Goal: Task Accomplishment & Management: Manage account settings

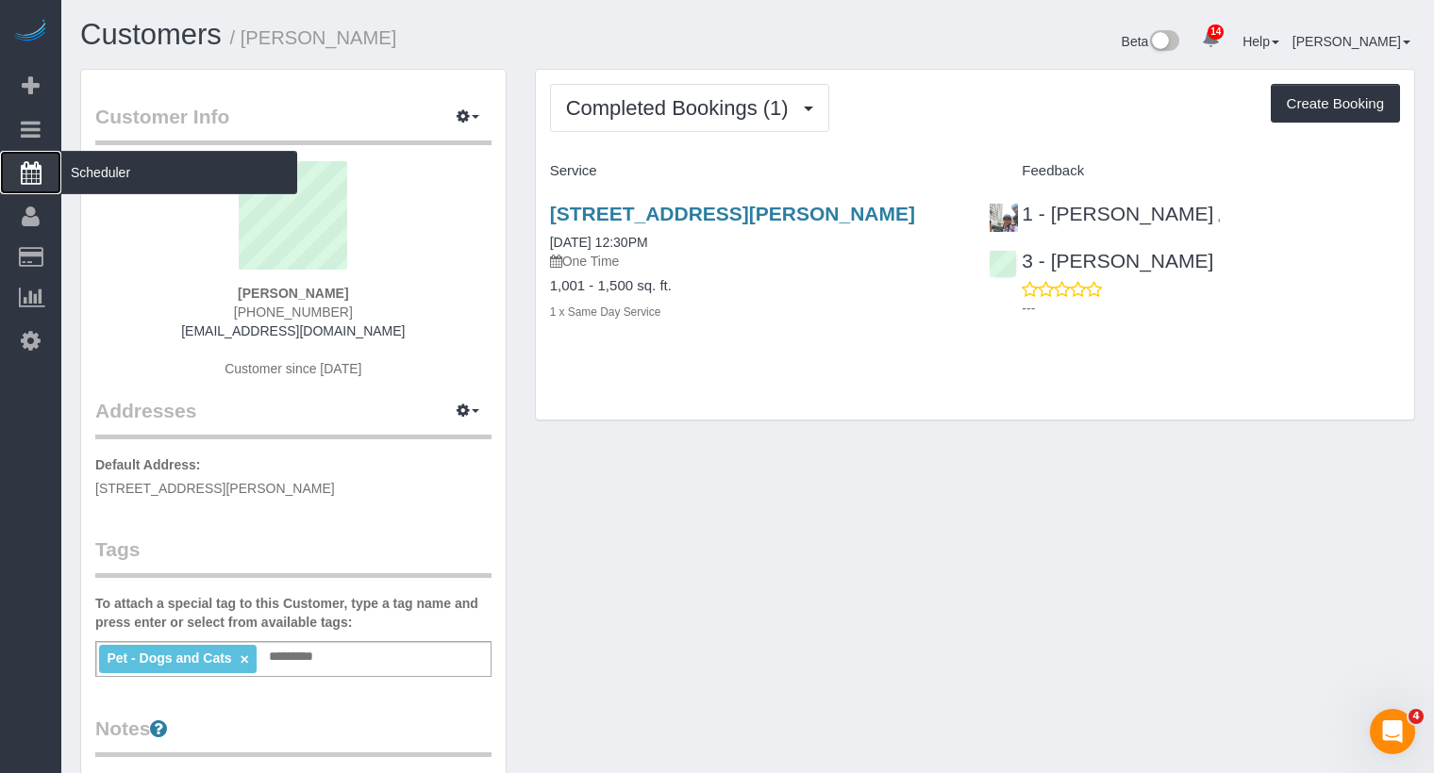
click at [96, 177] on span "Scheduler" at bounding box center [179, 172] width 236 height 43
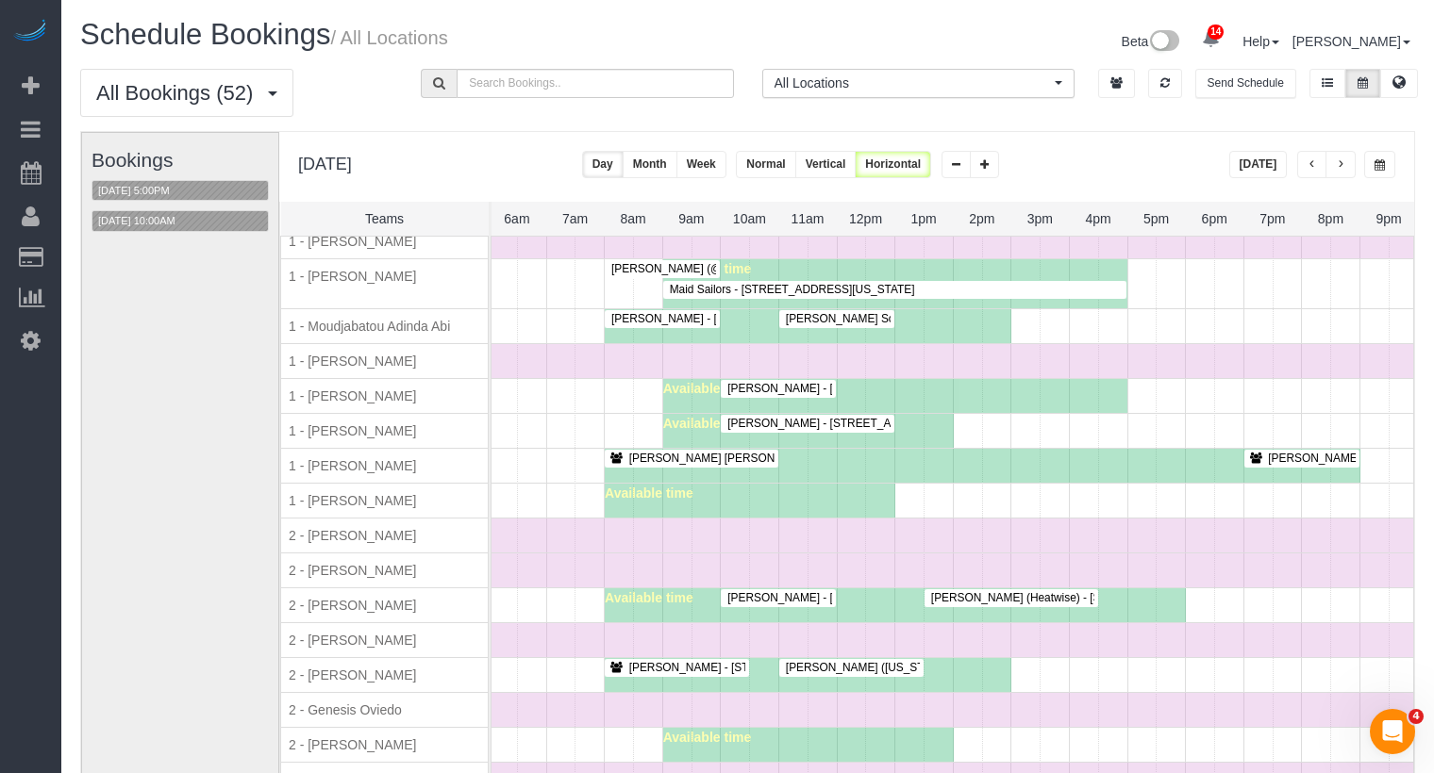
click at [786, 380] on div at bounding box center [778, 389] width 115 height 18
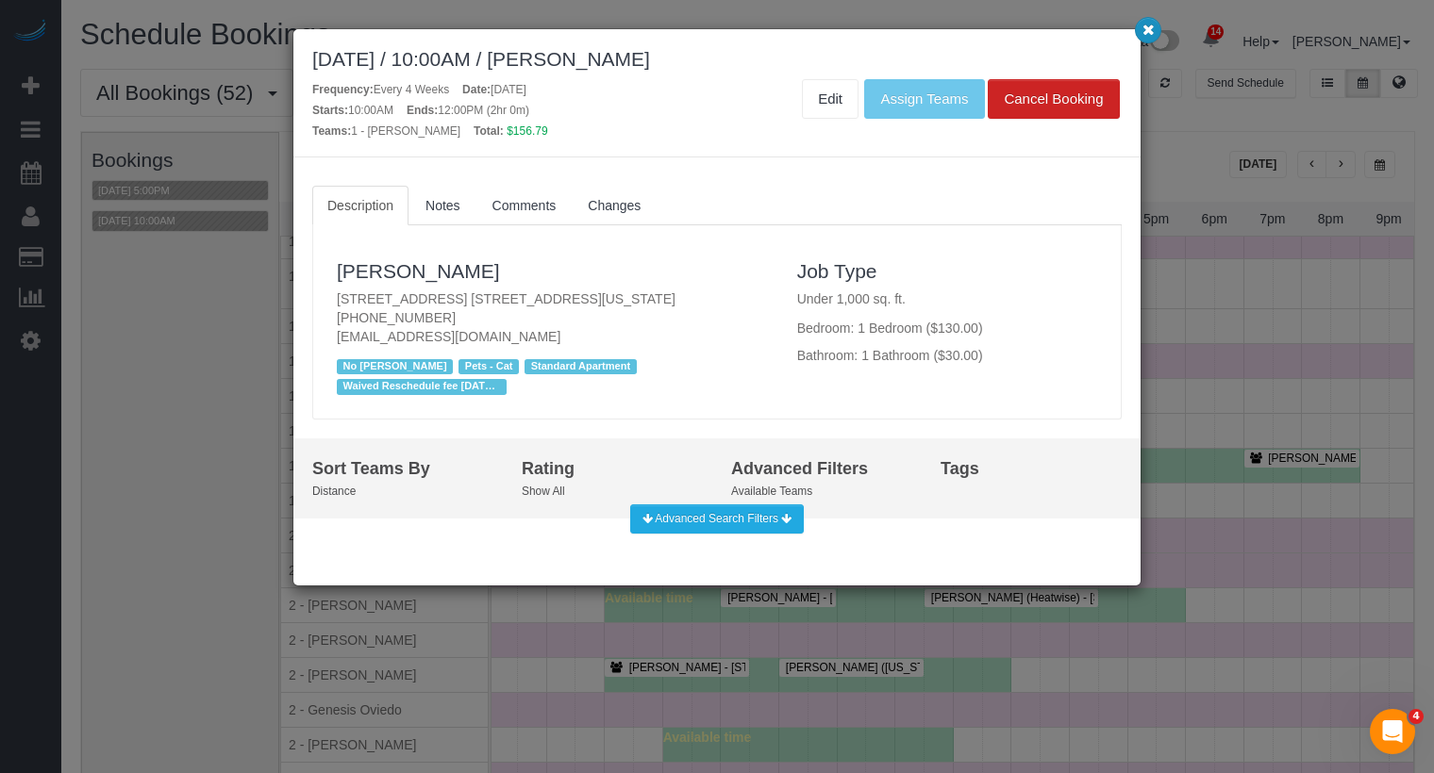
click at [1154, 31] on button "button" at bounding box center [1148, 30] width 26 height 26
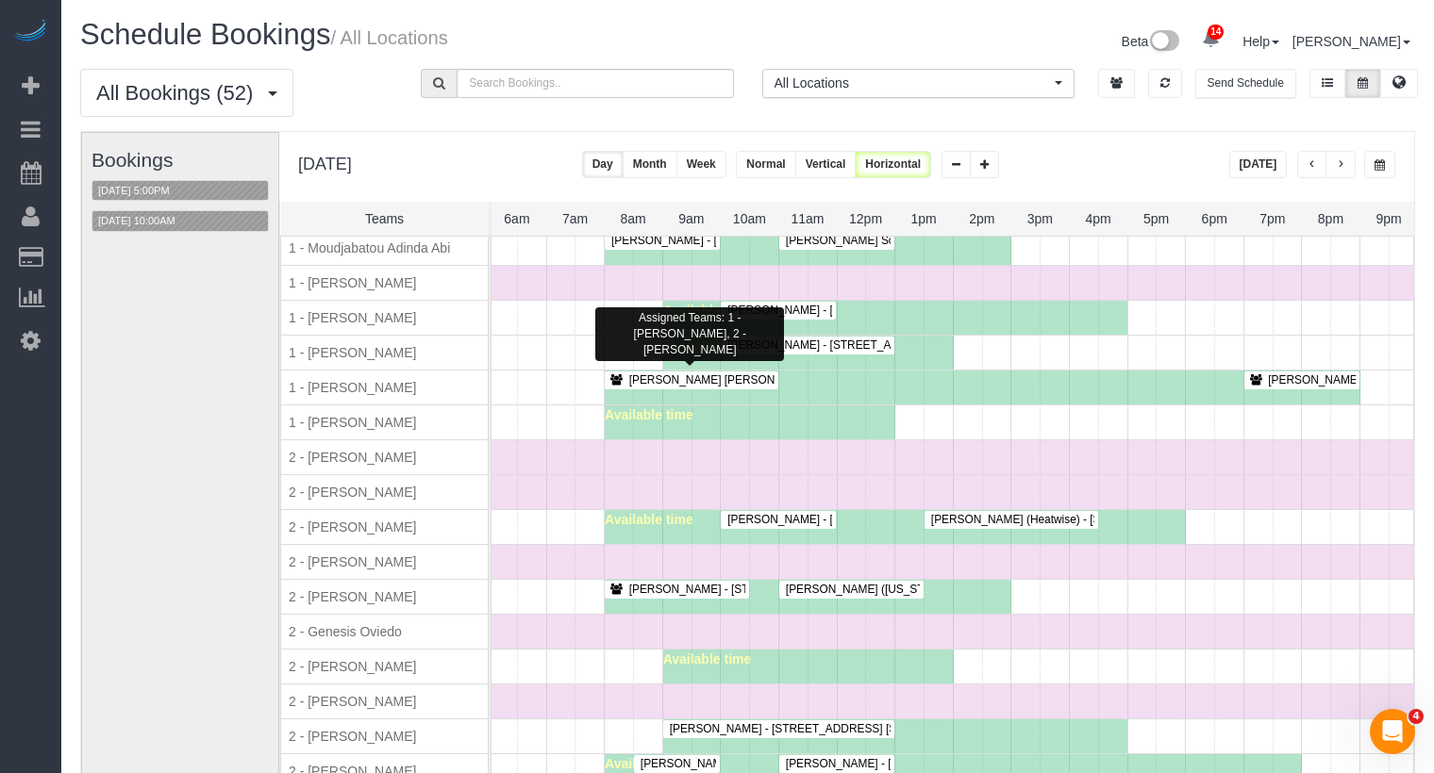
click at [766, 373] on span "Jennifer Crystal - 155 East 76th Street, Apt. 5g, New York, NY 10021" at bounding box center [867, 379] width 495 height 13
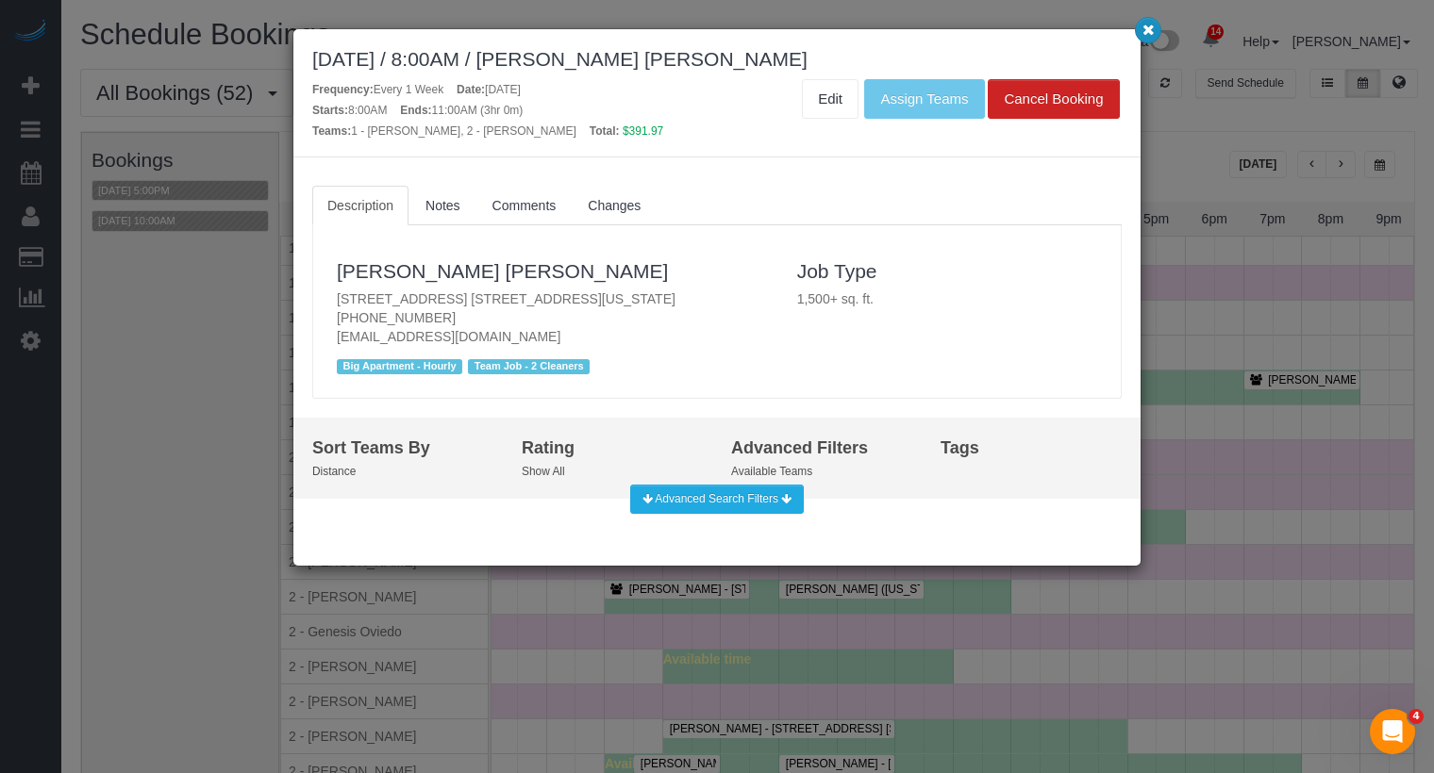
click at [1145, 29] on icon "button" at bounding box center [1148, 29] width 12 height 11
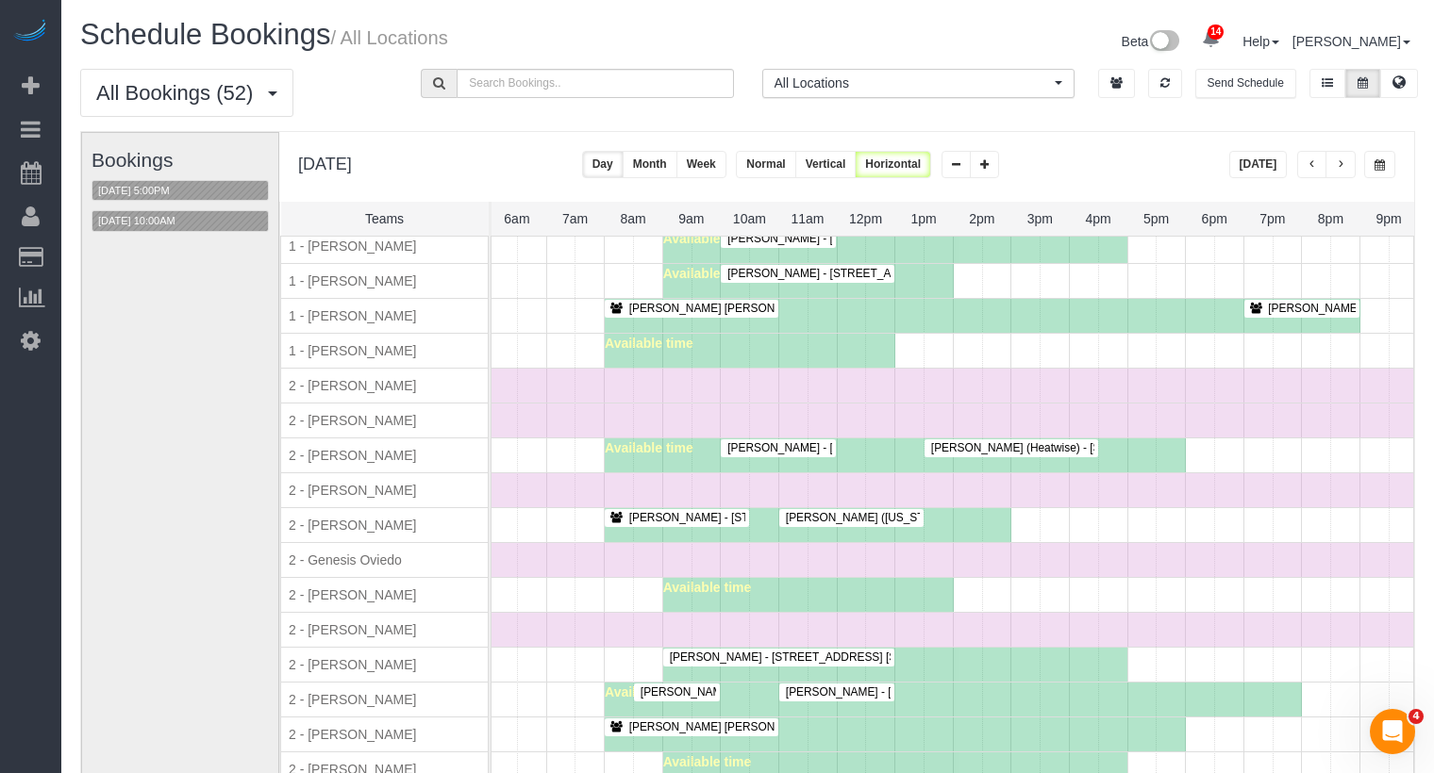
click at [801, 415] on div "Time Off" at bounding box center [837, 421] width 1395 height 34
click at [801, 441] on span "Madeleine Spitz - 320 East 58th Street, Apt. 9h, New York, NY 10022" at bounding box center [918, 447] width 400 height 13
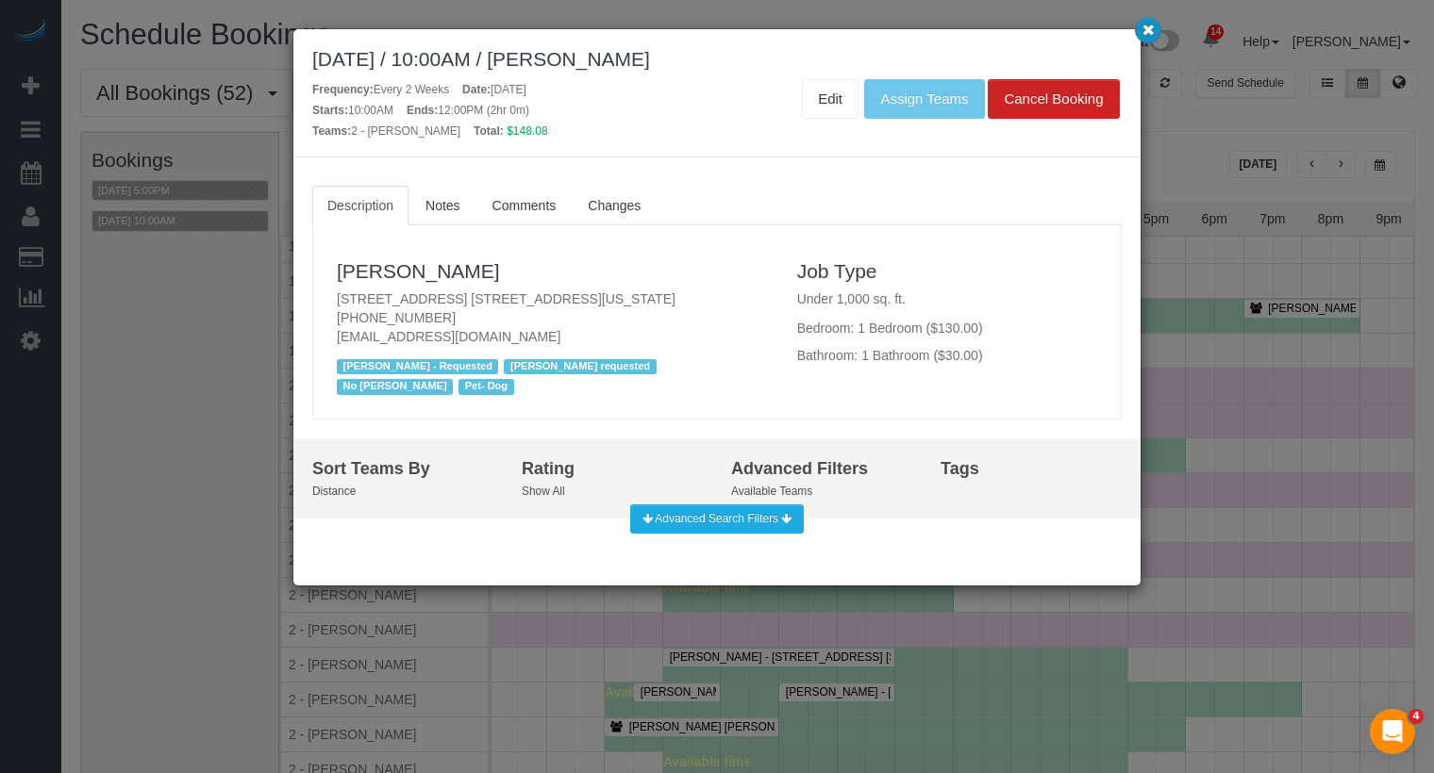
click at [1150, 25] on icon "button" at bounding box center [1148, 29] width 12 height 11
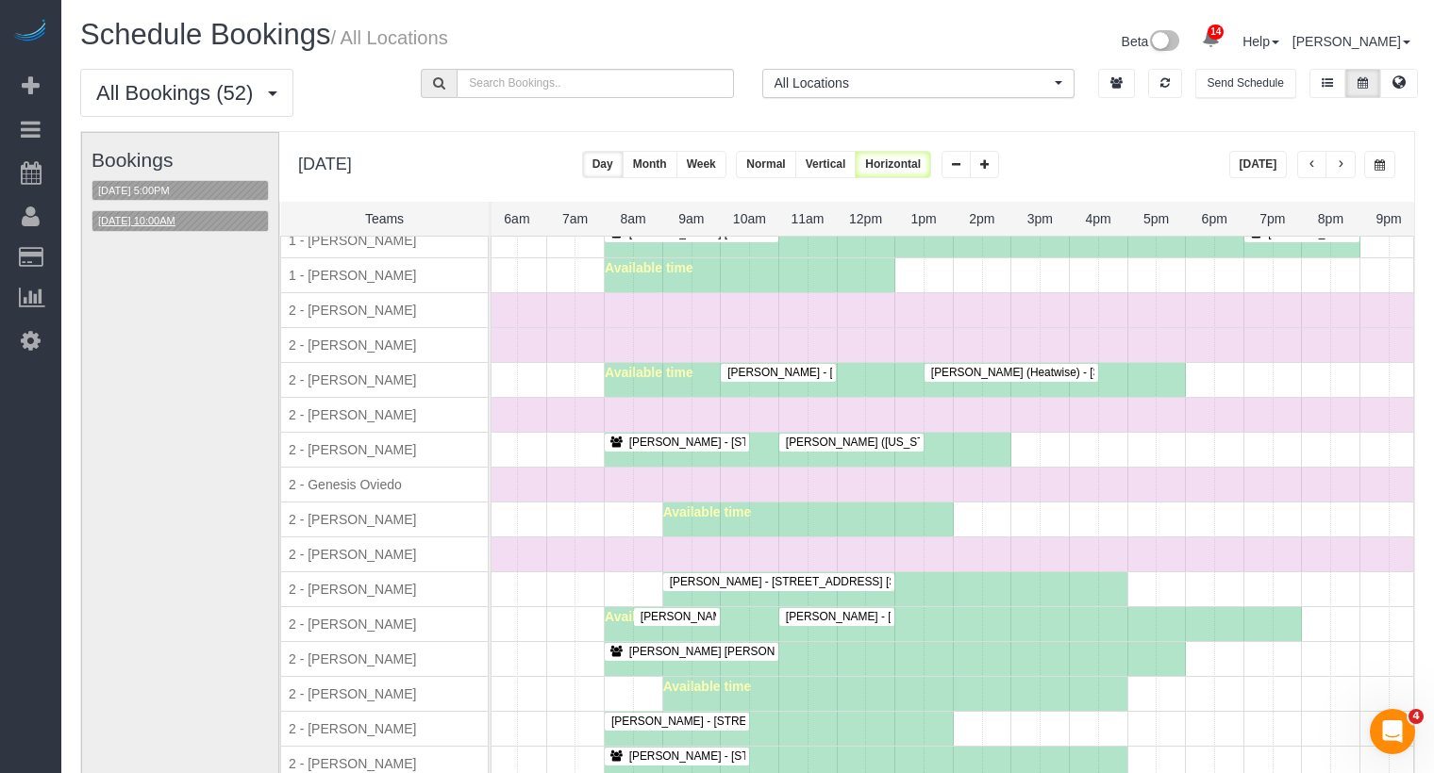
click at [174, 221] on button "09/11/2025 10:00AM" at bounding box center [136, 221] width 89 height 20
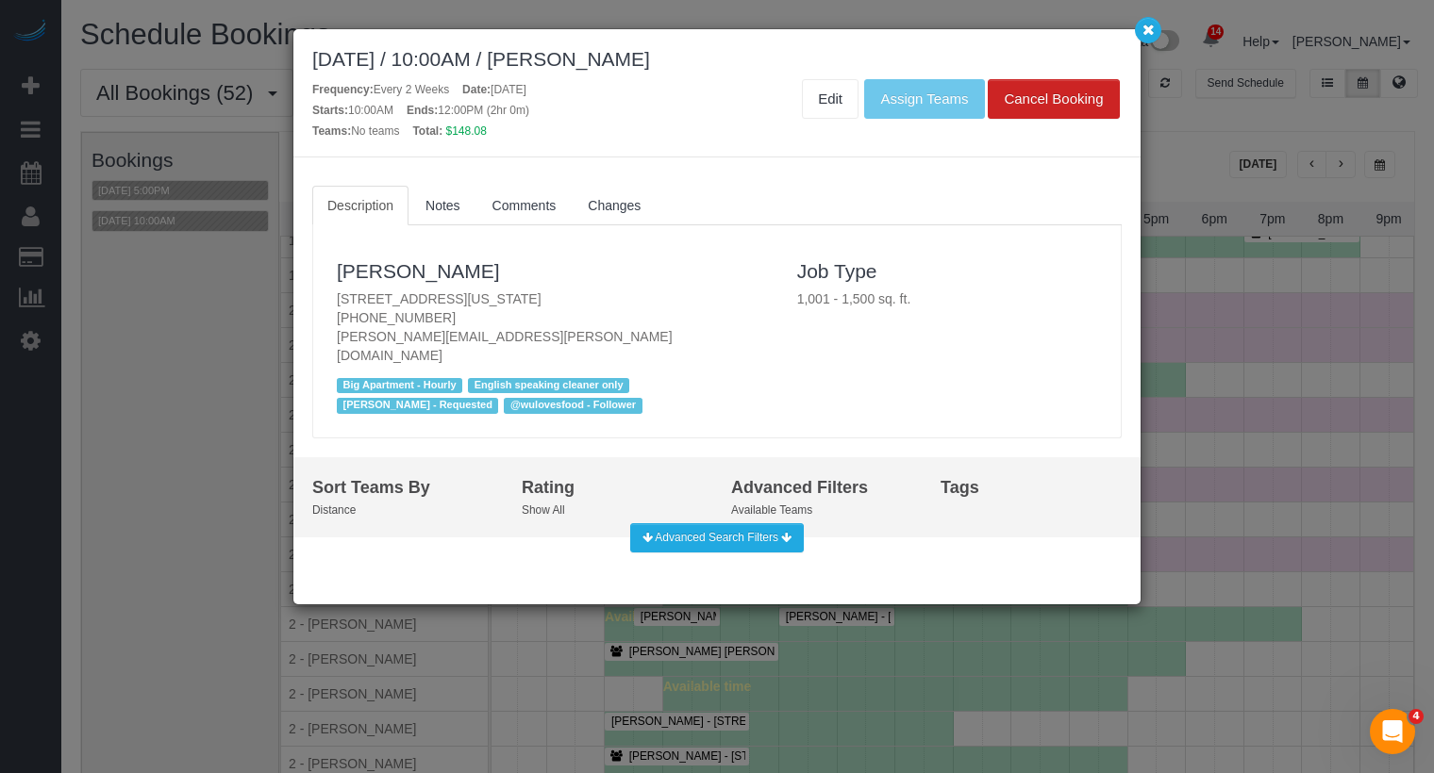
drag, startPoint x: 622, startPoint y: 294, endPoint x: 330, endPoint y: 289, distance: 292.4
click at [330, 289] on div "Kruti Sheth 1 7th Ave South, Apt. 2, New York, NY 10014 (347) 738-2851 kruti.l.…" at bounding box center [553, 331] width 460 height 174
copy p "1 7th Ave South, Apt. 2, New York, NY 10014"
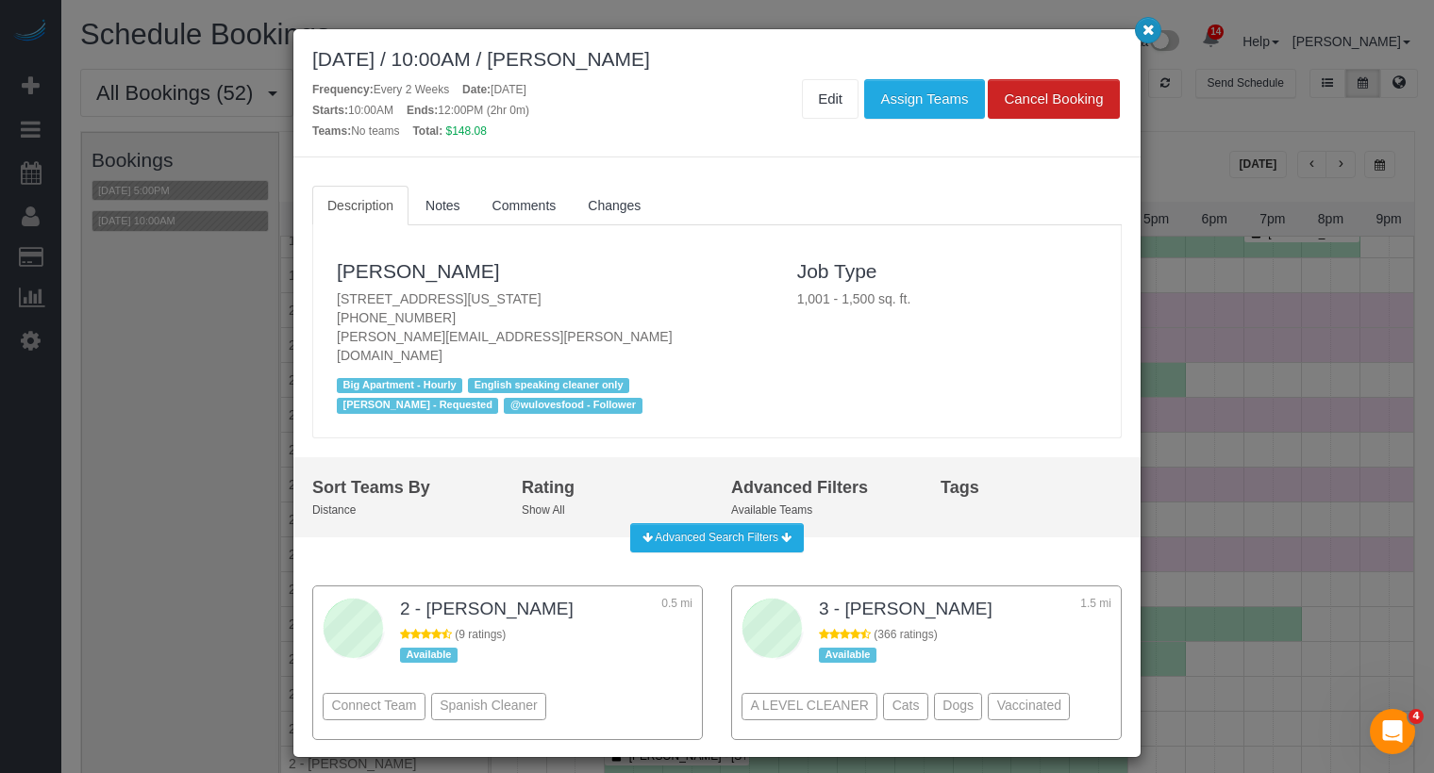
click at [1148, 29] on icon "button" at bounding box center [1148, 29] width 12 height 11
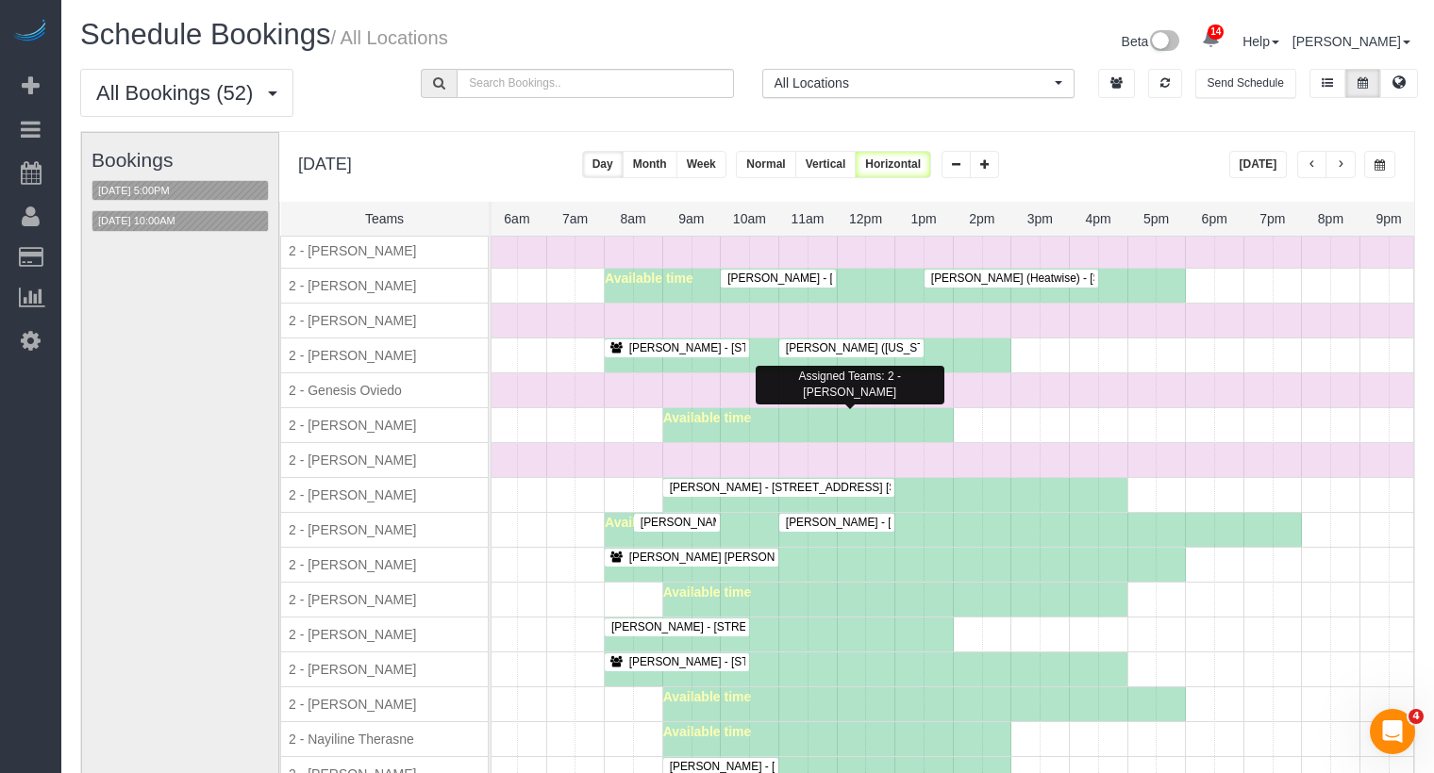
scroll to position [1468, 0]
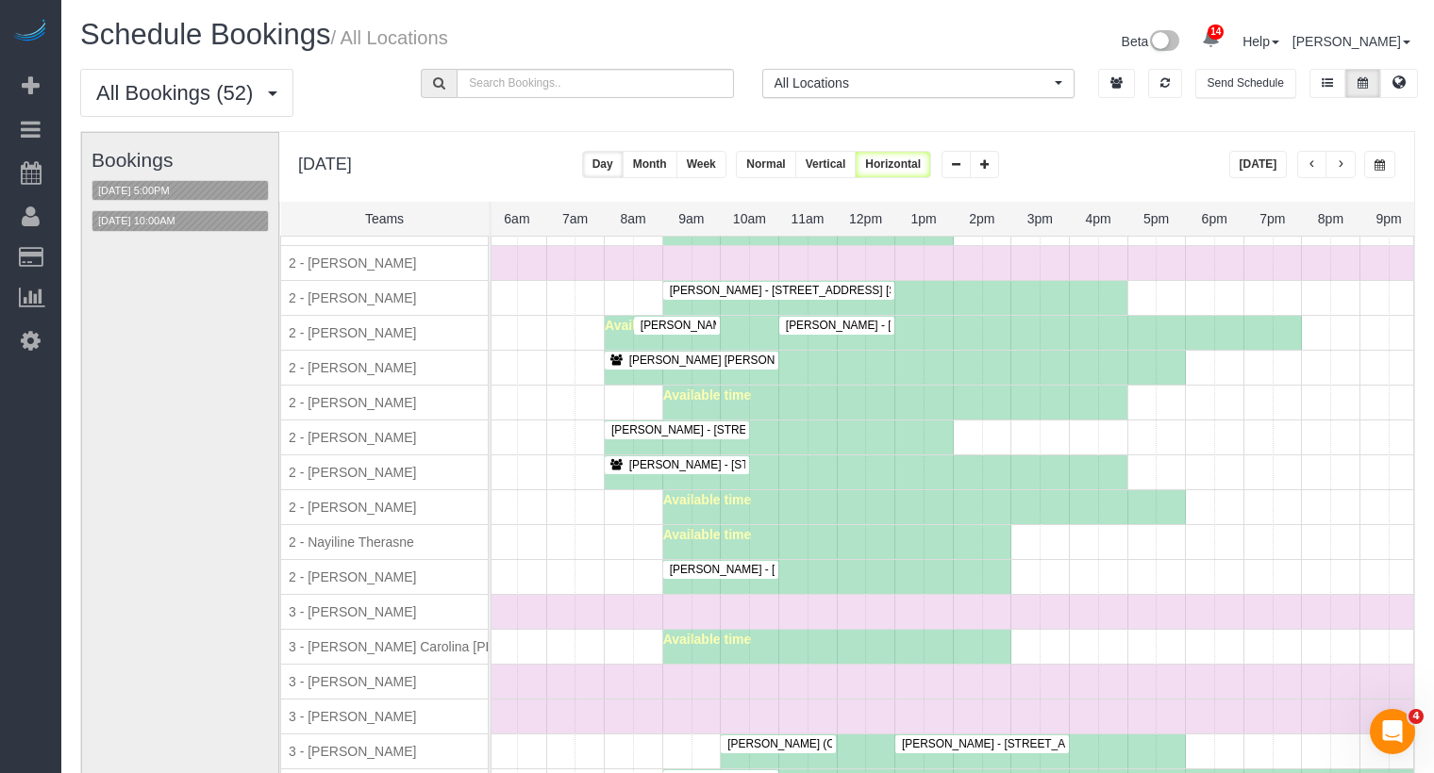
click at [723, 423] on span "Lauren Miller - 25 Dean Street, Apt 1r, Brooklyn, NY 11201" at bounding box center [760, 429] width 316 height 13
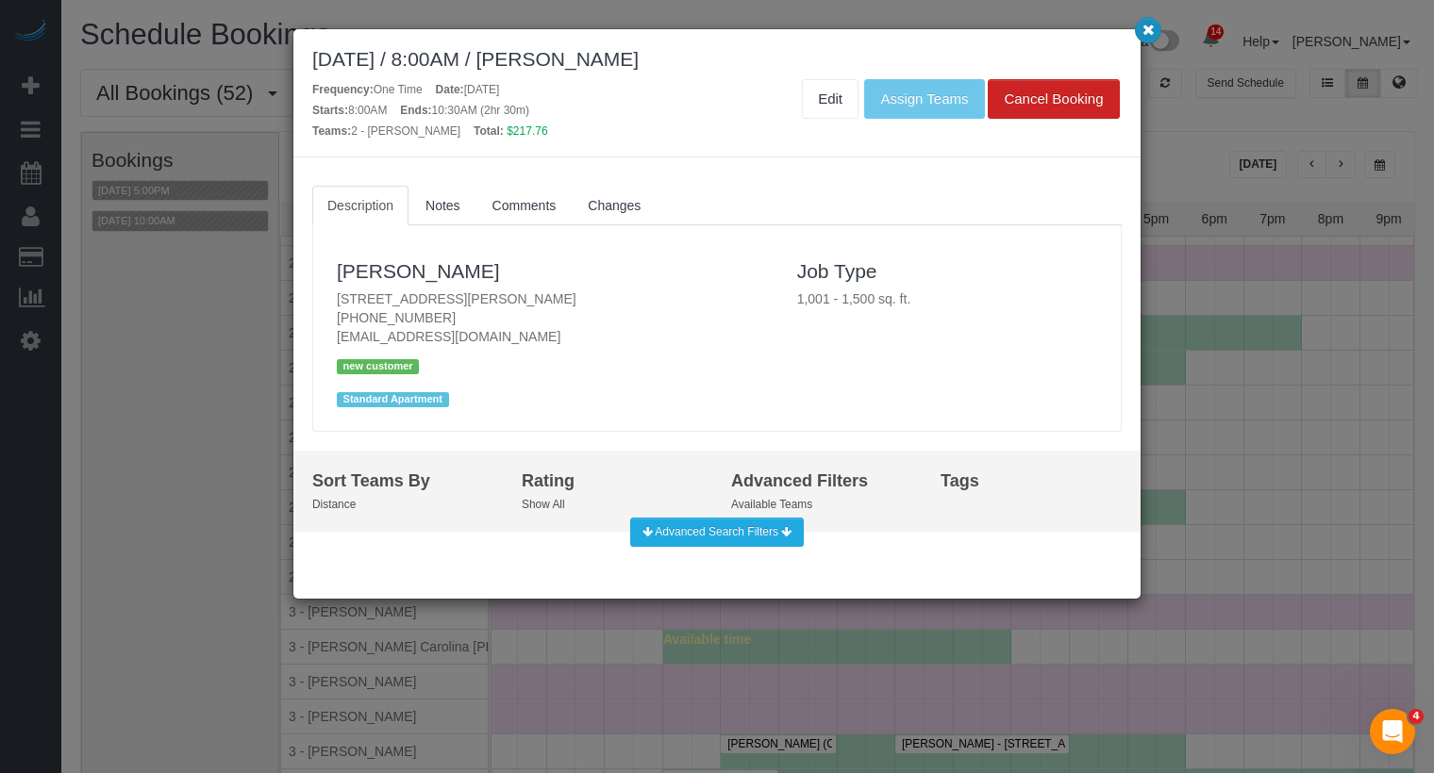
click at [1146, 24] on icon "button" at bounding box center [1148, 29] width 12 height 11
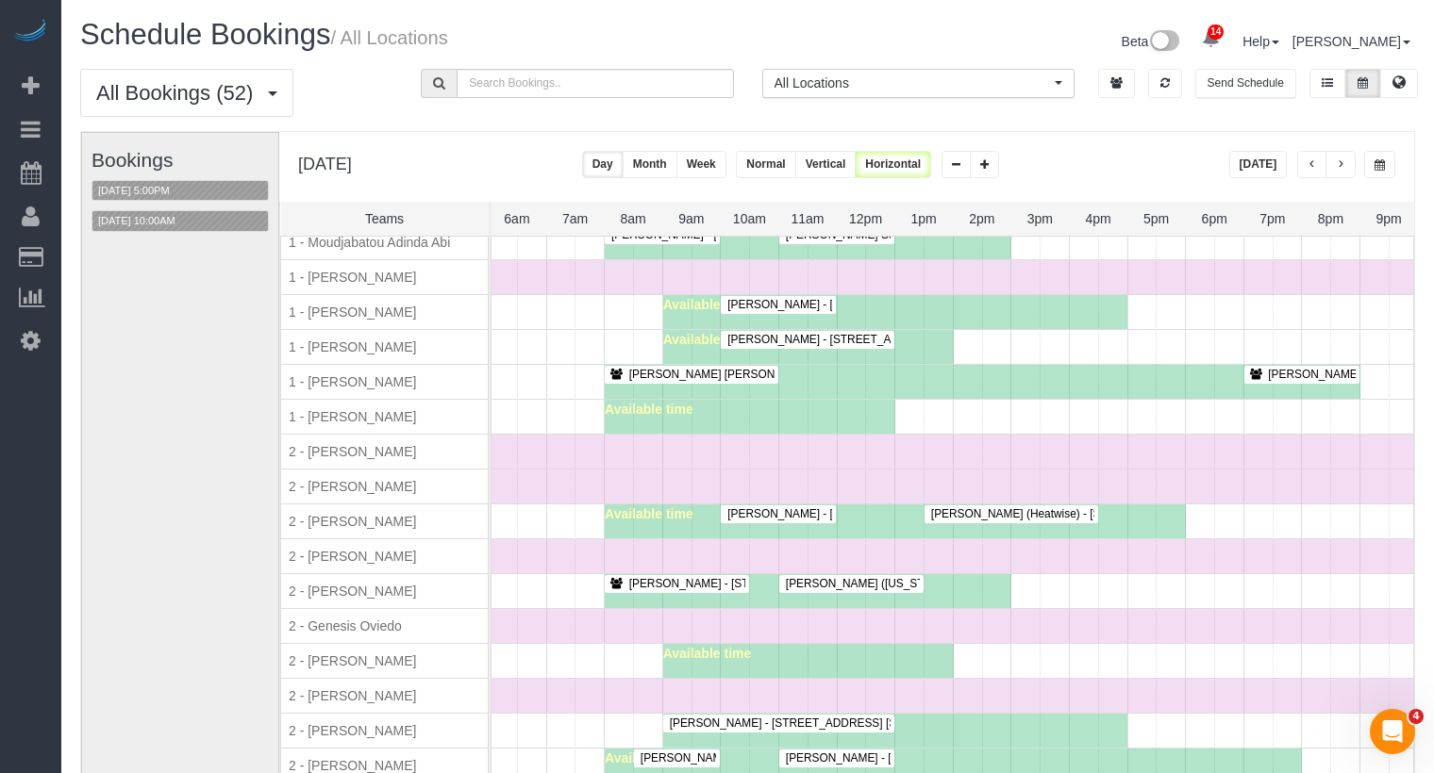
scroll to position [1068, 0]
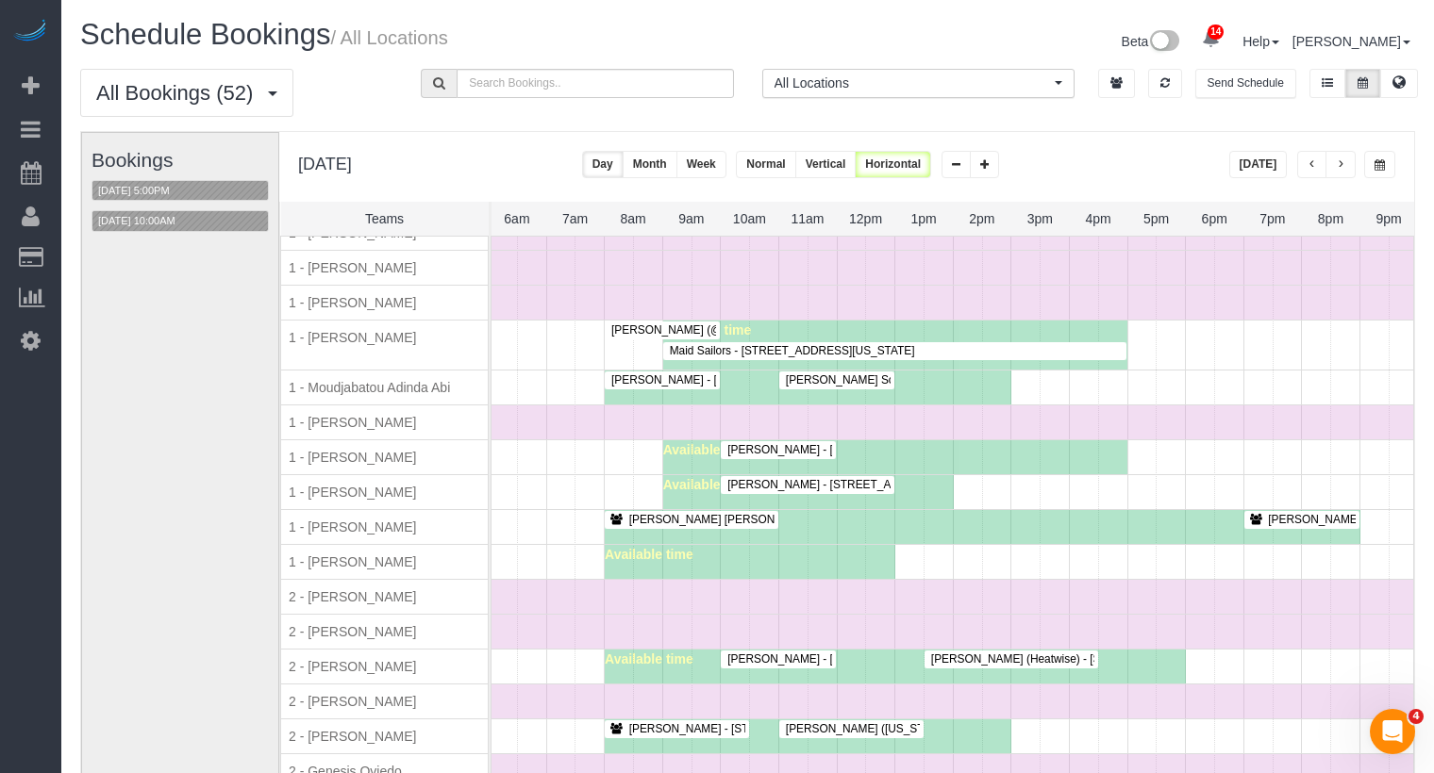
click at [795, 443] on span "Kayla Parker - 303 East 83rd Street, Apt. 9j, New York, NY 10028" at bounding box center [918, 449] width 400 height 13
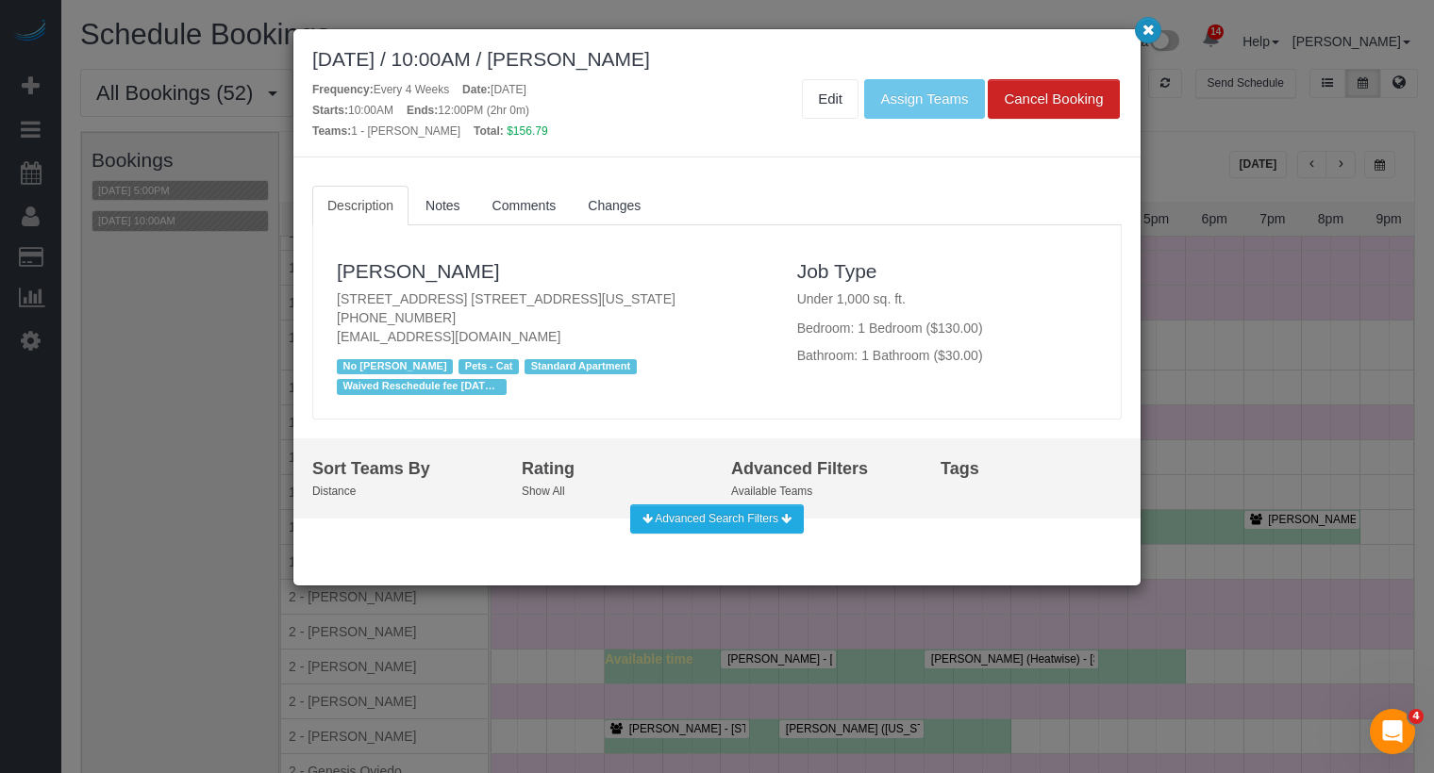
click at [1142, 30] on icon "button" at bounding box center [1148, 29] width 12 height 11
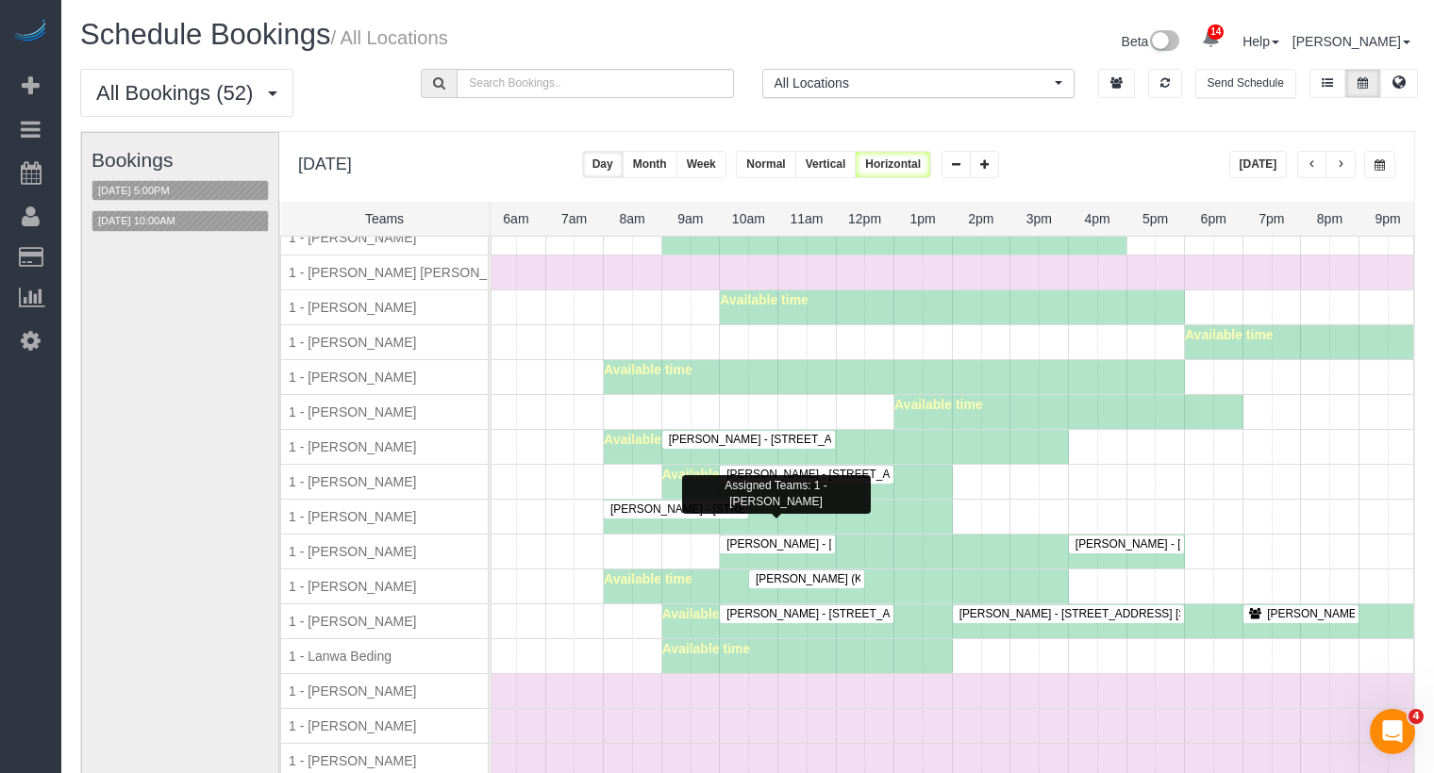
scroll to position [407, 353]
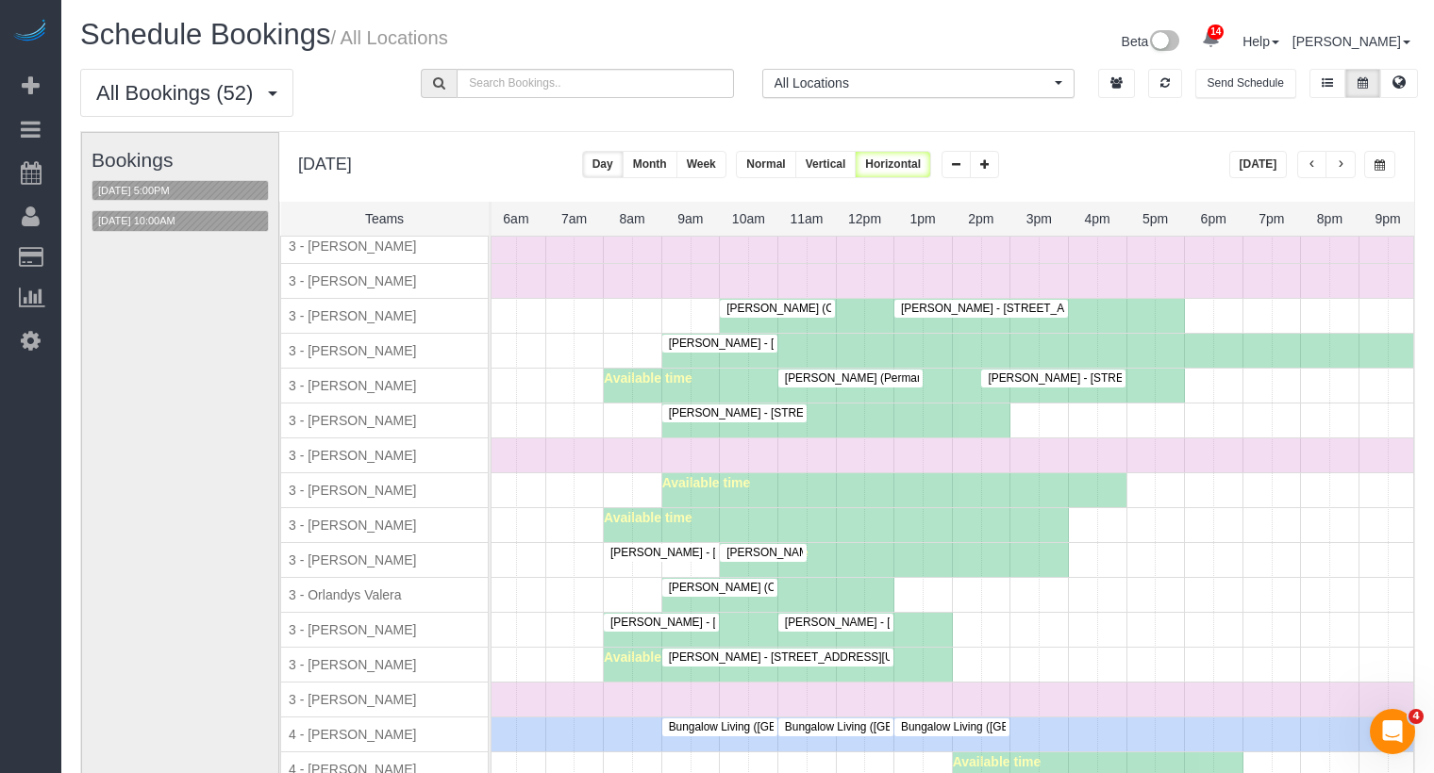
click at [744, 337] on span "Matthew Marlow - 189 West 89th Street, Apt 18f, New York, NY 10024" at bounding box center [802, 343] width 286 height 13
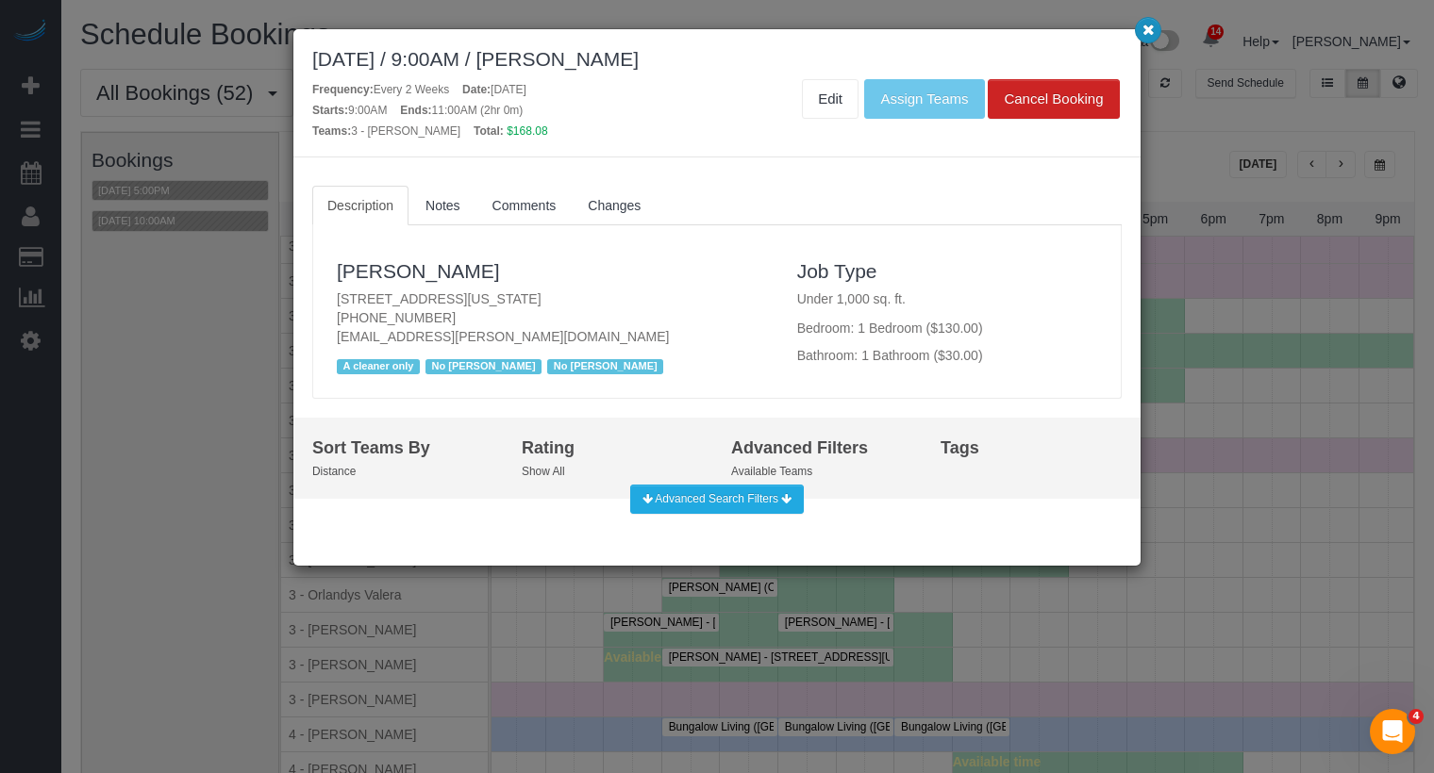
click at [1143, 26] on icon "button" at bounding box center [1148, 29] width 12 height 11
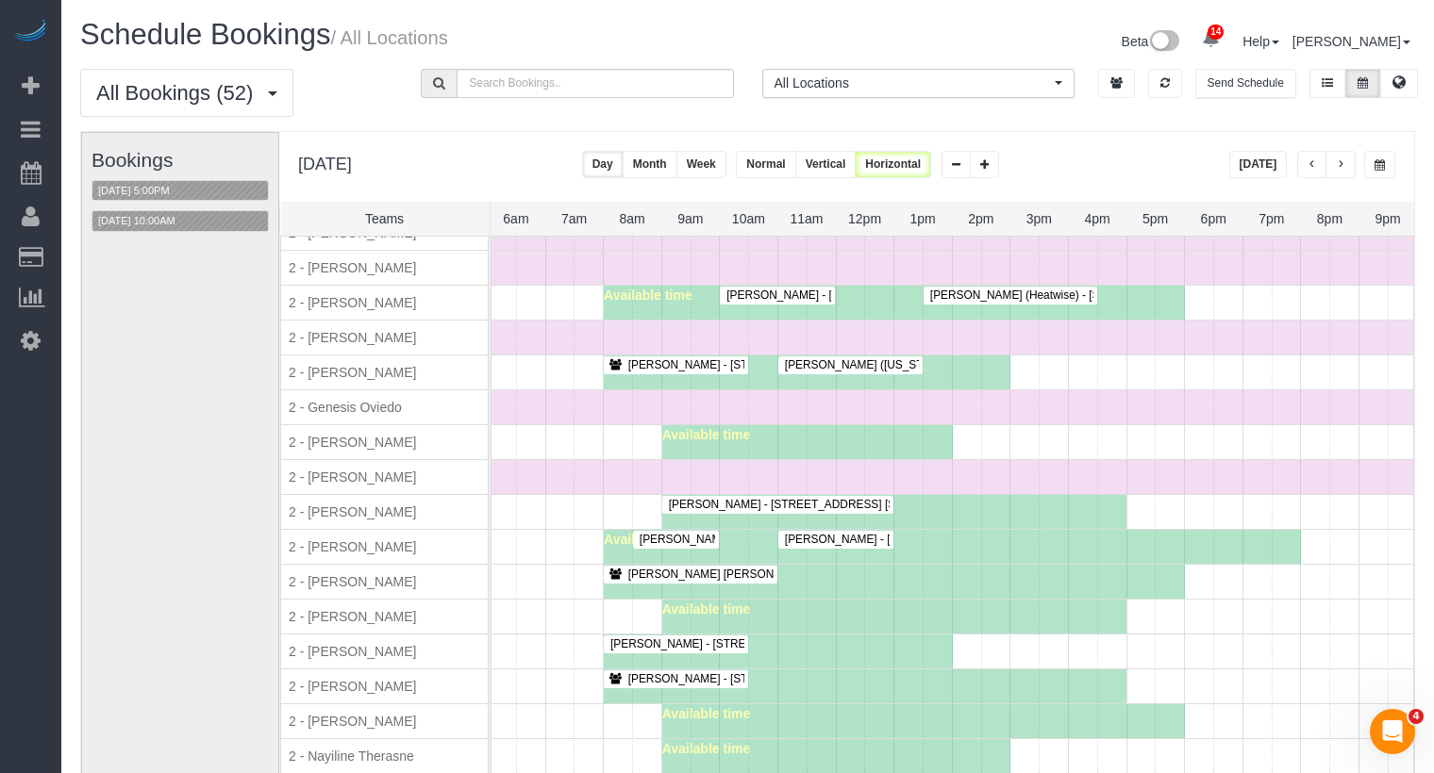
click at [678, 672] on span "Jennifer Hargreaves - 8 Spruce Street, Apt. Phw, New York, NY 10038" at bounding box center [835, 678] width 433 height 13
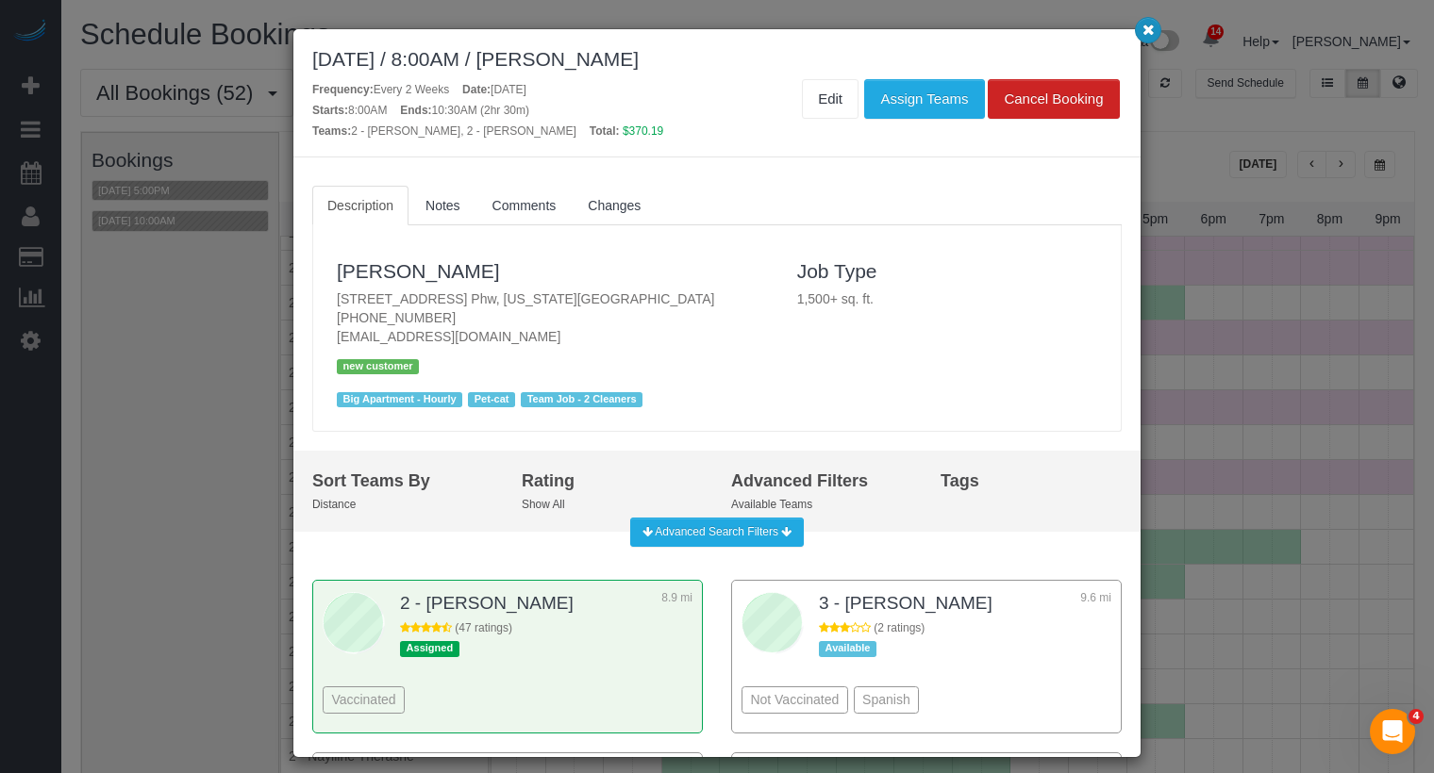
click at [1147, 35] on icon "button" at bounding box center [1148, 29] width 12 height 11
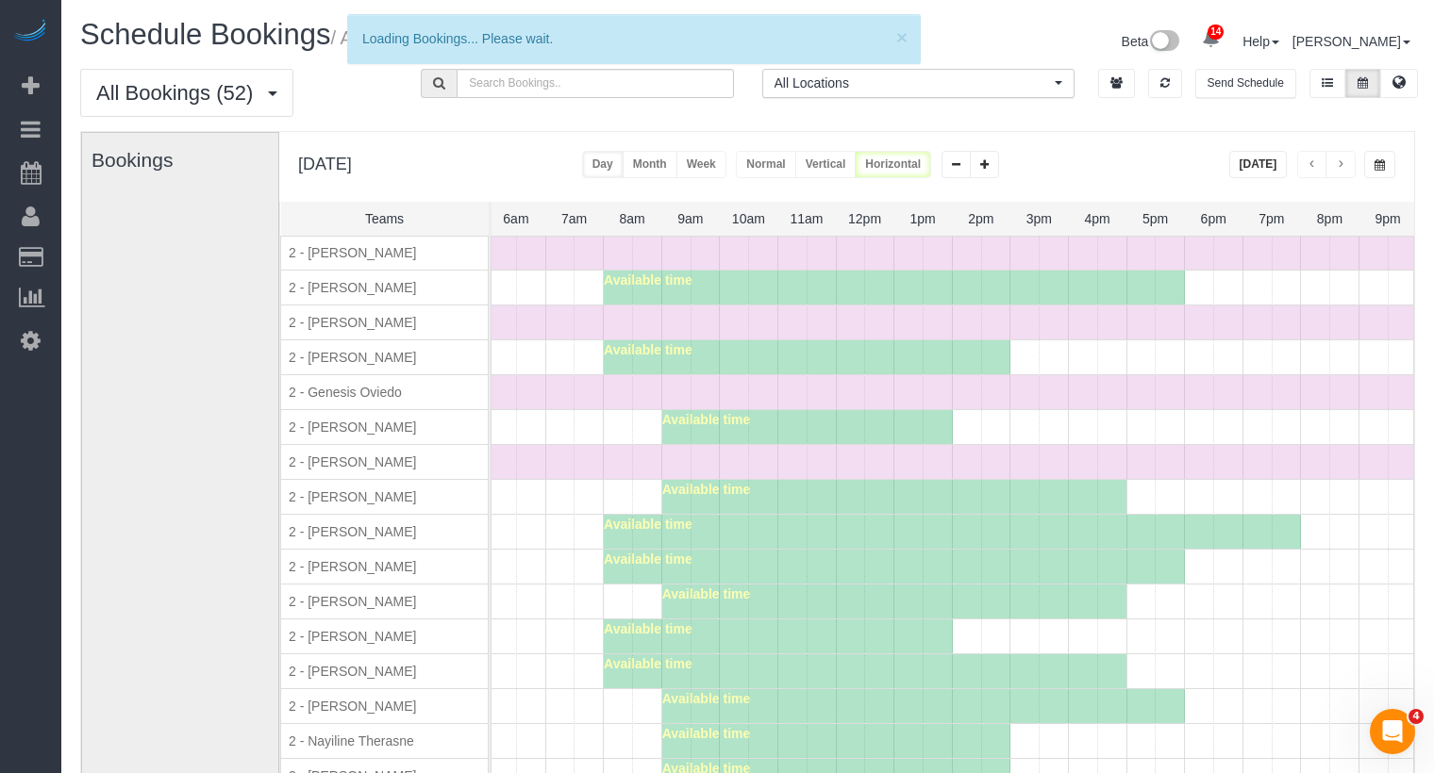
scroll to position [1417, 0]
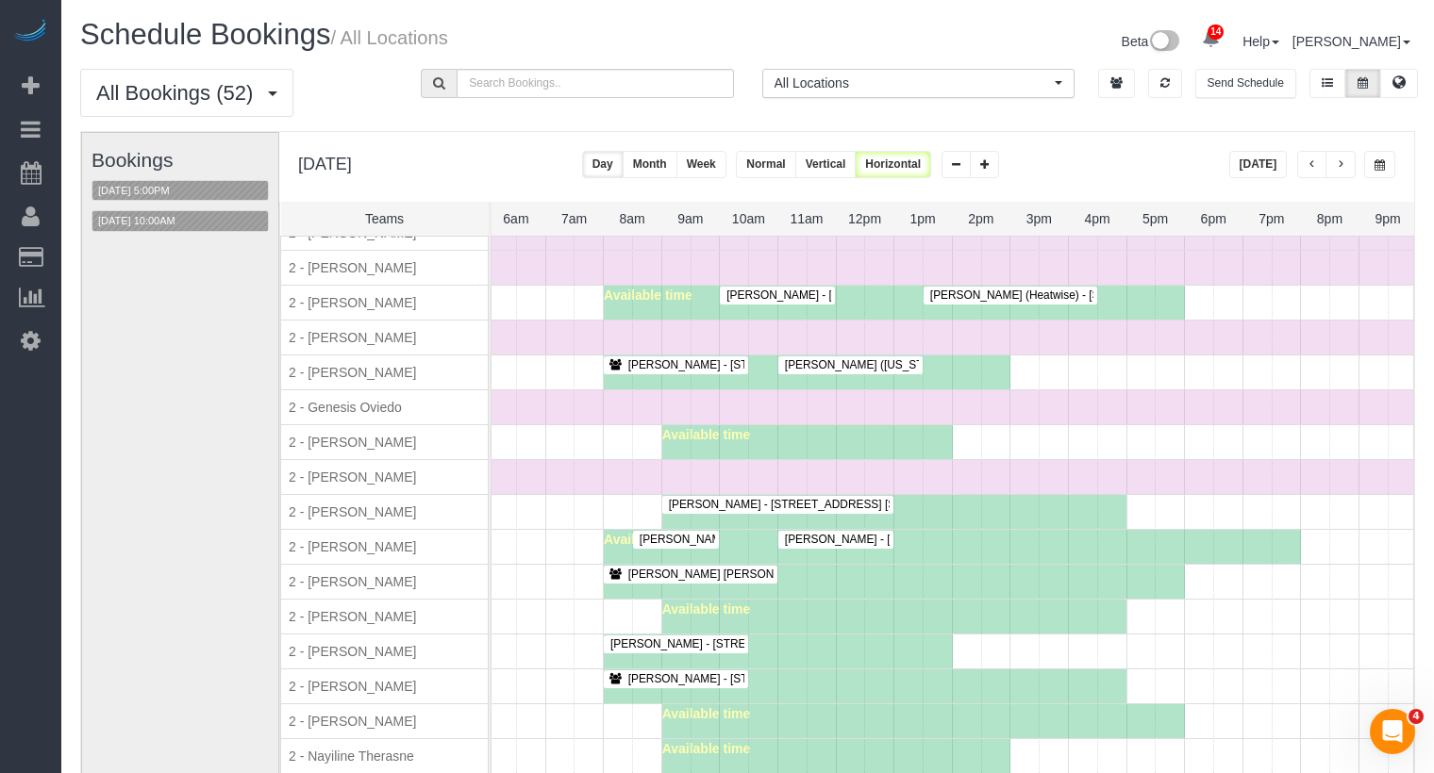
click at [721, 672] on span "Jennifer Hargreaves - 8 Spruce Street, Apt. Phw, New York, NY 10038" at bounding box center [835, 678] width 433 height 13
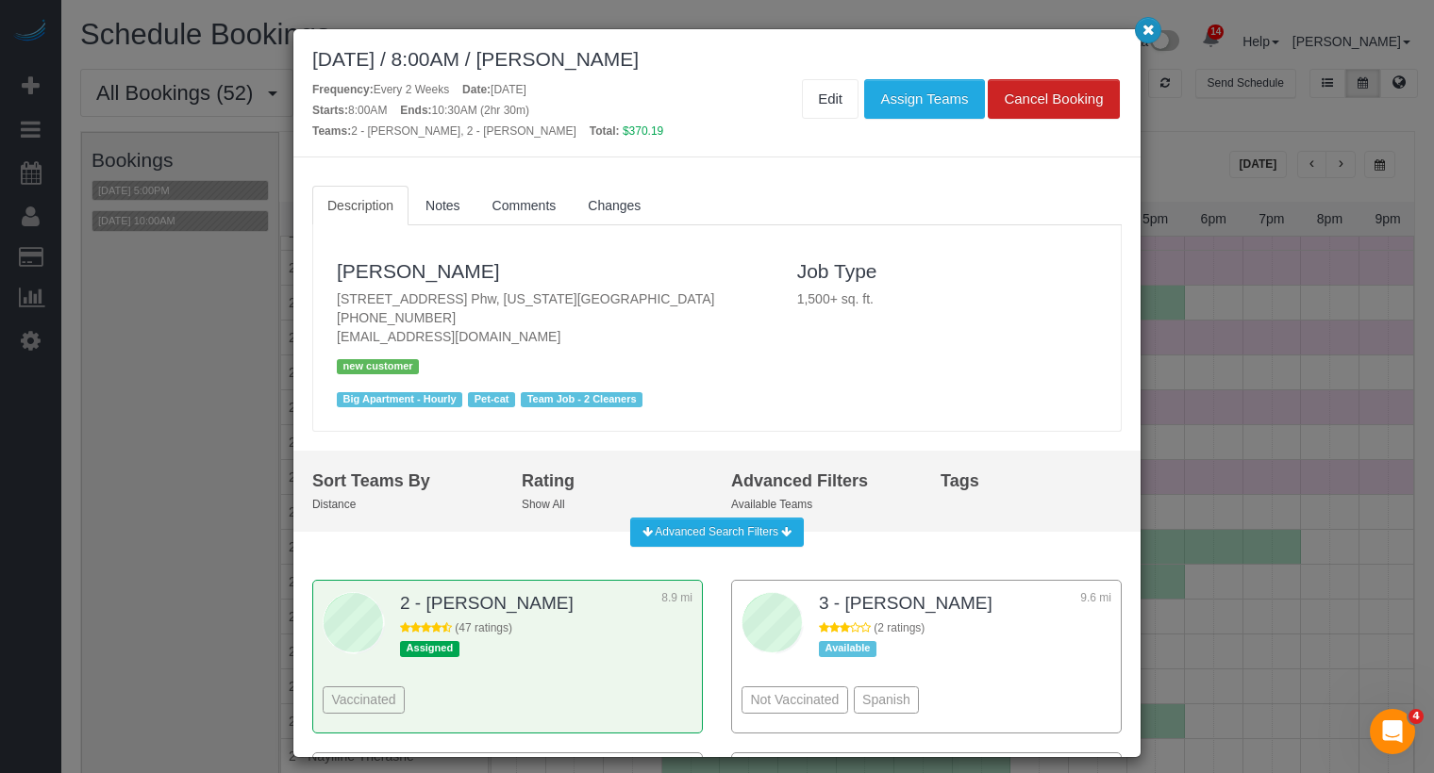
click at [1150, 26] on icon "button" at bounding box center [1148, 29] width 12 height 11
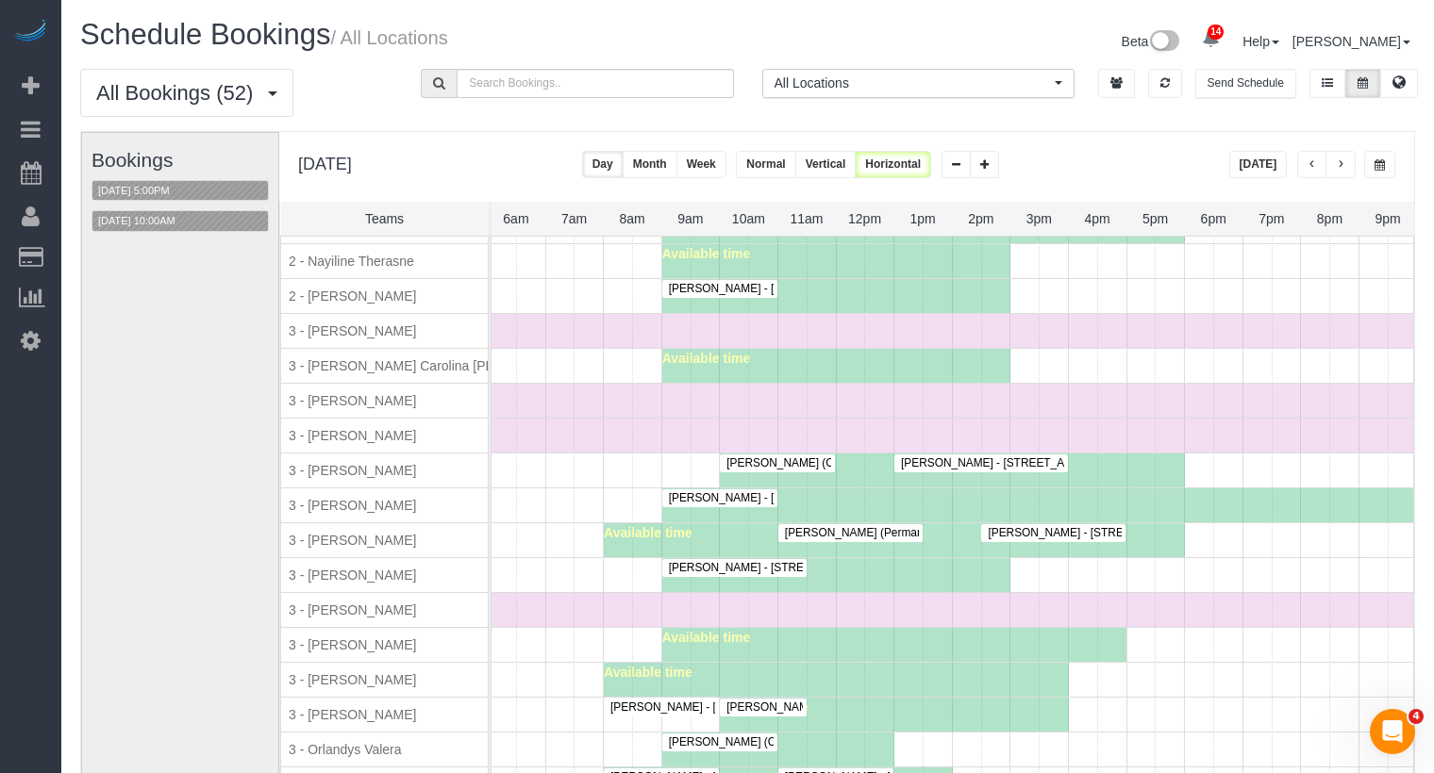
scroll to position [1907, 0]
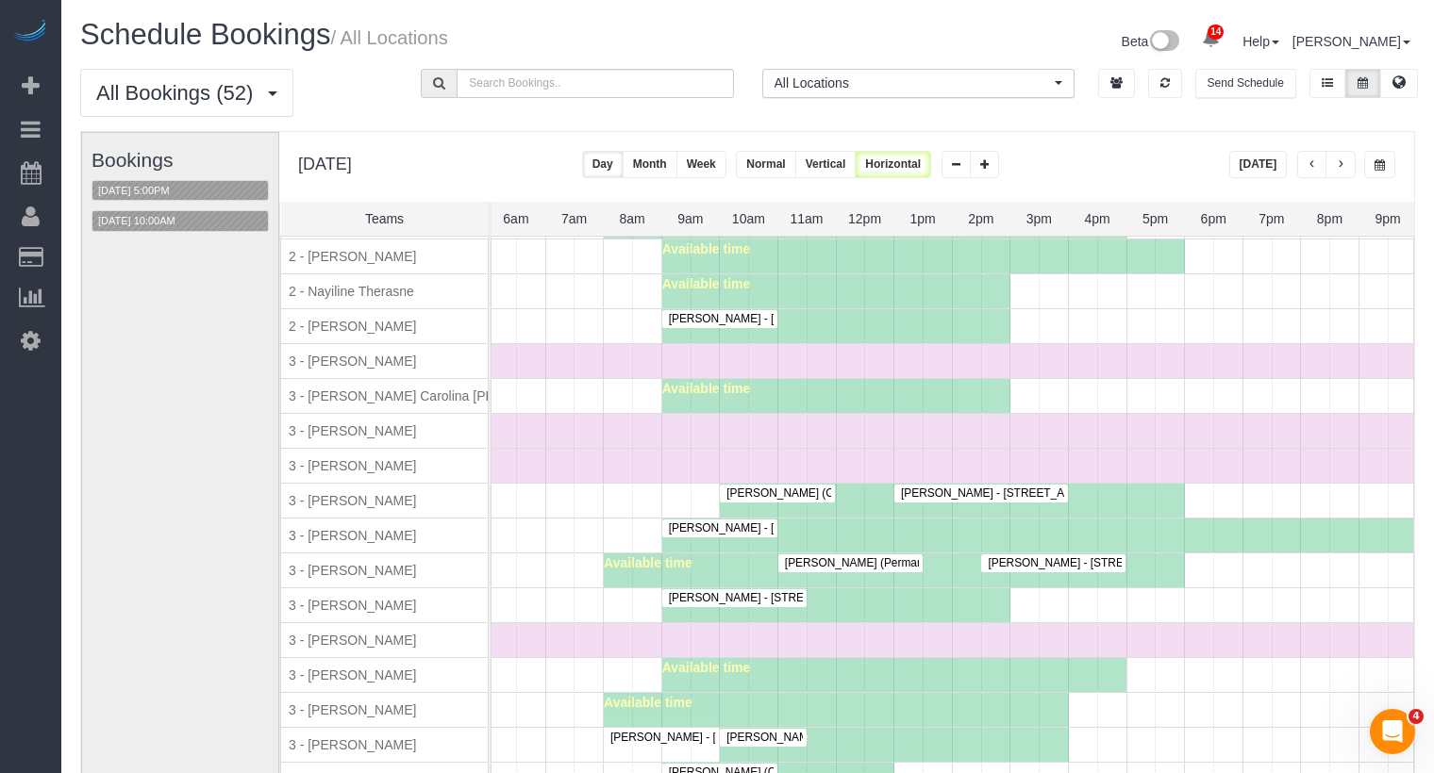
click at [969, 487] on span "Johanna Osburn - 751 East 6th Street, Apt. 10b, New York, NY 10009" at bounding box center [1091, 493] width 400 height 13
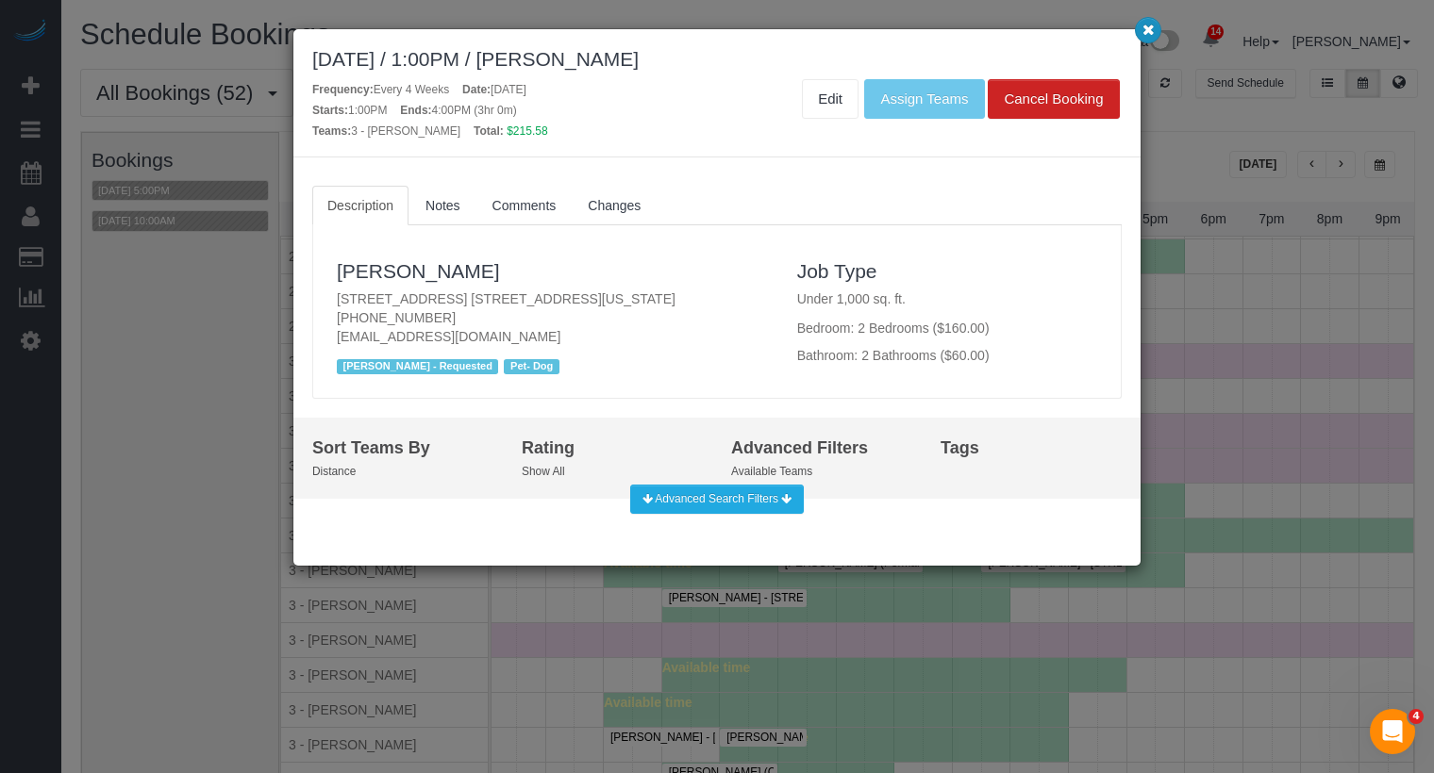
click at [1143, 34] on icon "button" at bounding box center [1148, 29] width 12 height 11
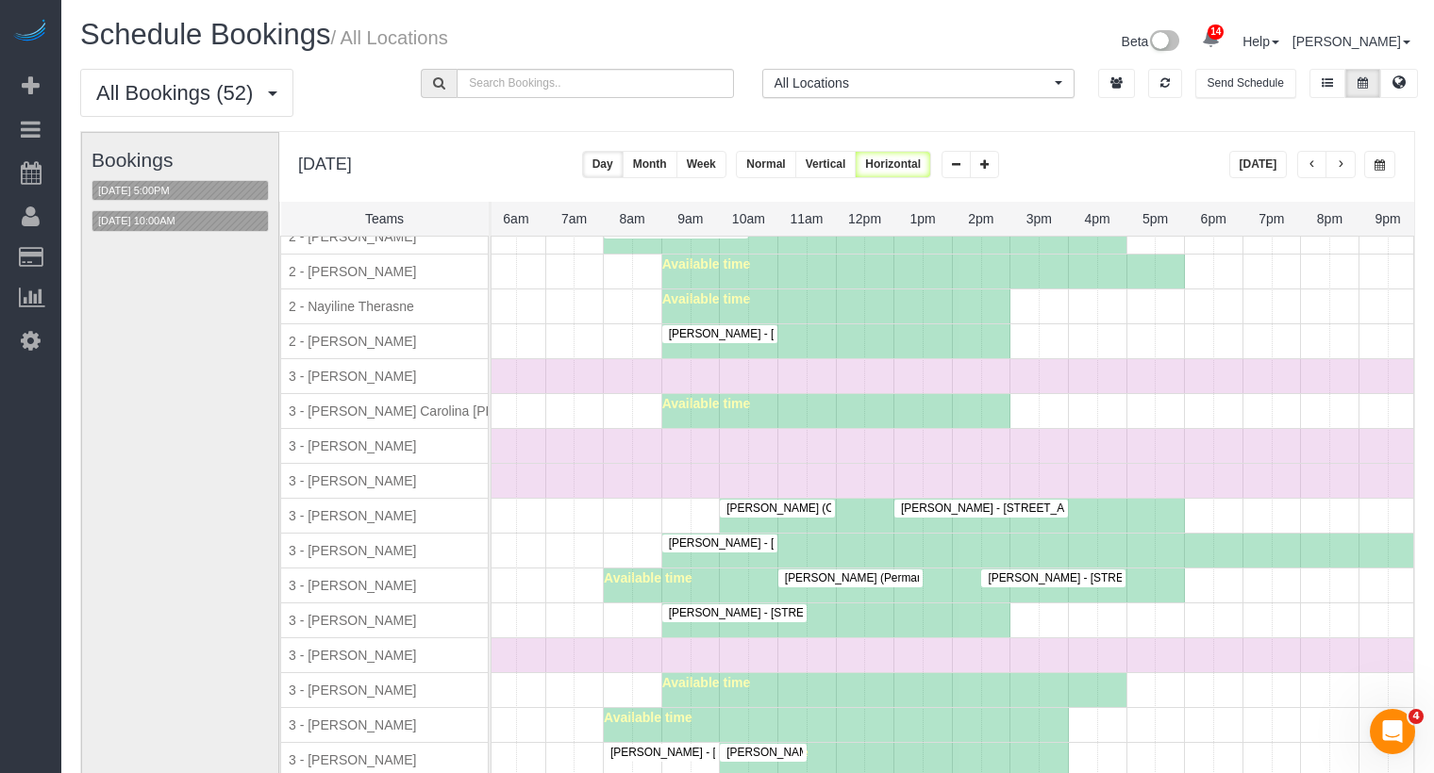
scroll to position [1897, 0]
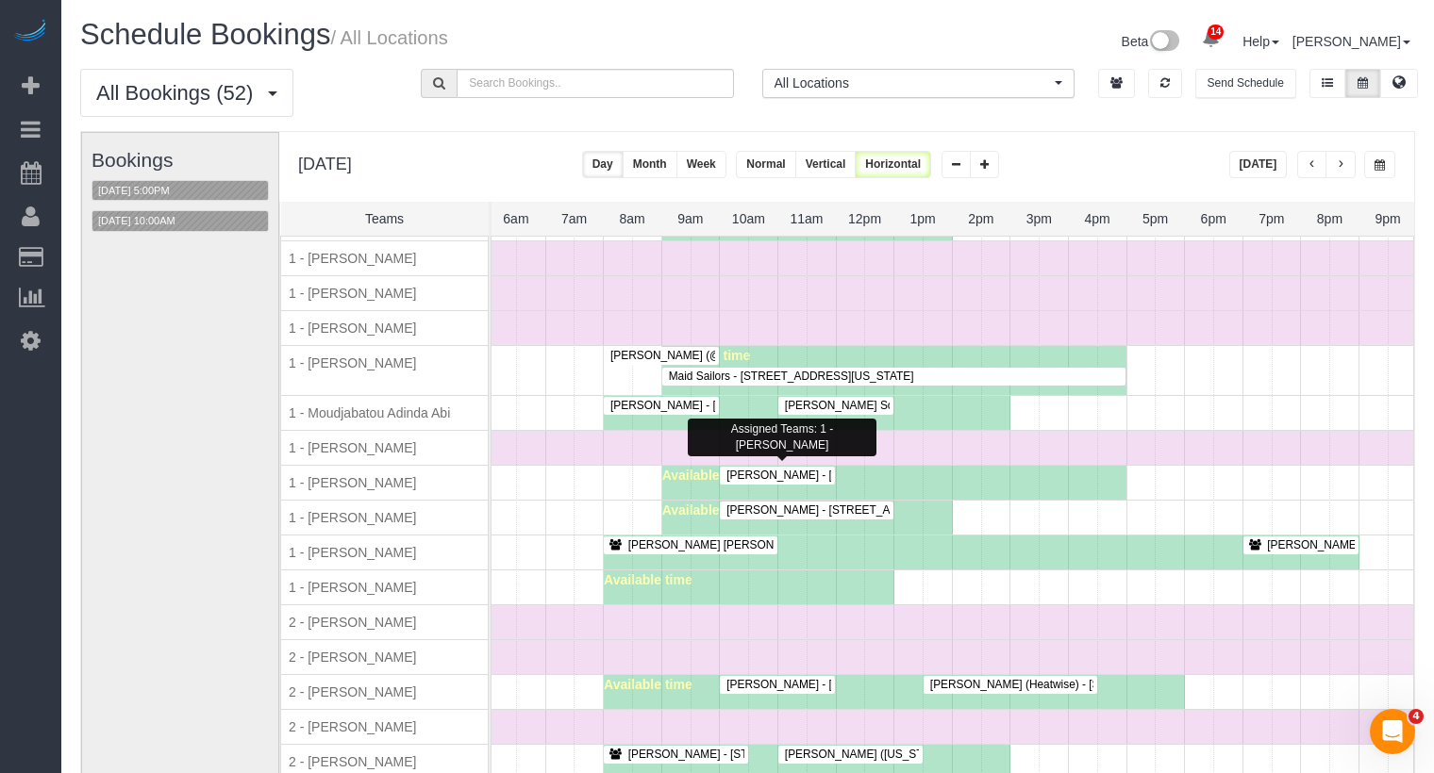
click at [799, 469] on span "Kayla Parker - 303 East 83rd Street, Apt. 9j, New York, NY 10028" at bounding box center [917, 475] width 400 height 13
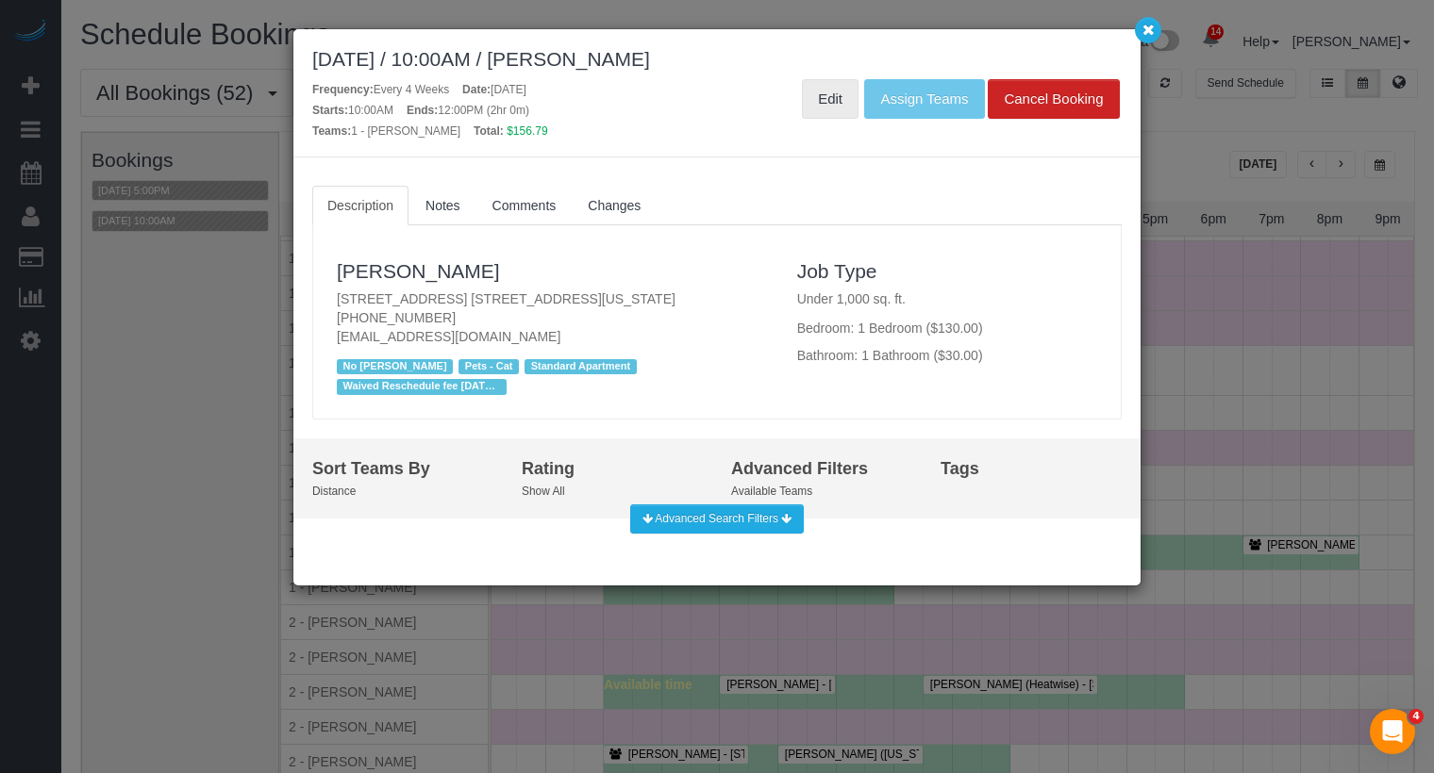
click at [818, 98] on link "Edit" at bounding box center [830, 99] width 57 height 40
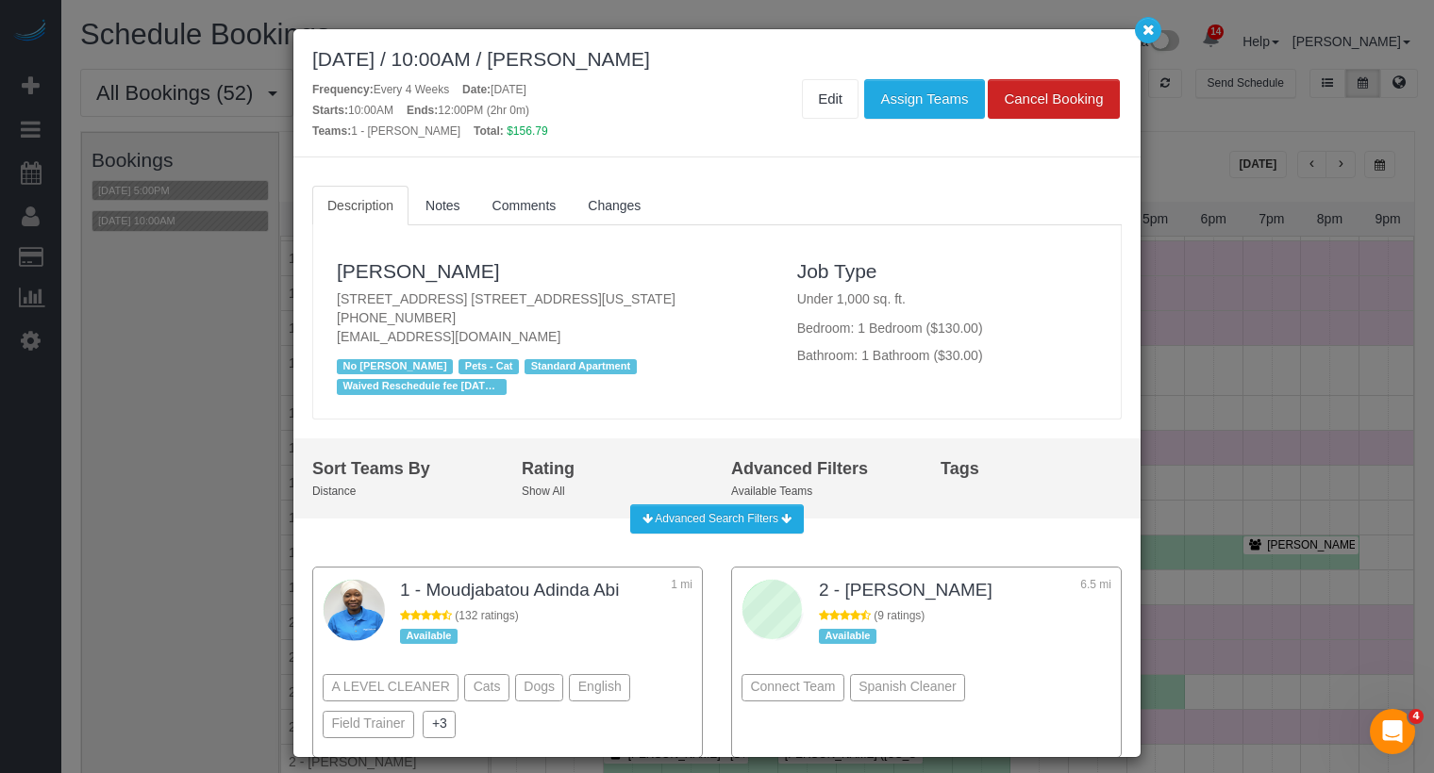
click at [1142, 43] on div "September 11, 2025 / 10:00AM / Kayla Parker Frequency: Every 4 Weeks Date: Sept…" at bounding box center [717, 386] width 1434 height 773
click at [1140, 29] on button "button" at bounding box center [1148, 30] width 26 height 26
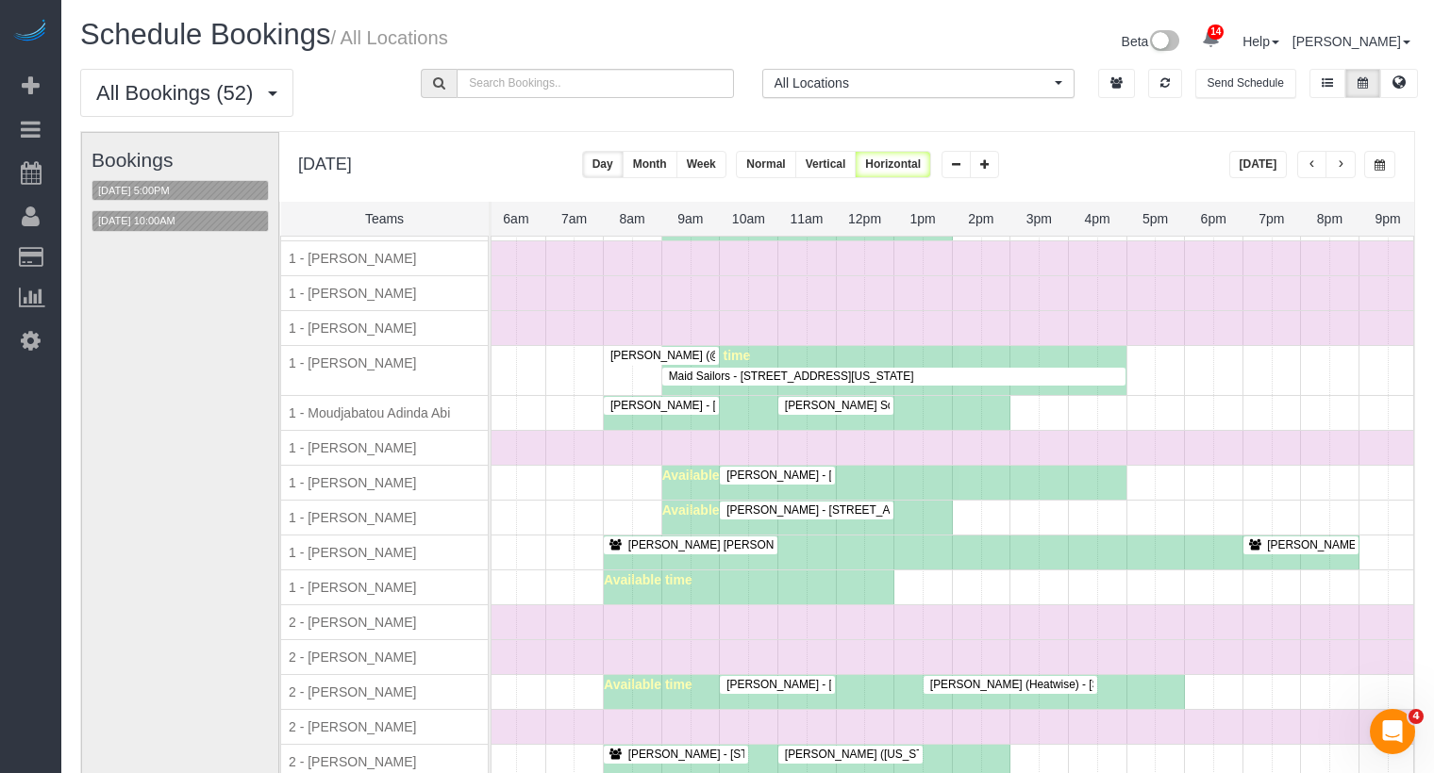
click at [672, 349] on span "Madeline Park (@cafemaddy) - 233 Schermerhorn Street, Apt. 12f, Brooklyn, NY 11…" at bounding box center [854, 355] width 506 height 13
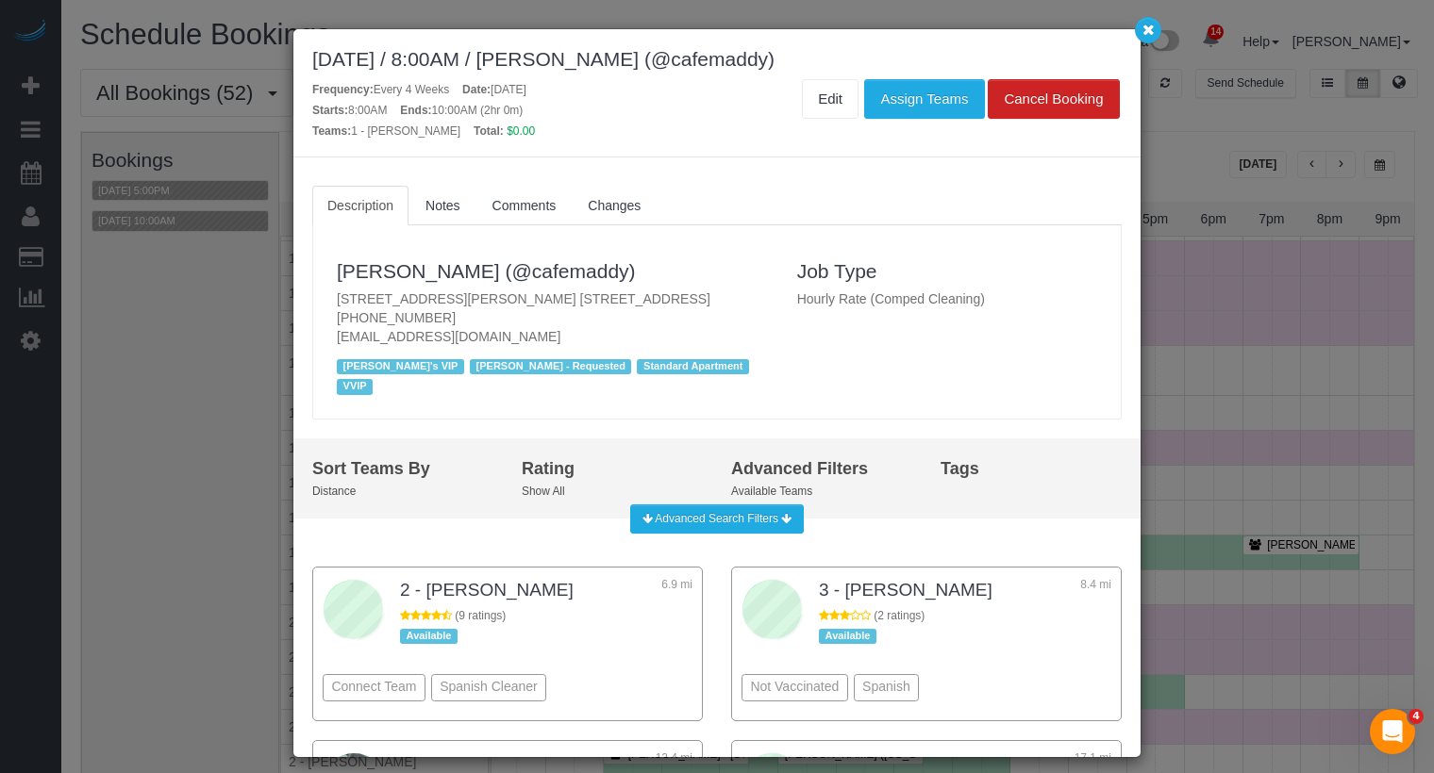
drag, startPoint x: 735, startPoint y: 65, endPoint x: 599, endPoint y: 65, distance: 135.8
click at [599, 65] on div "September 11, 2025 / 8:00AM / Madeline Park (@cafemaddy)" at bounding box center [716, 59] width 809 height 22
copy div "Madeline Park"
click at [1151, 32] on icon "button" at bounding box center [1148, 29] width 12 height 11
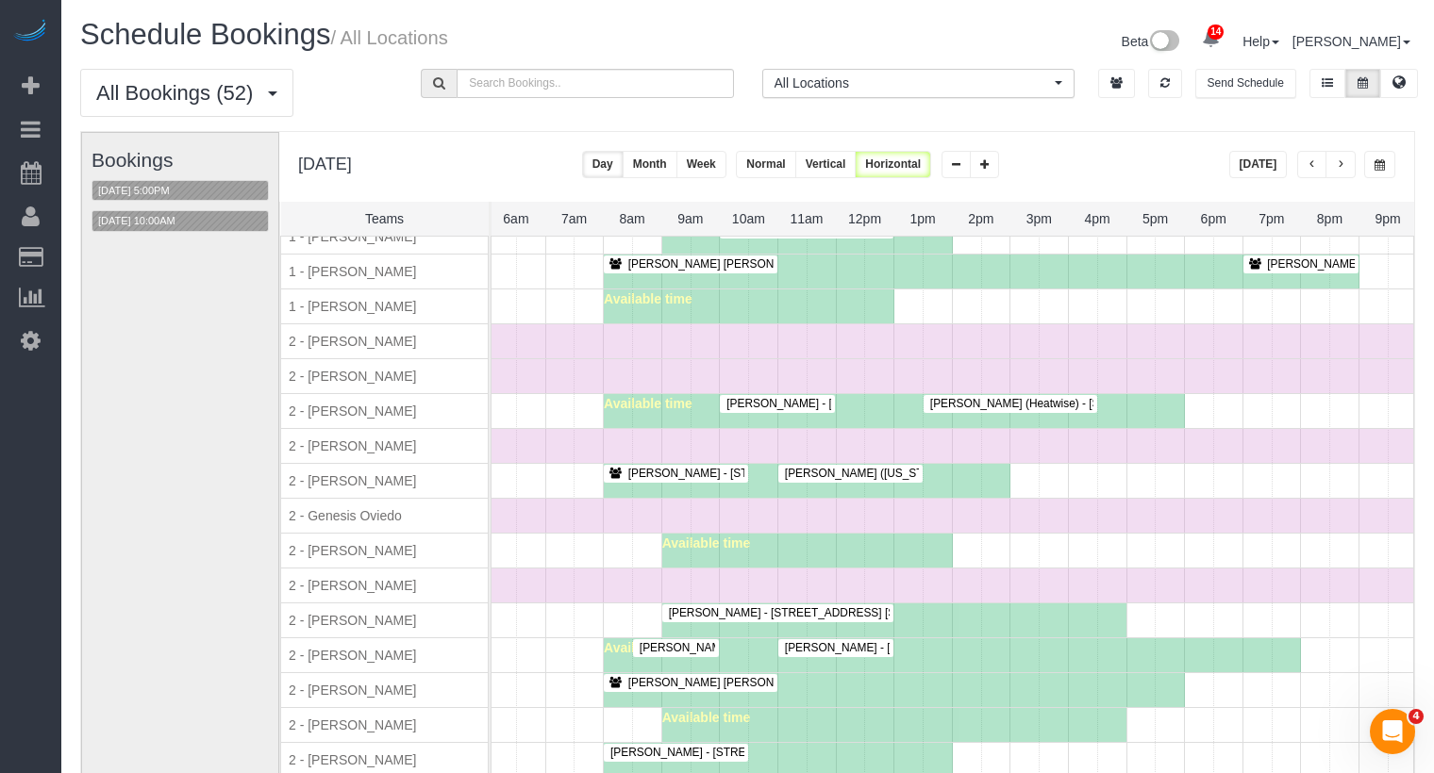
scroll to position [1408, 0]
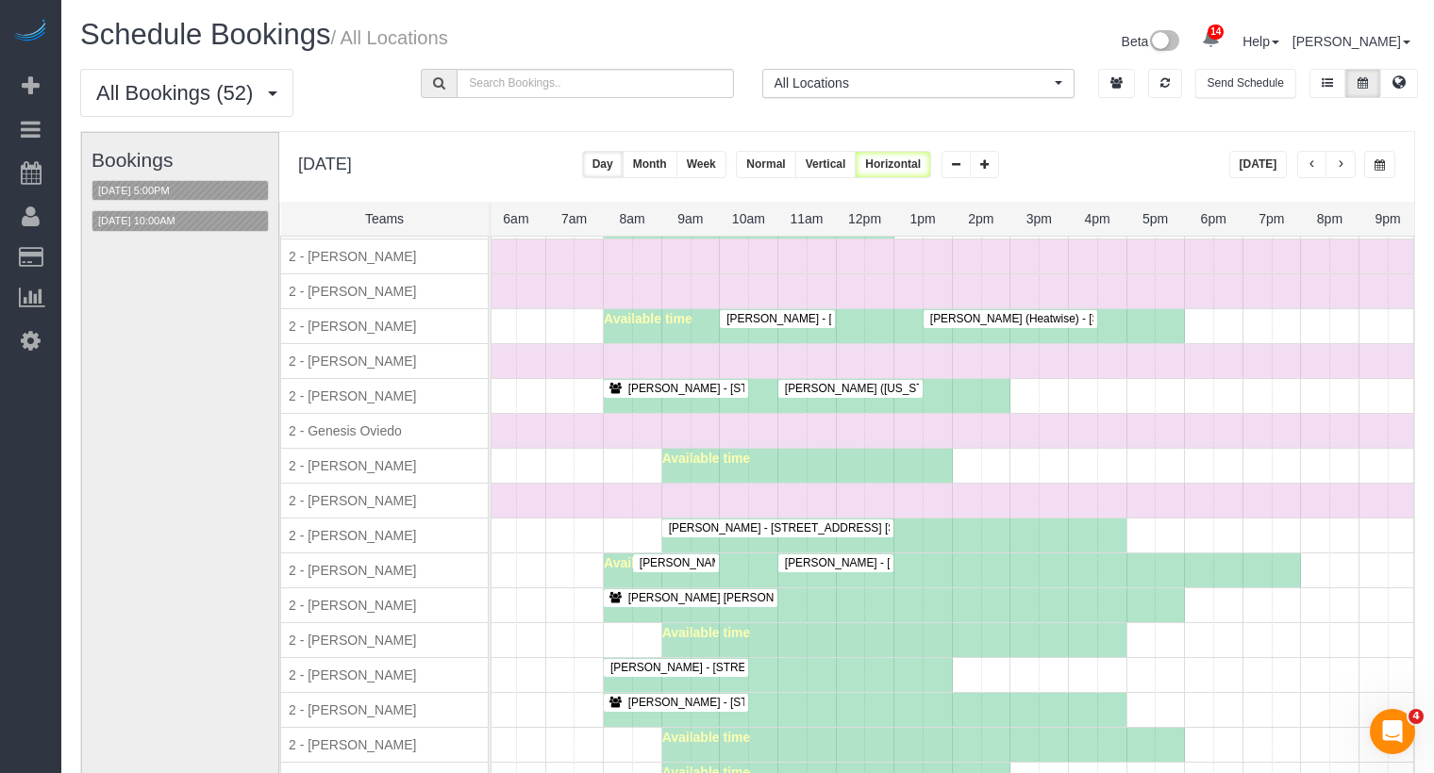
click at [1345, 162] on span "button" at bounding box center [1339, 164] width 9 height 11
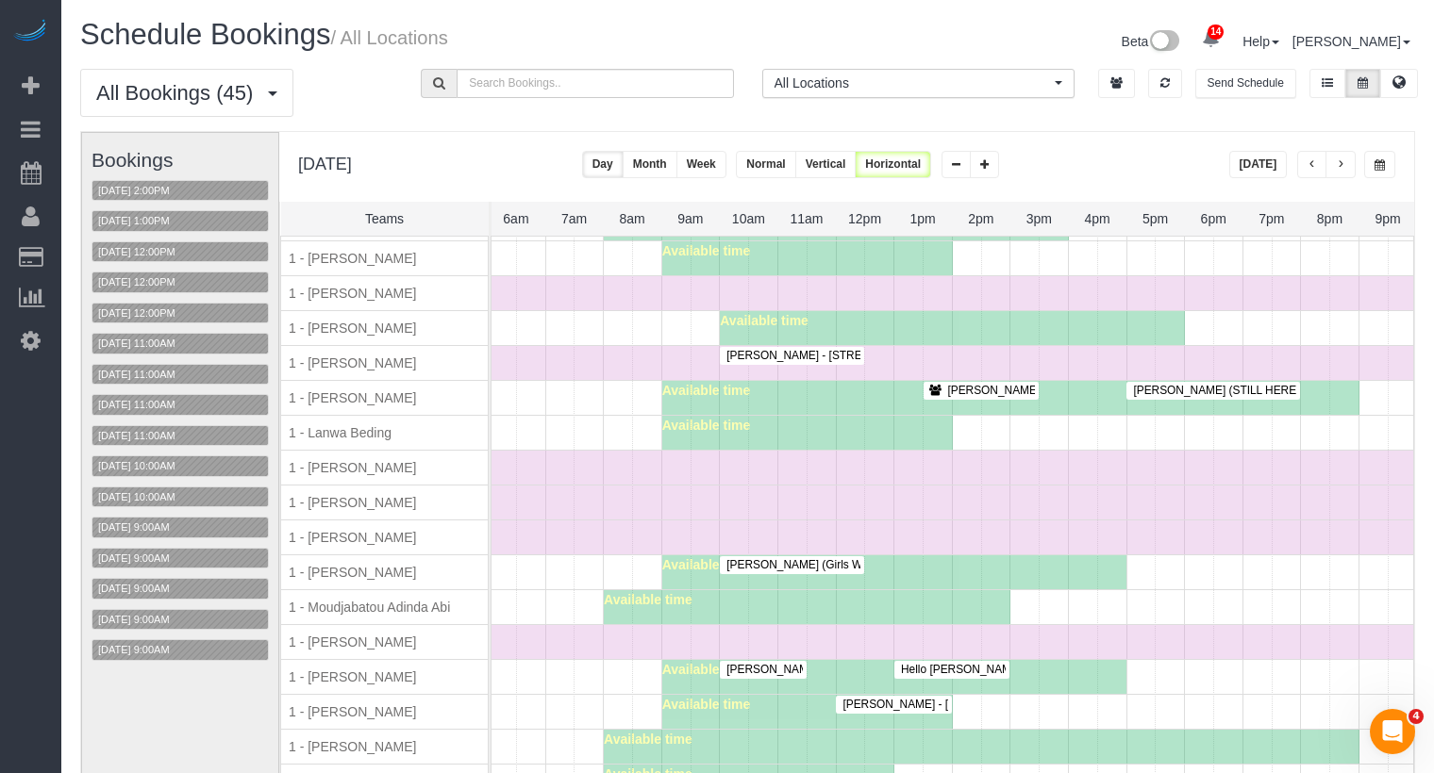
scroll to position [948, 0]
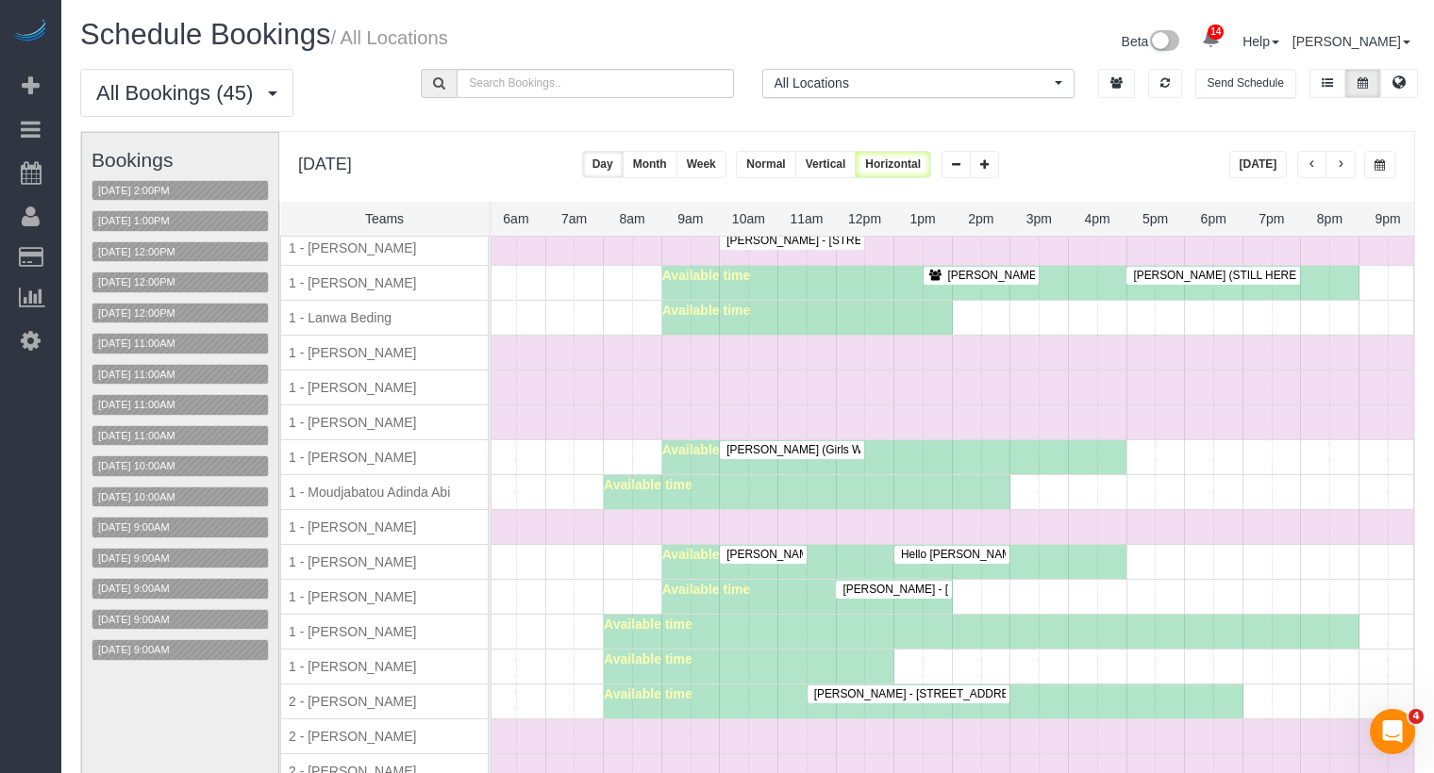
click at [834, 443] on span "Ava Bronstein (Girls Who Code/ Andy Liu - Friend) - 111 East 26th Street, Apt. …" at bounding box center [1045, 449] width 656 height 13
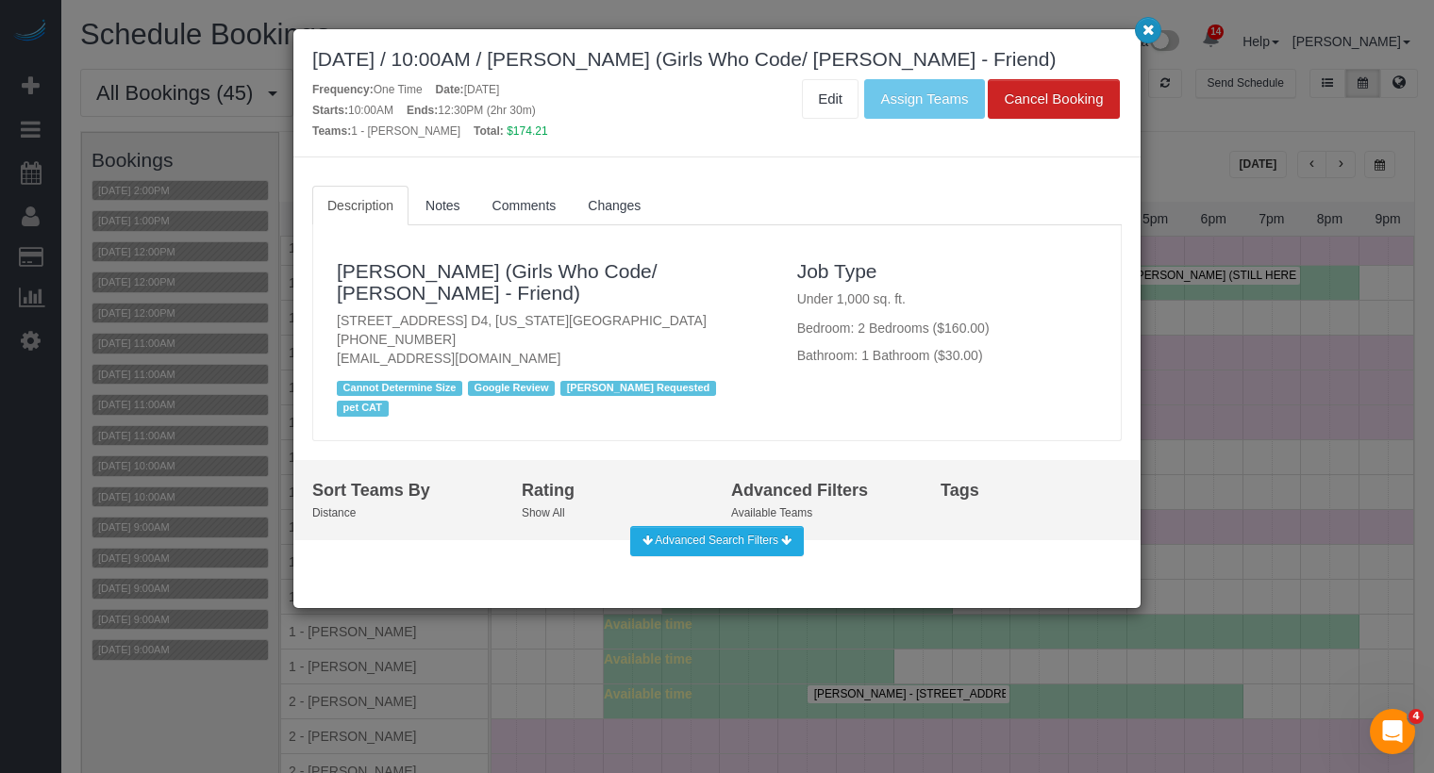
click at [1144, 39] on button "button" at bounding box center [1148, 30] width 26 height 26
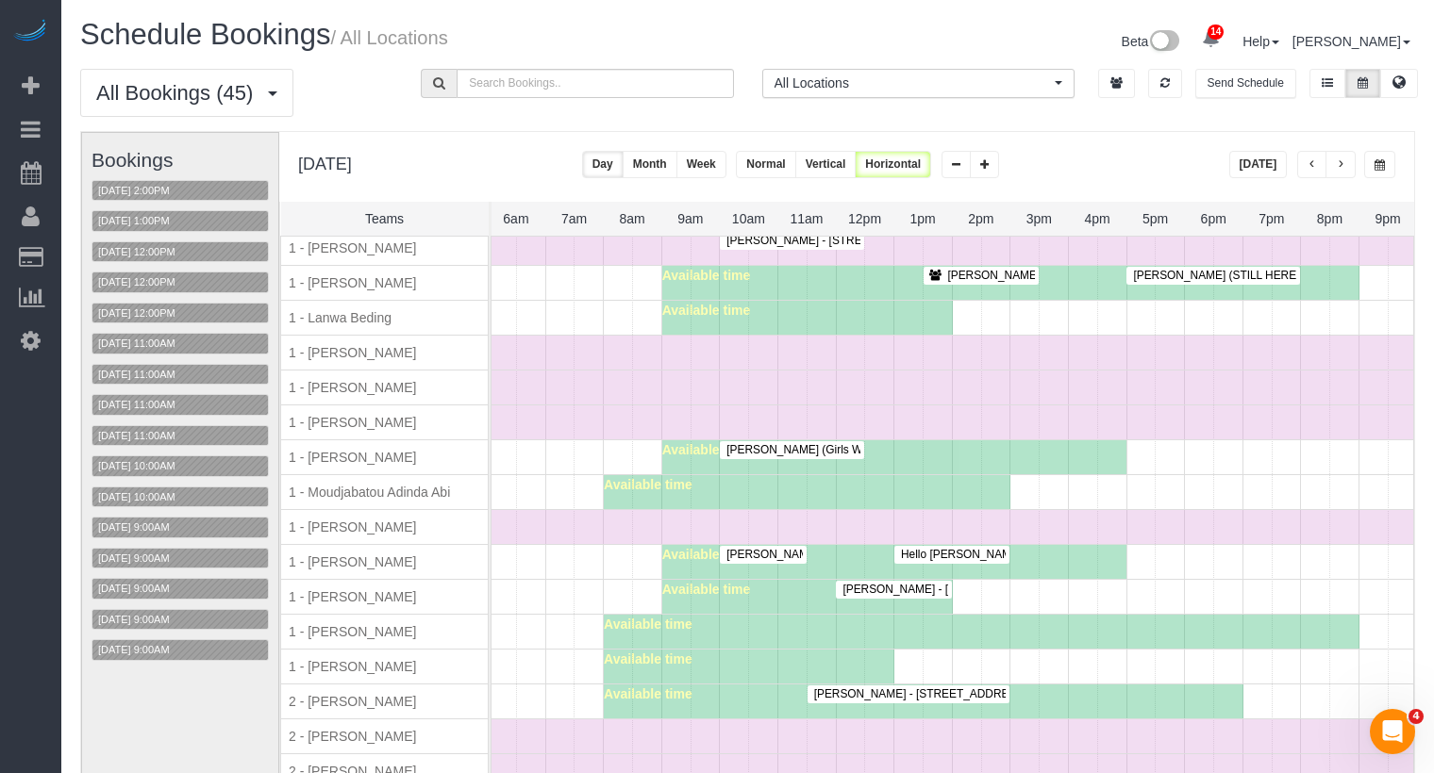
click at [1302, 171] on button "button" at bounding box center [1312, 164] width 30 height 27
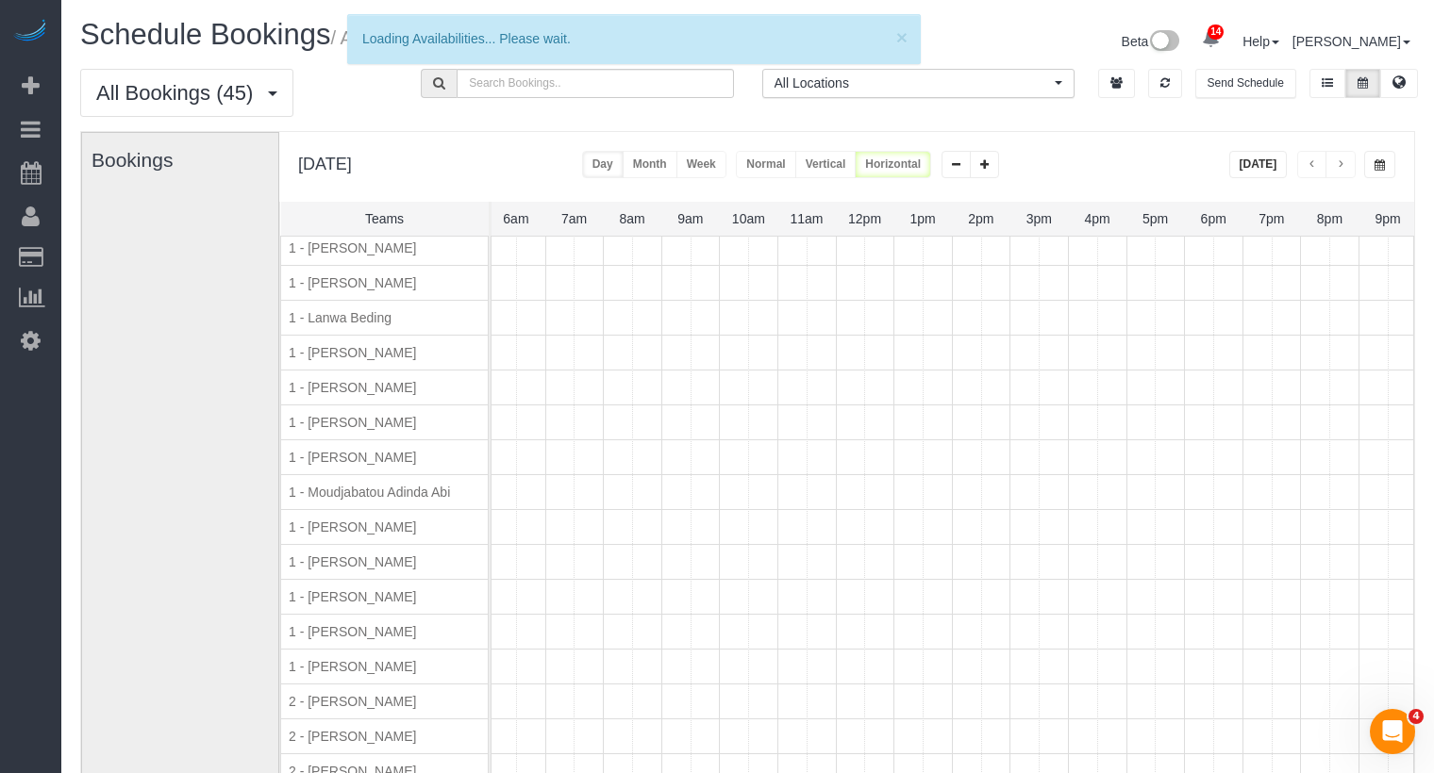
scroll to position [0, 0]
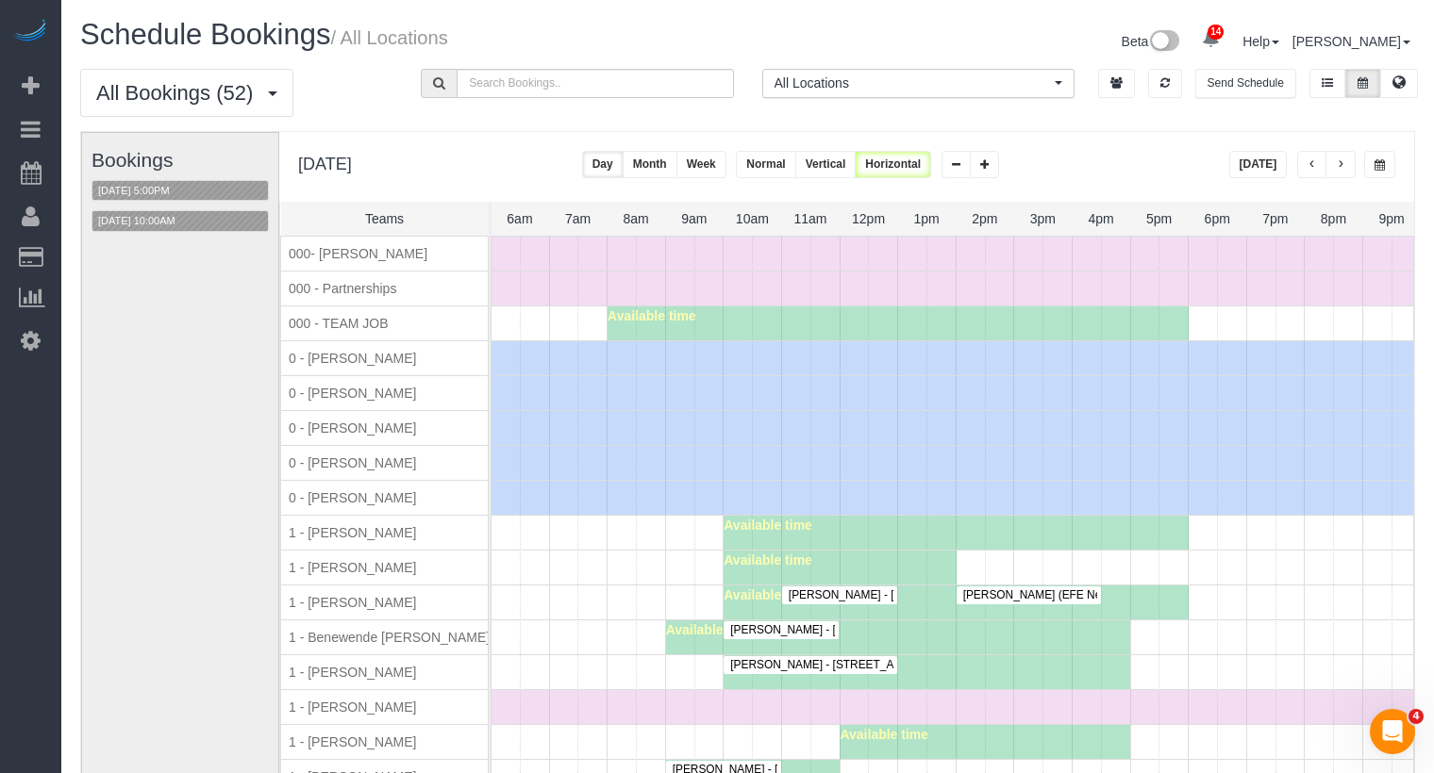
click at [1388, 166] on button "button" at bounding box center [1379, 164] width 31 height 27
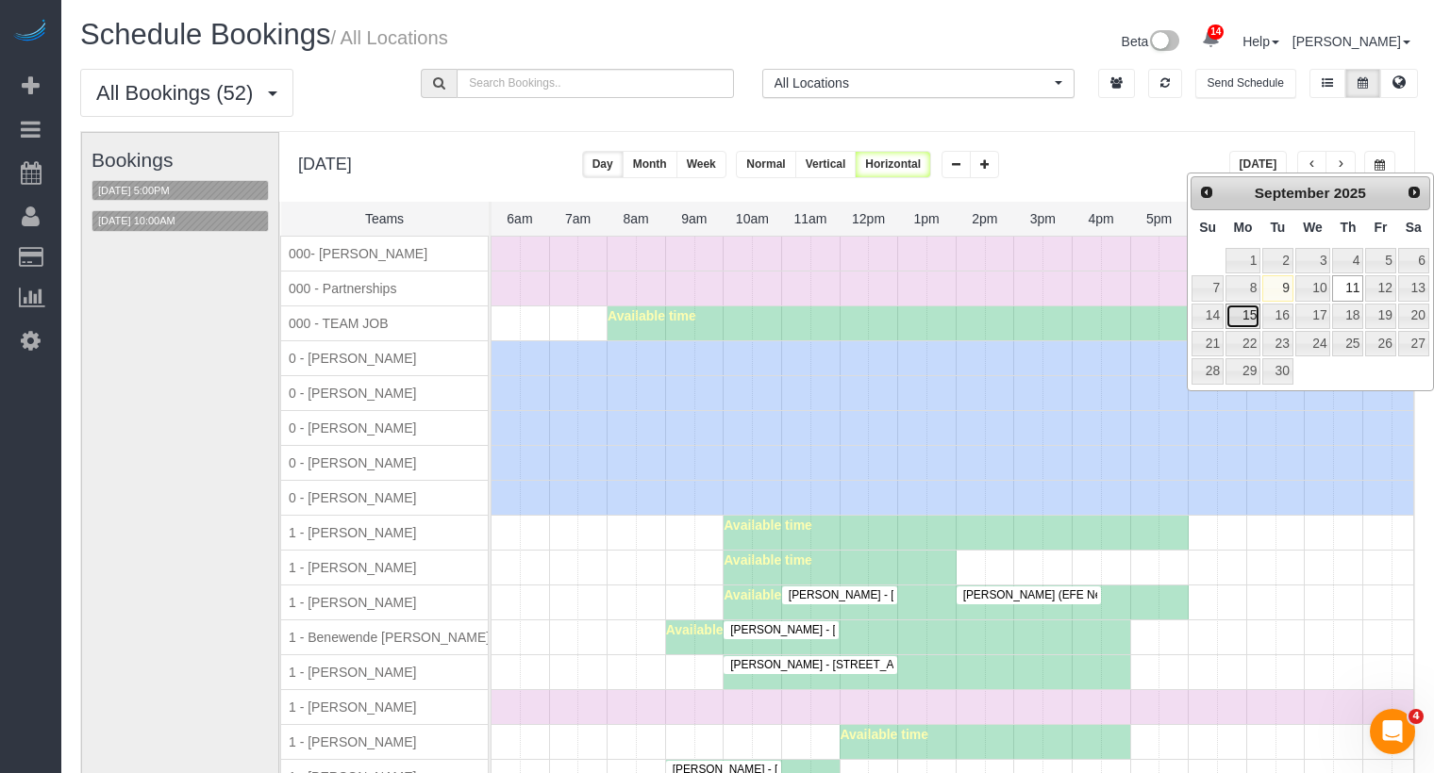
click at [1246, 317] on link "15" at bounding box center [1242, 316] width 35 height 25
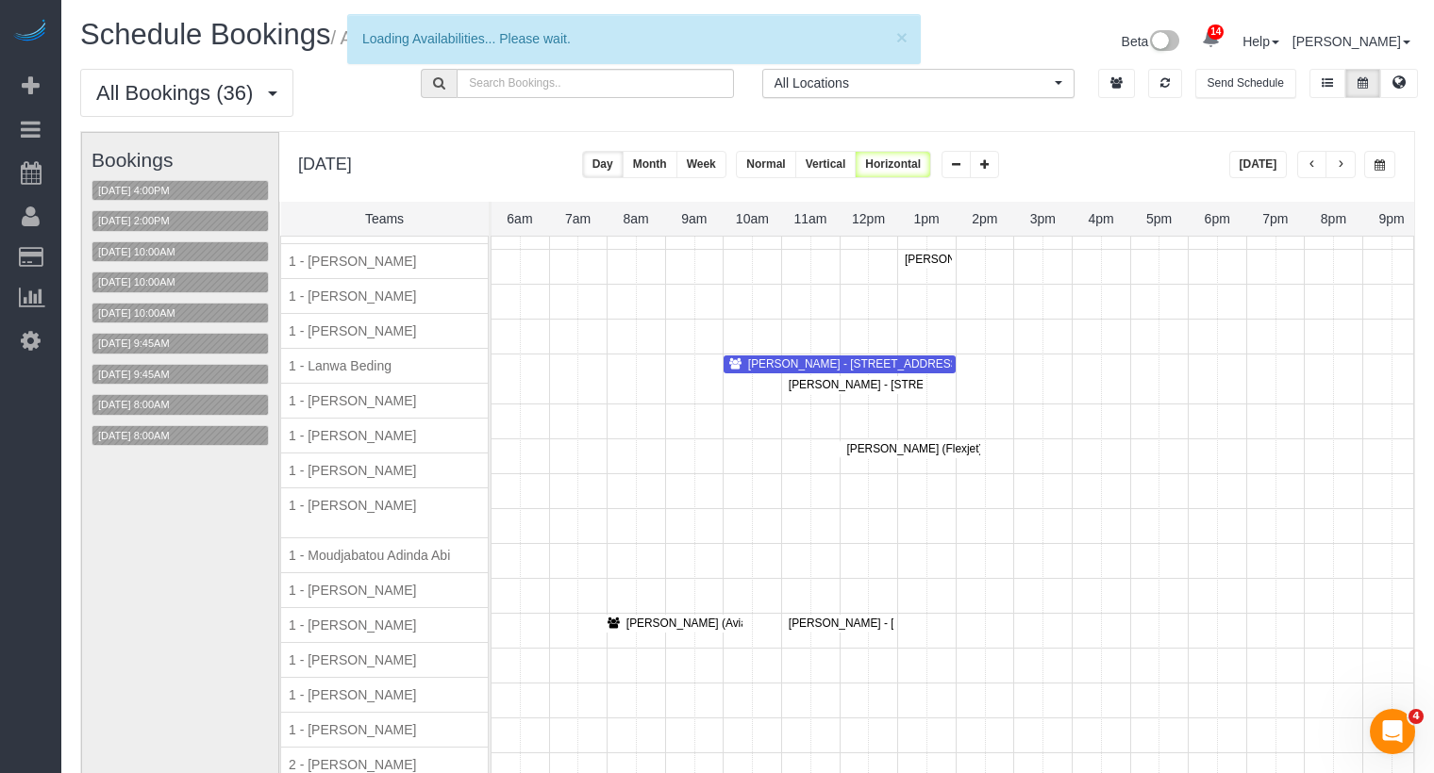
scroll to position [1049, 0]
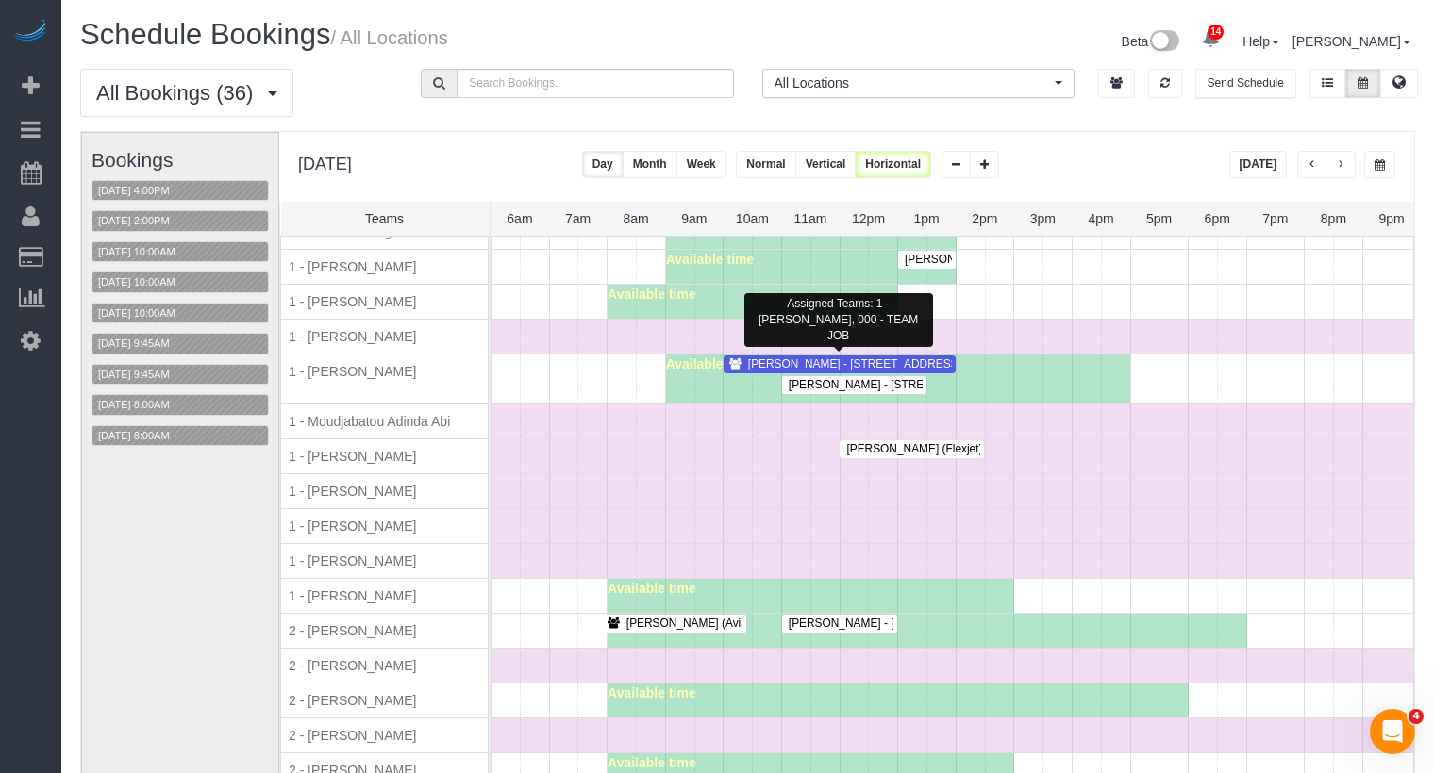
click at [858, 357] on span "Carol Schrager - 27 East 93rd Street, New York, NY 10128" at bounding box center [881, 363] width 286 height 13
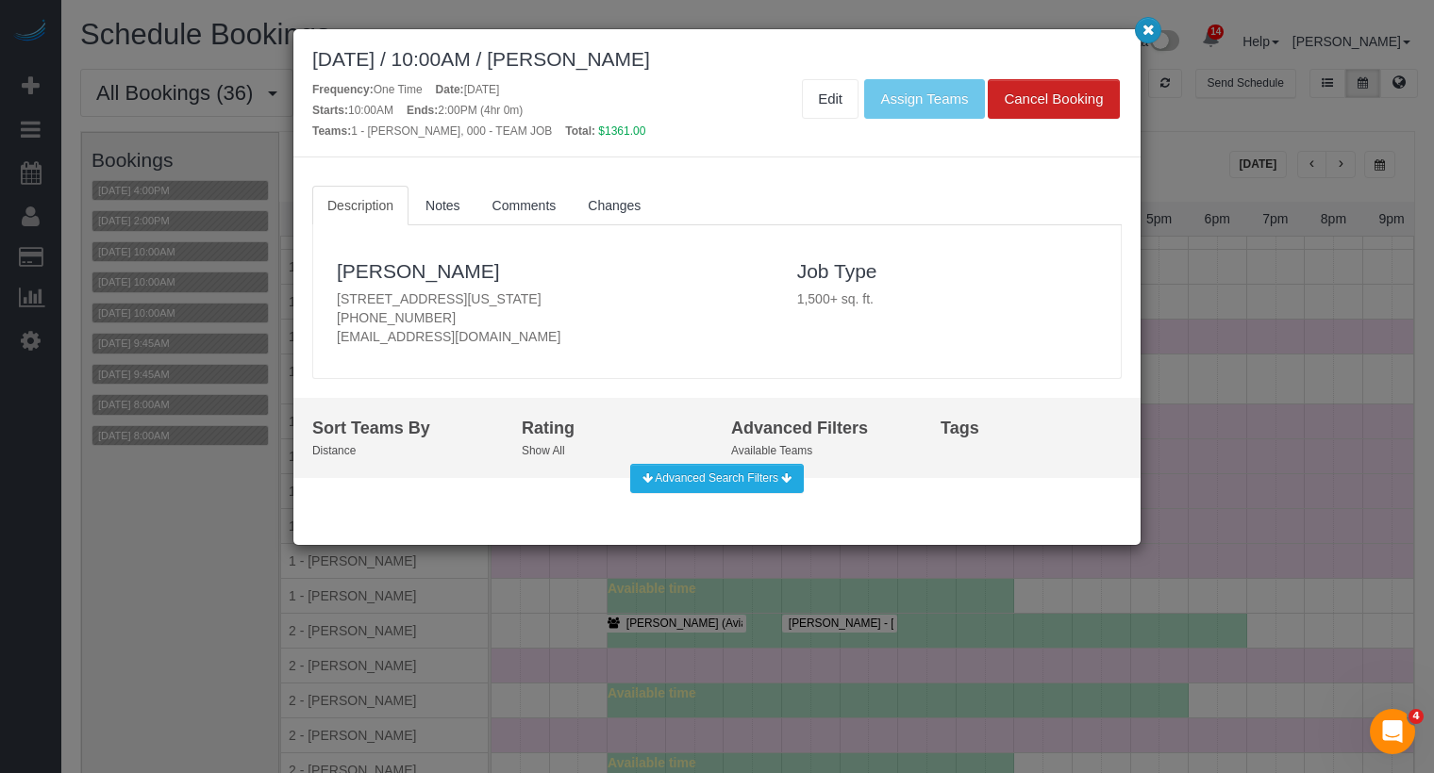
click at [1139, 28] on button "button" at bounding box center [1148, 30] width 26 height 26
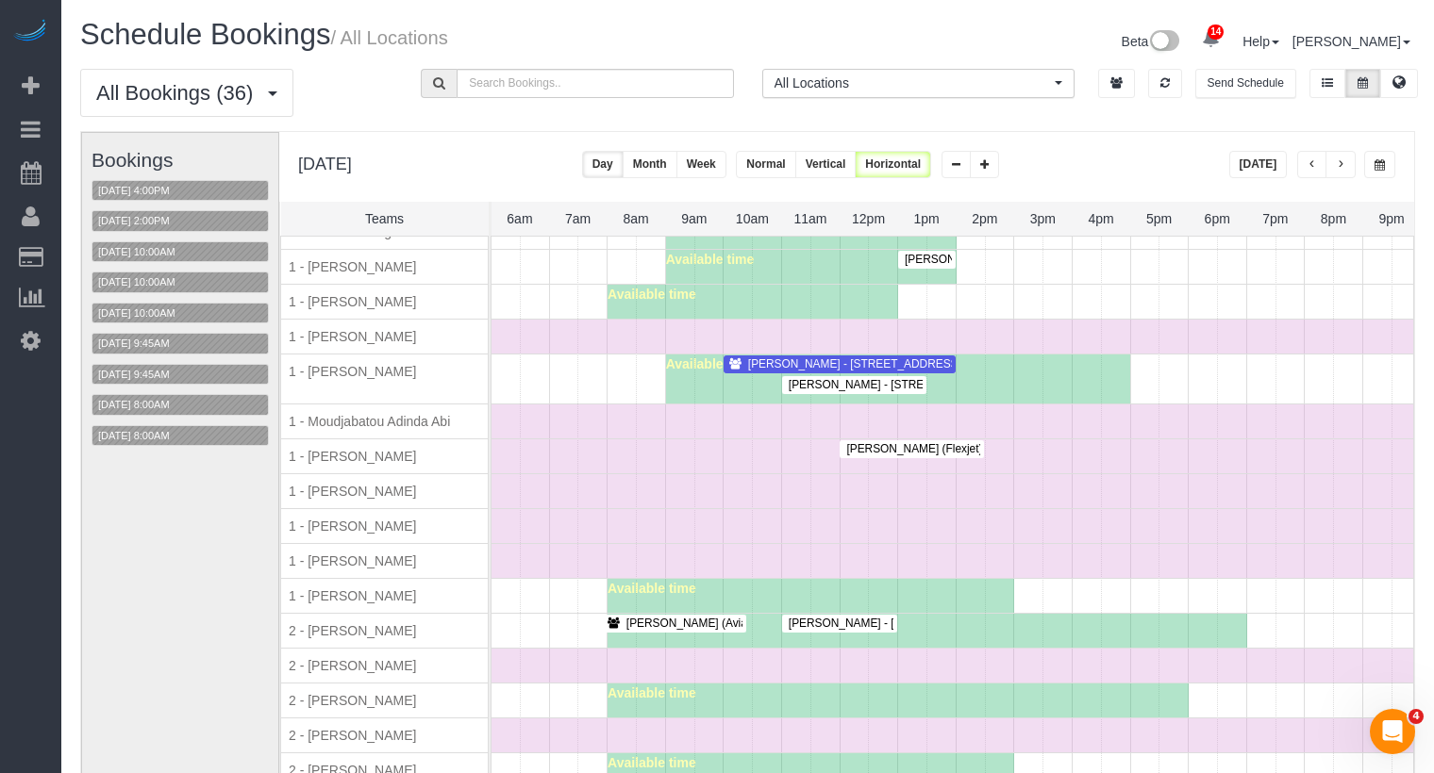
click at [826, 378] on span "Danielle Oldham - 315 East 86th Street, Apt. 7de, New York, NY 10028" at bounding box center [979, 384] width 400 height 13
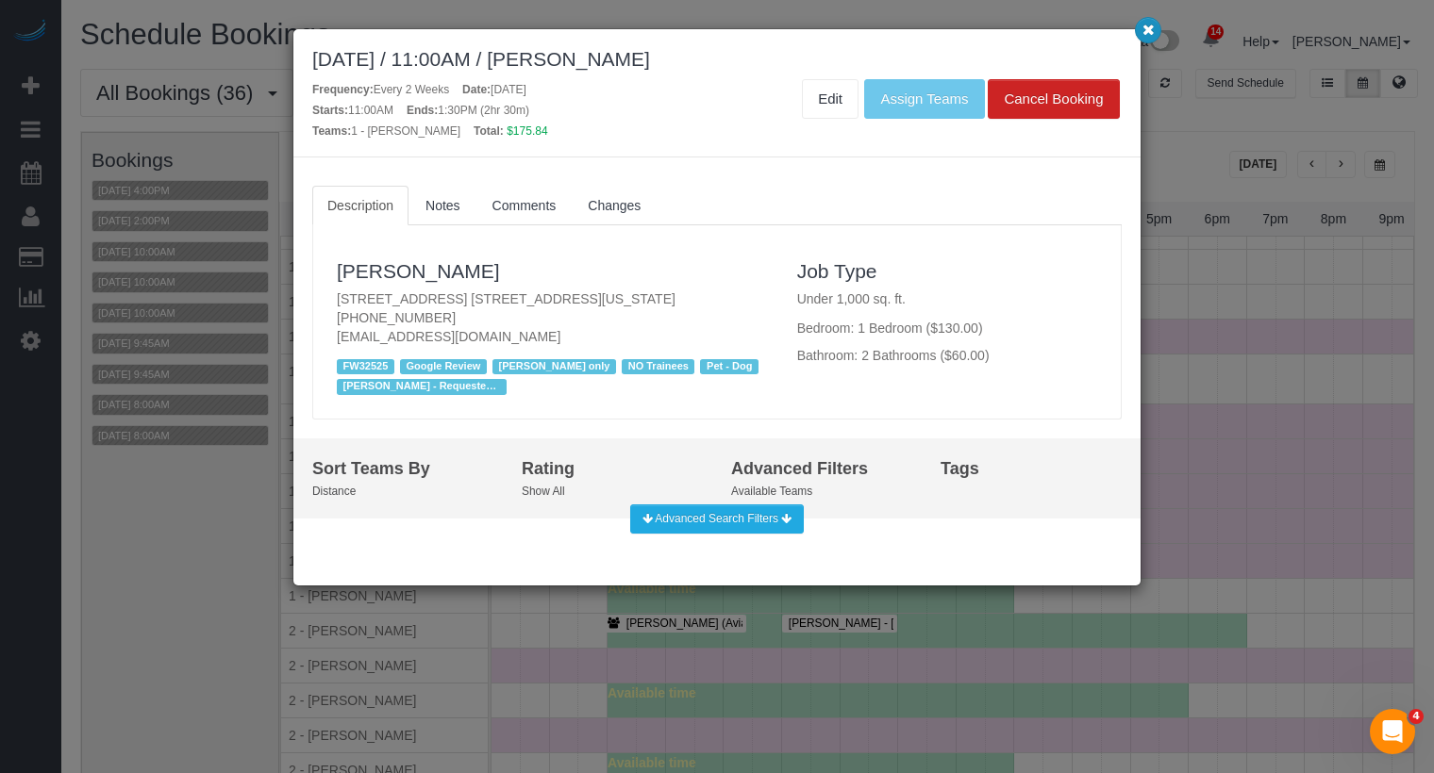
click at [1153, 34] on icon "button" at bounding box center [1148, 29] width 12 height 11
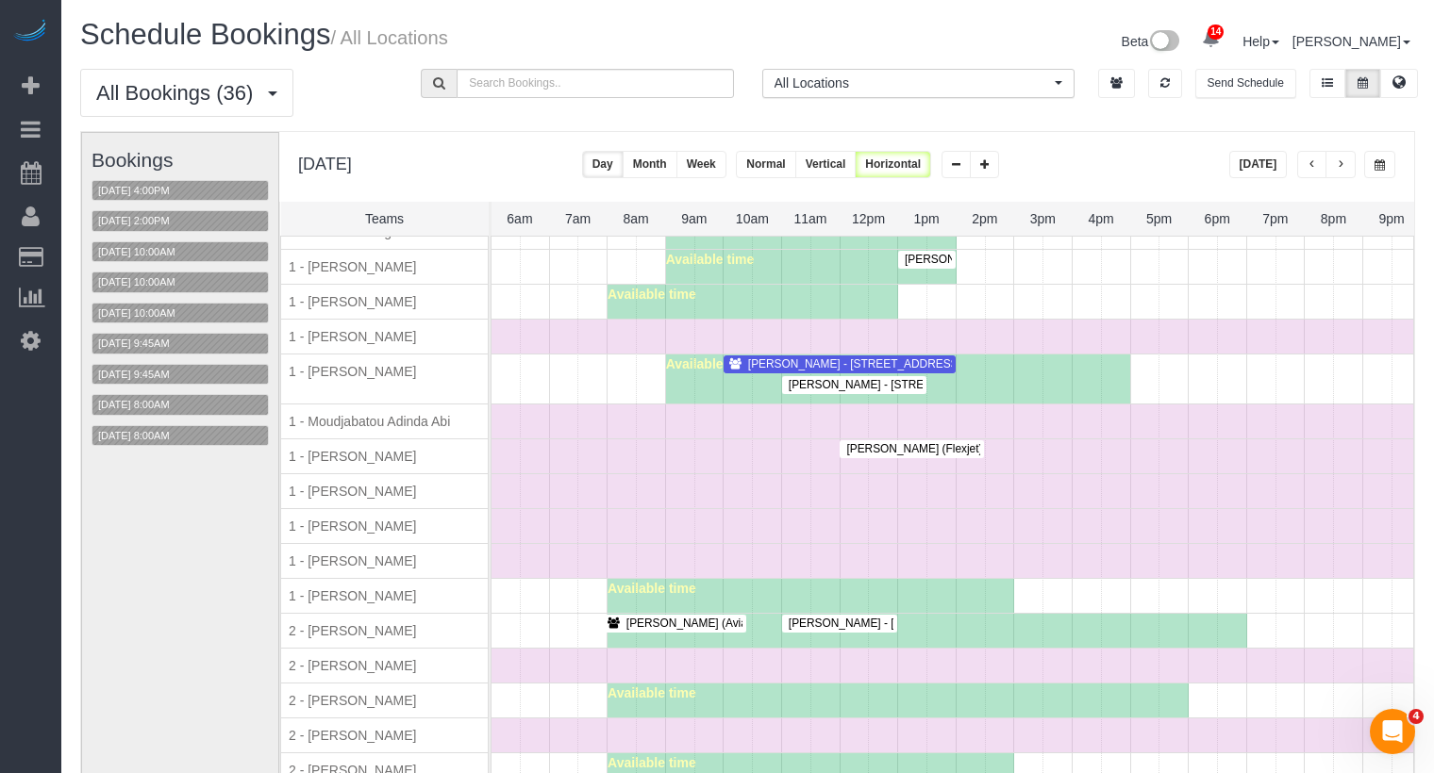
click at [778, 357] on span "Carol Schrager - 27 East 93rd Street, New York, NY 10128" at bounding box center [881, 363] width 286 height 13
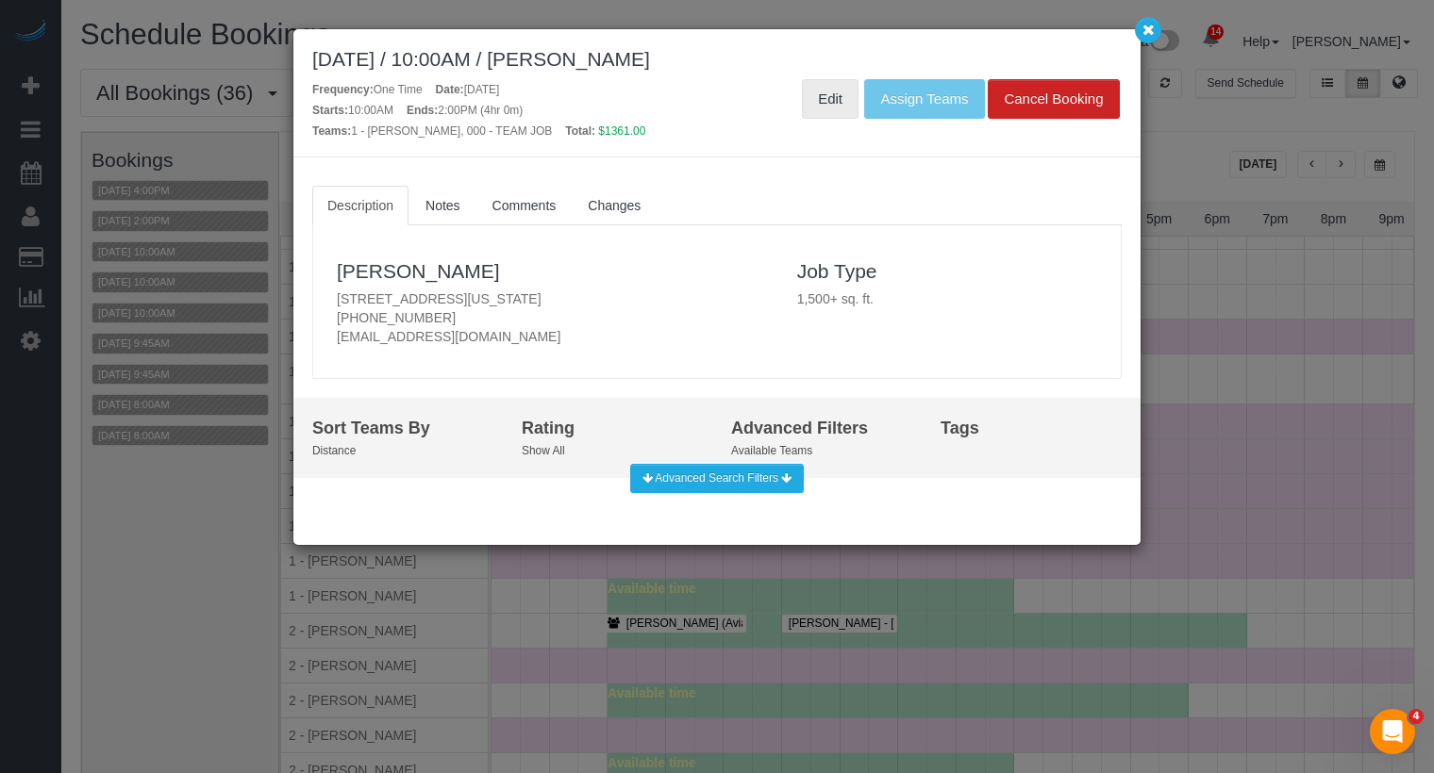
click at [841, 87] on link "Edit" at bounding box center [830, 99] width 57 height 40
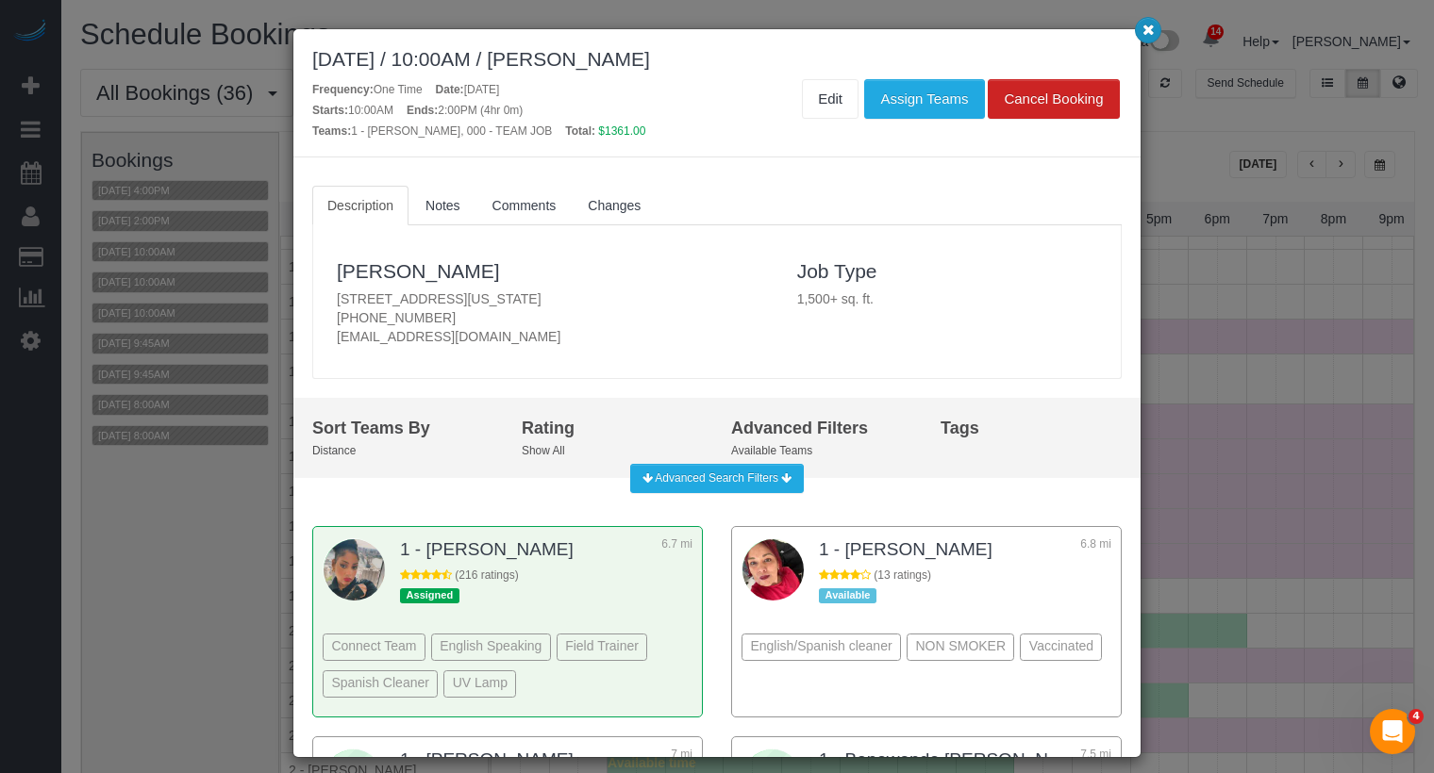
click at [1153, 25] on button "button" at bounding box center [1148, 30] width 26 height 26
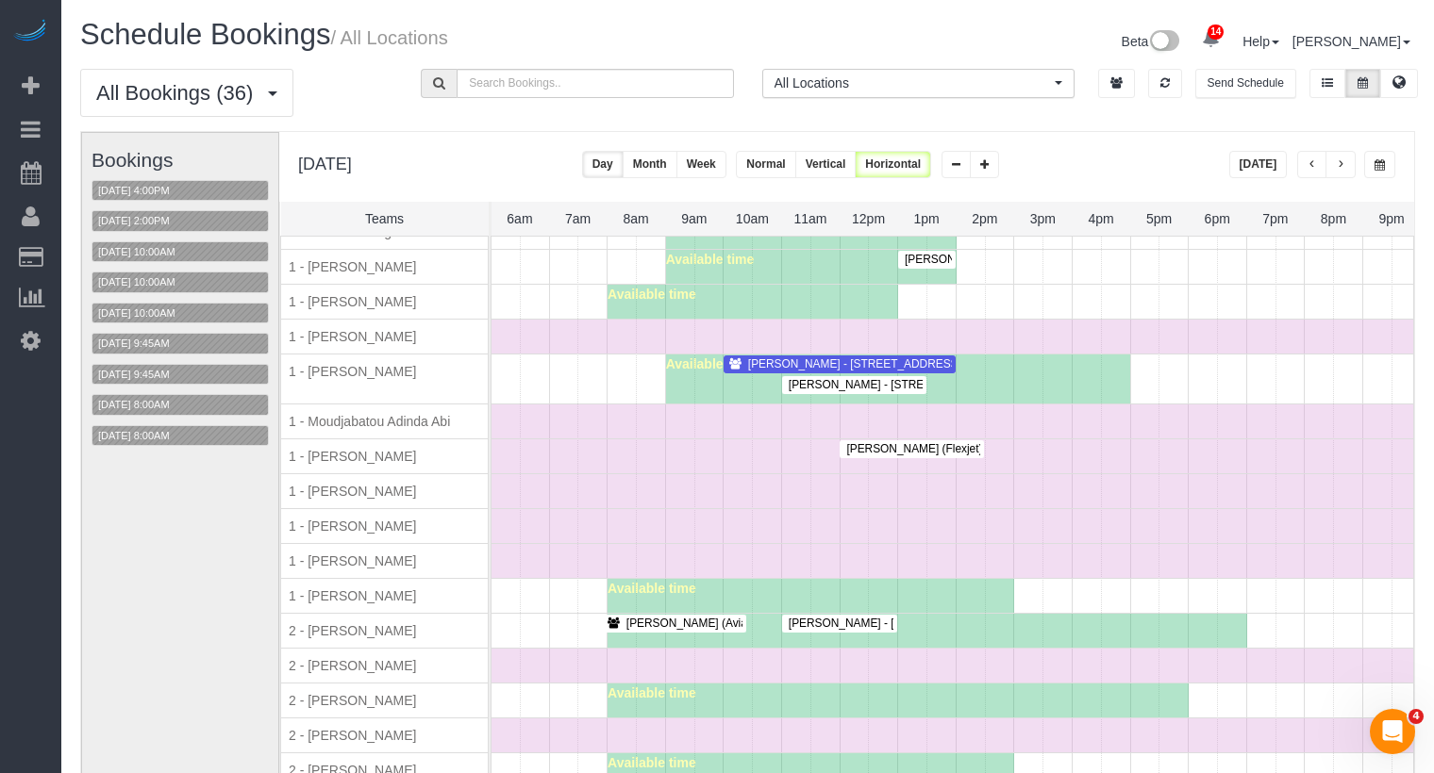
click at [1345, 164] on span "button" at bounding box center [1339, 164] width 9 height 11
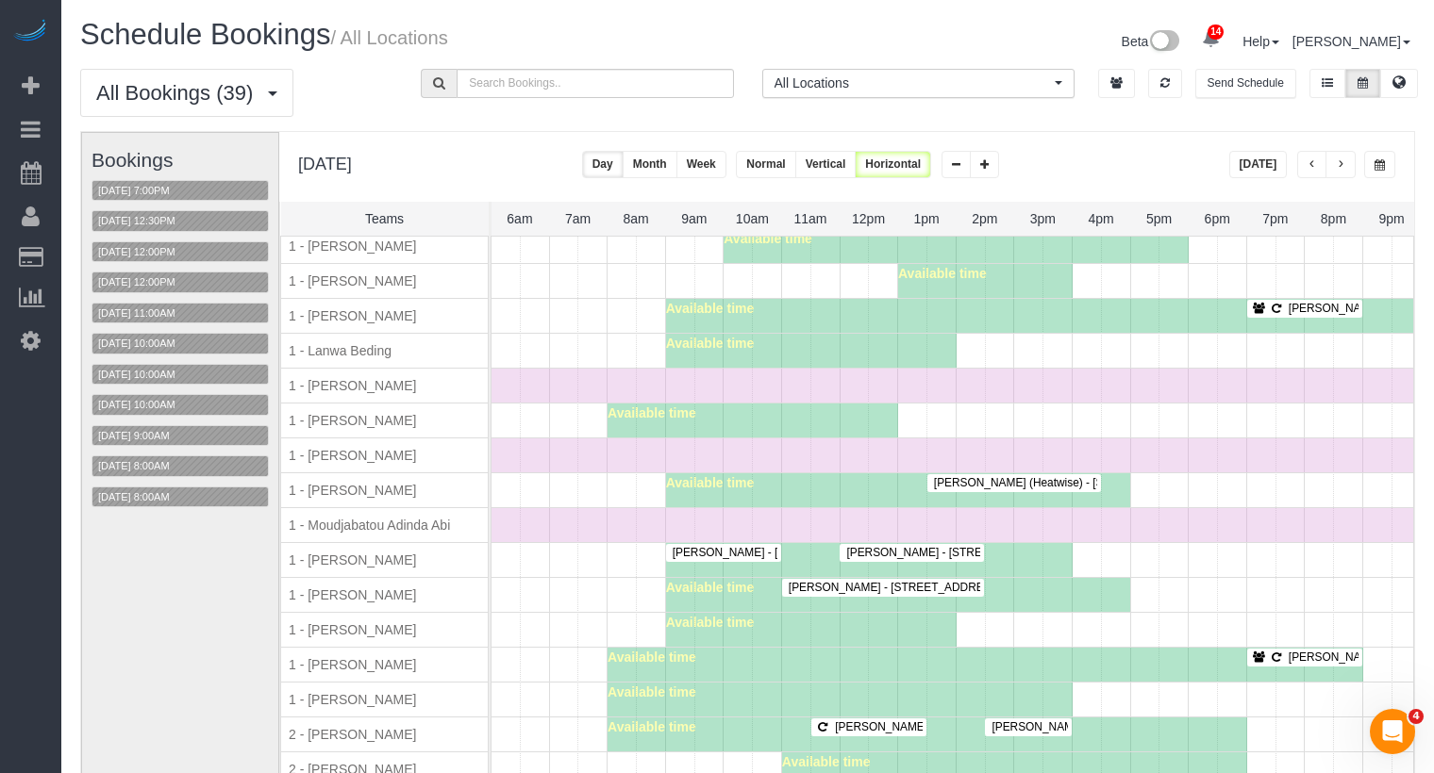
scroll to position [922, 0]
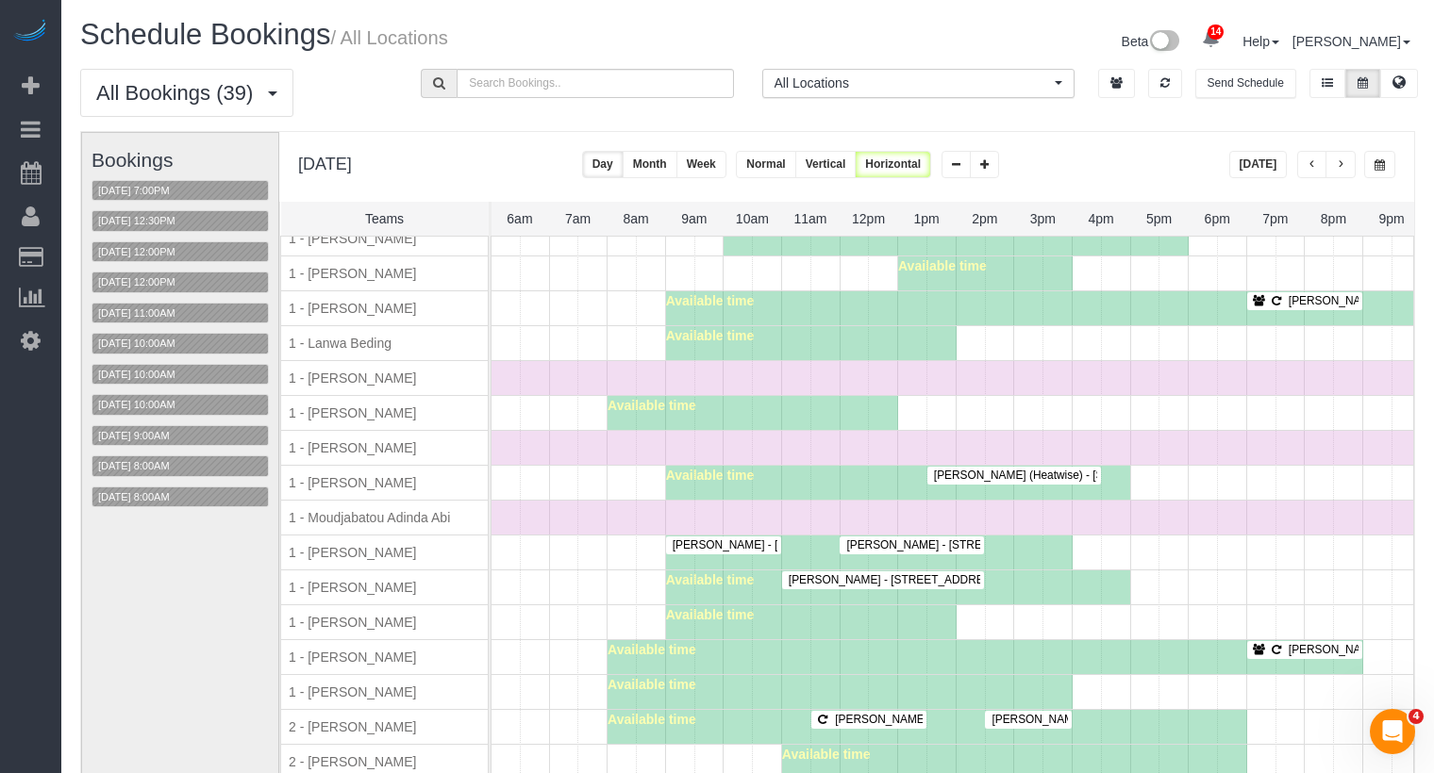
click at [1267, 163] on button "Today" at bounding box center [1258, 164] width 58 height 27
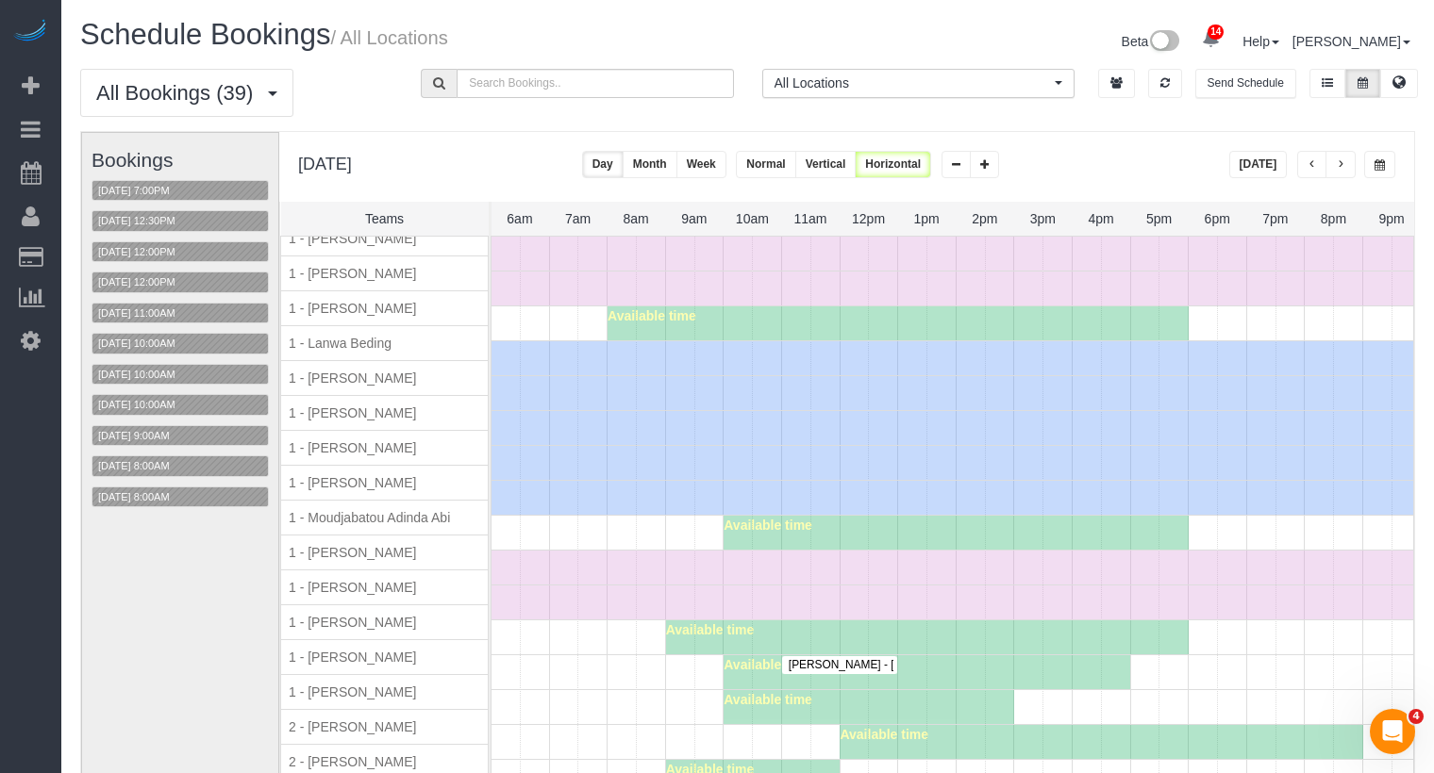
scroll to position [0, 0]
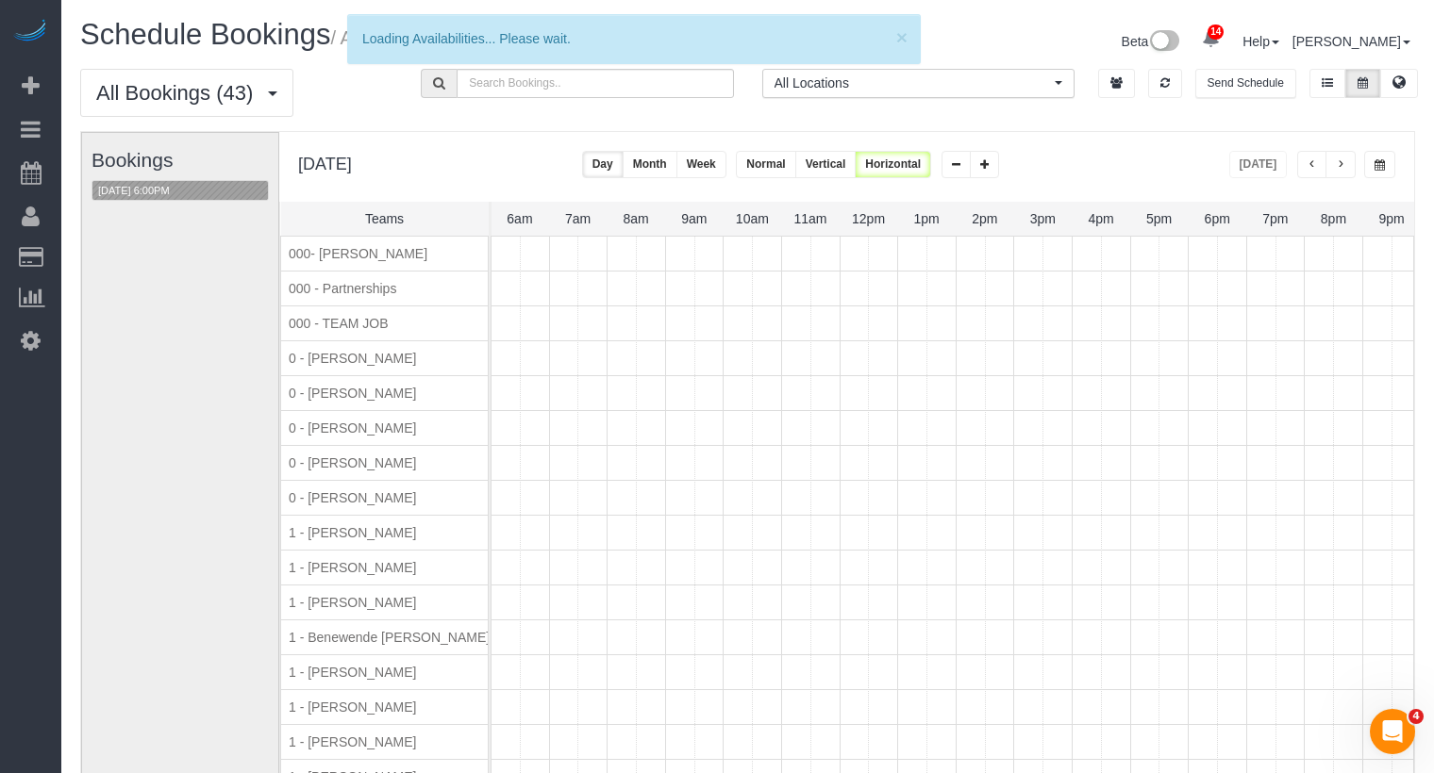
click at [1374, 164] on span "button" at bounding box center [1379, 164] width 10 height 11
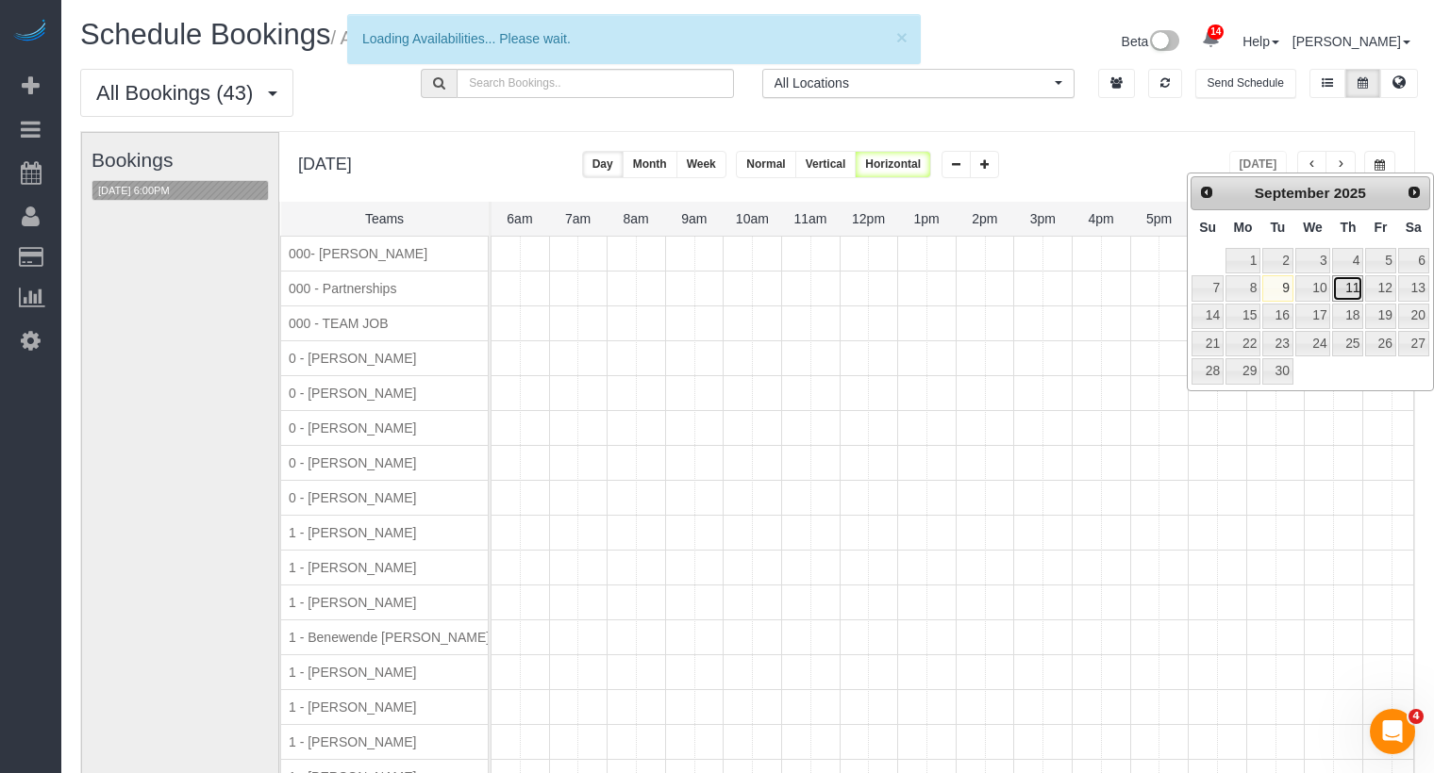
click at [1347, 288] on link "11" at bounding box center [1347, 287] width 31 height 25
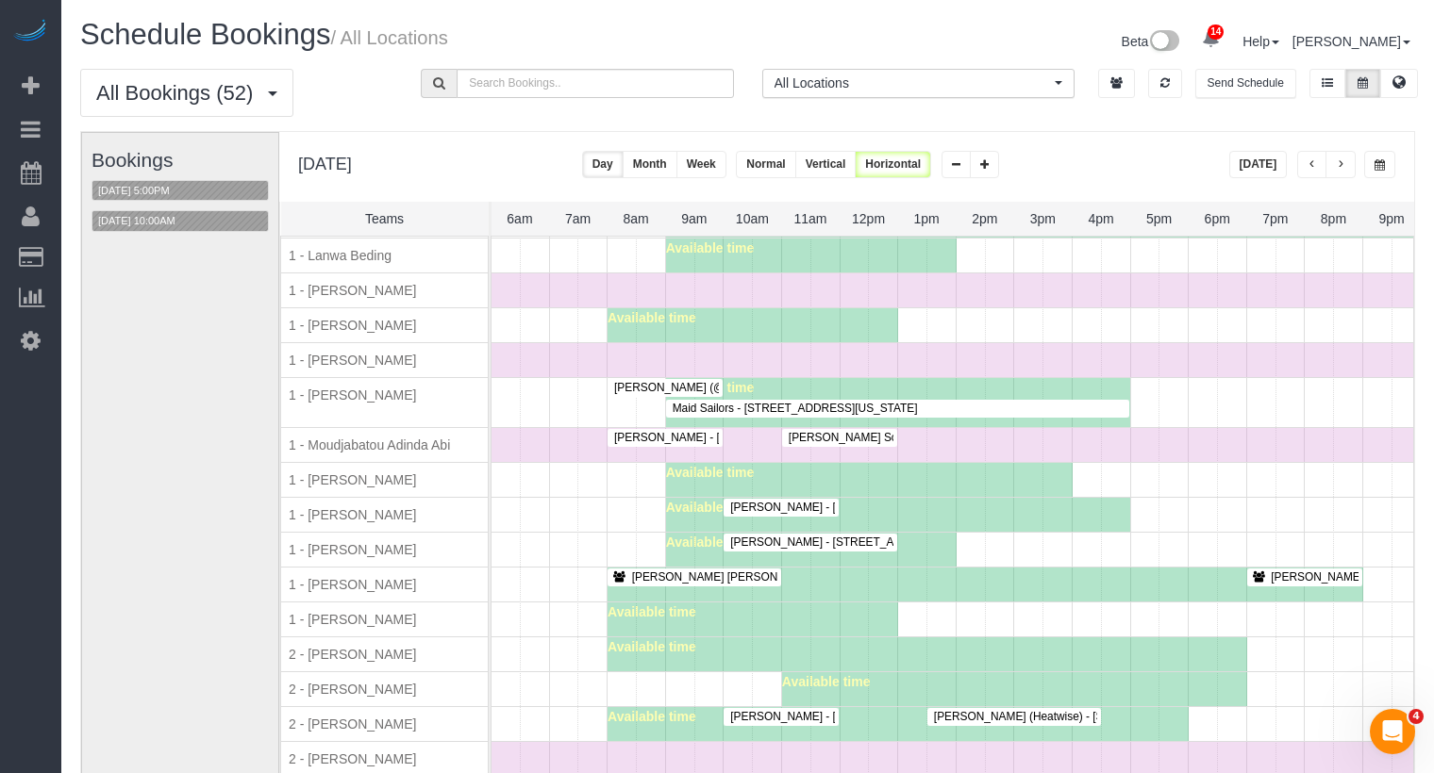
scroll to position [1012, 0]
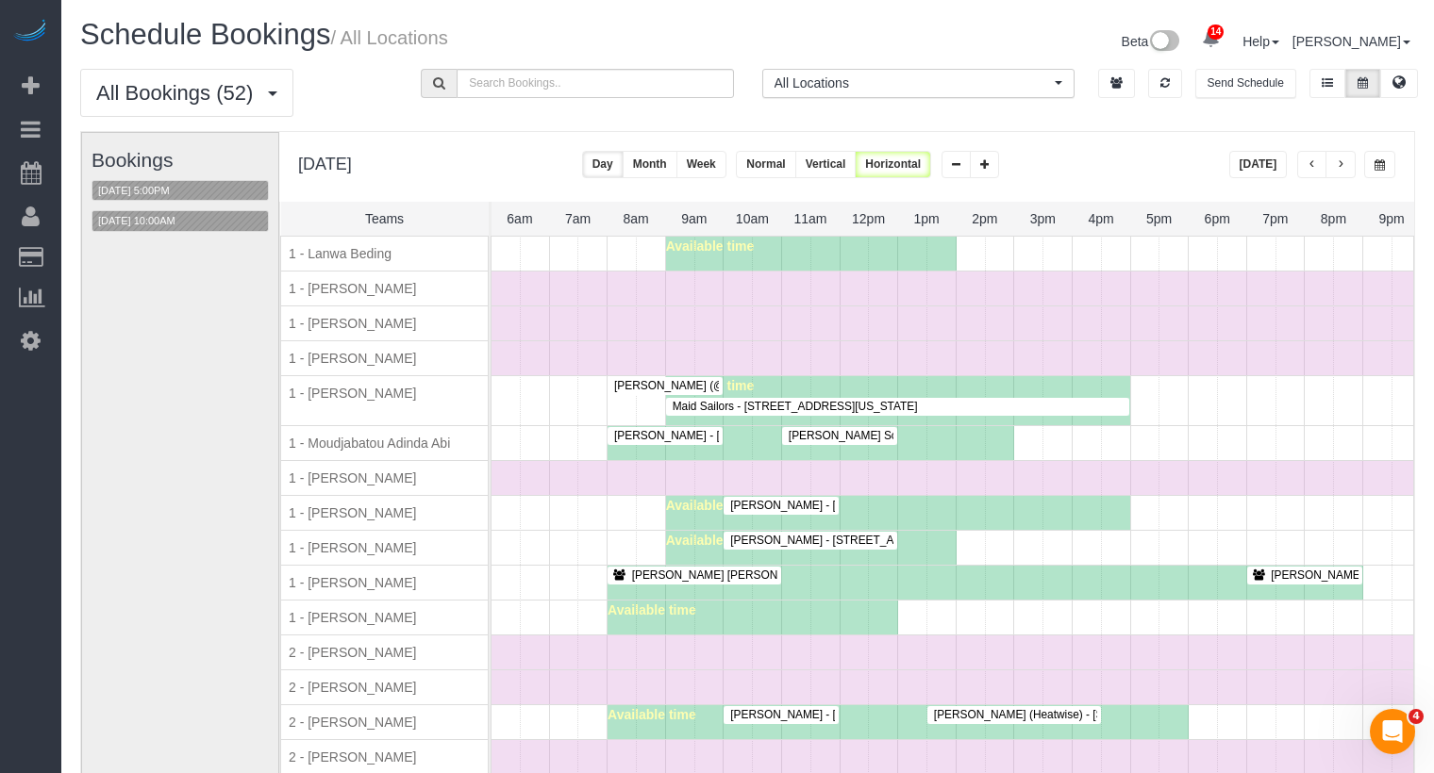
click at [1385, 166] on button "button" at bounding box center [1379, 164] width 31 height 27
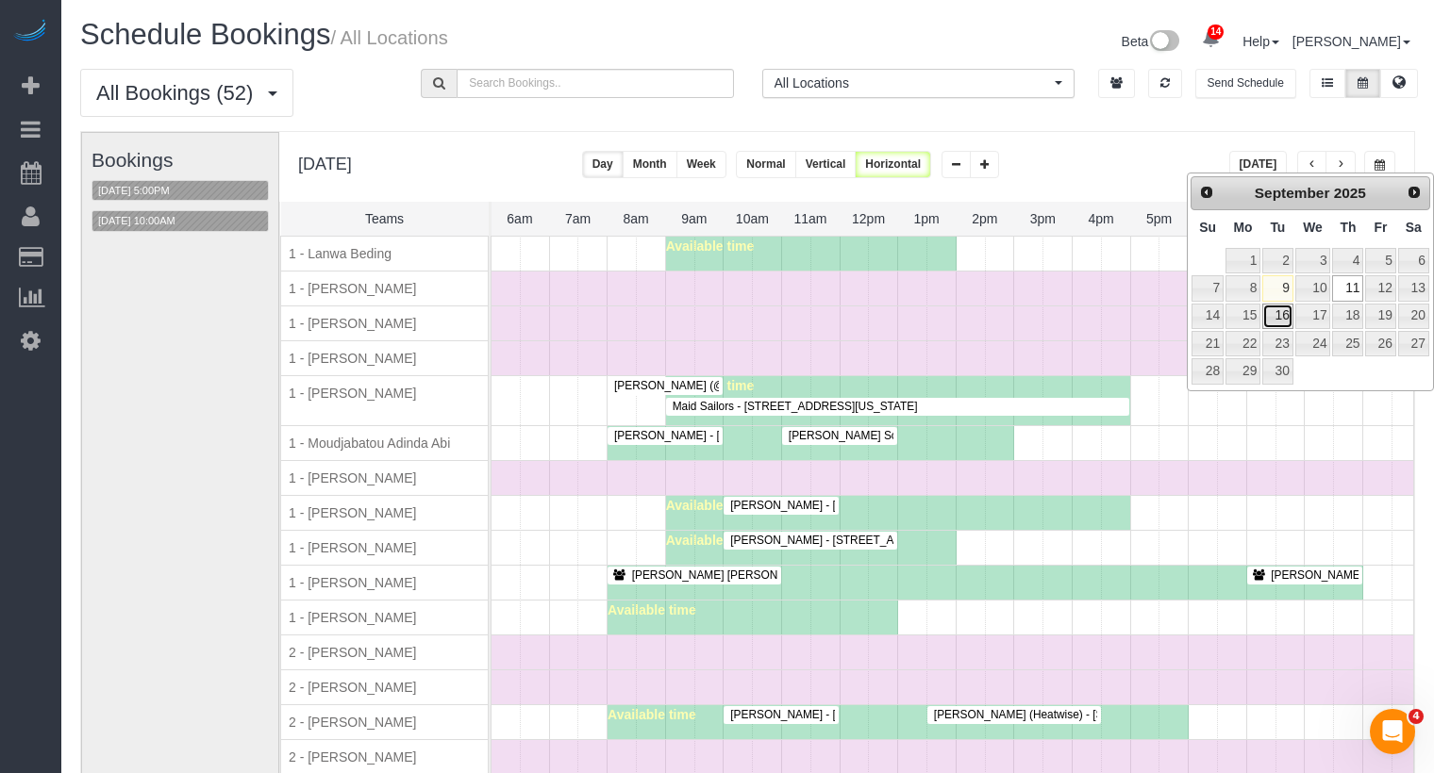
click at [1282, 315] on link "16" at bounding box center [1277, 316] width 30 height 25
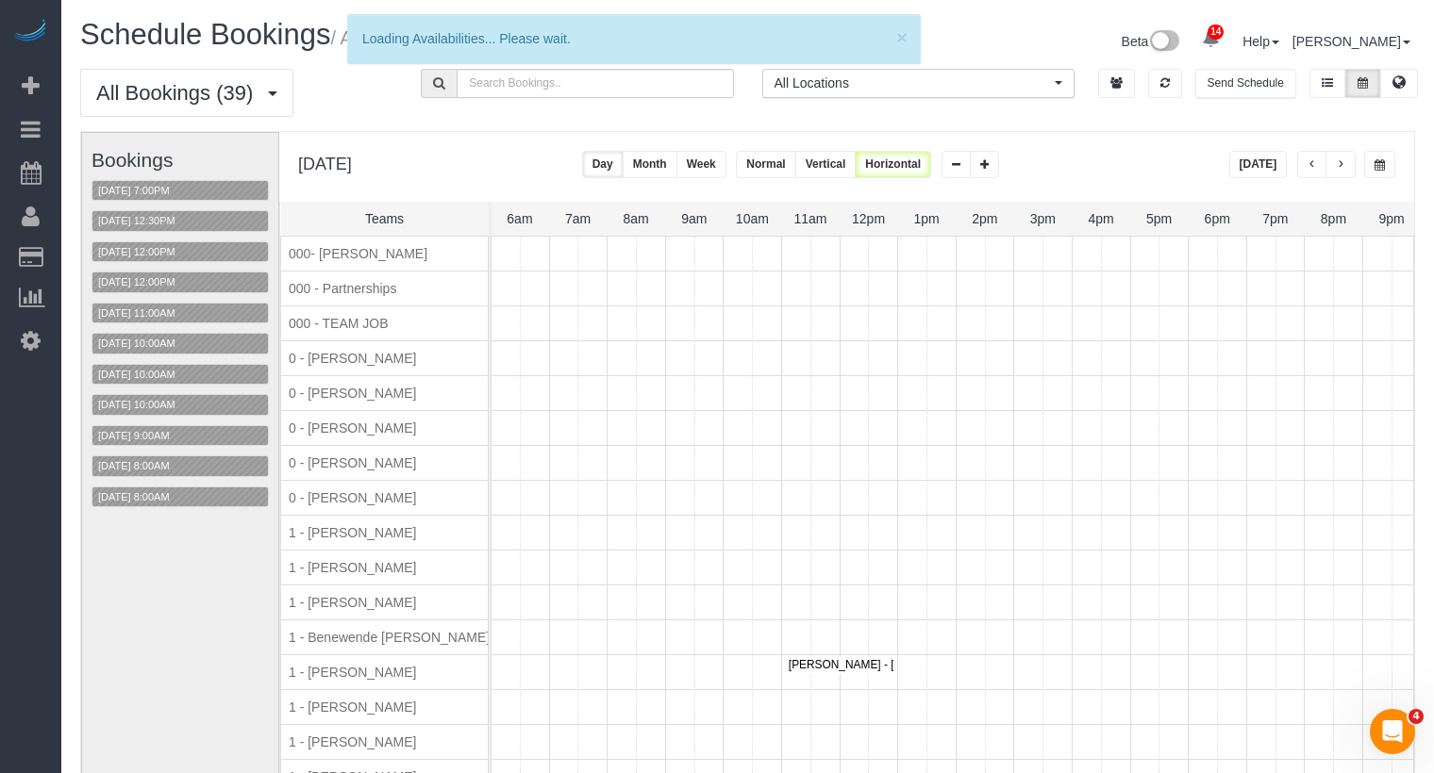
scroll to position [120, 0]
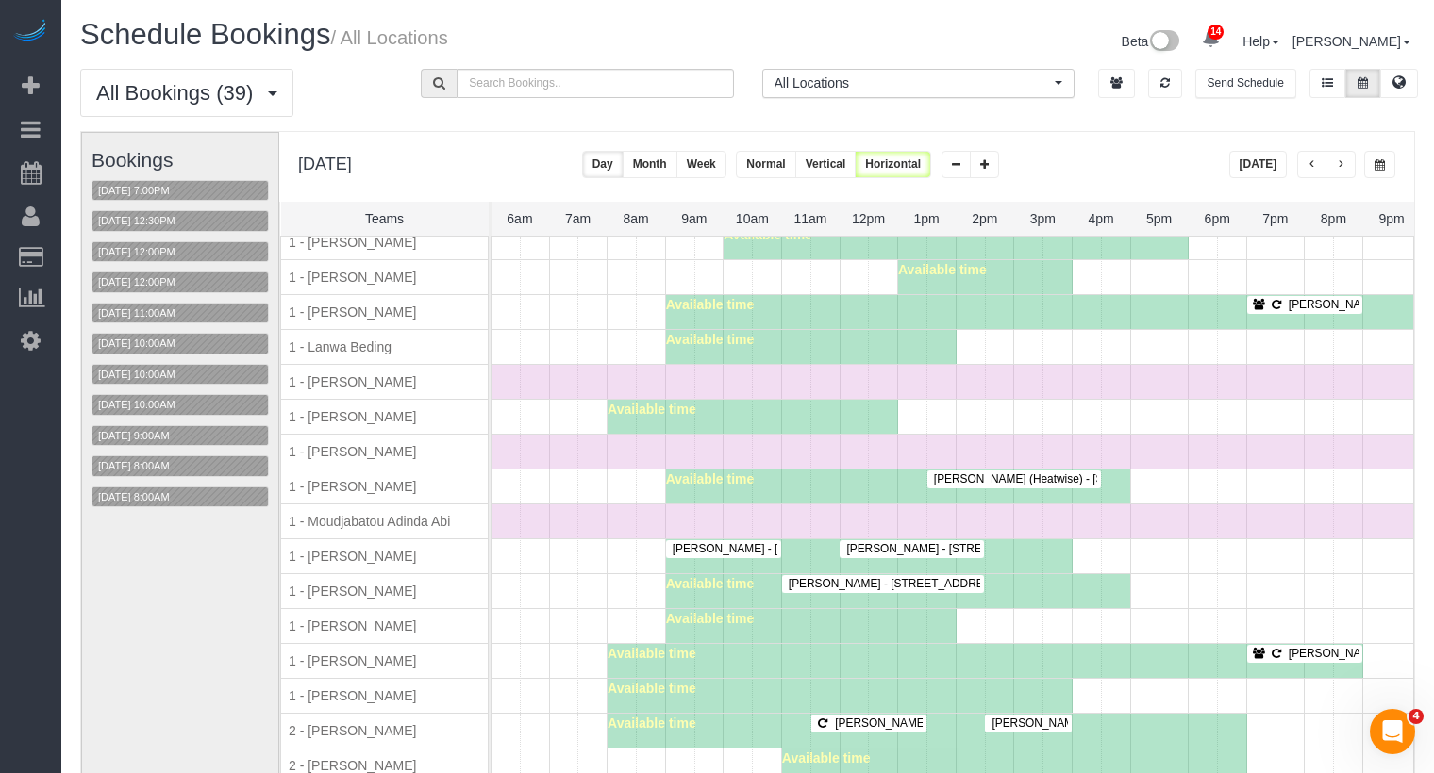
click at [1276, 161] on button "Today" at bounding box center [1258, 164] width 58 height 27
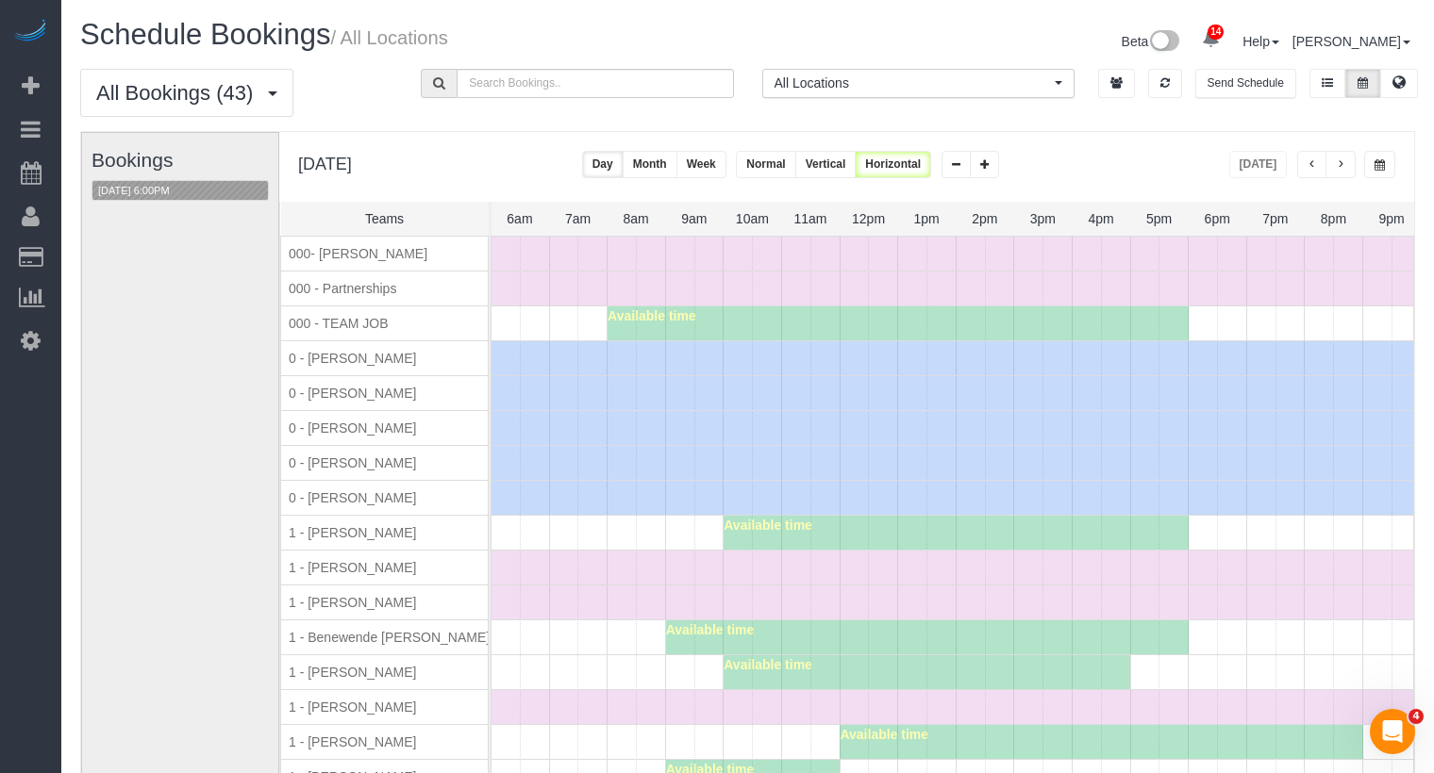
click at [1385, 163] on button "button" at bounding box center [1379, 164] width 31 height 27
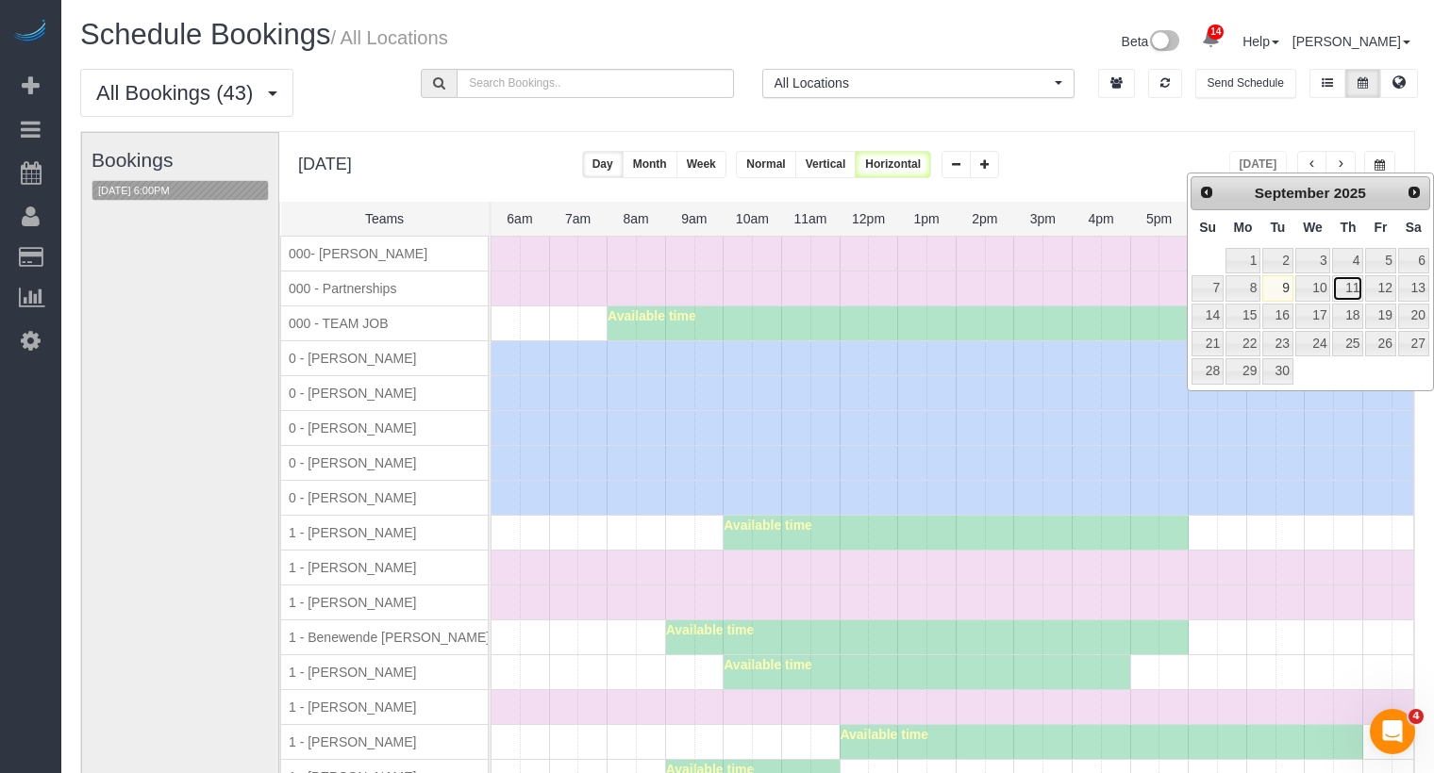
click at [1353, 290] on link "11" at bounding box center [1347, 287] width 31 height 25
type input "**********"
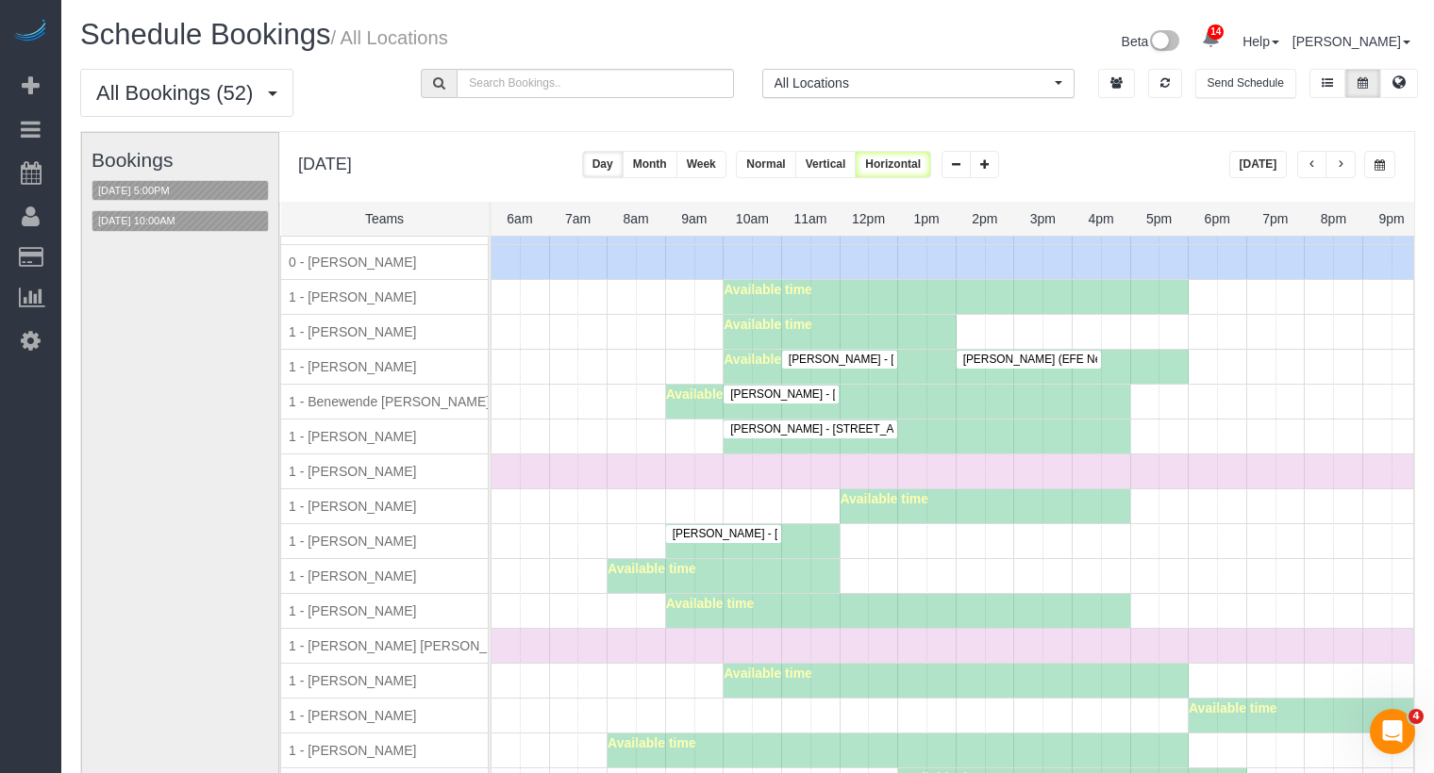
scroll to position [239, 0]
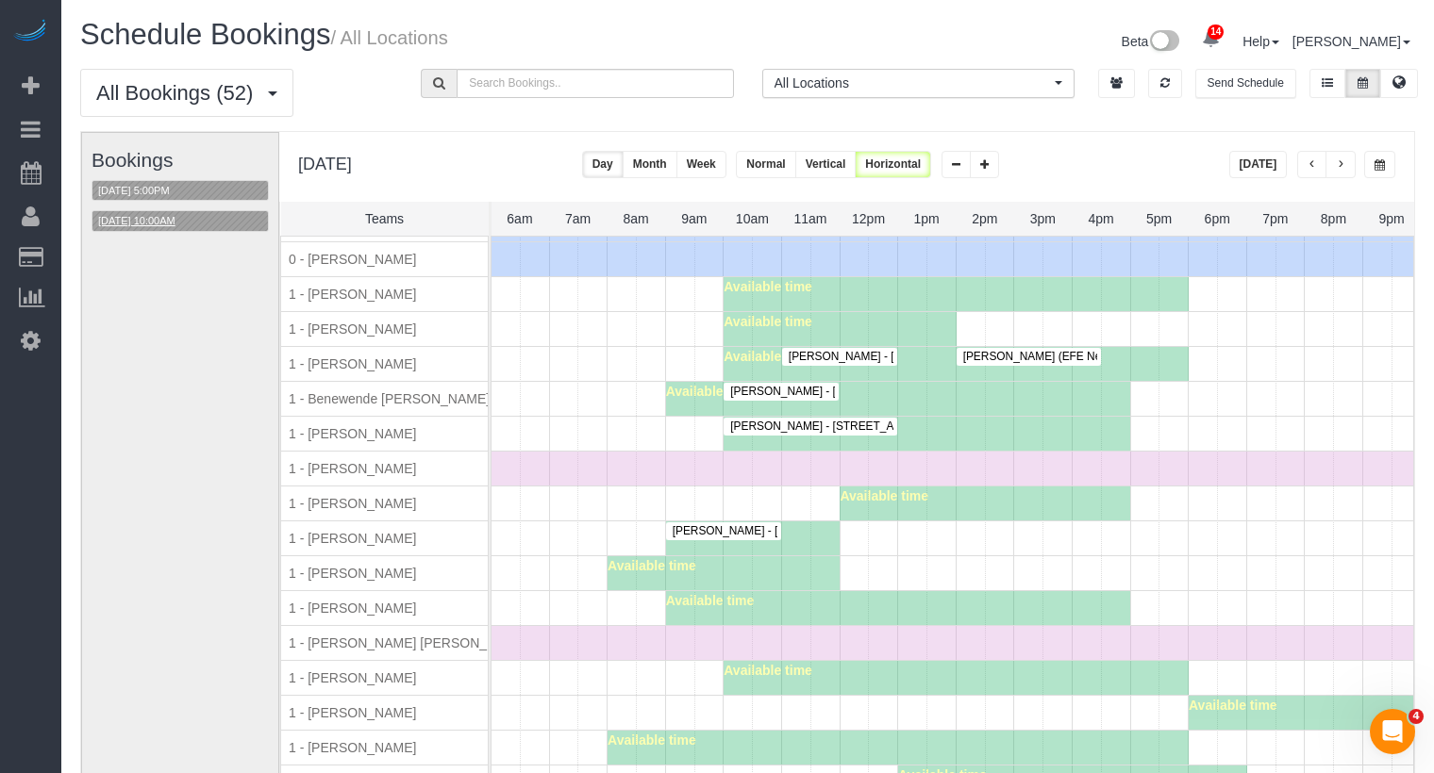
click at [174, 222] on button "09/11/2025 10:00AM" at bounding box center [136, 221] width 89 height 20
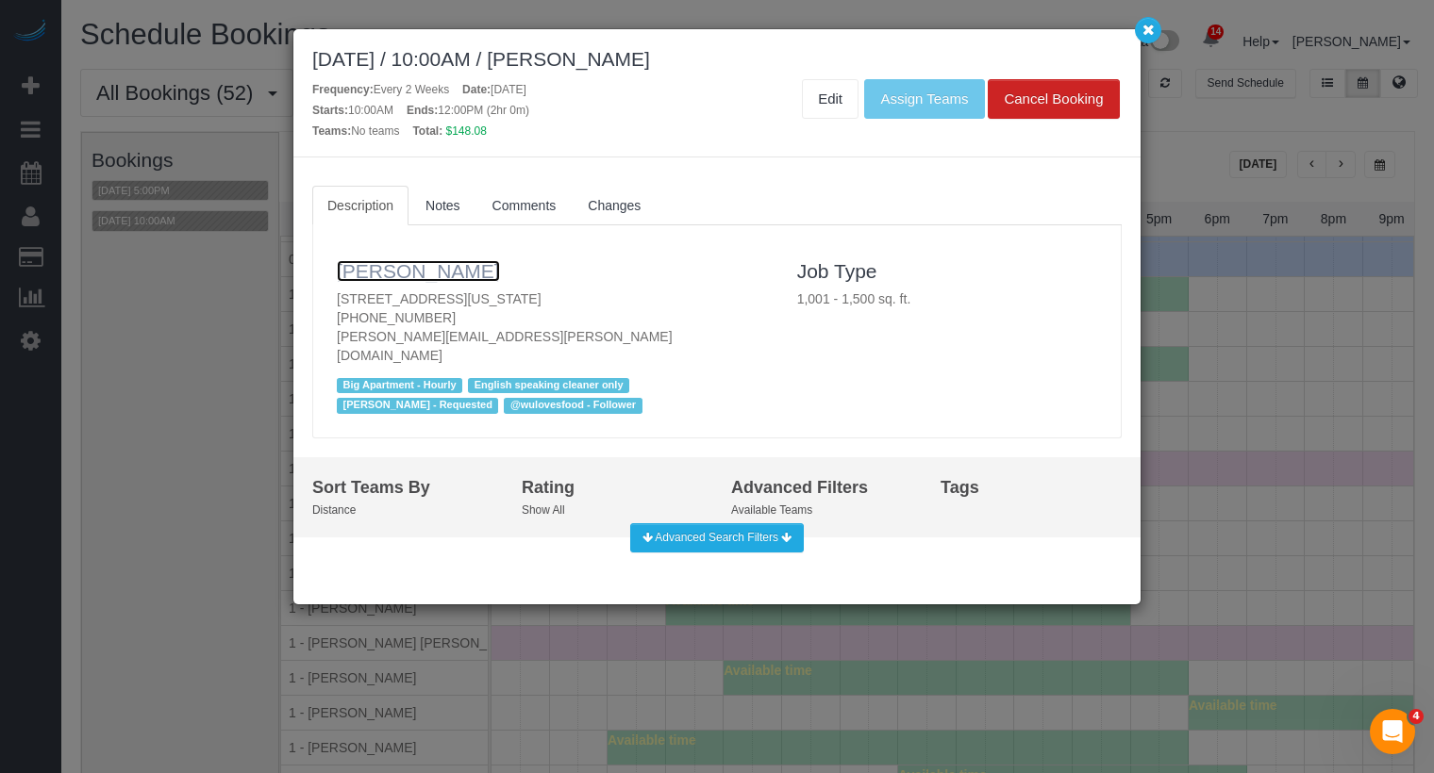
click at [413, 266] on link "Kruti Sheth" at bounding box center [418, 271] width 163 height 22
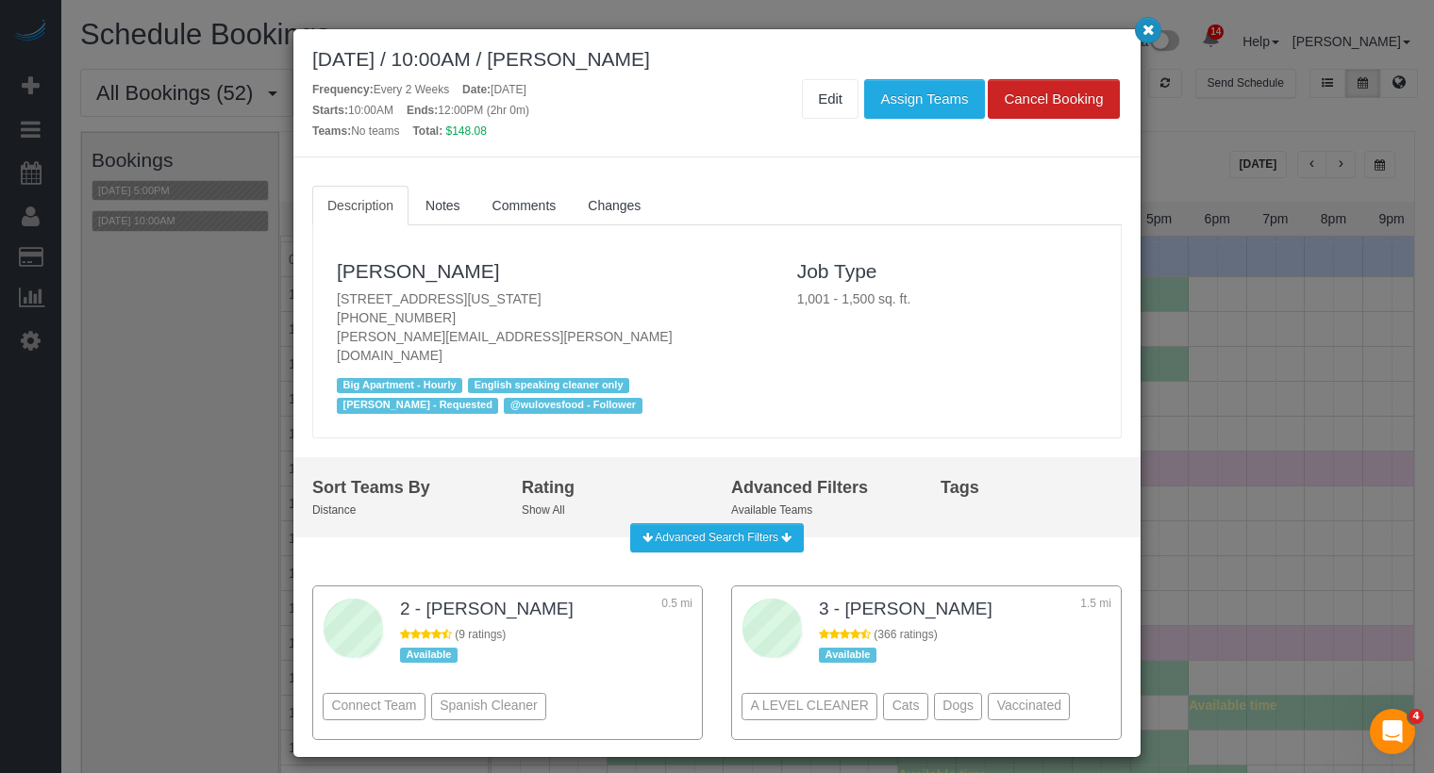
click at [1151, 28] on icon "button" at bounding box center [1148, 29] width 12 height 11
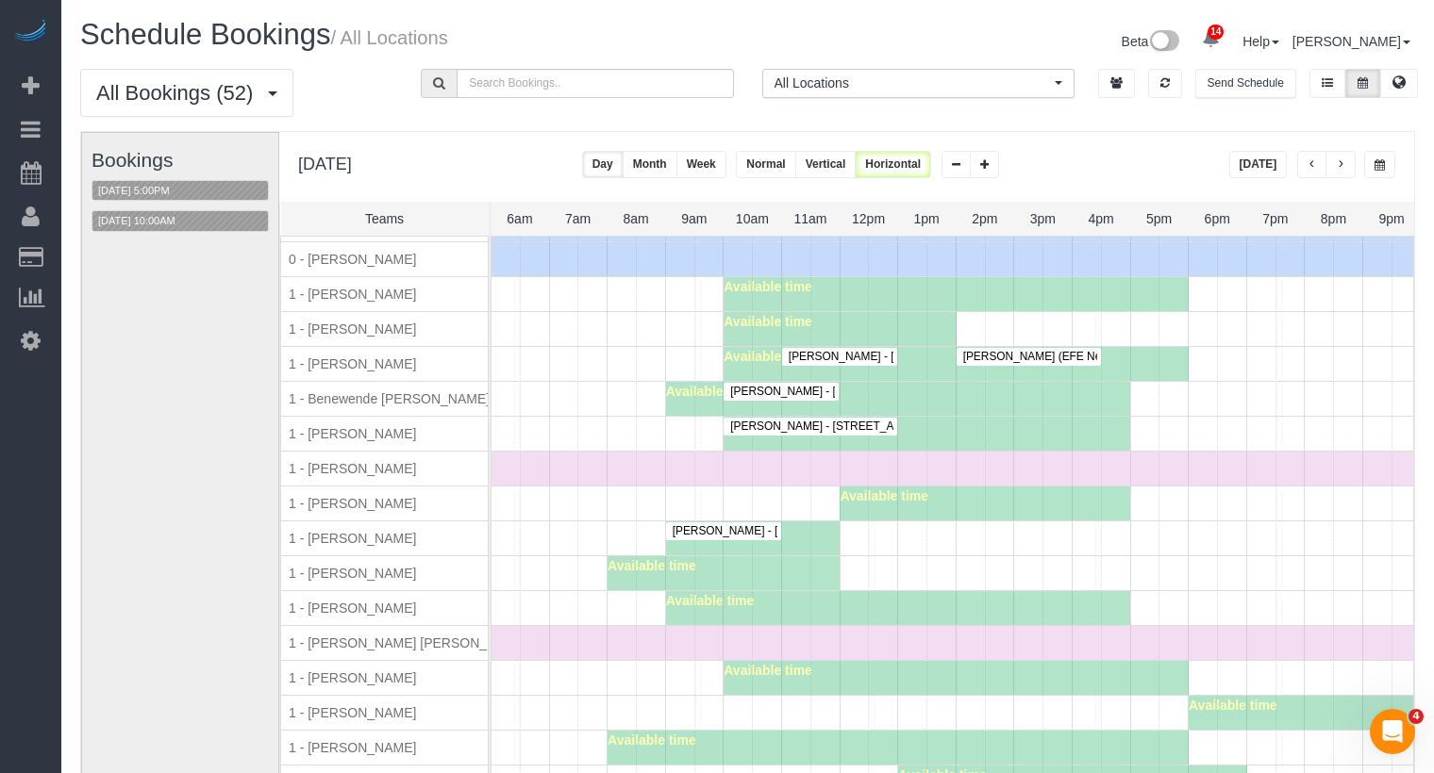
click at [861, 420] on span "Toni Roth - 421 West 54th Street, Apt.3e, New York, NY 10019" at bounding box center [864, 426] width 286 height 13
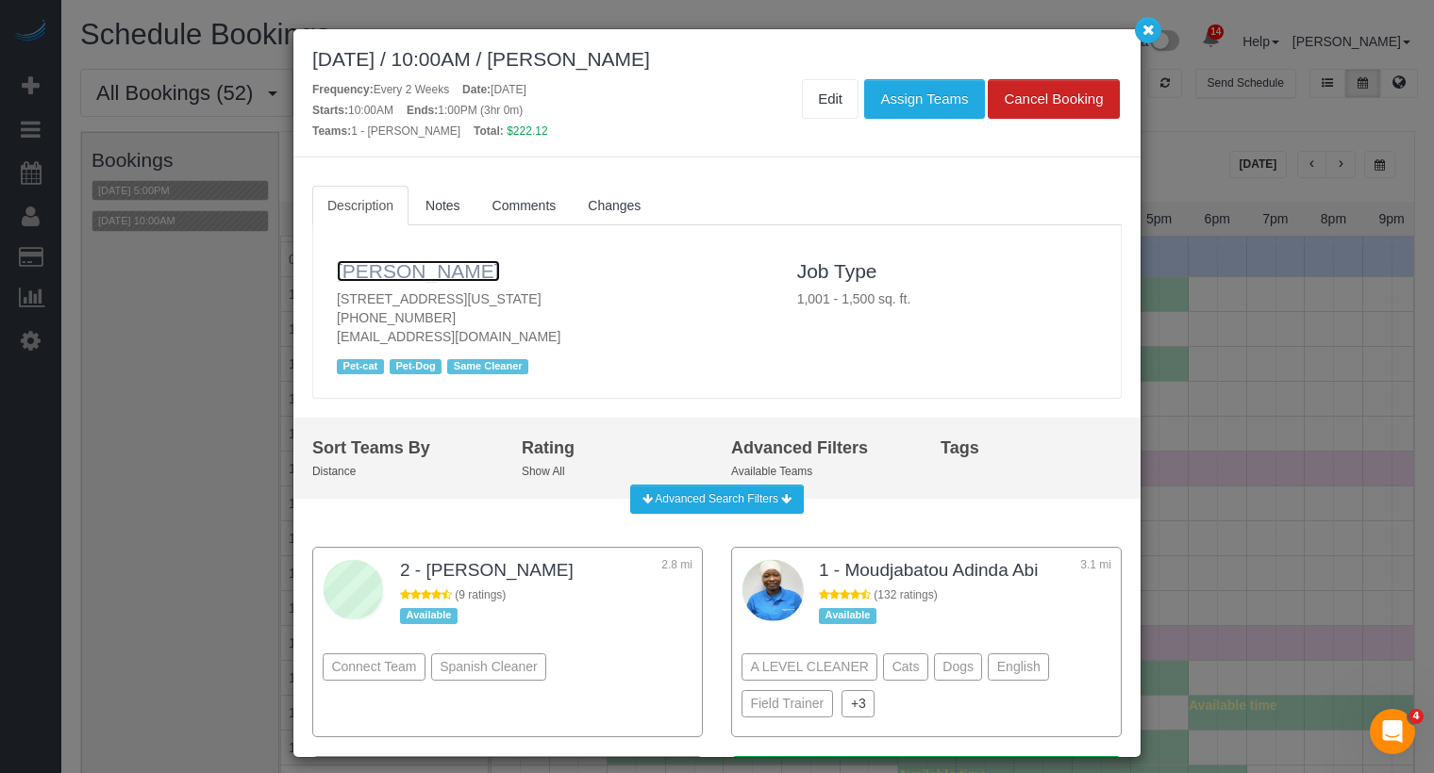
click at [406, 268] on link "Toni Roth" at bounding box center [418, 271] width 163 height 22
click at [1138, 23] on button "button" at bounding box center [1148, 30] width 26 height 26
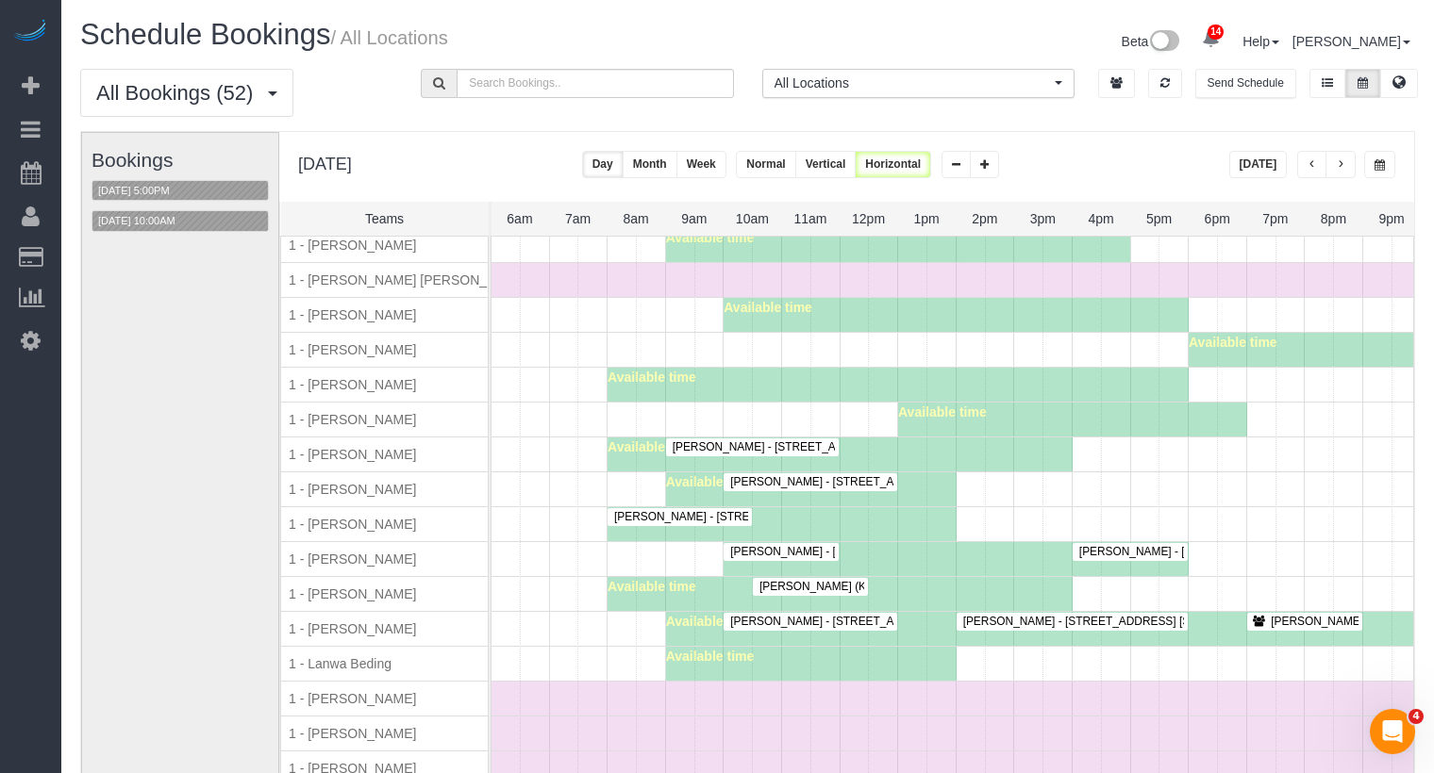
scroll to position [611, 0]
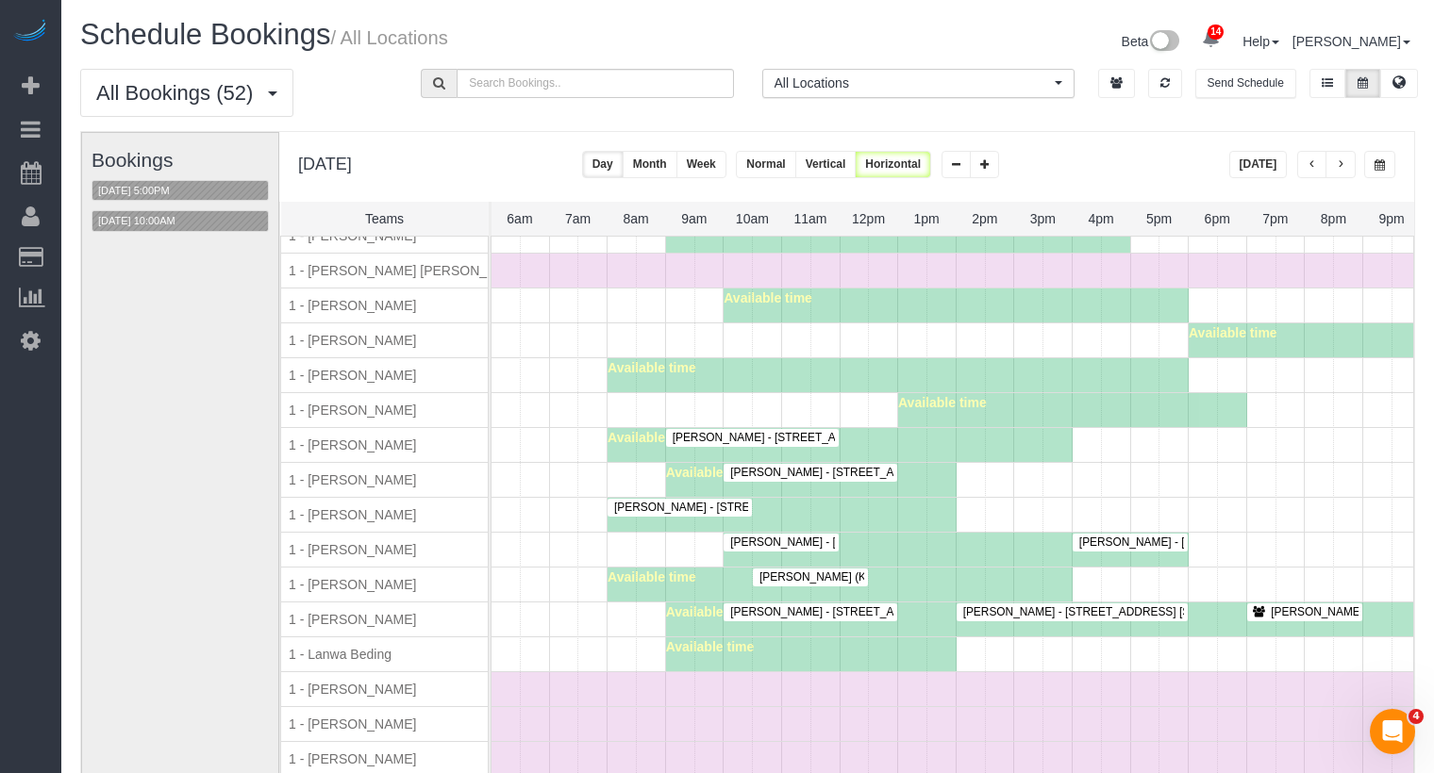
click at [804, 466] on span "Paul Vozzo - 309 West 99th Street, Apt 5b, New York, NY 10025" at bounding box center [864, 472] width 286 height 13
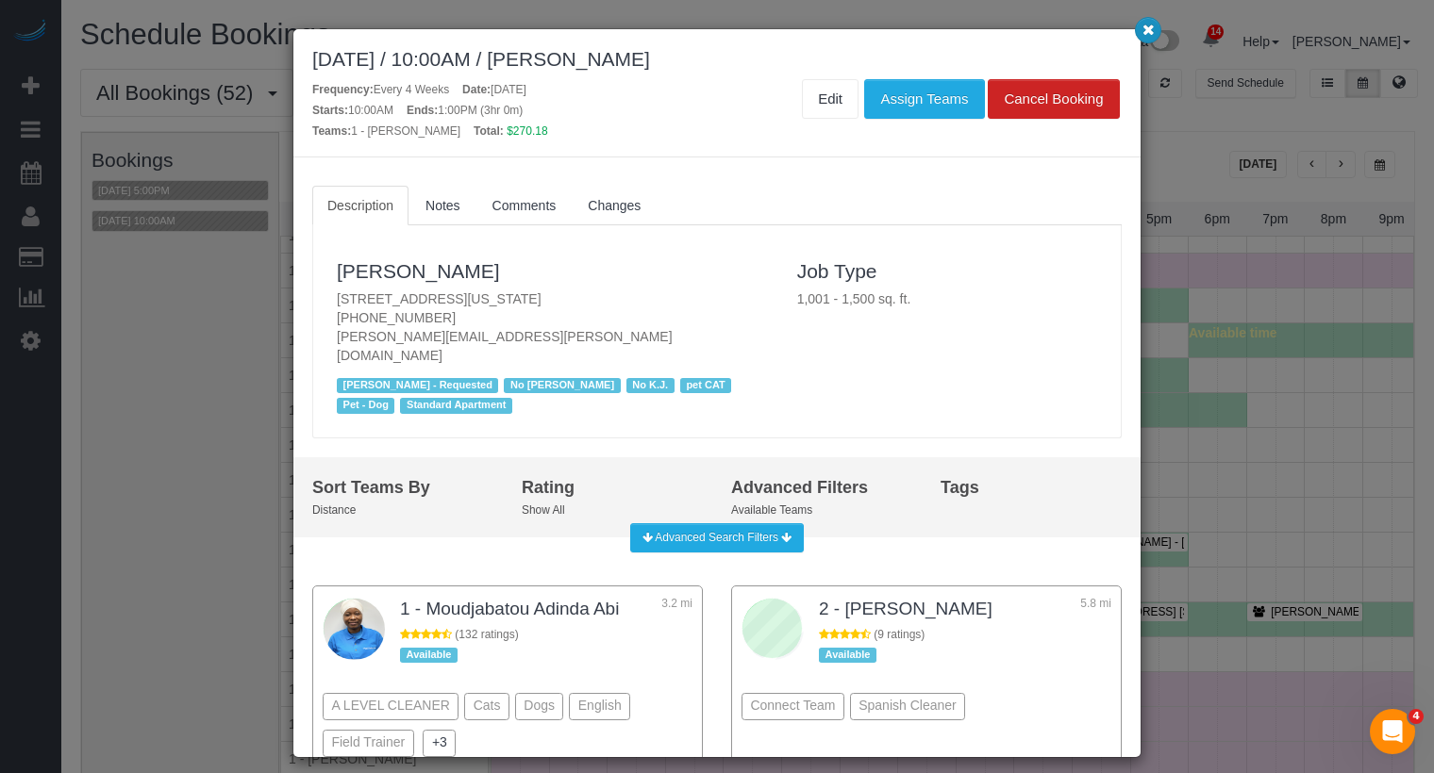
click at [1152, 30] on icon "button" at bounding box center [1148, 29] width 12 height 11
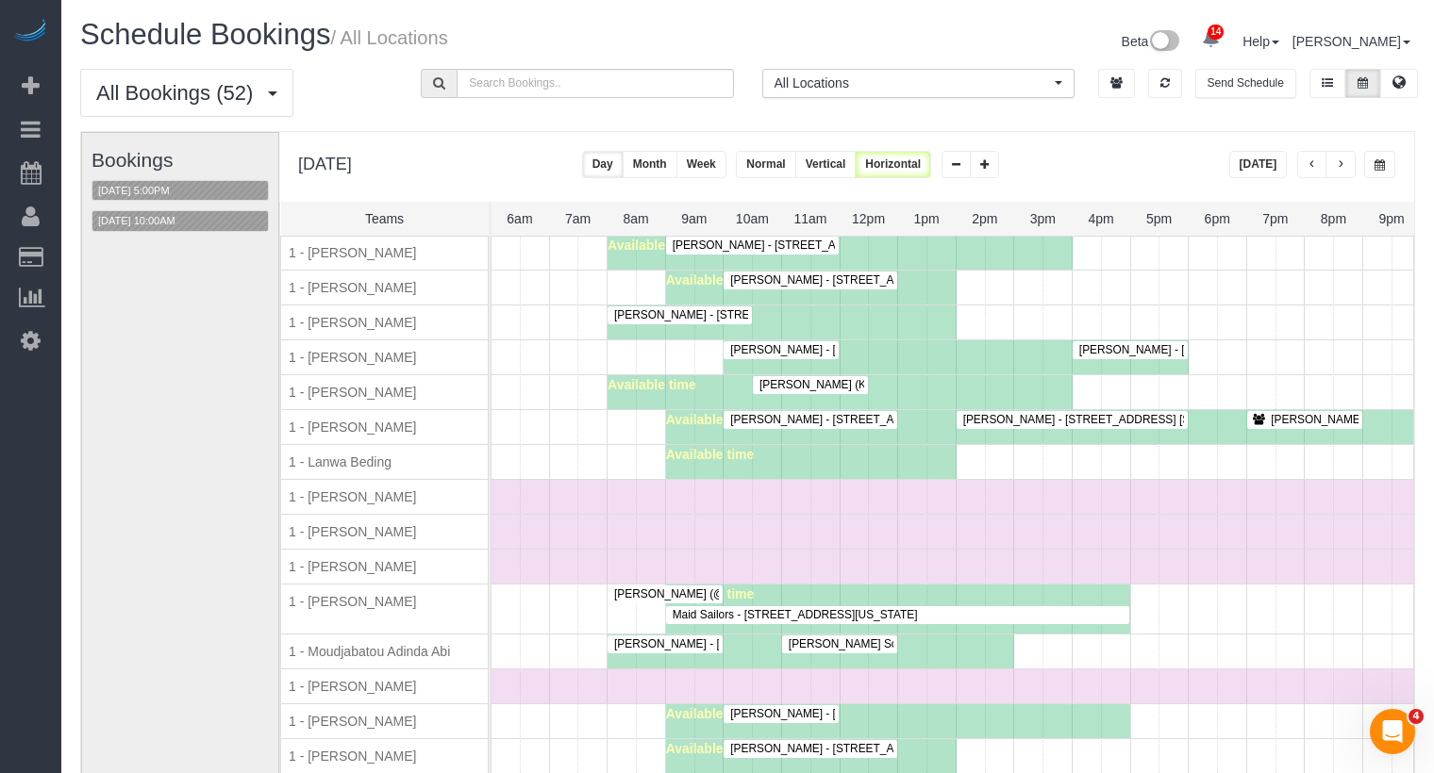
scroll to position [834, 0]
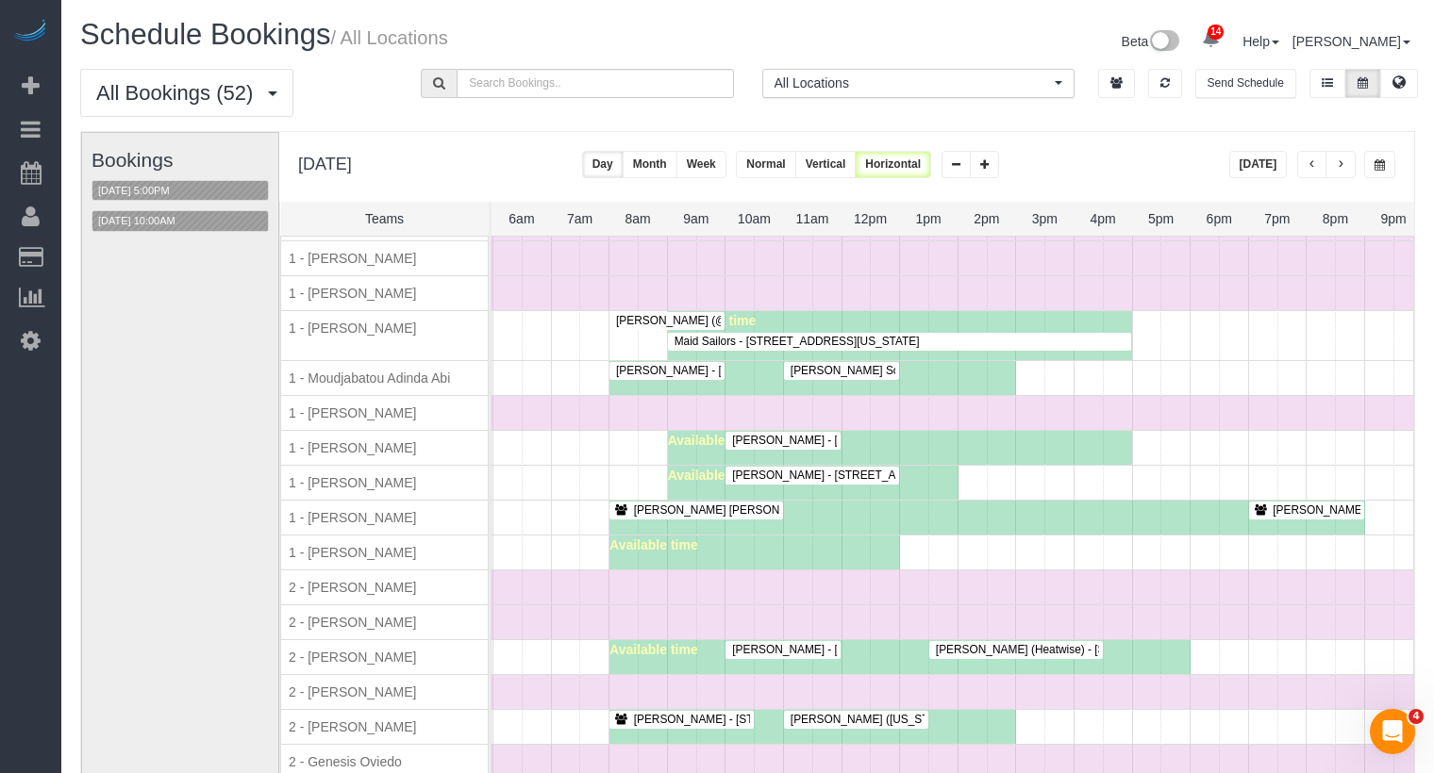
click at [764, 434] on span "Kayla Parker - 303 East 83rd Street, Apt. 9j, New York, NY 10028" at bounding box center [922, 440] width 400 height 13
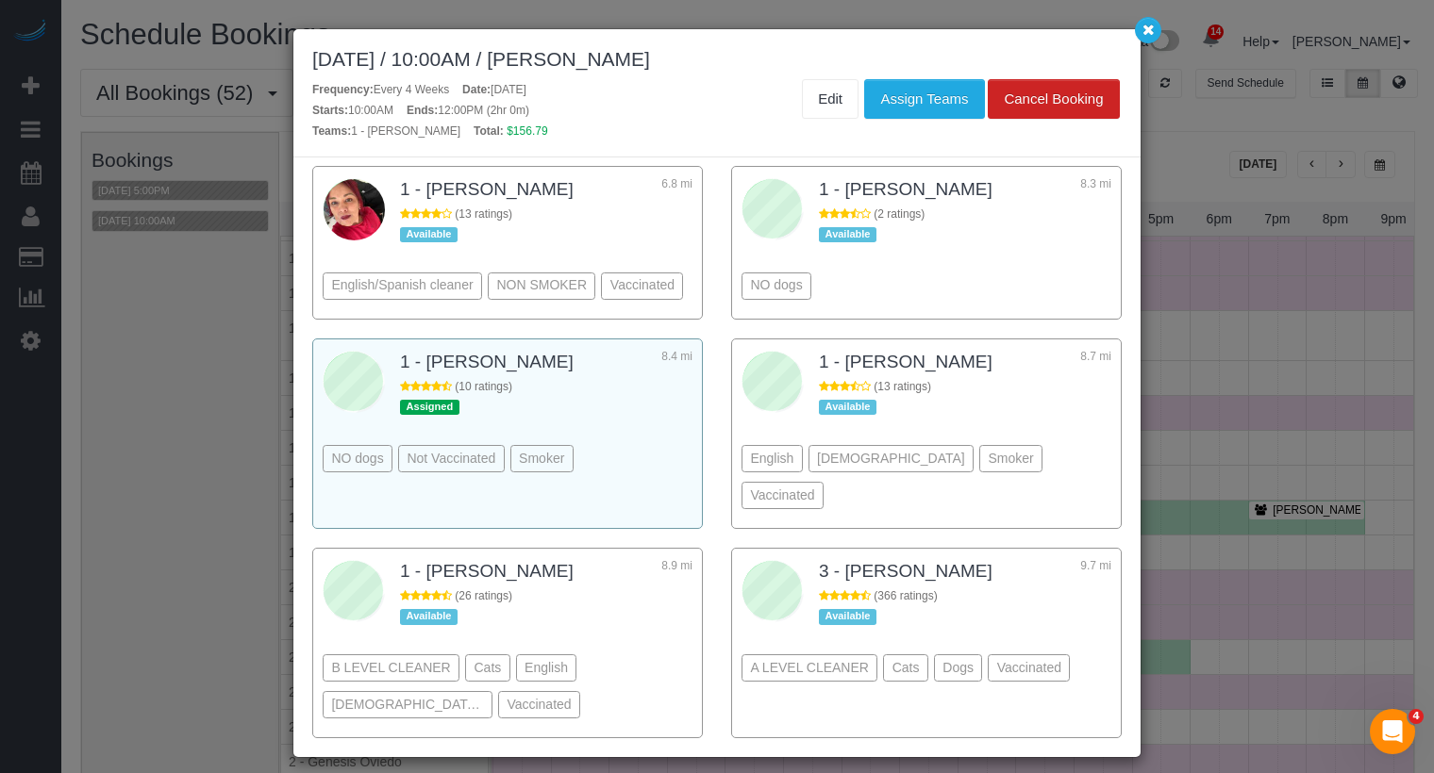
click at [667, 443] on div "NO dogs Not Vaccinated Smoker" at bounding box center [508, 430] width 370 height 103
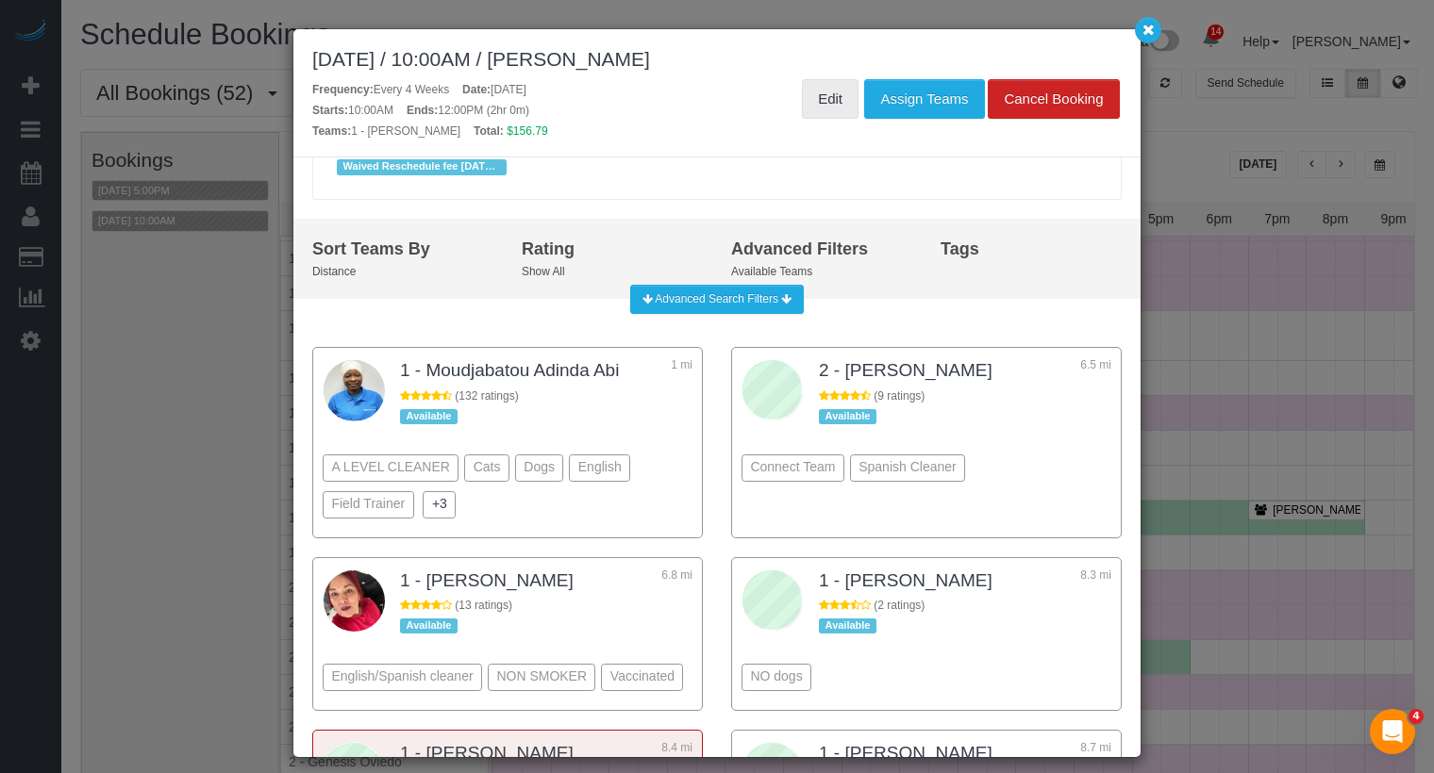
click at [840, 107] on link "Edit" at bounding box center [830, 99] width 57 height 40
click at [1145, 33] on icon "button" at bounding box center [1148, 29] width 12 height 11
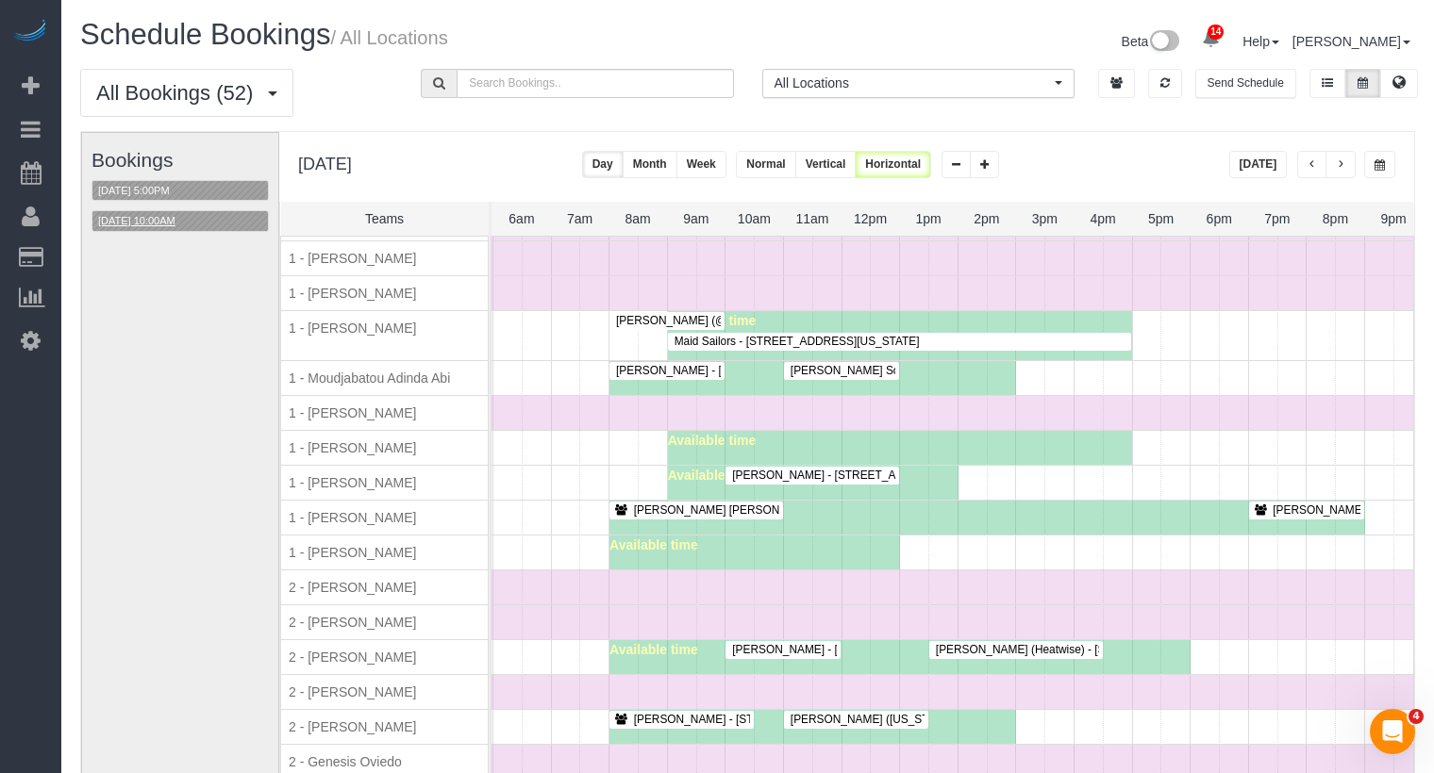
click at [158, 215] on button "09/11/2025 10:00AM" at bounding box center [136, 221] width 89 height 20
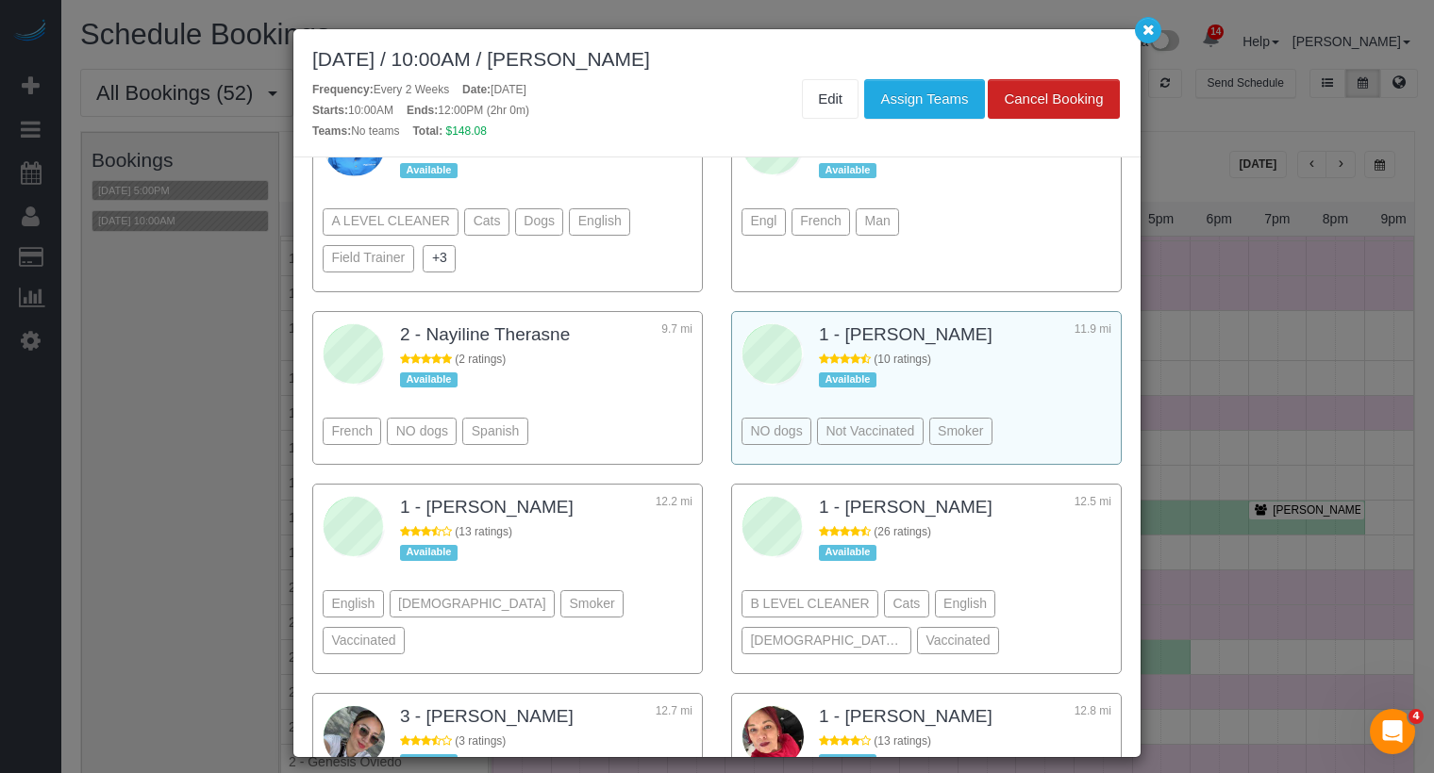
click at [985, 322] on div "1 - Paula Avila 11.9 mi" at bounding box center [965, 337] width 292 height 30
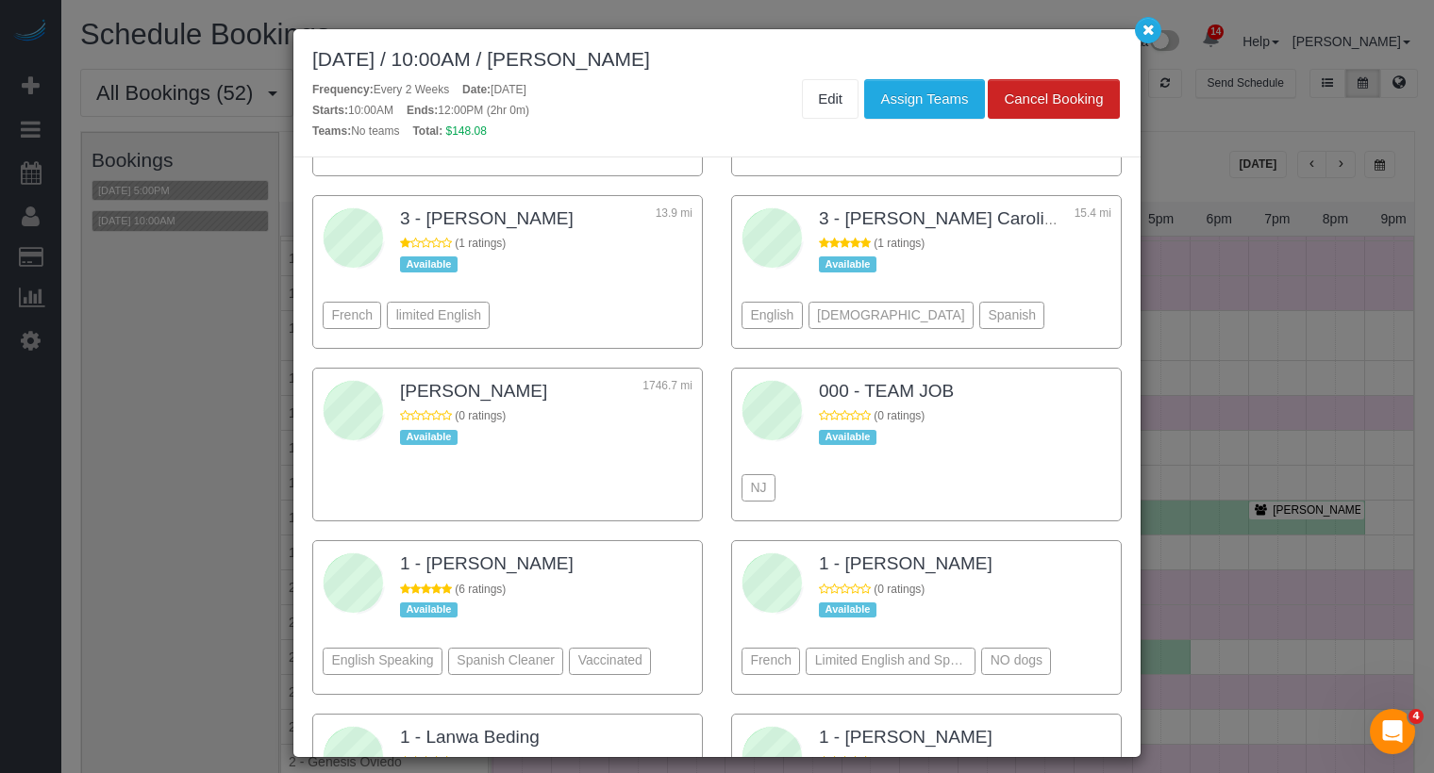
scroll to position [2021, 0]
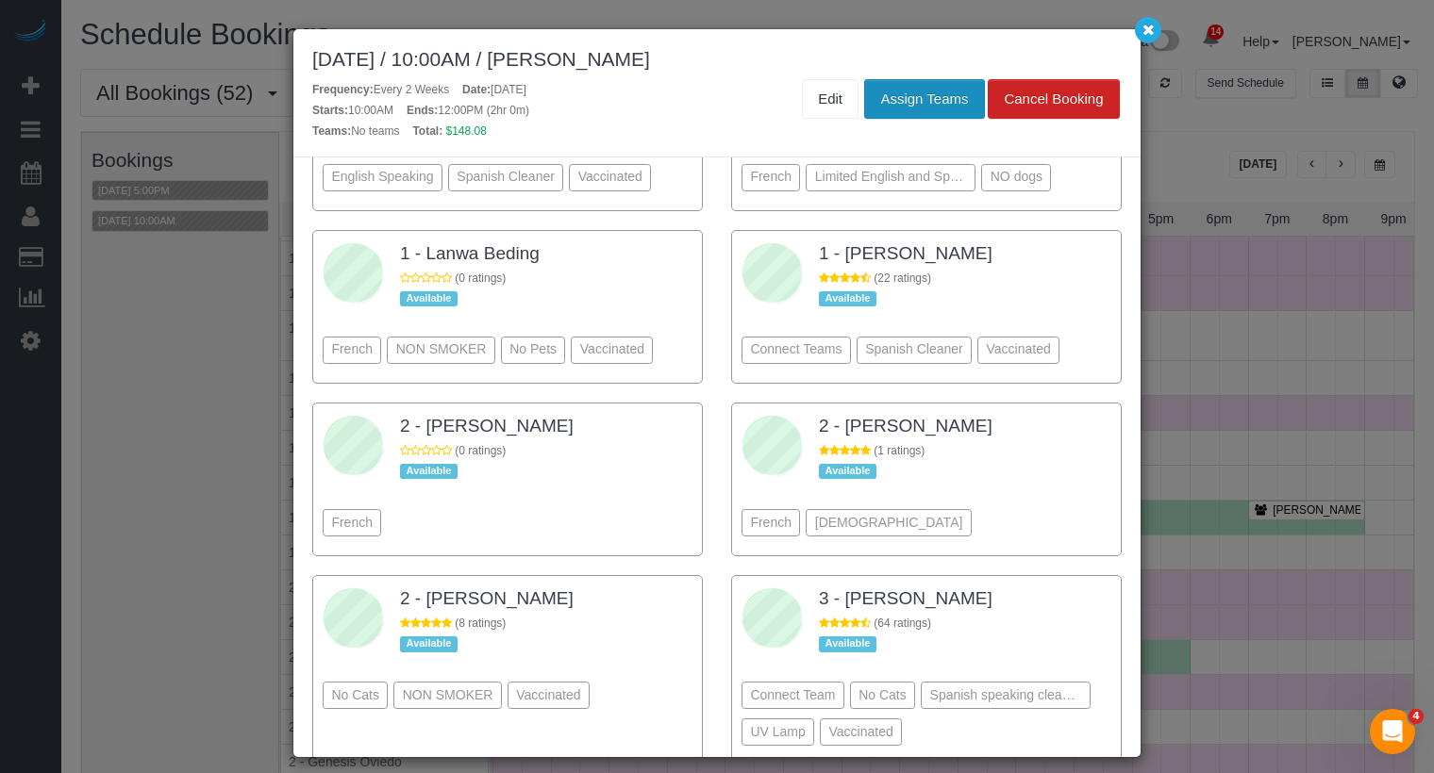
click at [957, 96] on button "Assign Teams" at bounding box center [924, 99] width 120 height 40
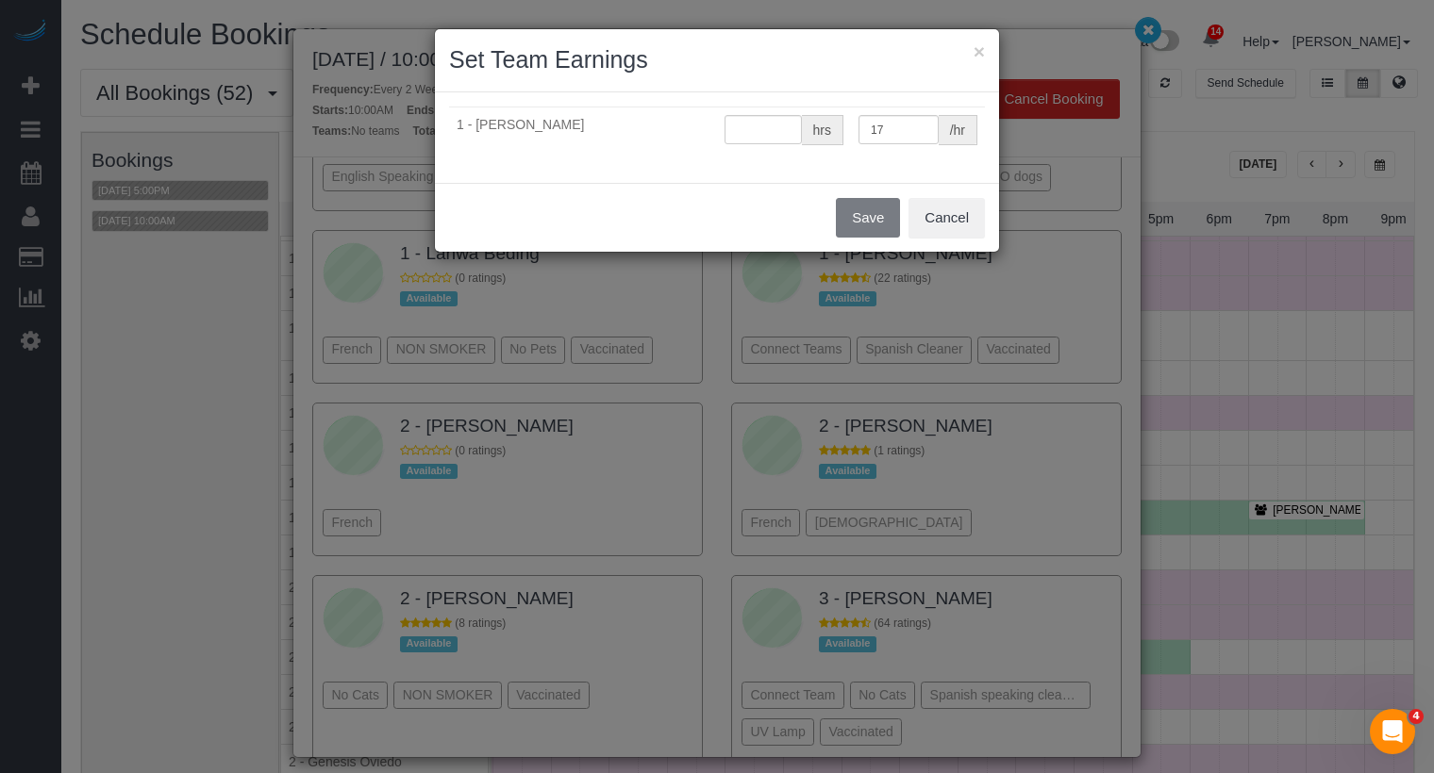
type input "0"
click at [879, 212] on button "Save" at bounding box center [868, 218] width 64 height 40
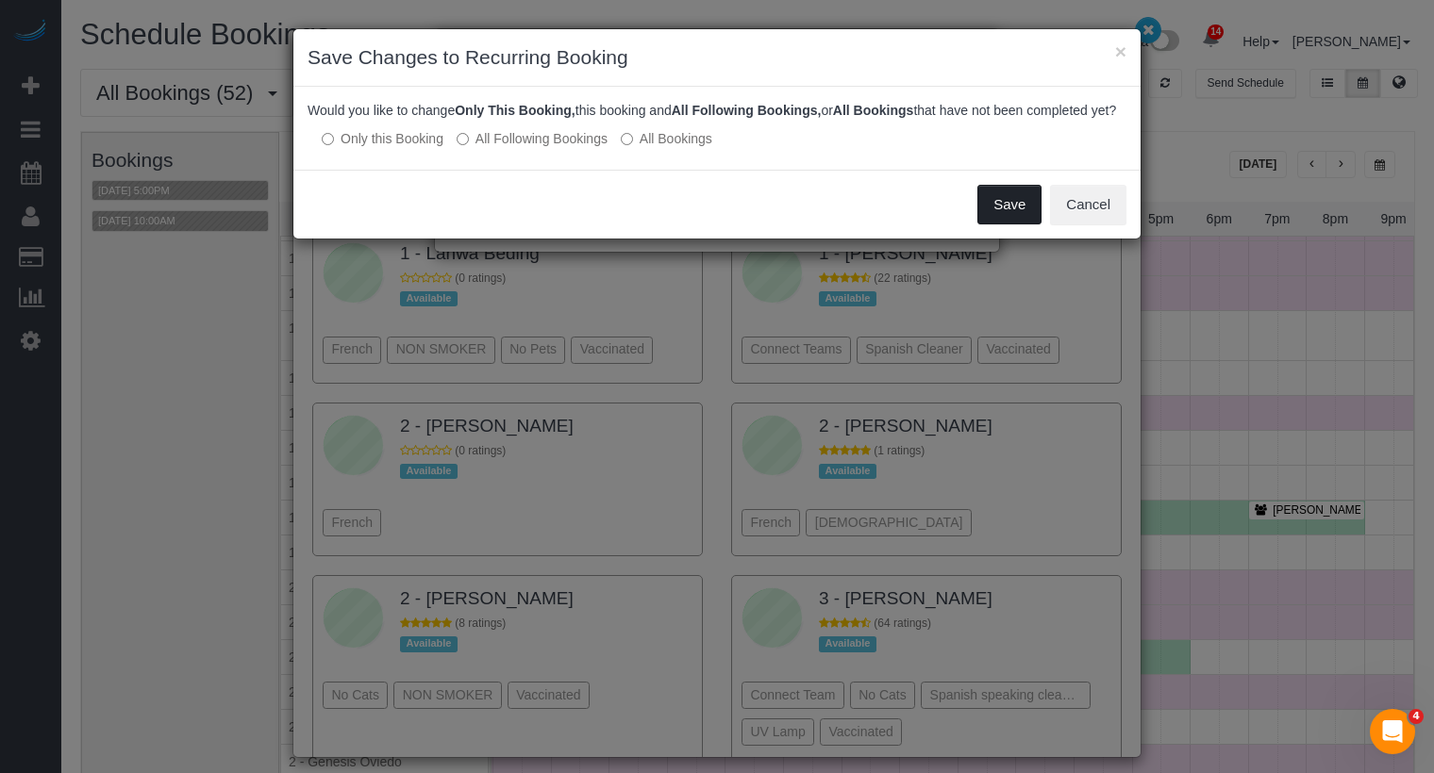
click at [1037, 216] on button "Save" at bounding box center [1009, 205] width 64 height 40
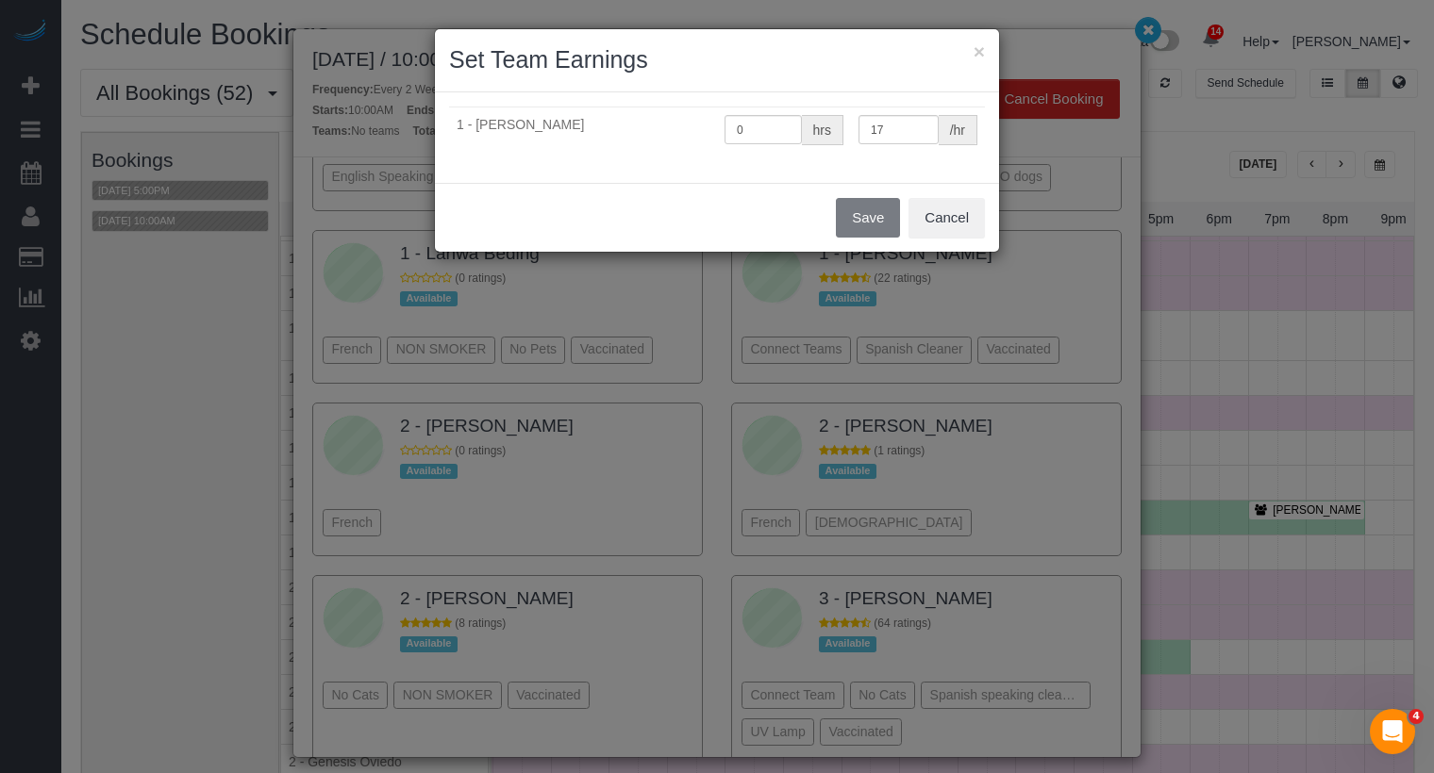
scroll to position [2089, 0]
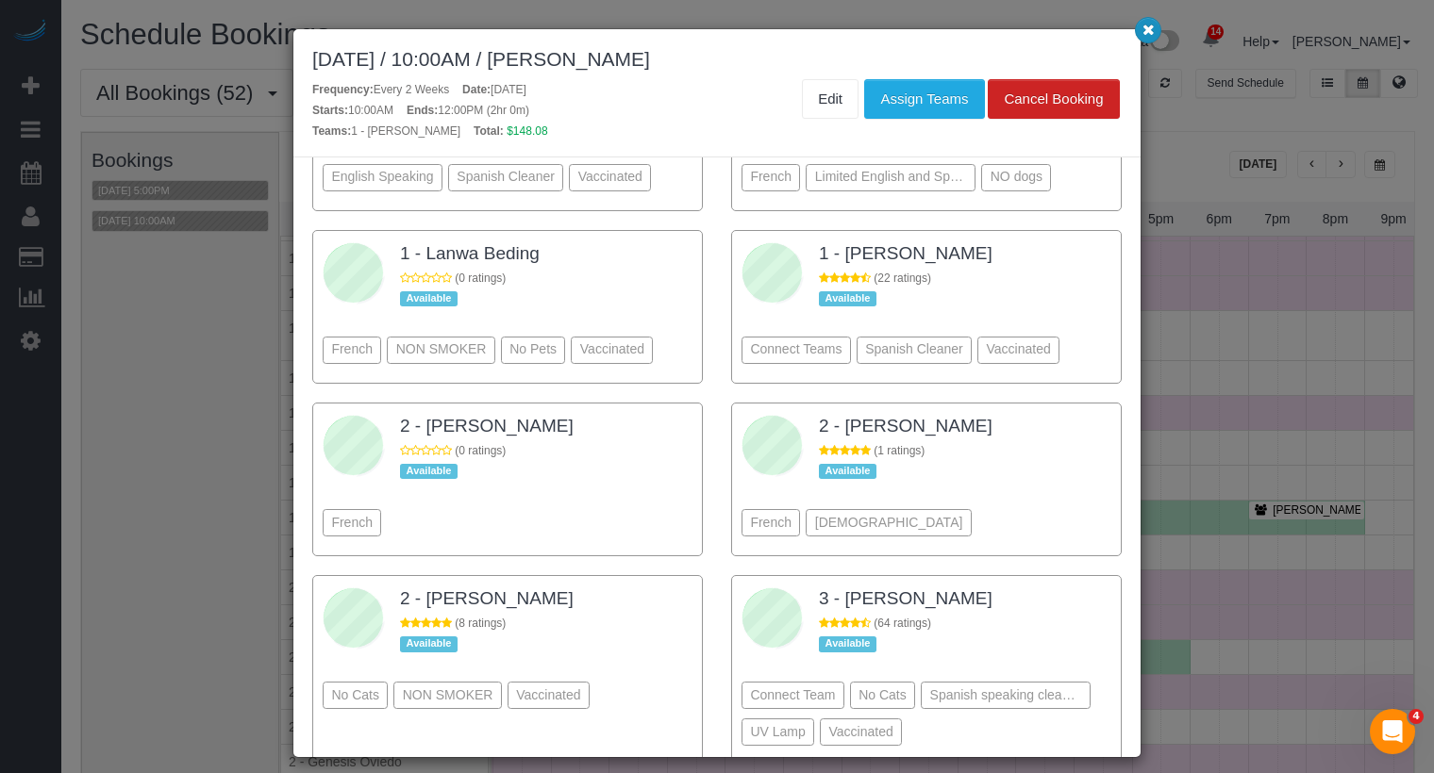
click at [1148, 31] on icon "button" at bounding box center [1148, 29] width 12 height 11
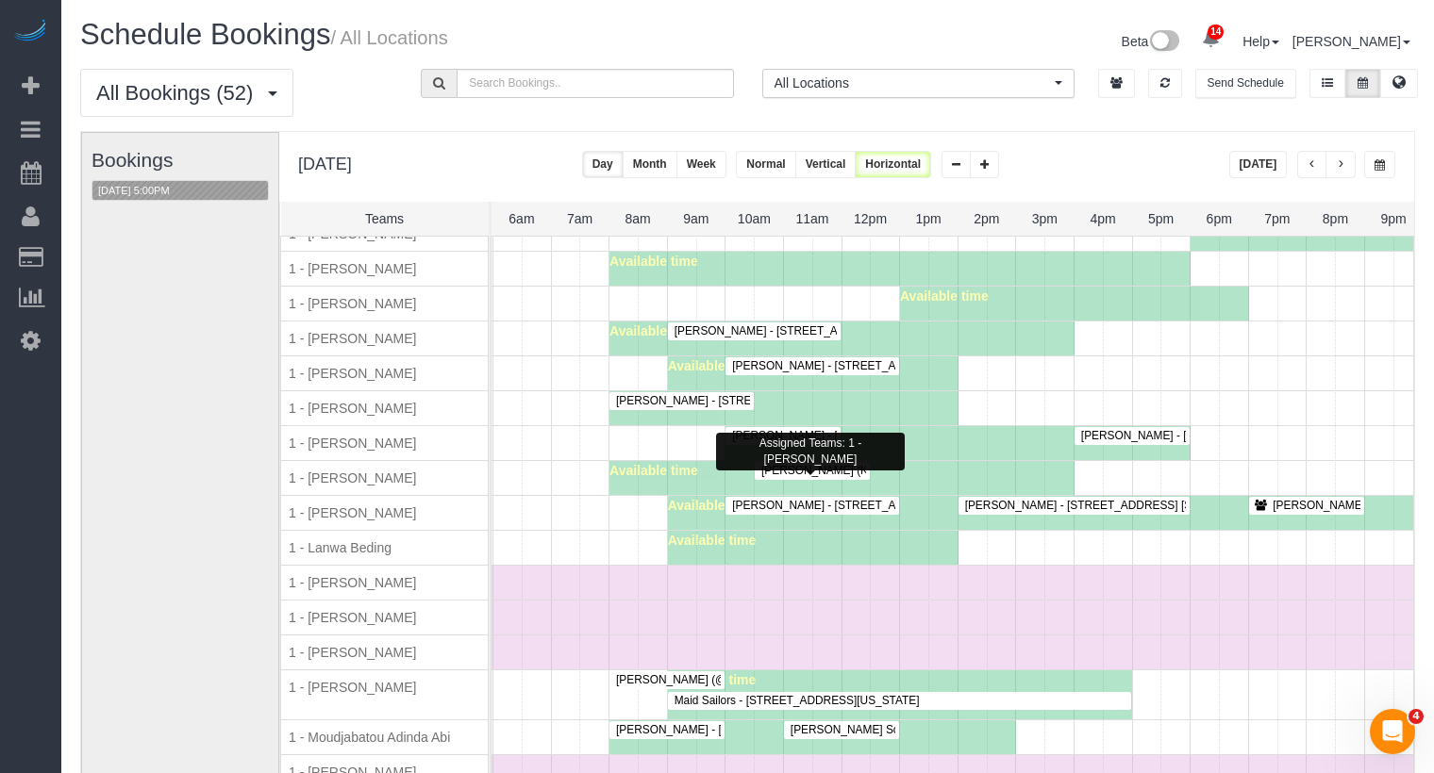
scroll to position [731, 0]
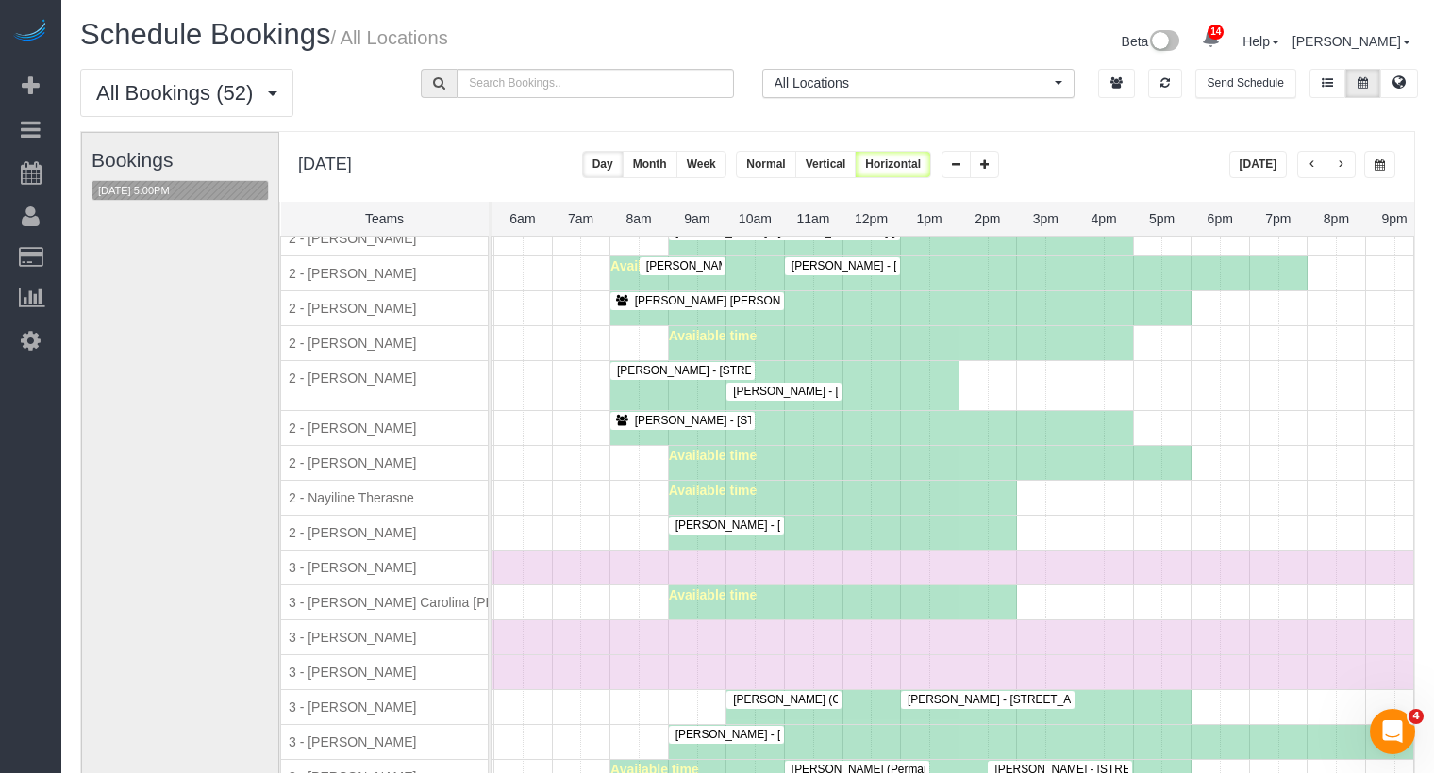
click at [766, 519] on div "Robert Gaines - 194 Court Street, Apt. 8, Brooklyn, NY 11201" at bounding box center [726, 526] width 108 height 14
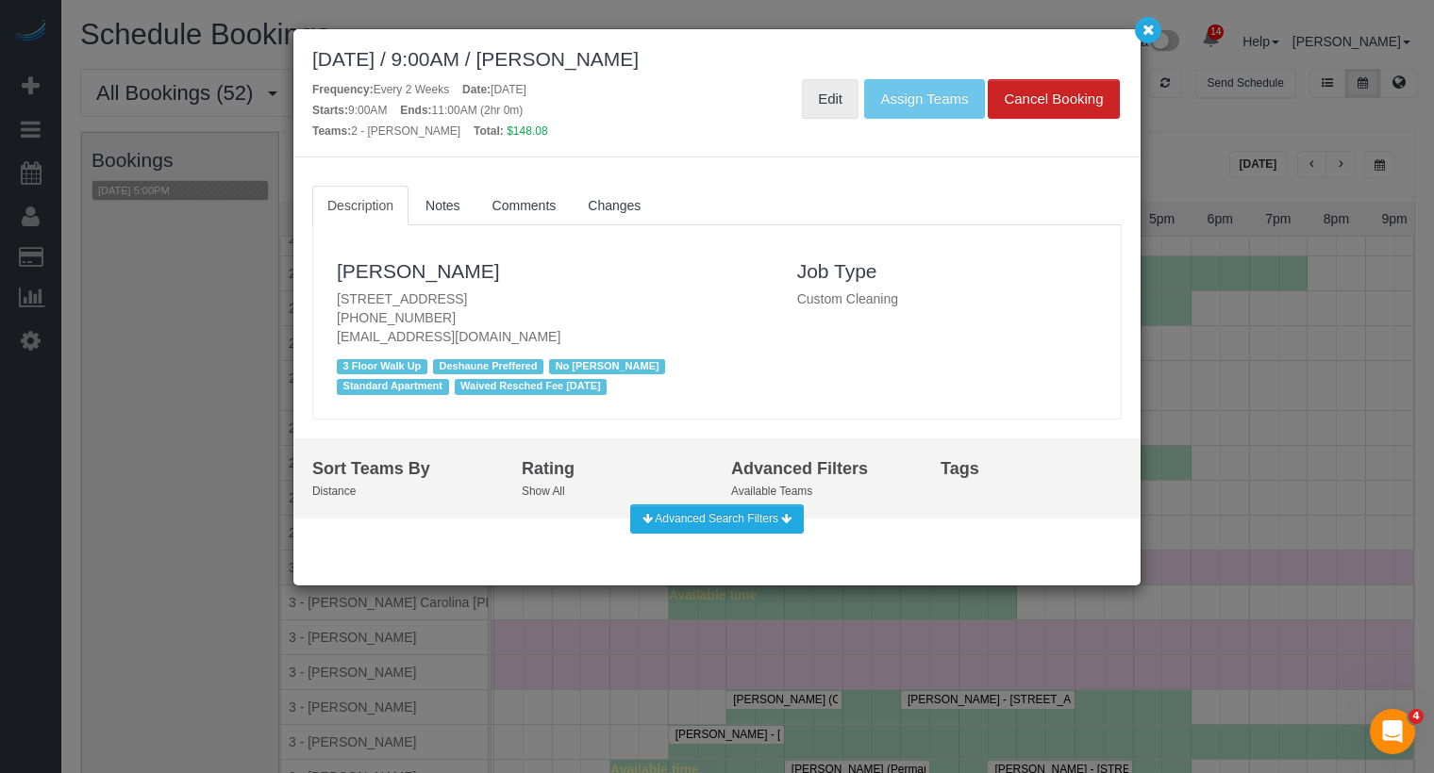
click at [846, 102] on link "Edit" at bounding box center [830, 99] width 57 height 40
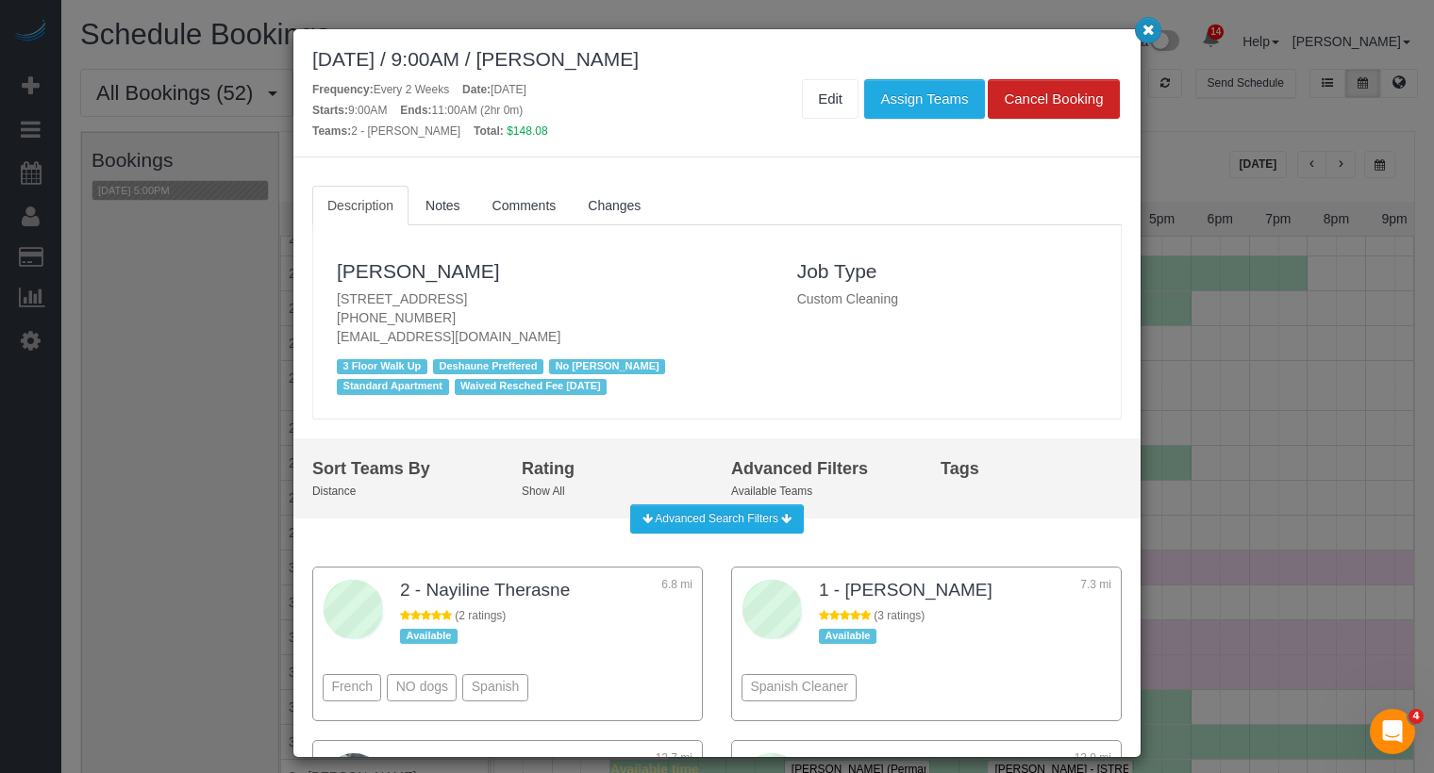
click at [1145, 29] on icon "button" at bounding box center [1148, 29] width 12 height 11
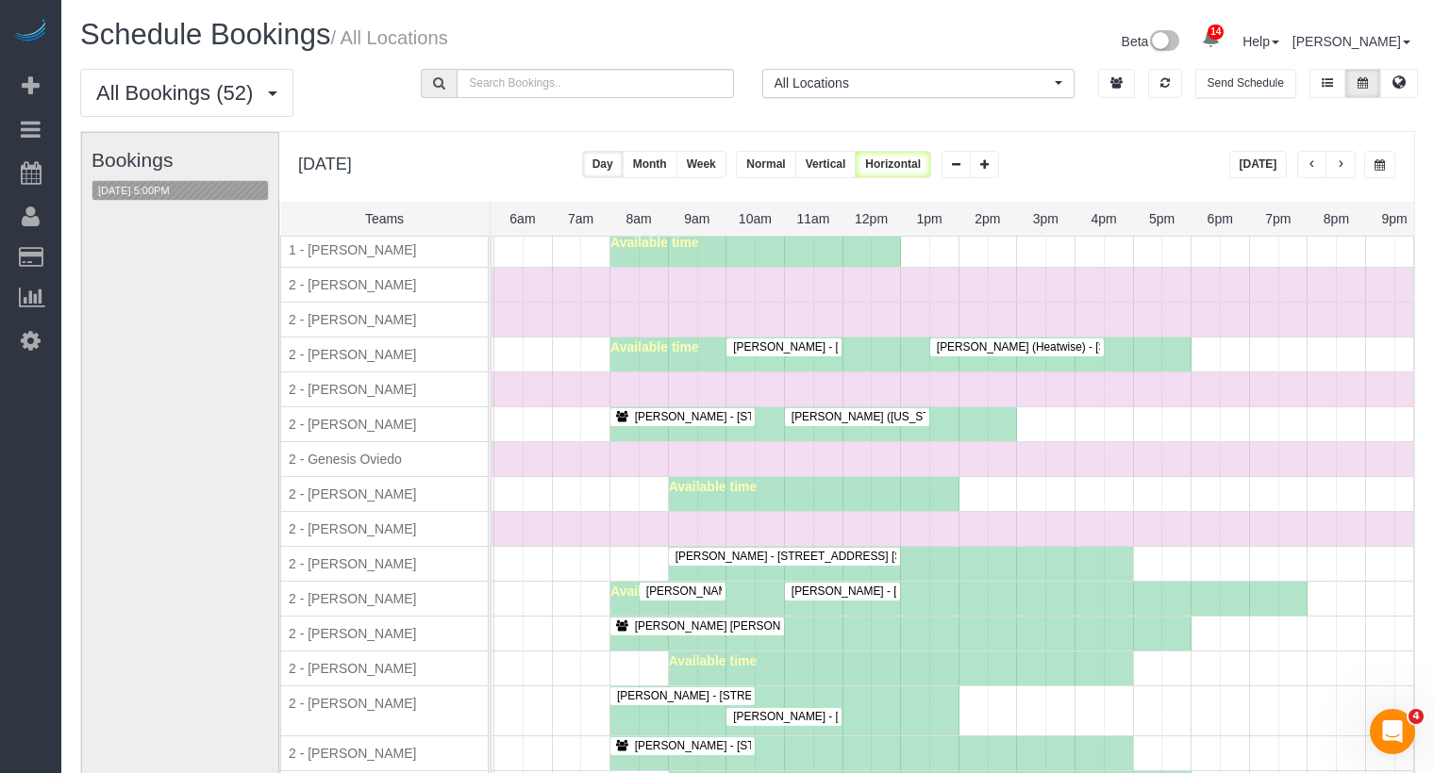
scroll to position [1347, 0]
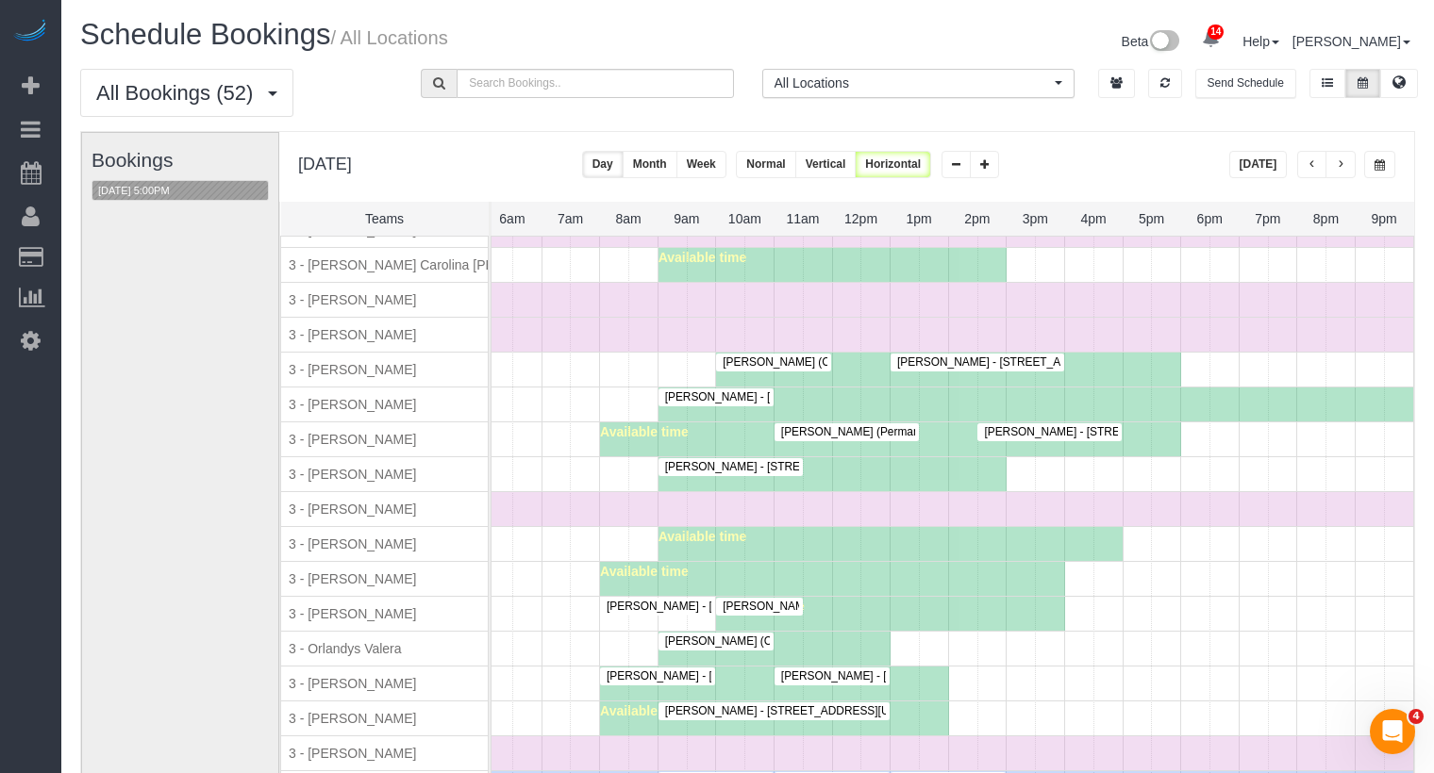
click at [722, 705] on span "Weston Litz - 145 West 79th Street, Apt.4b, New York, NY 10024" at bounding box center [798, 711] width 286 height 13
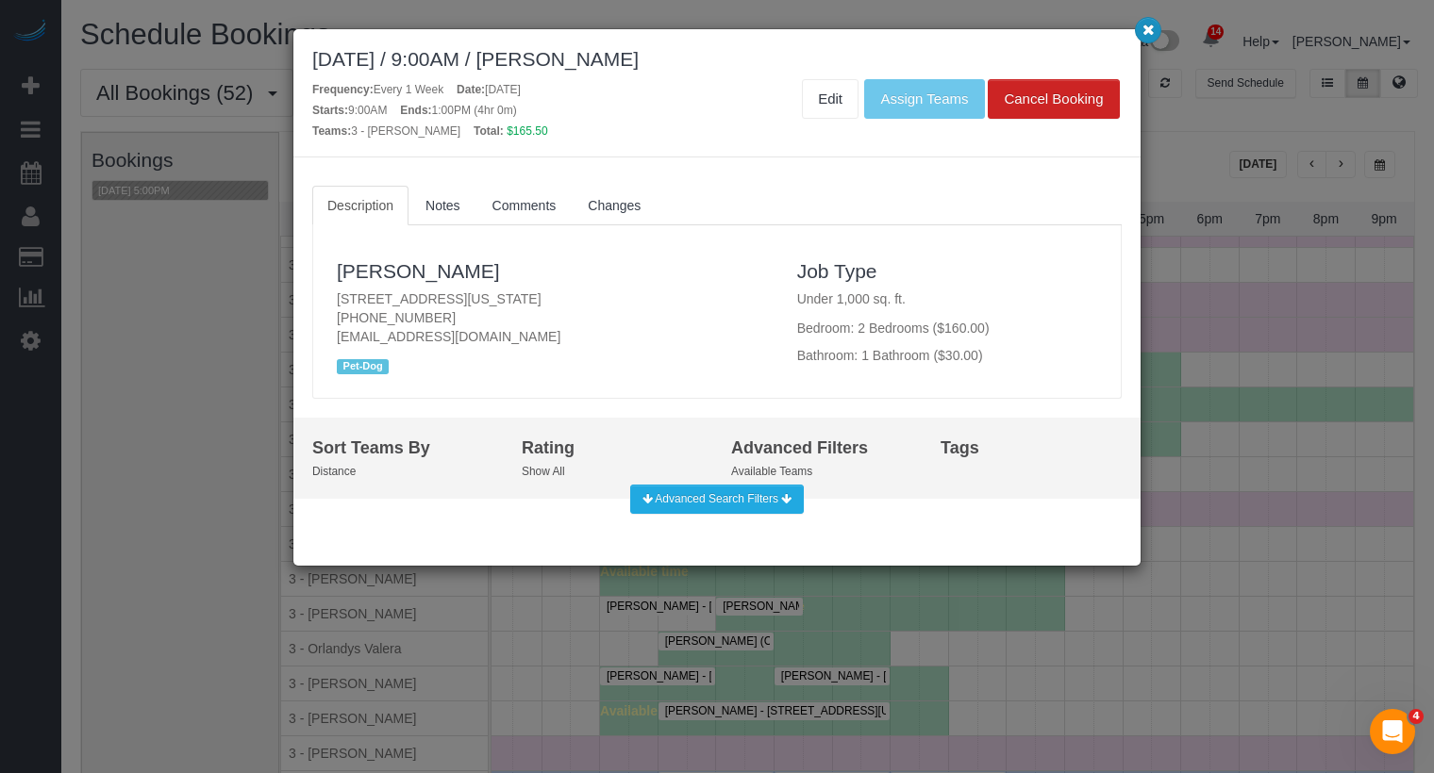
click at [1151, 35] on icon "button" at bounding box center [1148, 29] width 12 height 11
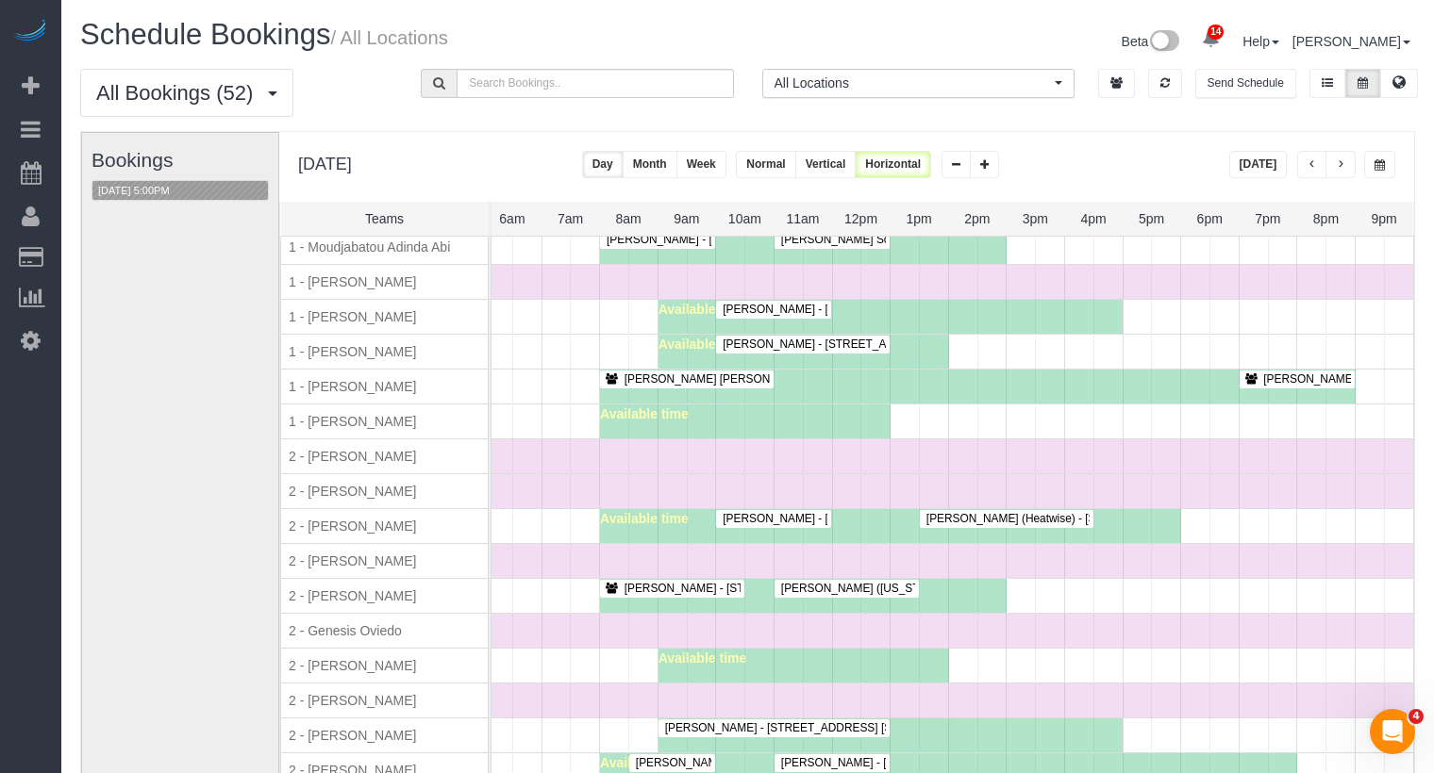
scroll to position [1223, 0]
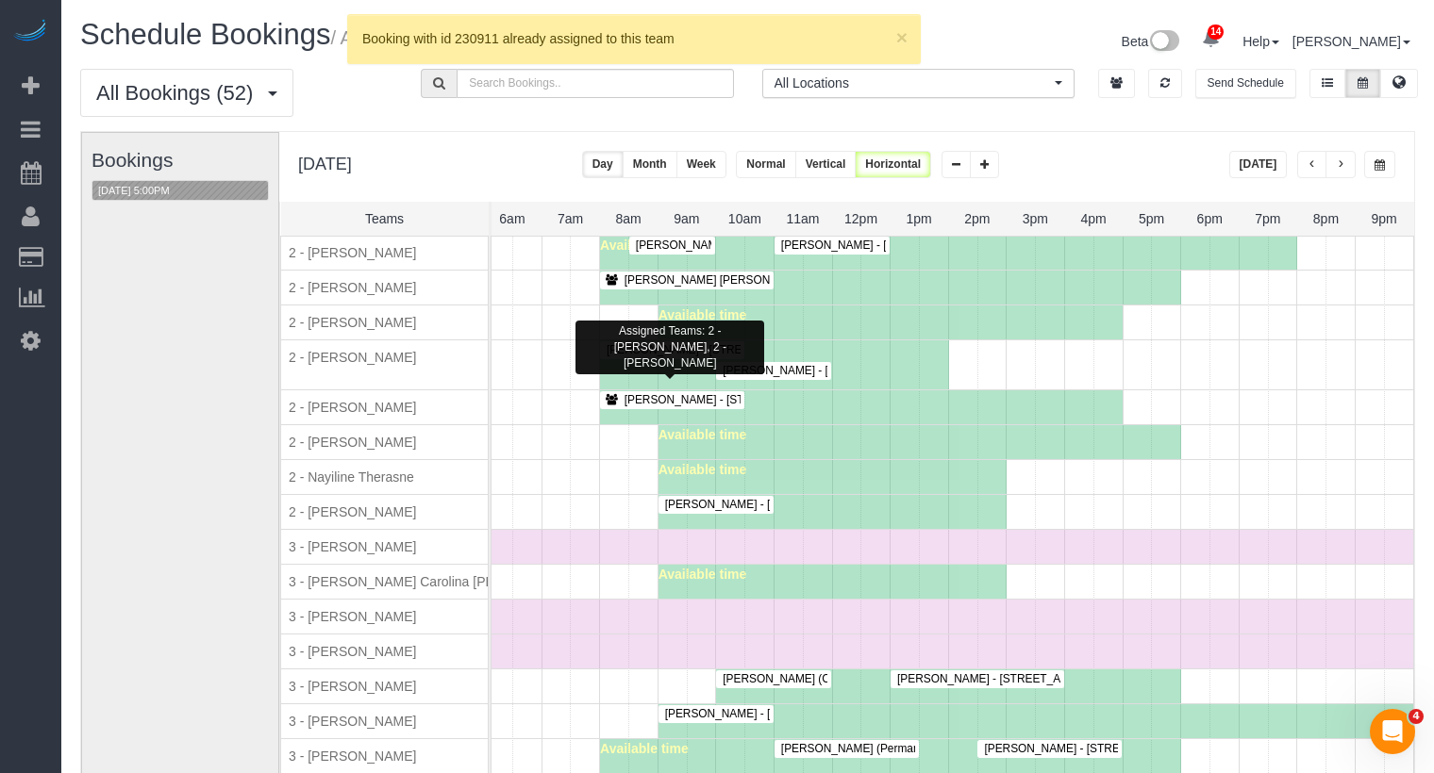
click at [718, 393] on span "Jennifer Hargreaves - 8 Spruce Street, Apt. Phw, New York, NY 10038" at bounding box center [831, 399] width 433 height 13
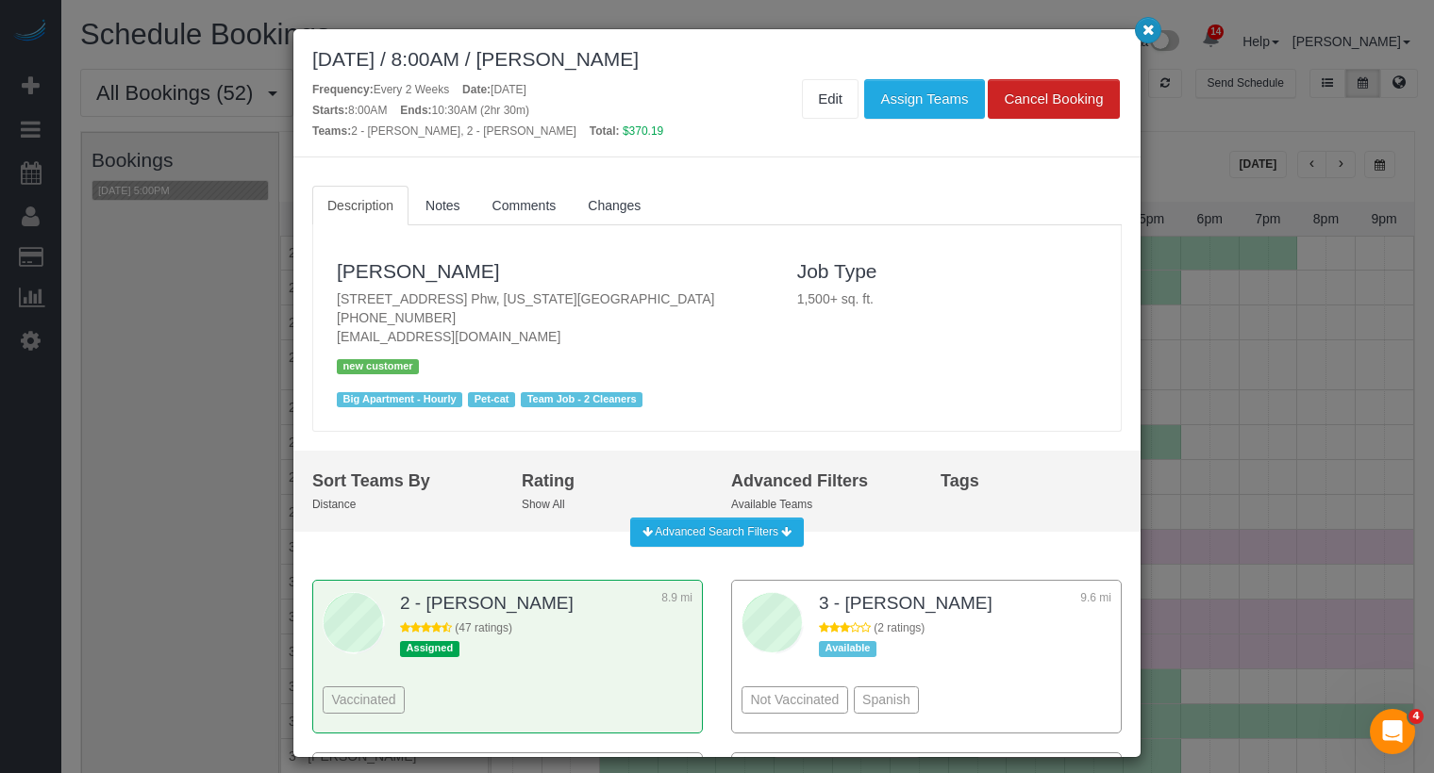
click at [1145, 33] on icon "button" at bounding box center [1148, 29] width 12 height 11
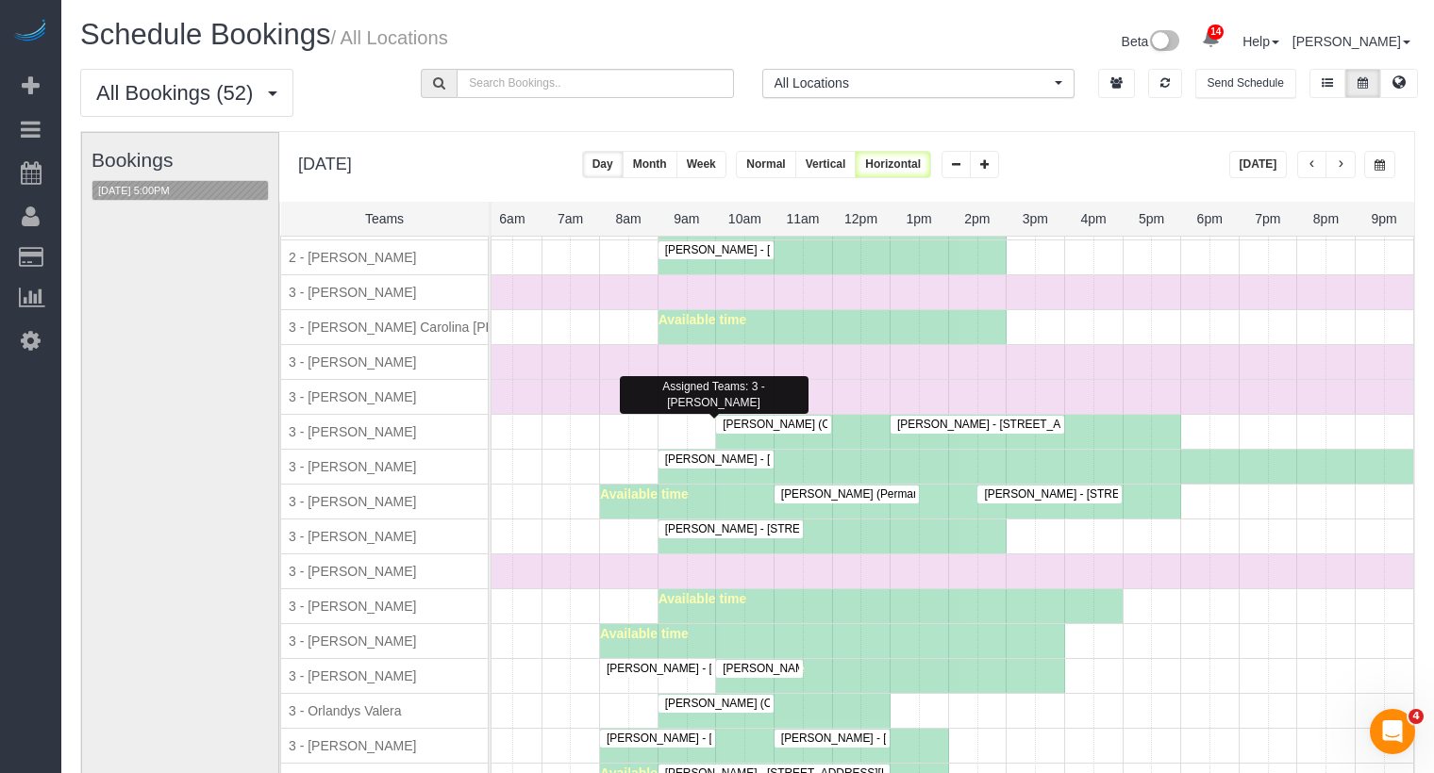
click at [726, 453] on span "Matthew Marlow - 189 West 89th Street, Apt 18f, New York, NY 10024" at bounding box center [798, 459] width 286 height 13
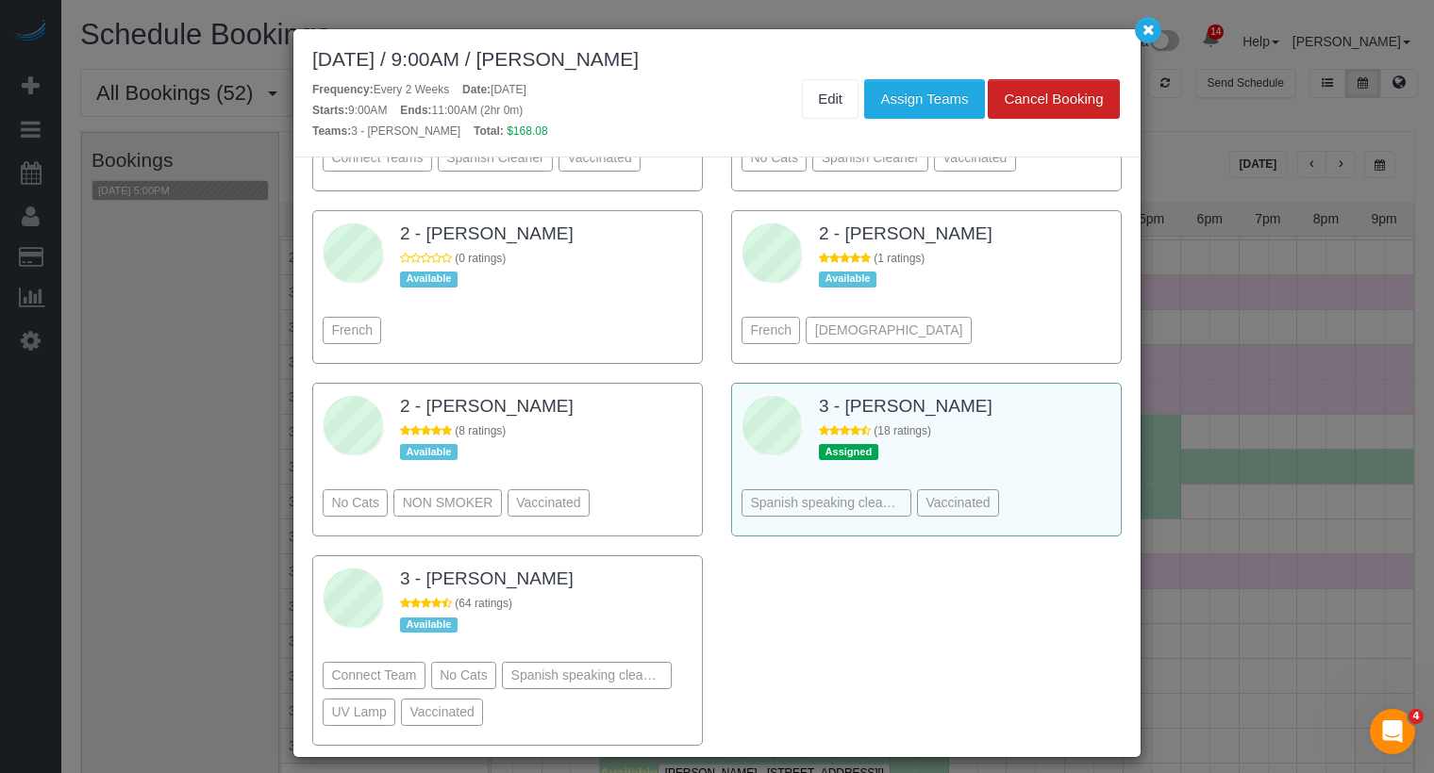
click at [1054, 440] on div "Spanish speaking cleaners Vaccinated" at bounding box center [926, 474] width 370 height 103
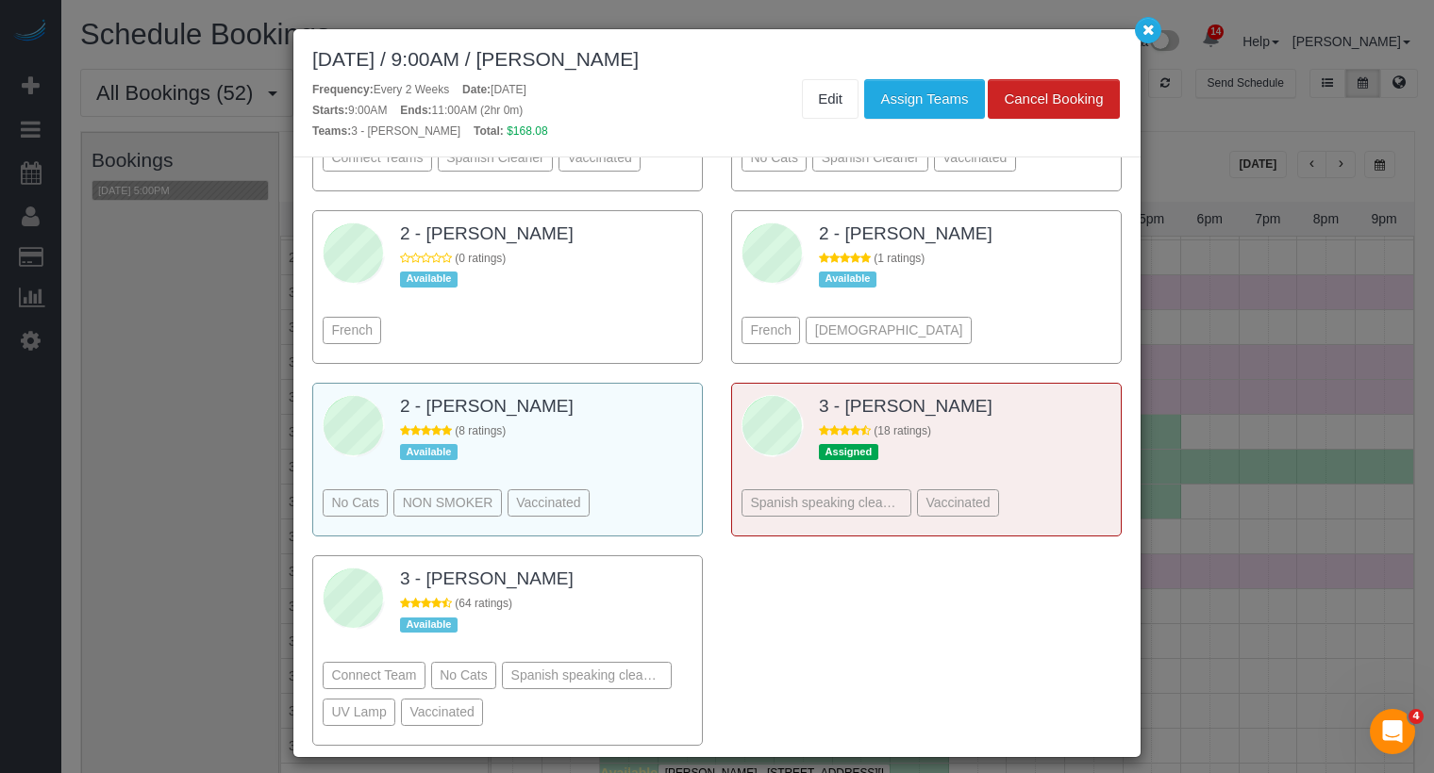
click at [670, 442] on div "No Cats NON SMOKER Vaccinated" at bounding box center [508, 474] width 370 height 103
click at [928, 89] on button "Assign Teams" at bounding box center [924, 99] width 120 height 40
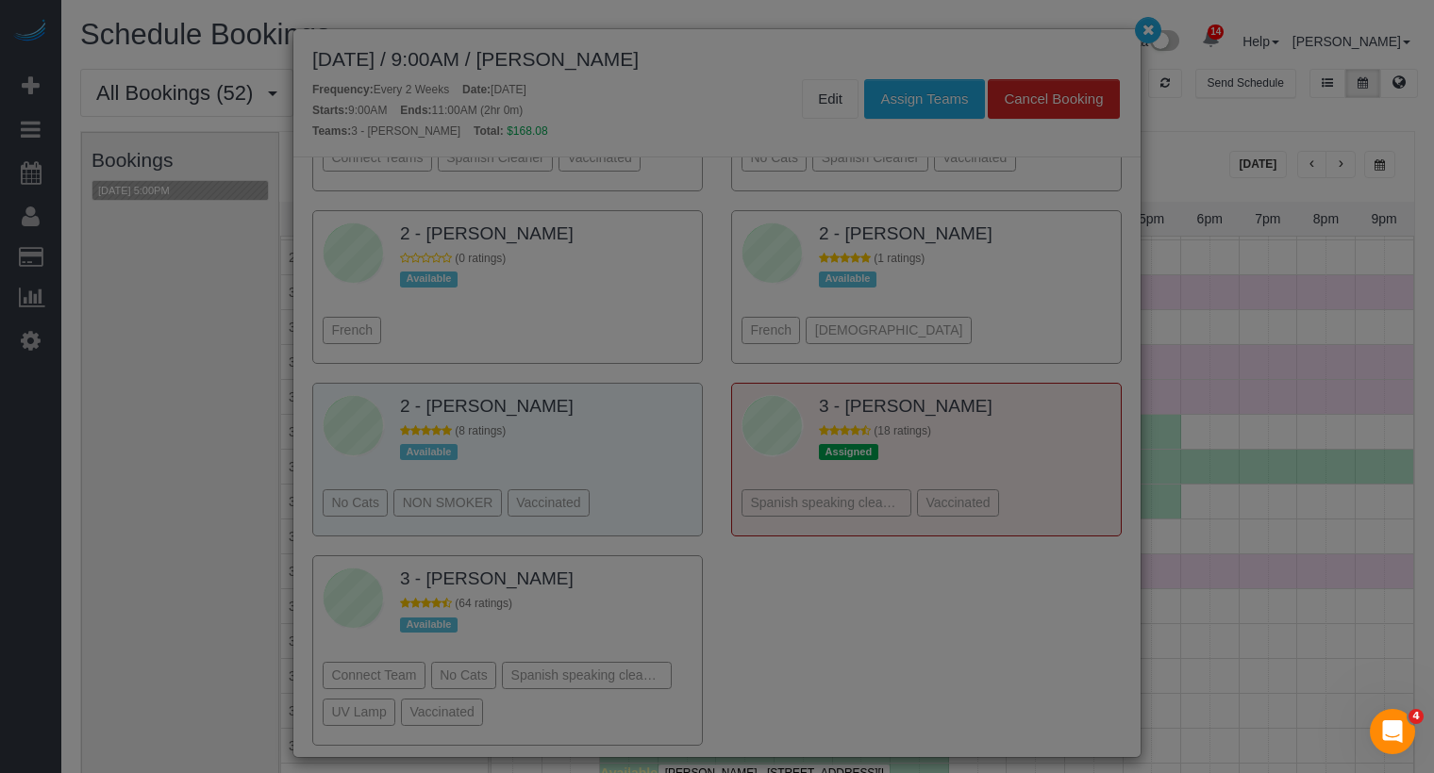
type input "0"
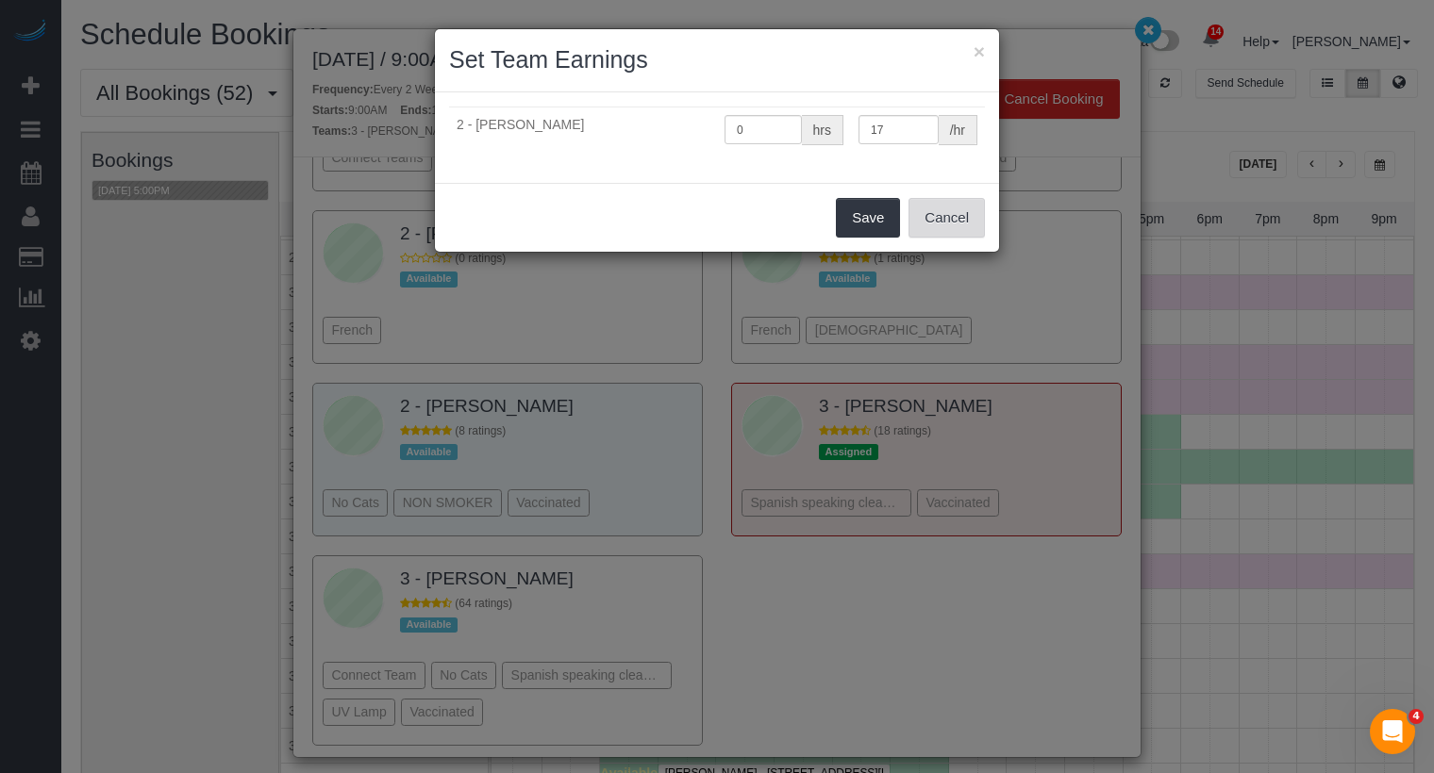
click at [952, 220] on button "Cancel" at bounding box center [946, 218] width 76 height 40
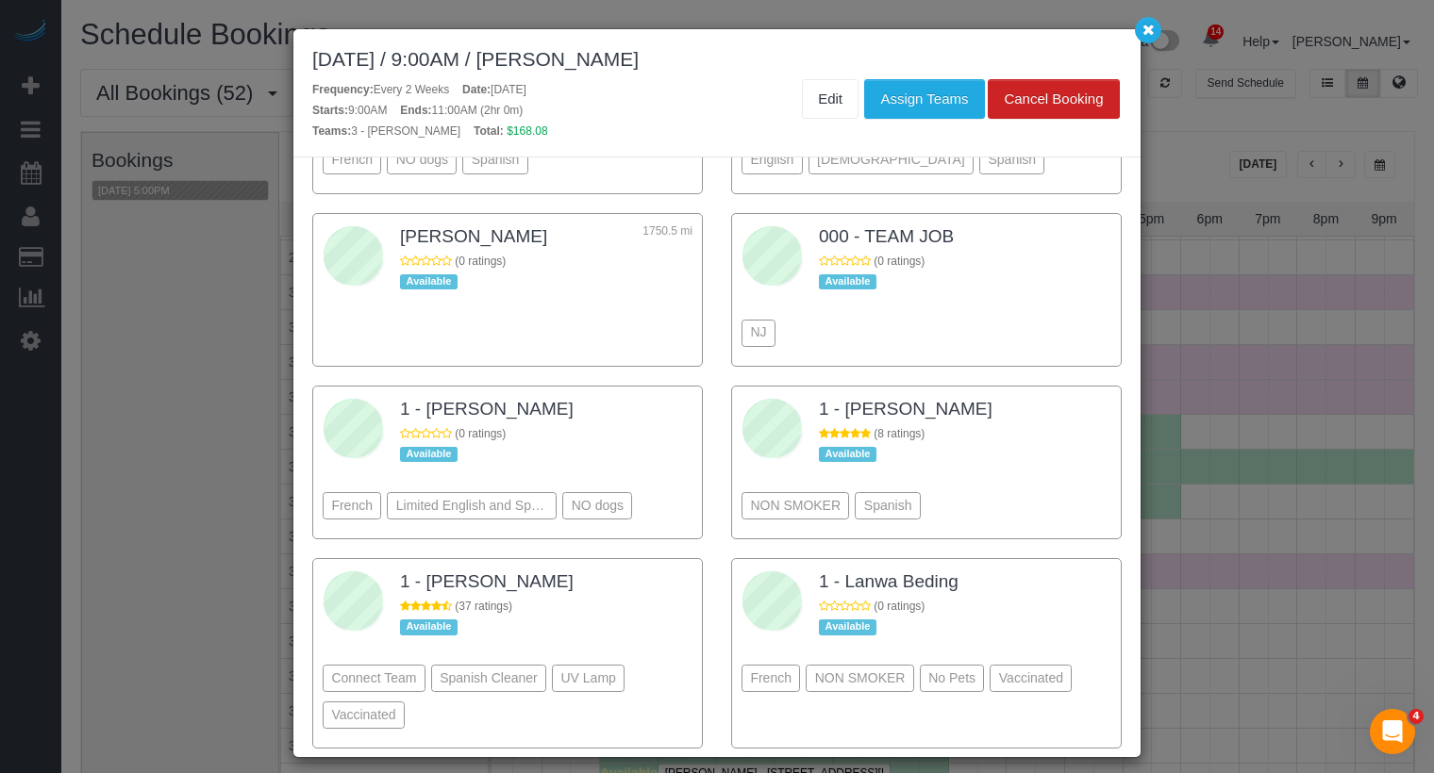
click at [932, 68] on div "September 11, 2025 / 9:00AM / Matthew Marlow" at bounding box center [716, 59] width 809 height 22
click at [932, 83] on button "Assign Teams" at bounding box center [924, 99] width 120 height 40
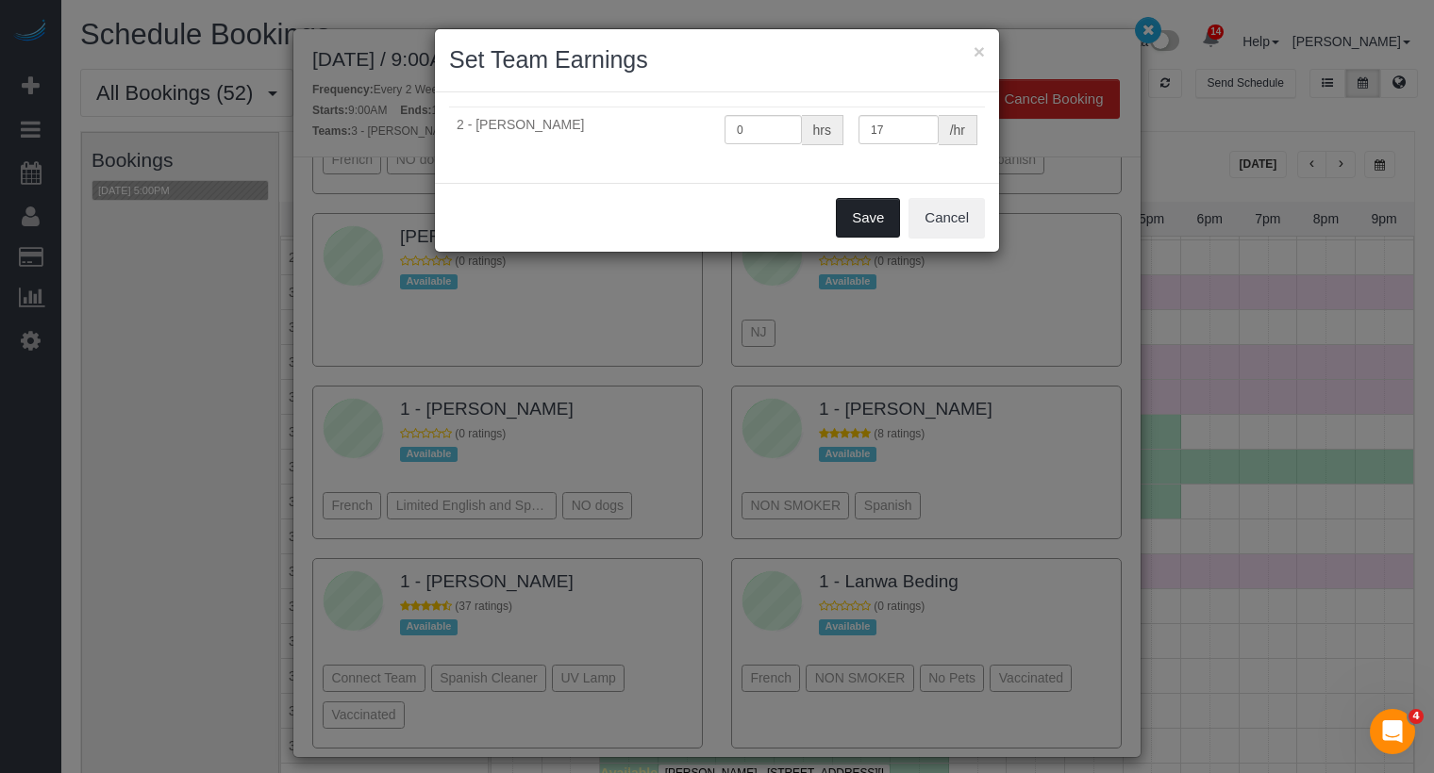
click at [870, 216] on button "Save" at bounding box center [868, 218] width 64 height 40
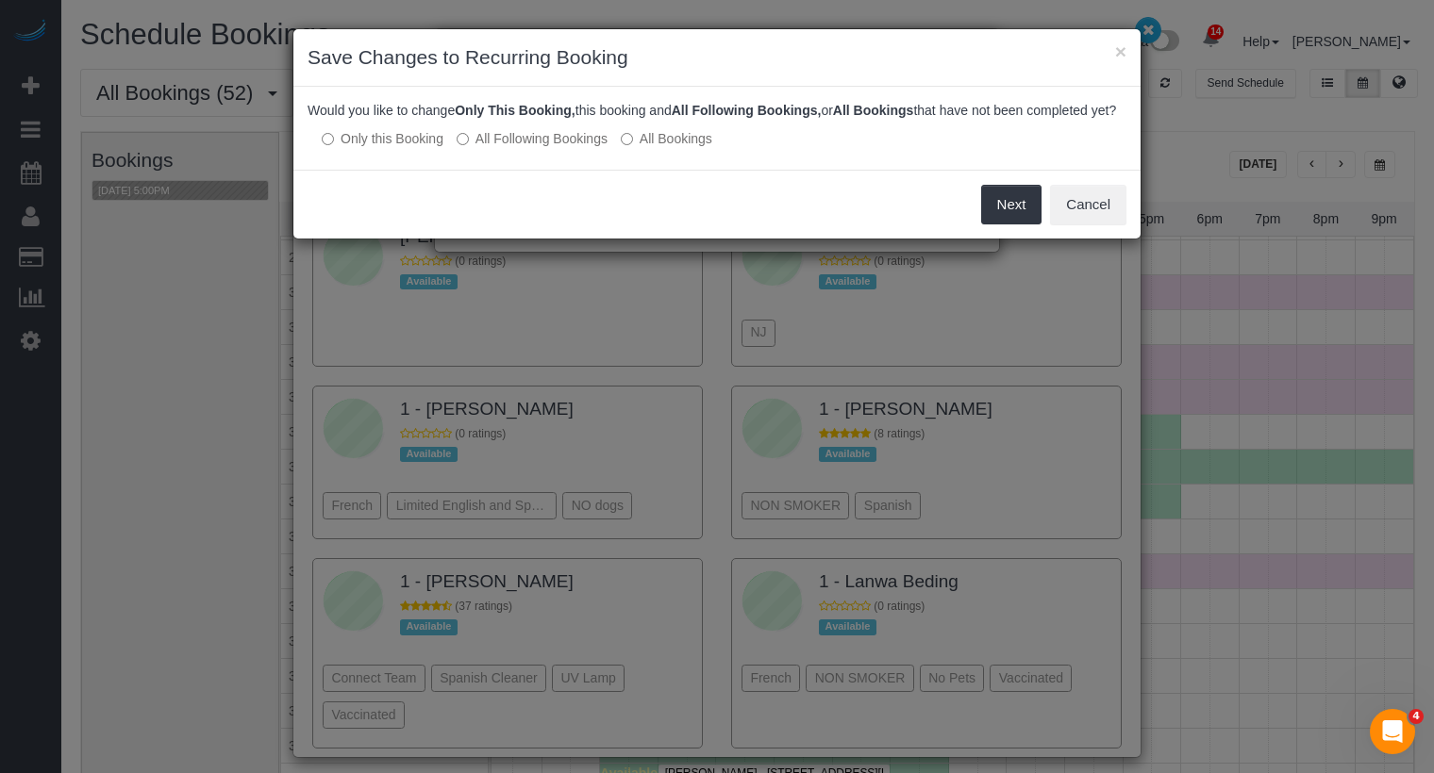
click at [1044, 239] on div "Next Cancel" at bounding box center [716, 204] width 847 height 69
click at [1020, 224] on button "Next" at bounding box center [1011, 205] width 61 height 40
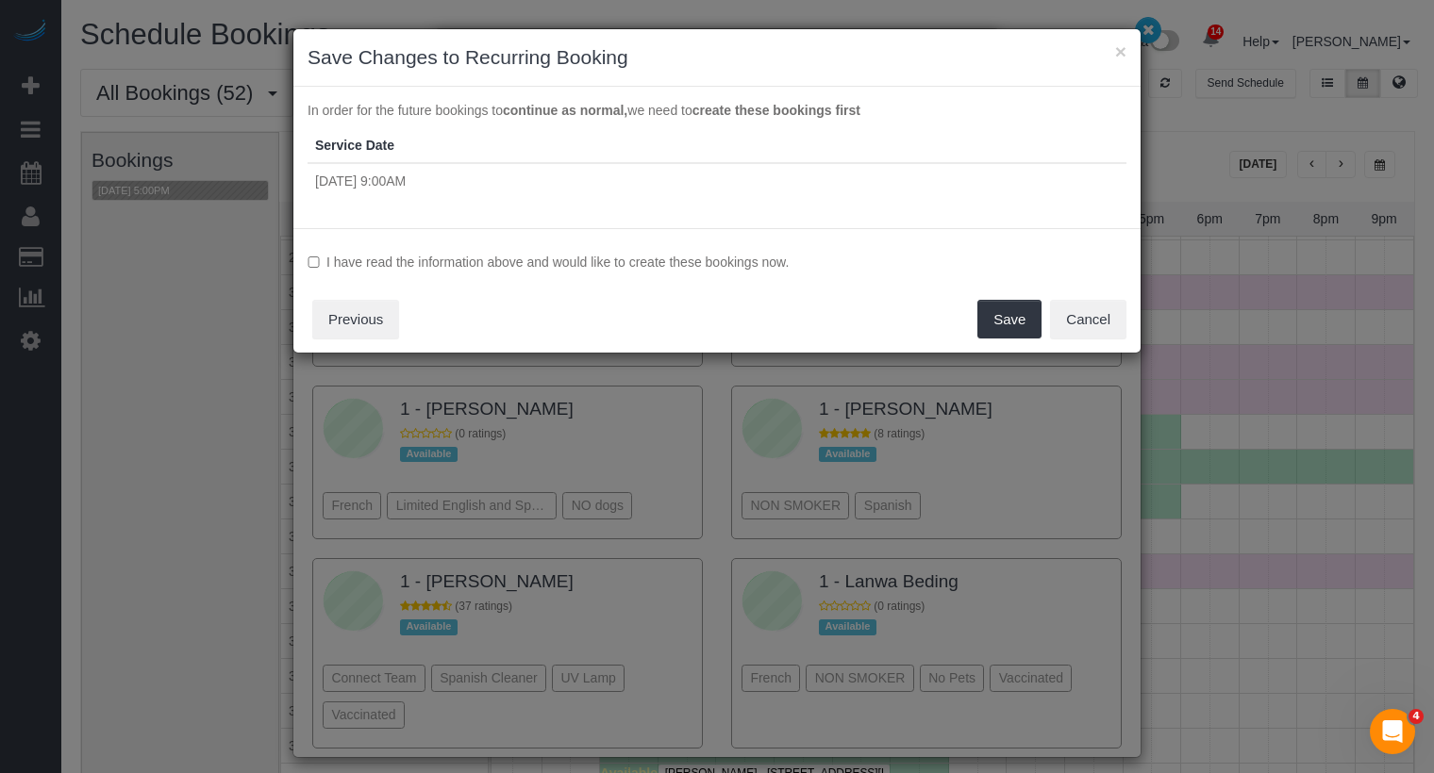
click at [854, 257] on label "I have read the information above and would like to create these bookings now." at bounding box center [716, 262] width 819 height 19
click at [1028, 317] on button "Save" at bounding box center [1009, 320] width 64 height 40
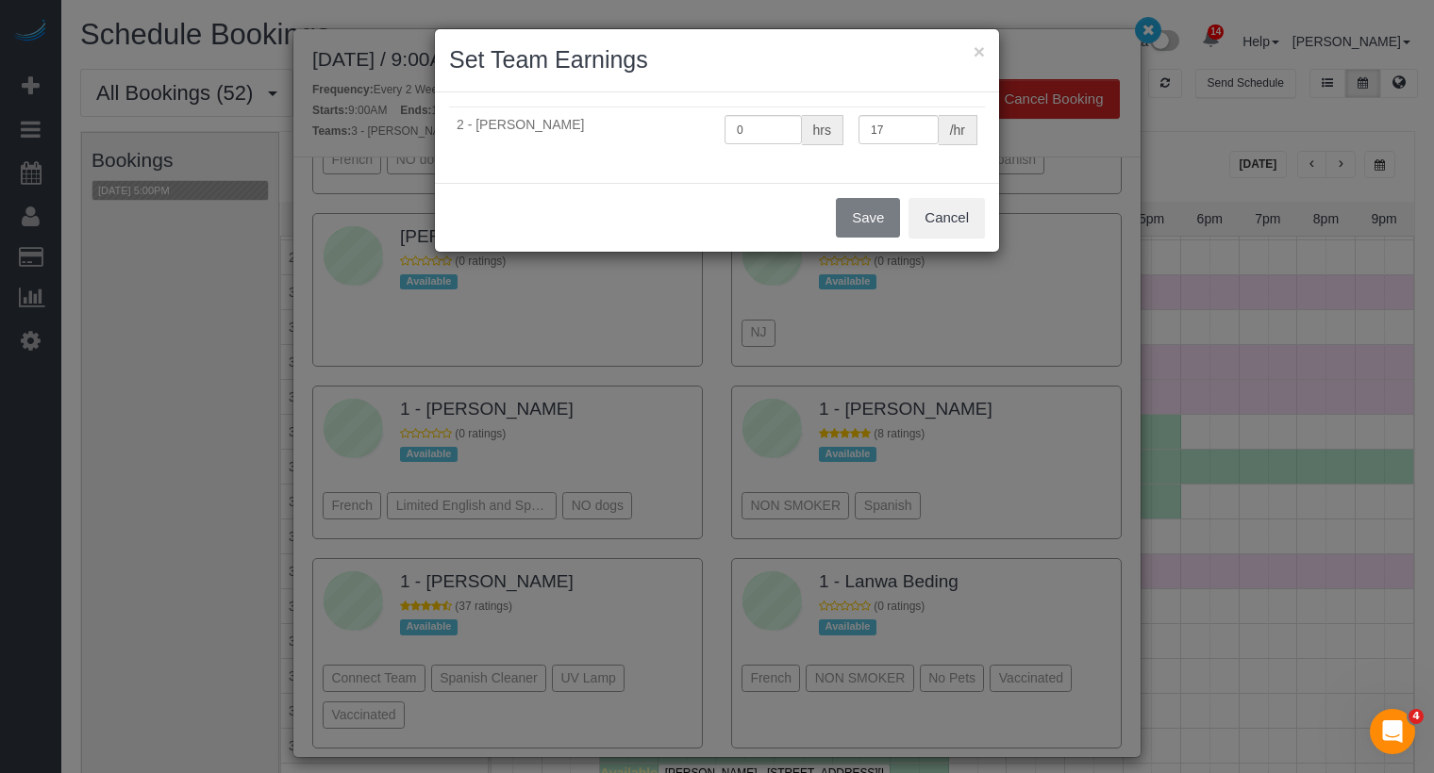
click at [1155, 28] on div "× Set Team Earnings 2 - Milagros Ramirez 0 hrs 17 /hr Save Cancel" at bounding box center [717, 386] width 1434 height 773
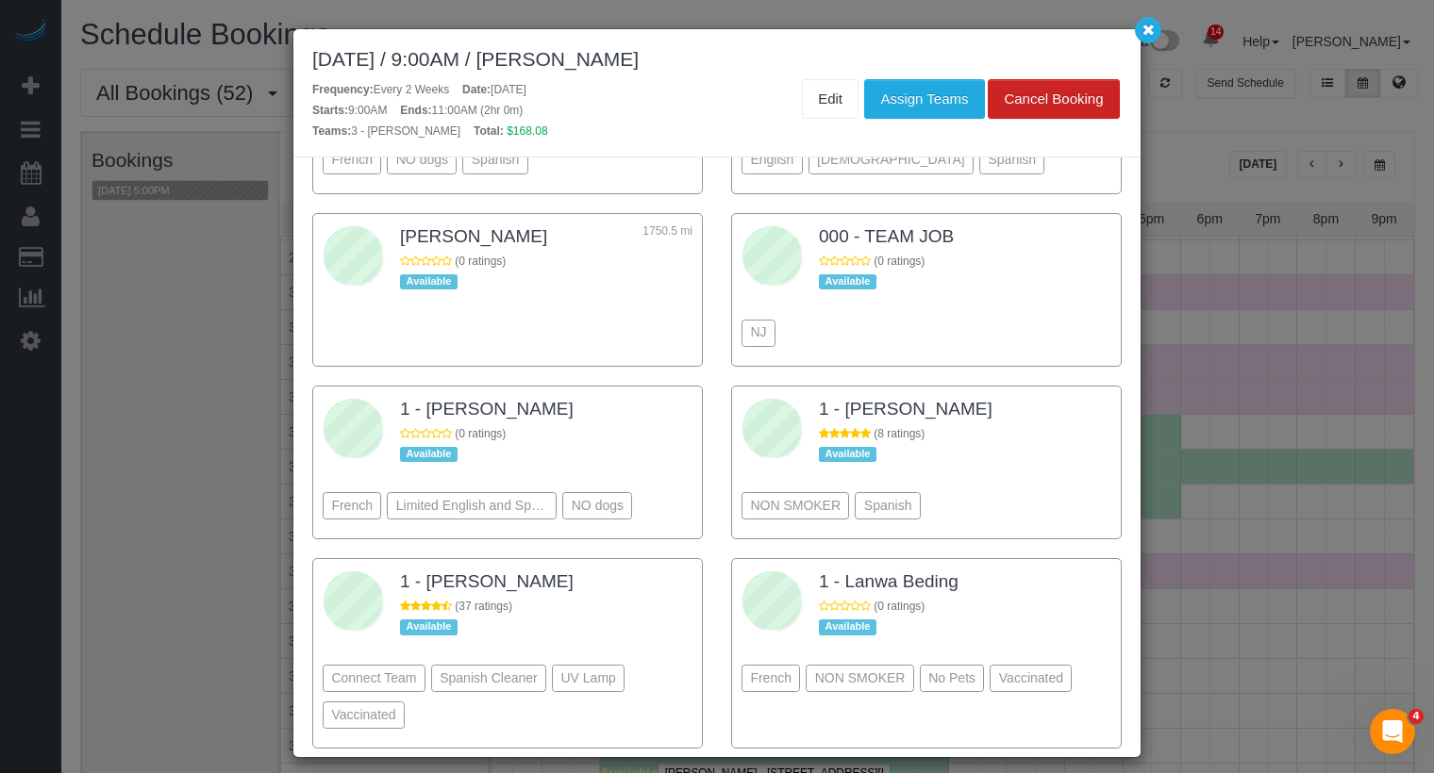
click at [1152, 30] on div "× Set Team Earnings 2 - Milagros Ramirez 0 hrs 17 /hr Save Cancel" at bounding box center [717, 386] width 1434 height 773
click at [1152, 30] on icon "button" at bounding box center [1148, 29] width 12 height 11
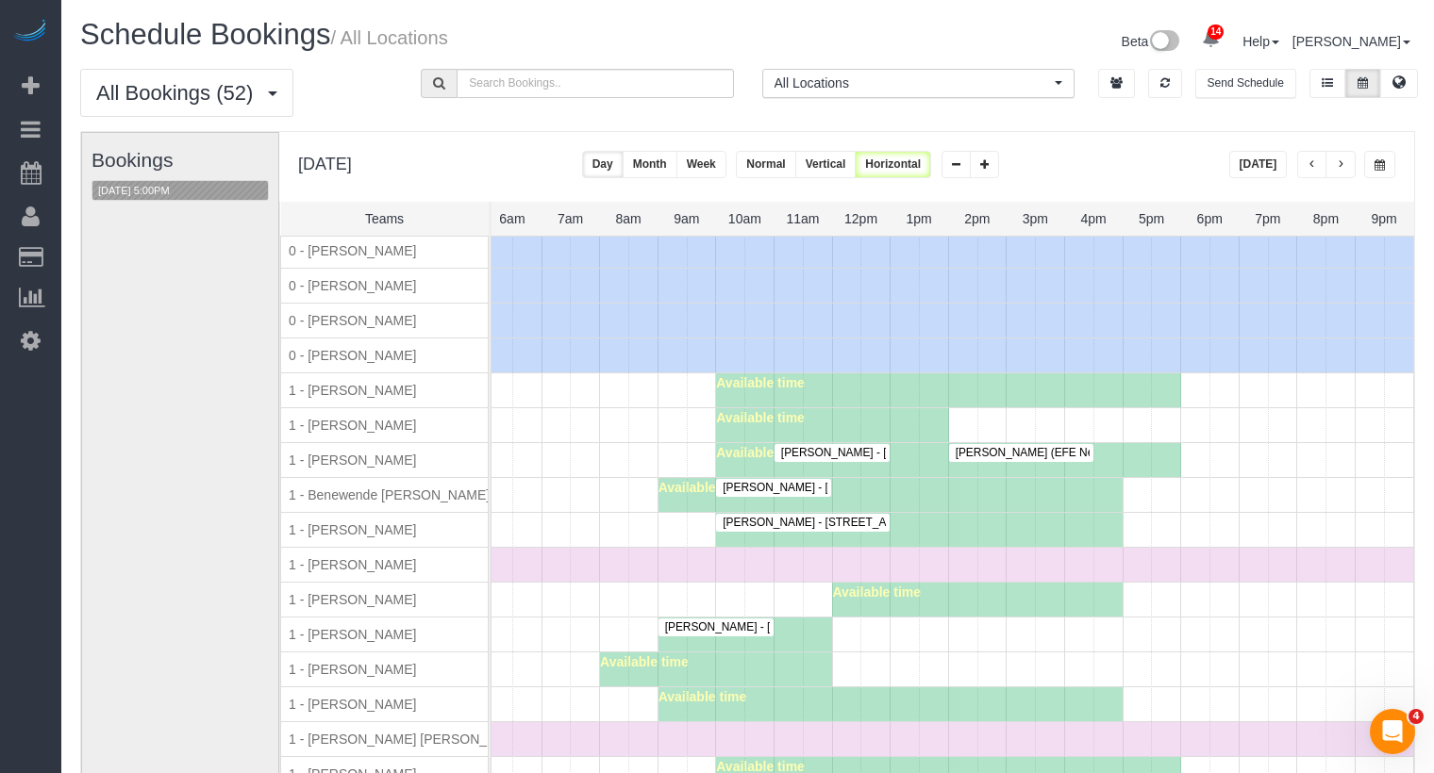
scroll to position [155, 357]
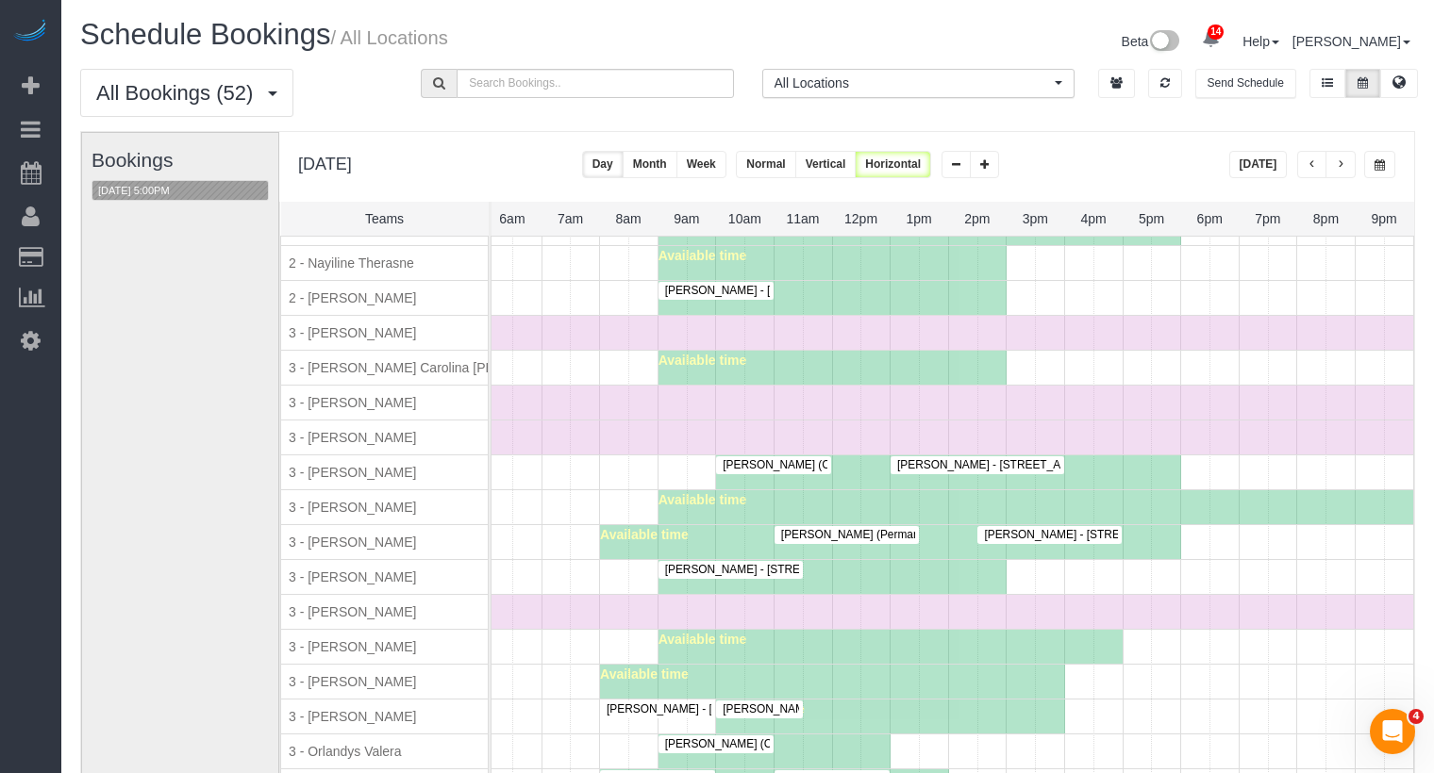
click at [979, 458] on span "Johanna Osburn - 751 East 6th Street, Apt. 10b, New York, NY 10009" at bounding box center [1087, 464] width 400 height 13
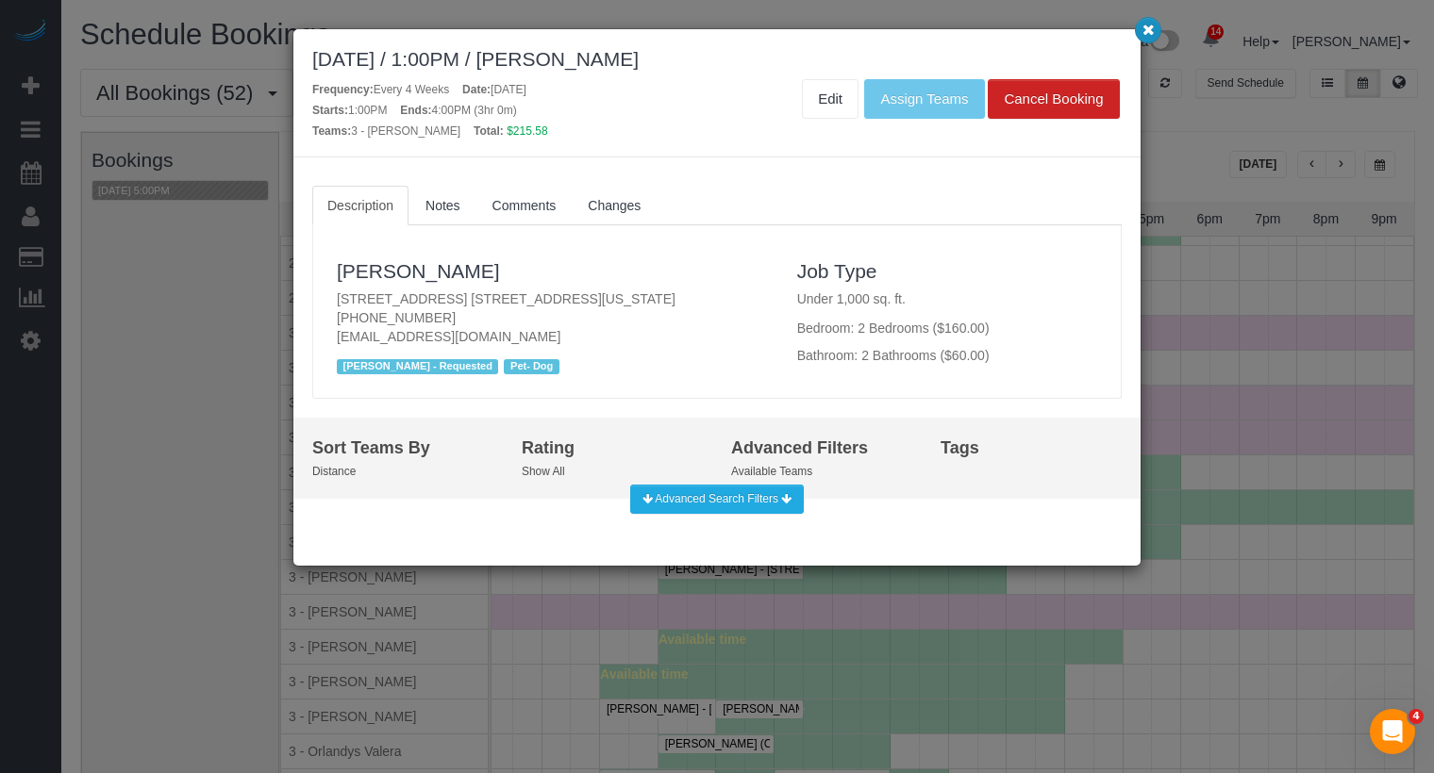
click at [1141, 34] on button "button" at bounding box center [1148, 30] width 26 height 26
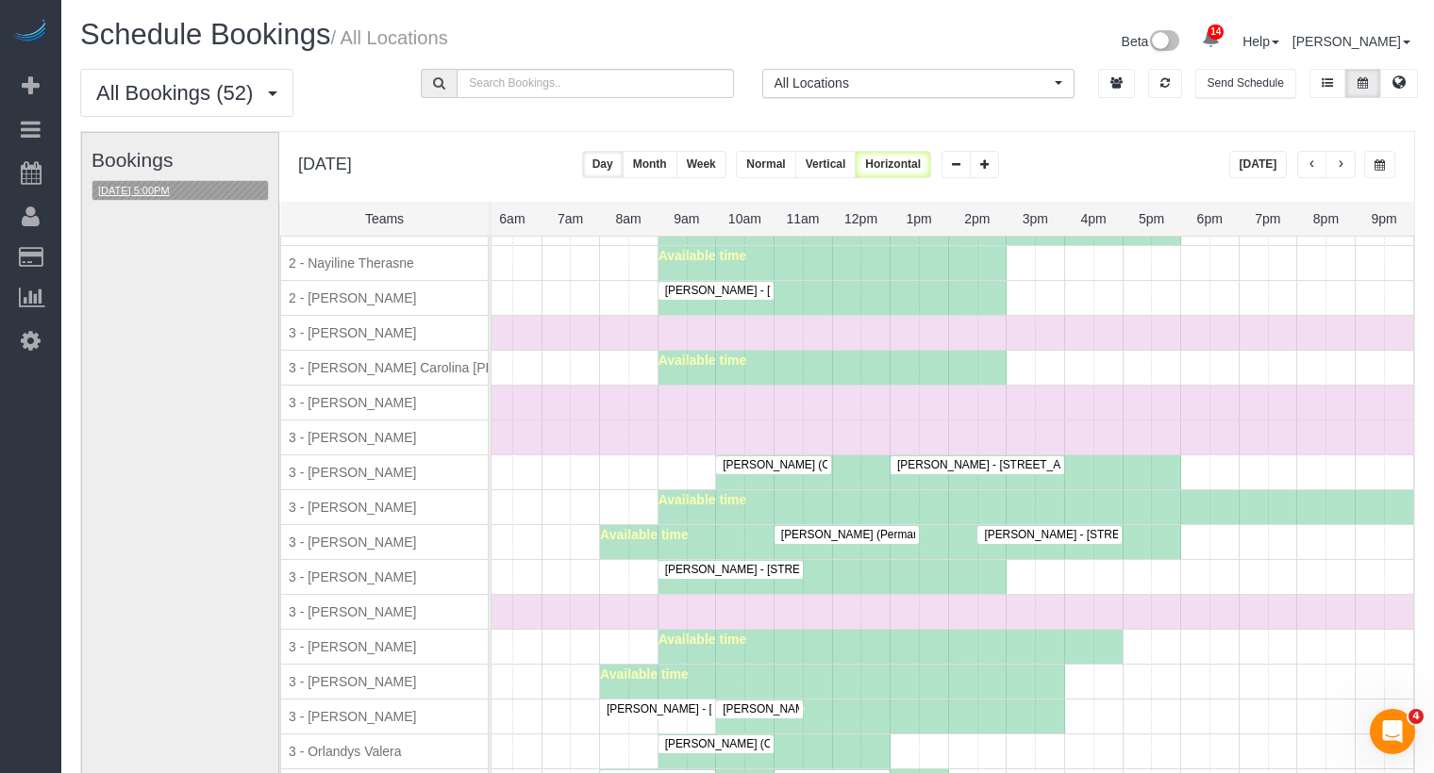
click at [154, 190] on button "09/11/2025 5:00PM" at bounding box center [133, 191] width 83 height 20
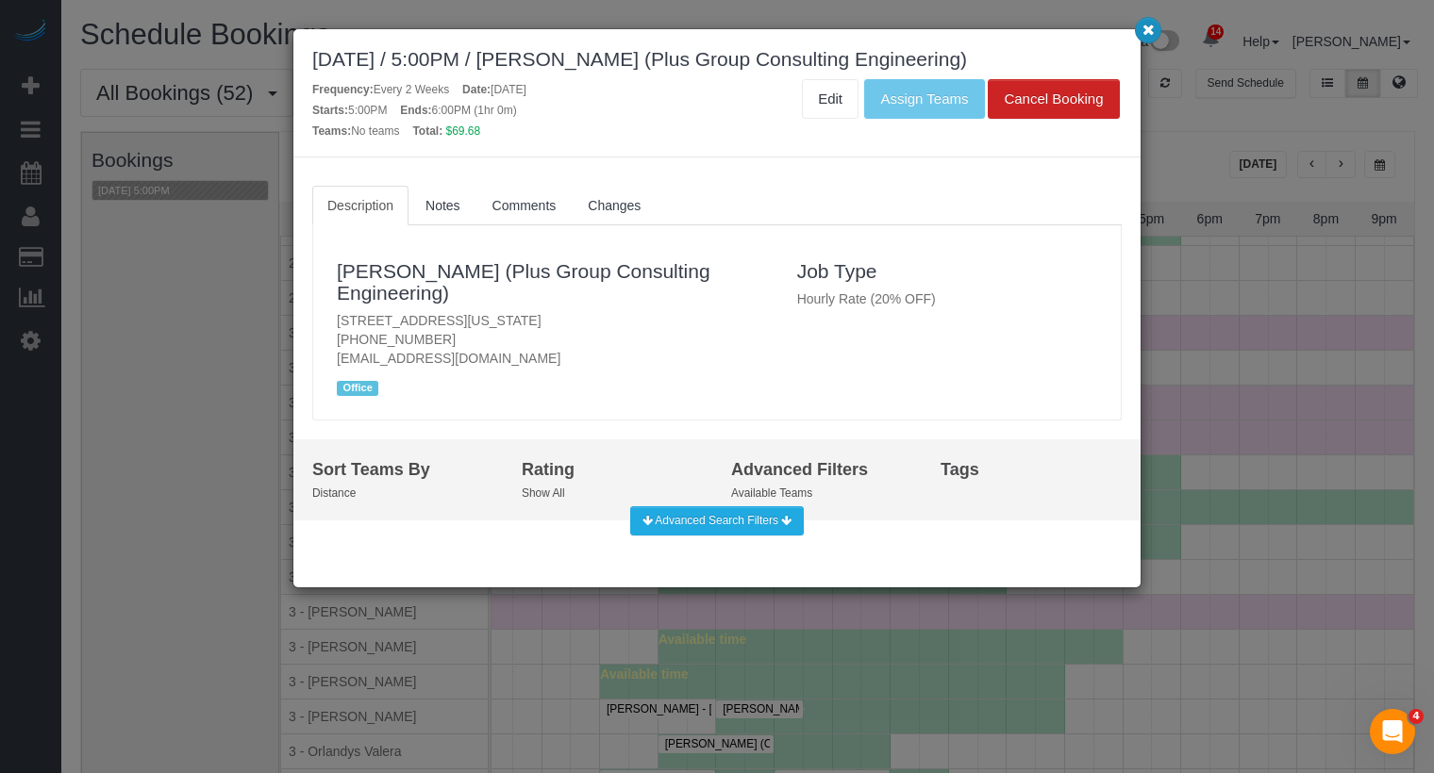
click at [1156, 31] on button "button" at bounding box center [1148, 30] width 26 height 26
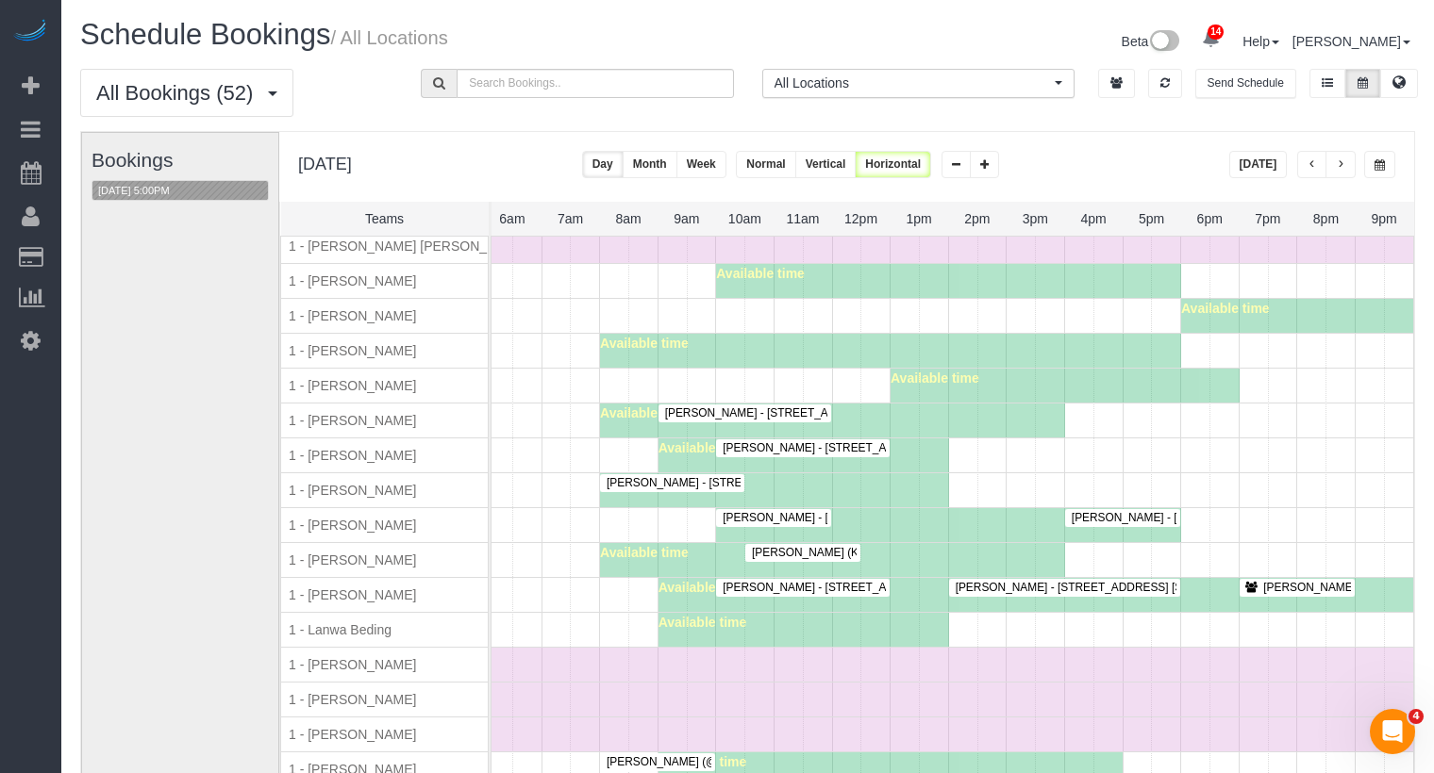
click at [821, 406] on span "Elizabeth Seidman - 30 Waterside Plaza, Apt 35j, New York, NY 10010" at bounding box center [798, 412] width 286 height 13
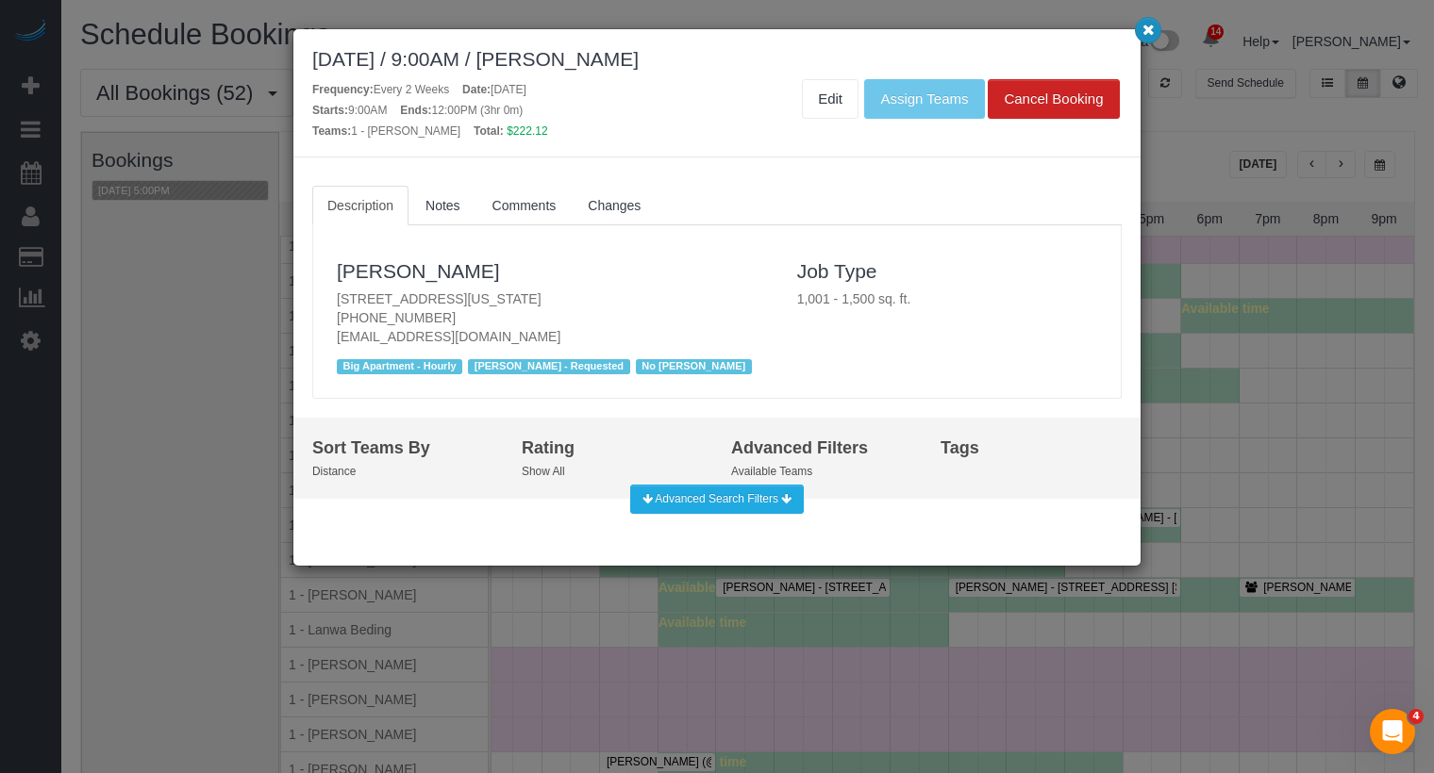
click at [1152, 33] on icon "button" at bounding box center [1148, 29] width 12 height 11
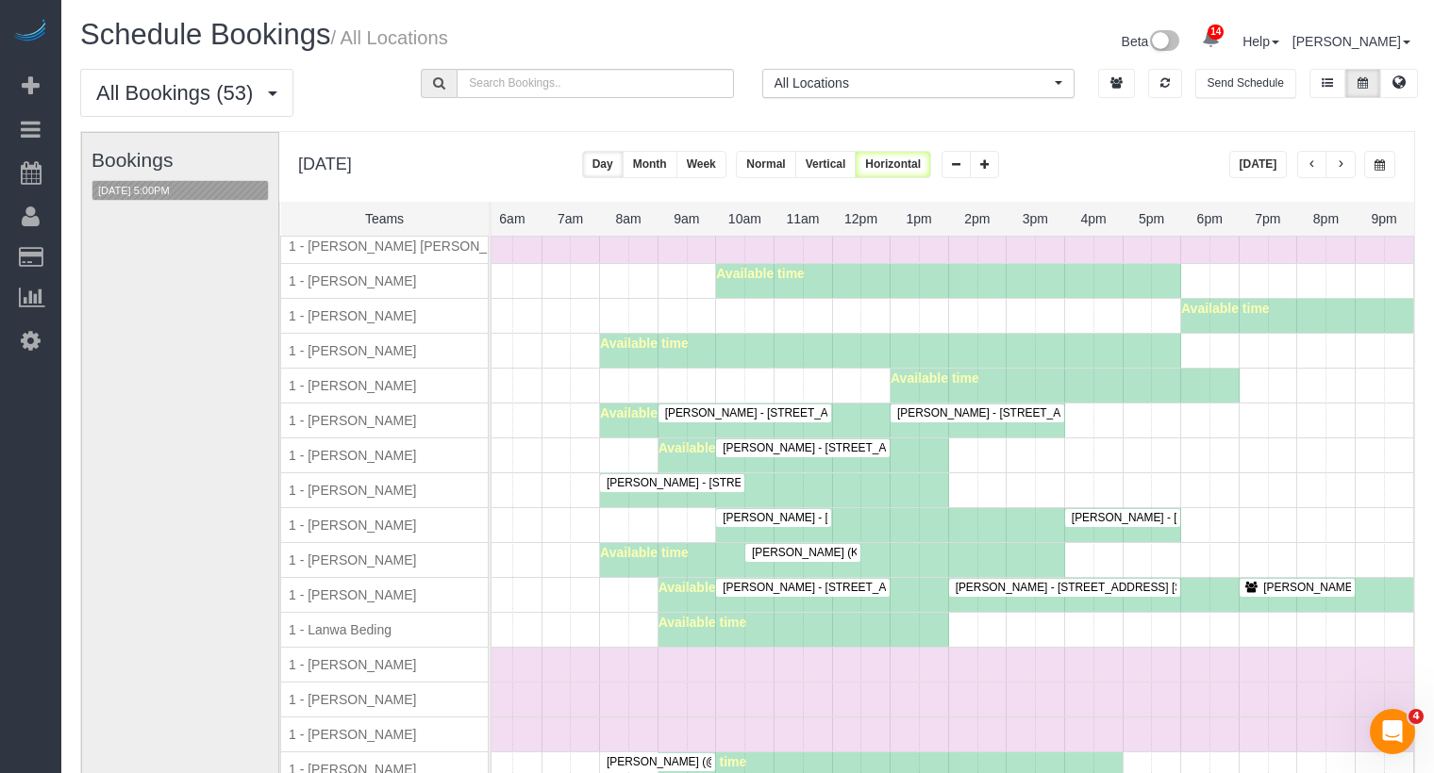
click at [1313, 168] on span "button" at bounding box center [1311, 164] width 9 height 11
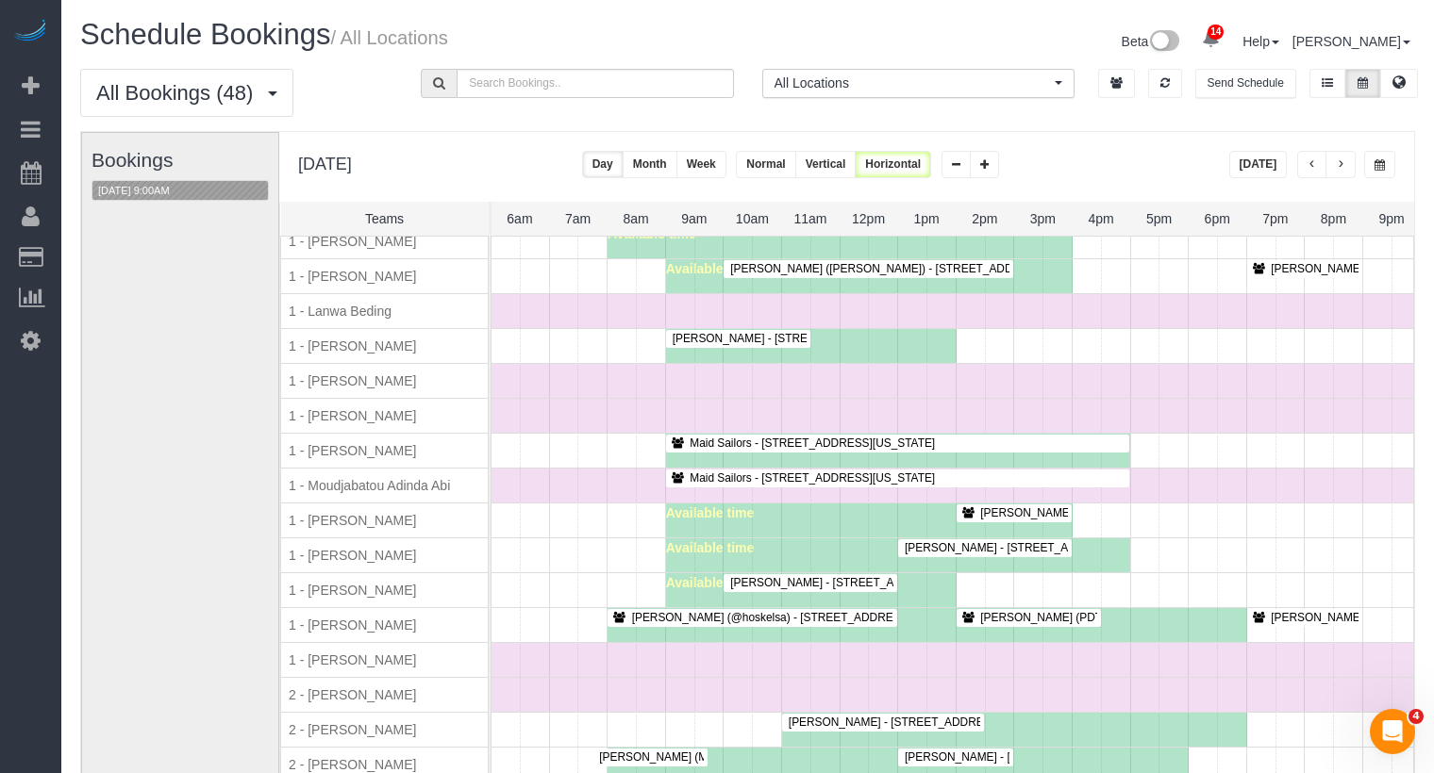
scroll to position [795, 0]
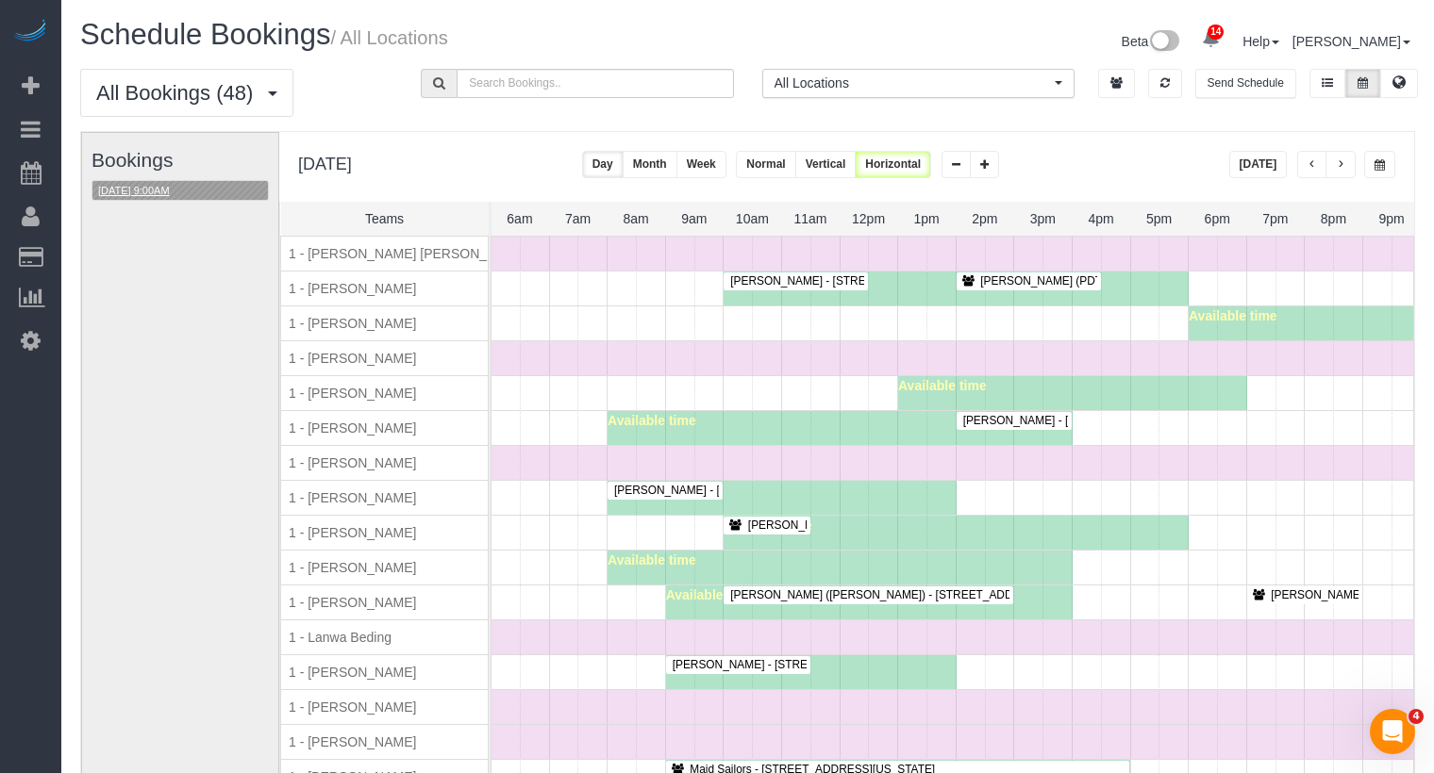
click at [161, 182] on button "09/10/2025 9:00AM" at bounding box center [133, 191] width 83 height 20
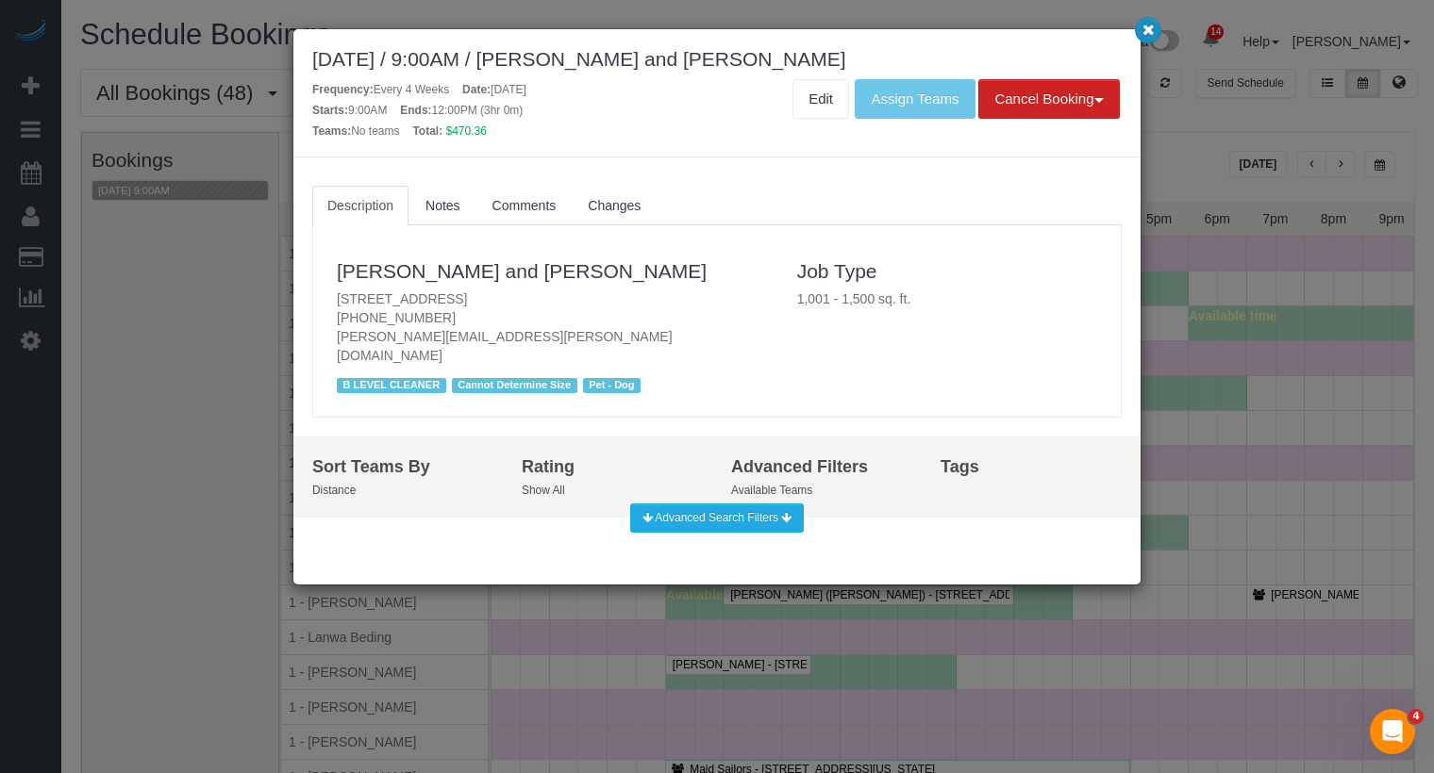
click at [1147, 28] on icon "button" at bounding box center [1148, 29] width 12 height 11
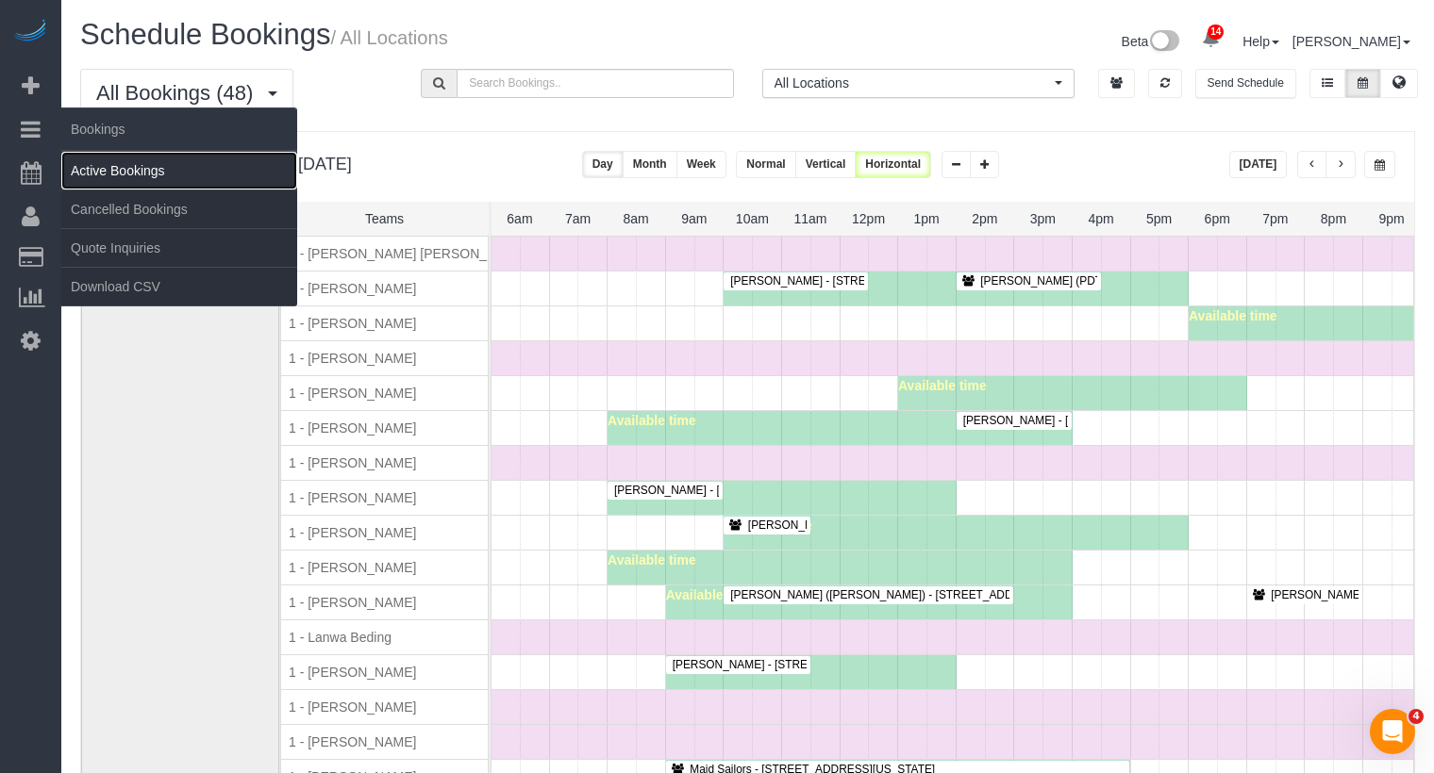
click at [97, 177] on link "Active Bookings" at bounding box center [179, 171] width 236 height 38
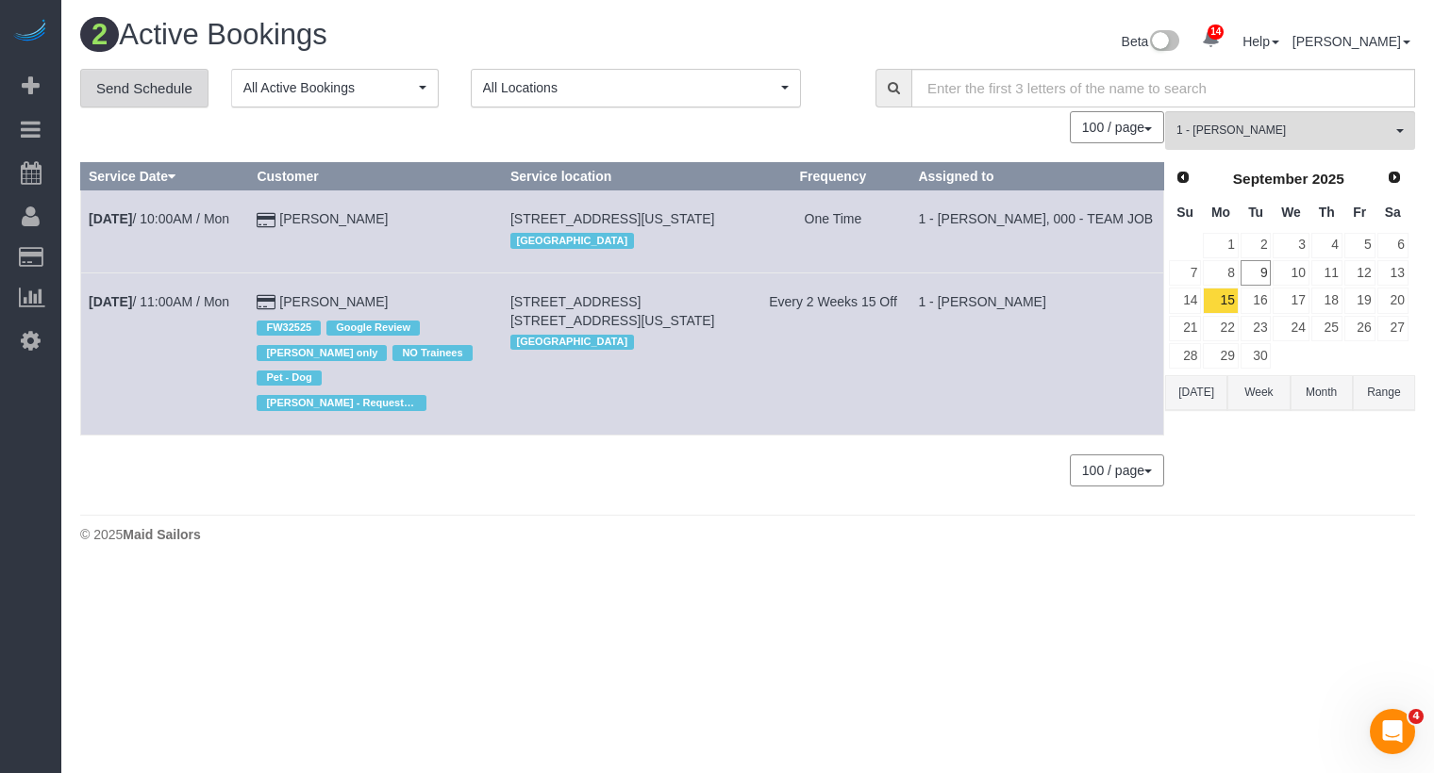
click at [191, 87] on link "Send Schedule" at bounding box center [144, 89] width 128 height 40
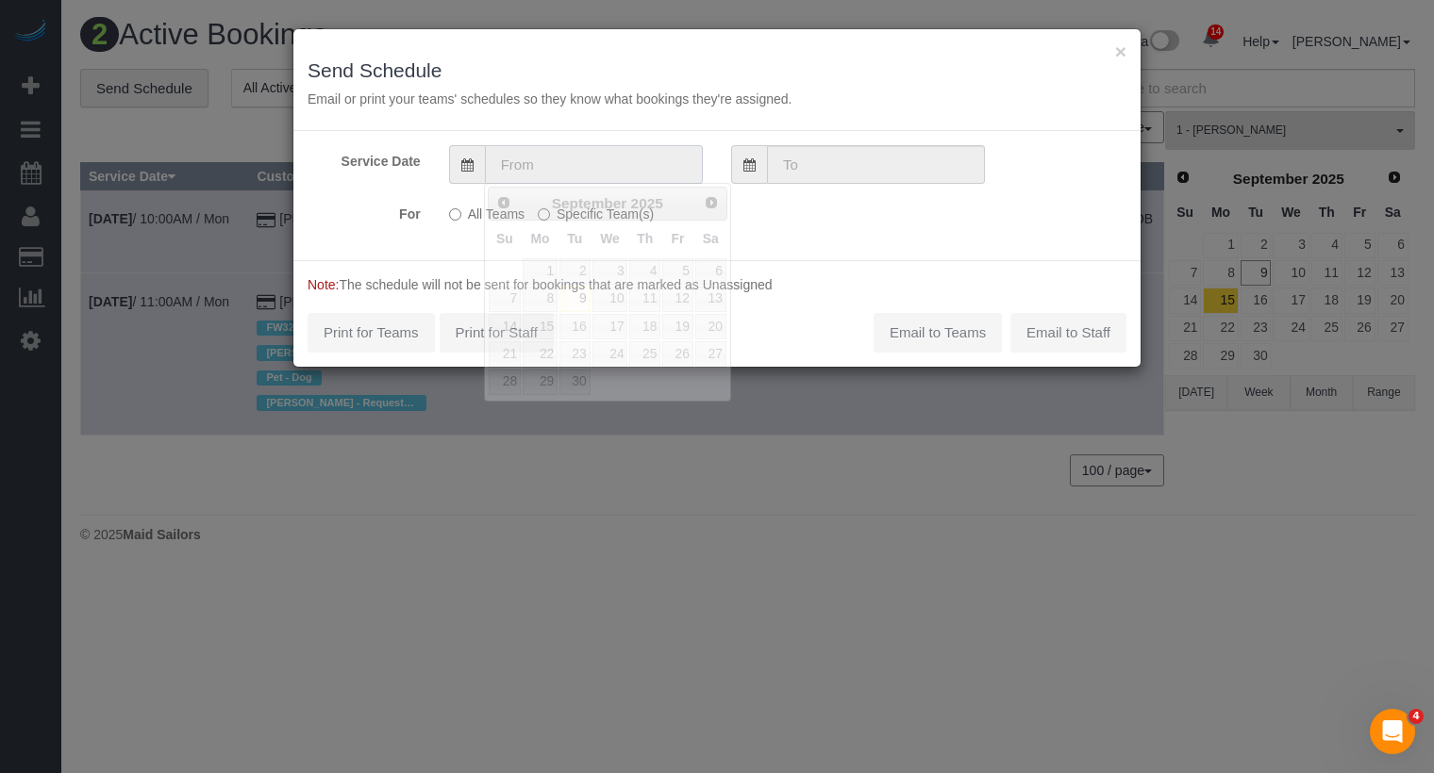
click at [590, 162] on input "text" at bounding box center [594, 164] width 218 height 39
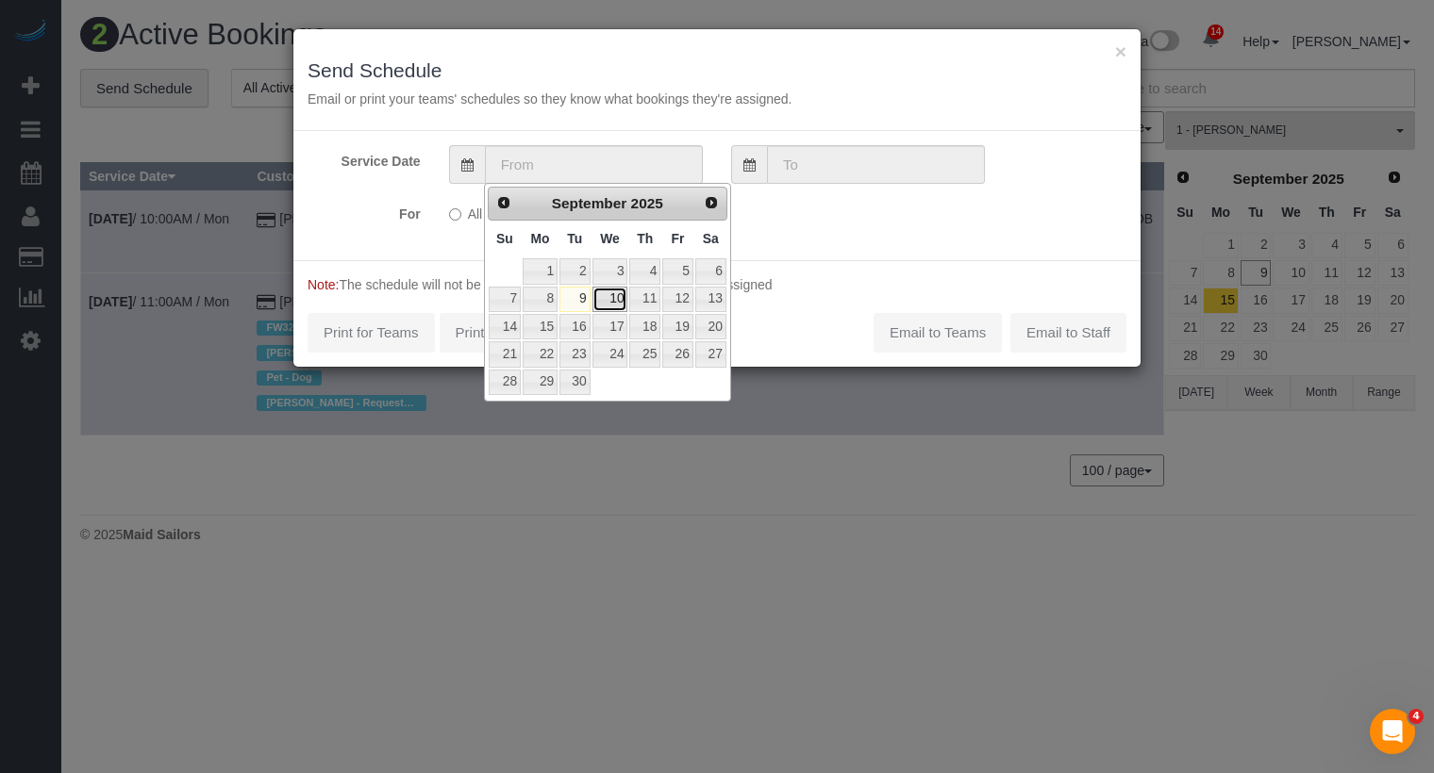
click at [610, 296] on link "10" at bounding box center [610, 299] width 36 height 25
type input "[DATE]"
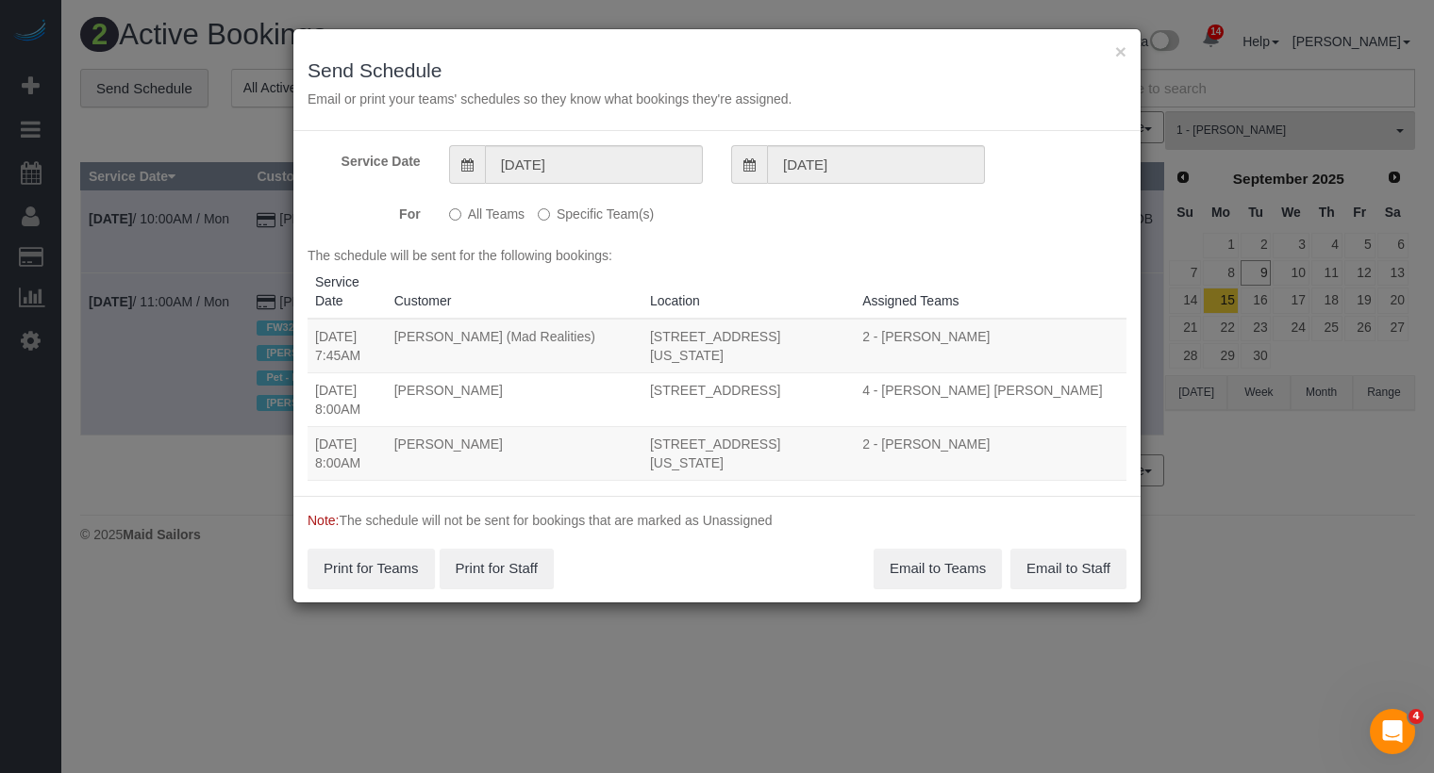
click at [614, 212] on label "Specific Team(s)" at bounding box center [596, 210] width 116 height 25
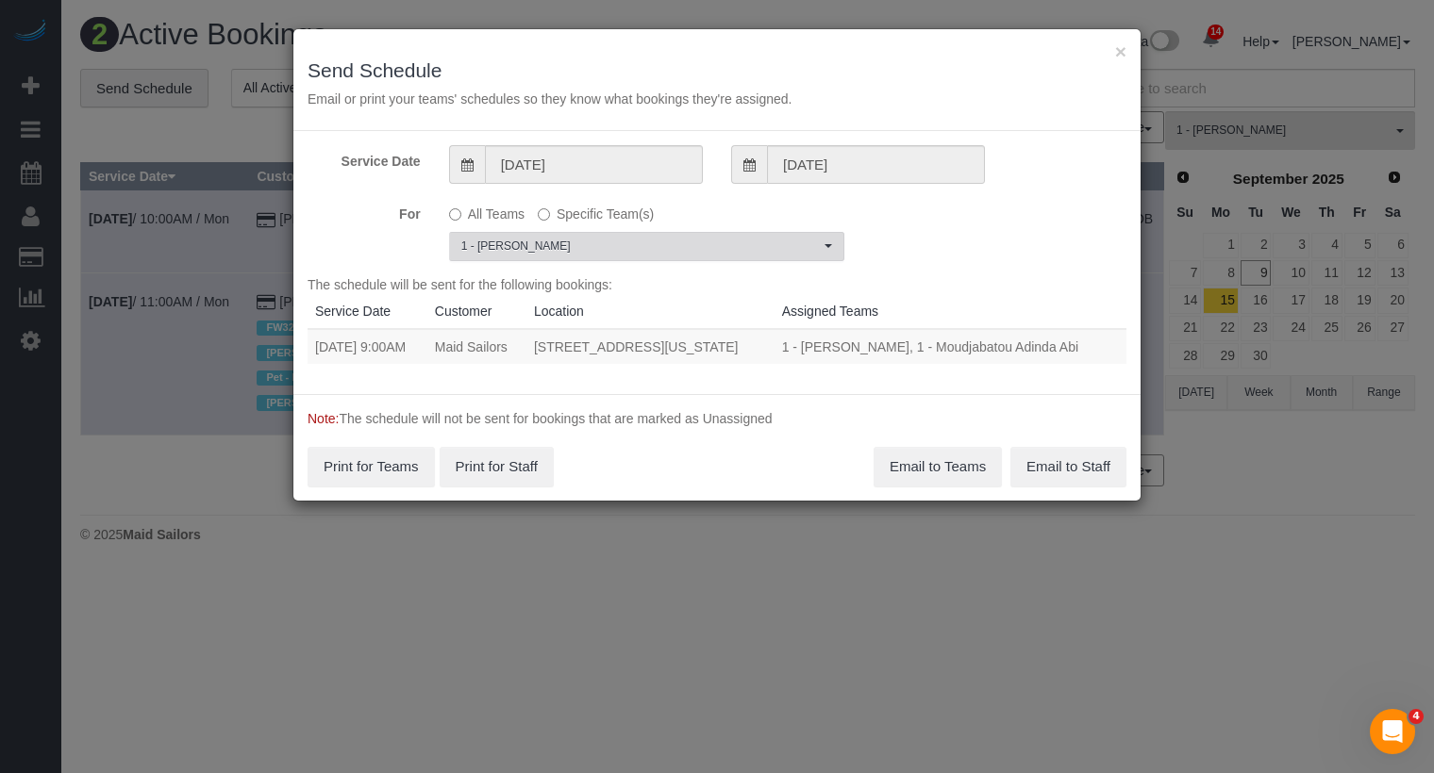
click at [597, 248] on span "1 - [PERSON_NAME]" at bounding box center [640, 247] width 358 height 16
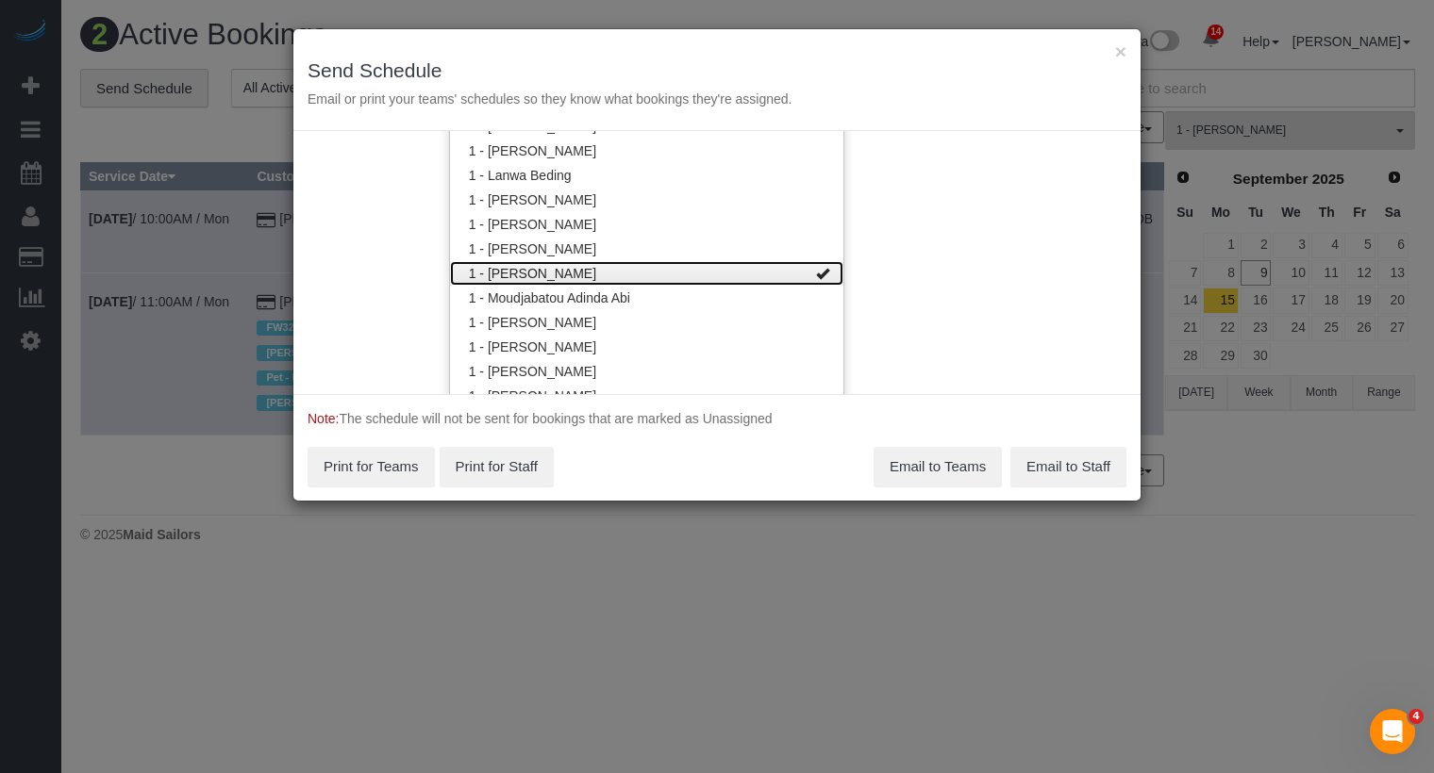
click at [589, 277] on link "1 - [PERSON_NAME]" at bounding box center [646, 273] width 393 height 25
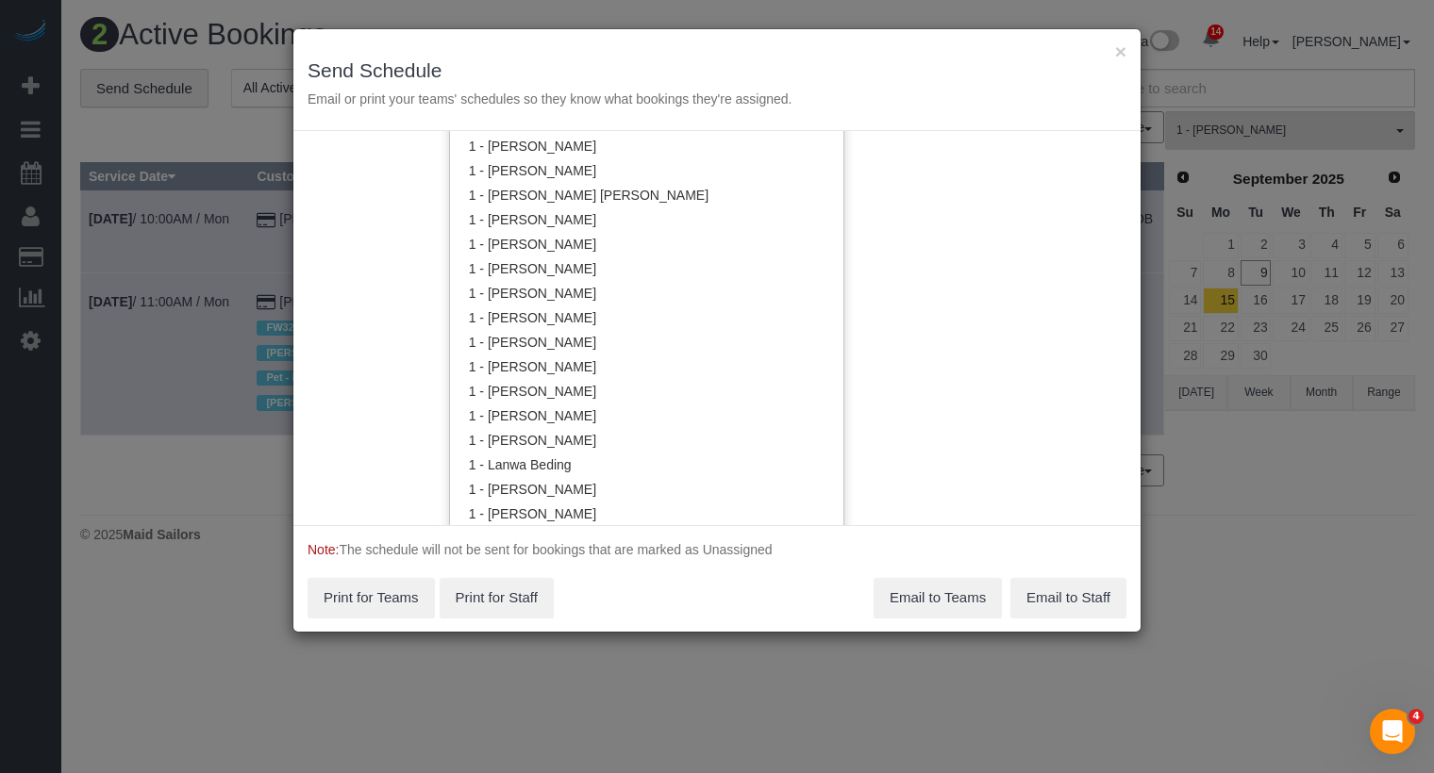
scroll to position [572, 0]
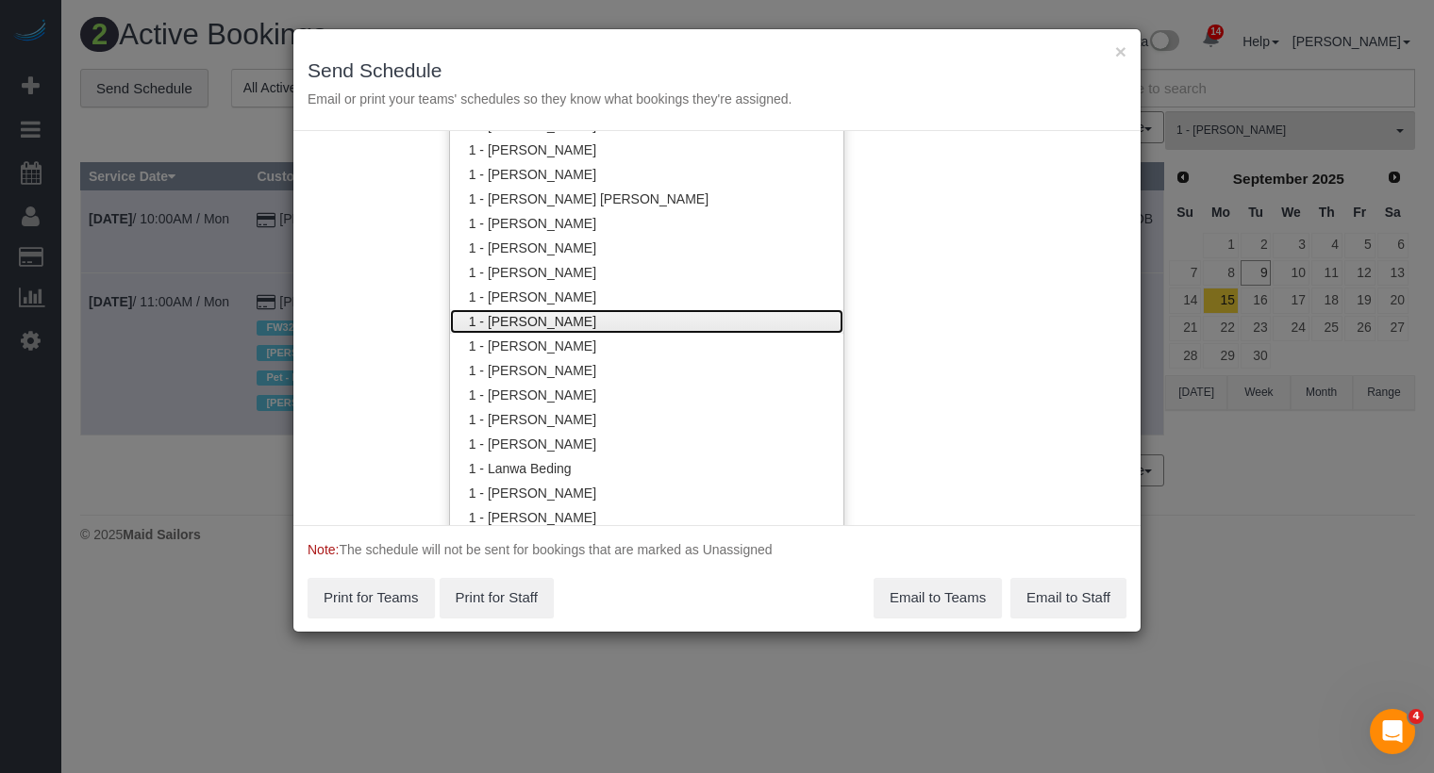
click at [580, 310] on link "1 - [PERSON_NAME]" at bounding box center [646, 321] width 393 height 25
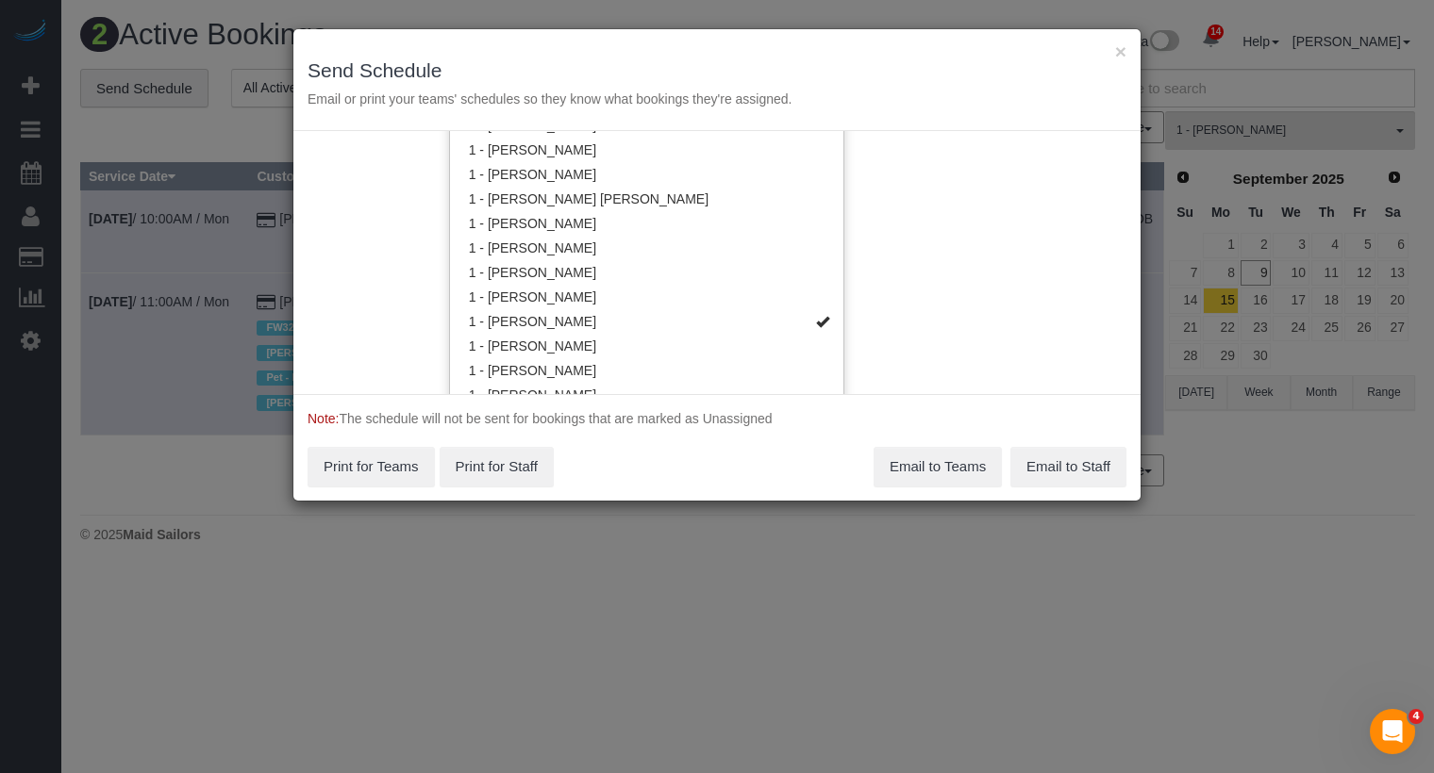
click at [904, 267] on div "Service Date 09/10/2025 09/10/2025 For All Teams Specific Team(s) 1 - Ingrid Ma…" at bounding box center [716, 262] width 847 height 263
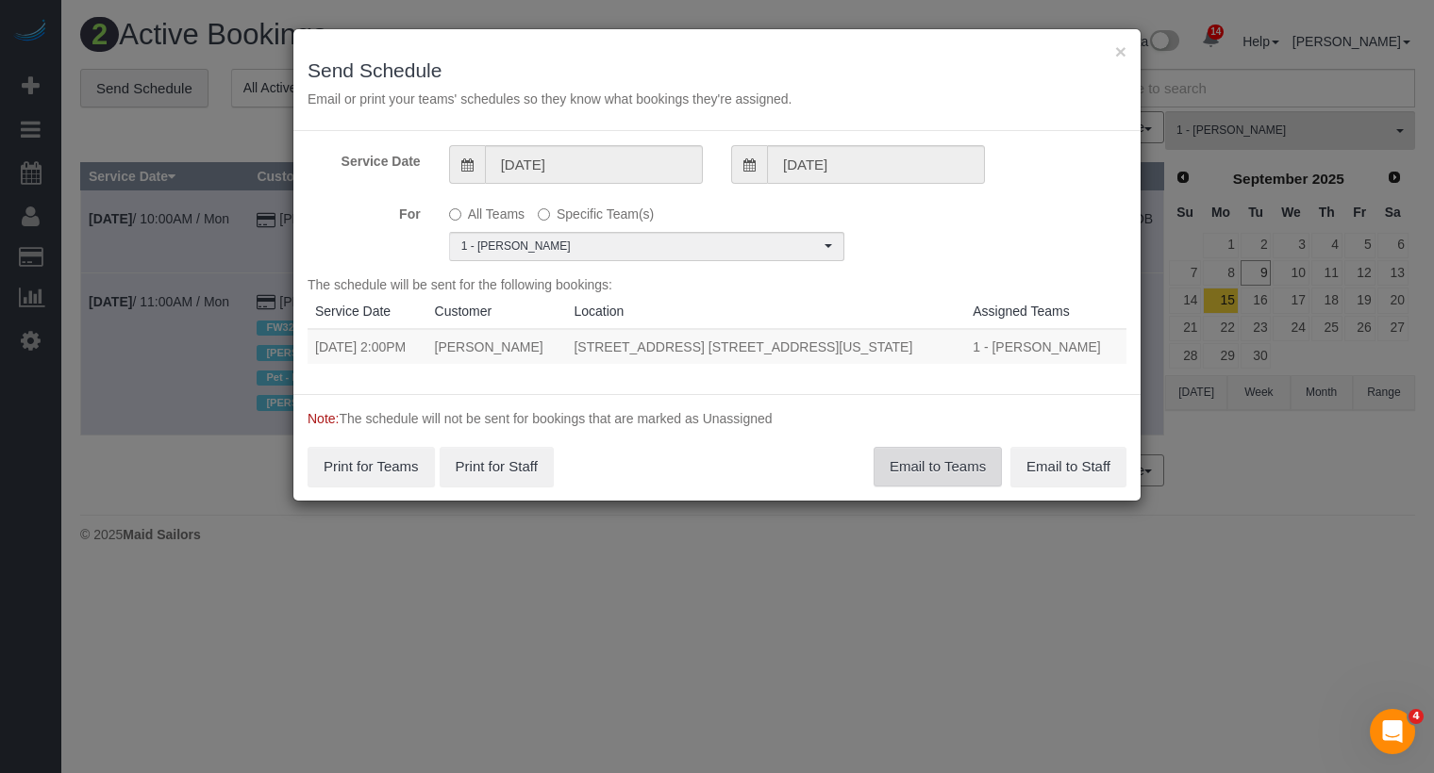
click at [901, 465] on button "Email to Teams" at bounding box center [937, 467] width 128 height 40
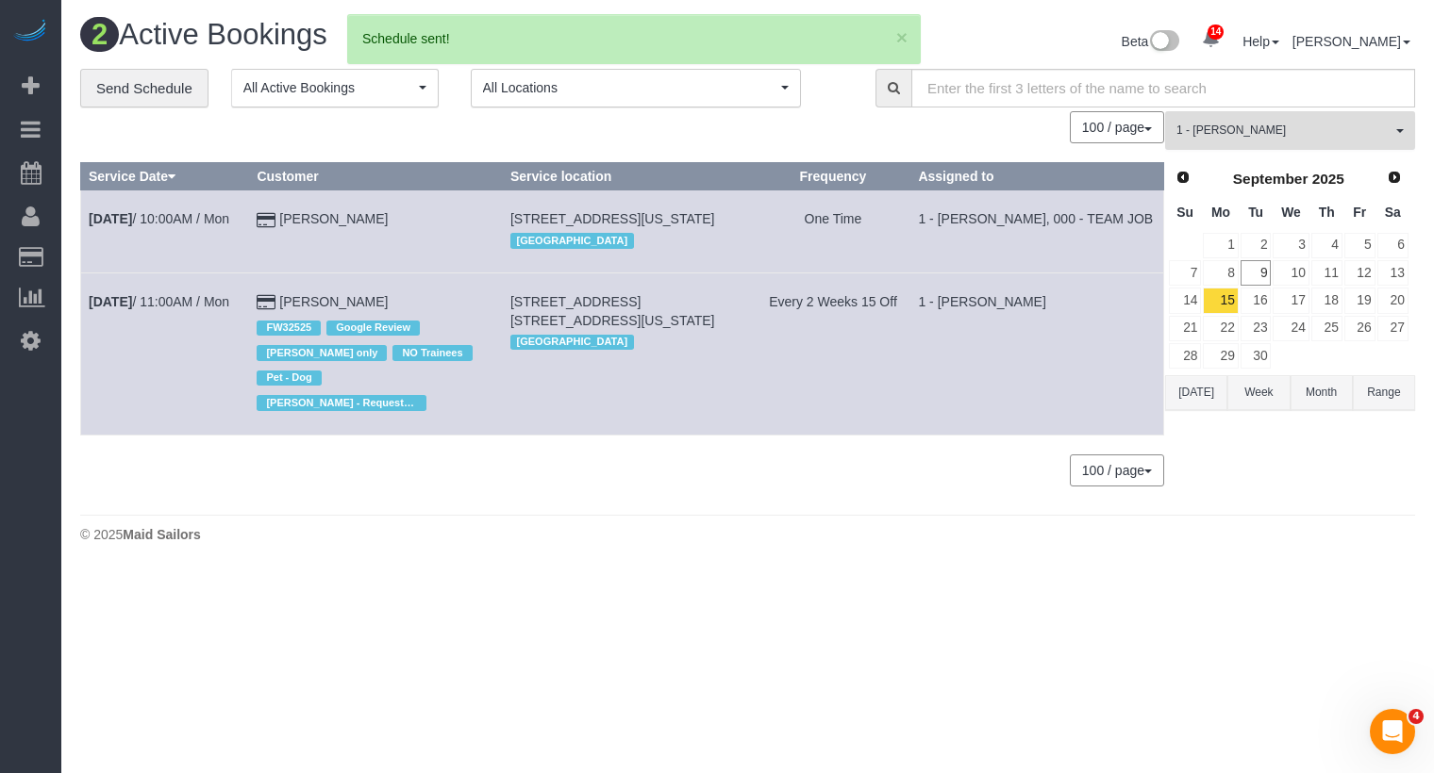
click at [1196, 129] on span "1 - [PERSON_NAME]" at bounding box center [1283, 131] width 215 height 16
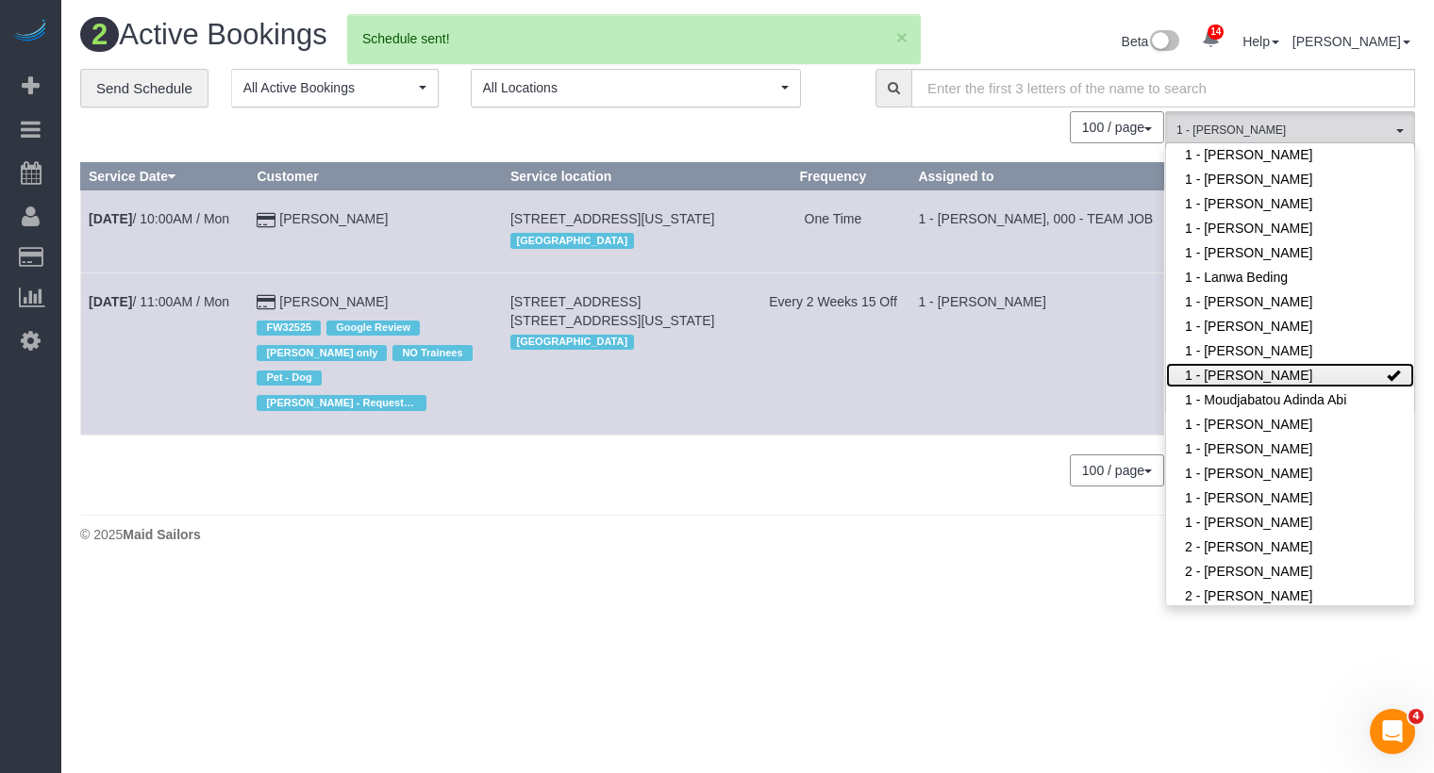
drag, startPoint x: 1256, startPoint y: 368, endPoint x: 907, endPoint y: 264, distance: 364.1
click at [1235, 363] on link "1 - [PERSON_NAME]" at bounding box center [1290, 375] width 248 height 25
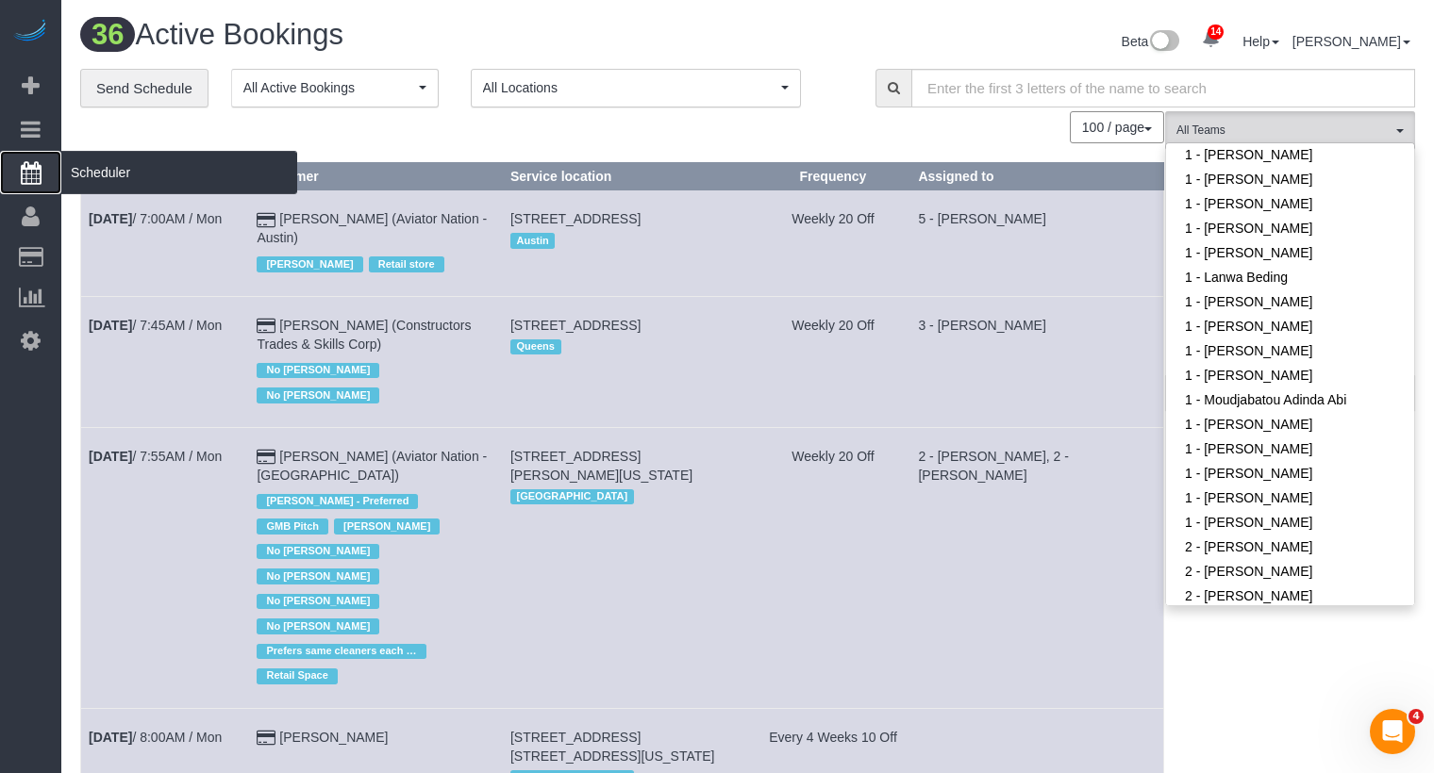
click at [100, 179] on span "Scheduler" at bounding box center [179, 172] width 236 height 43
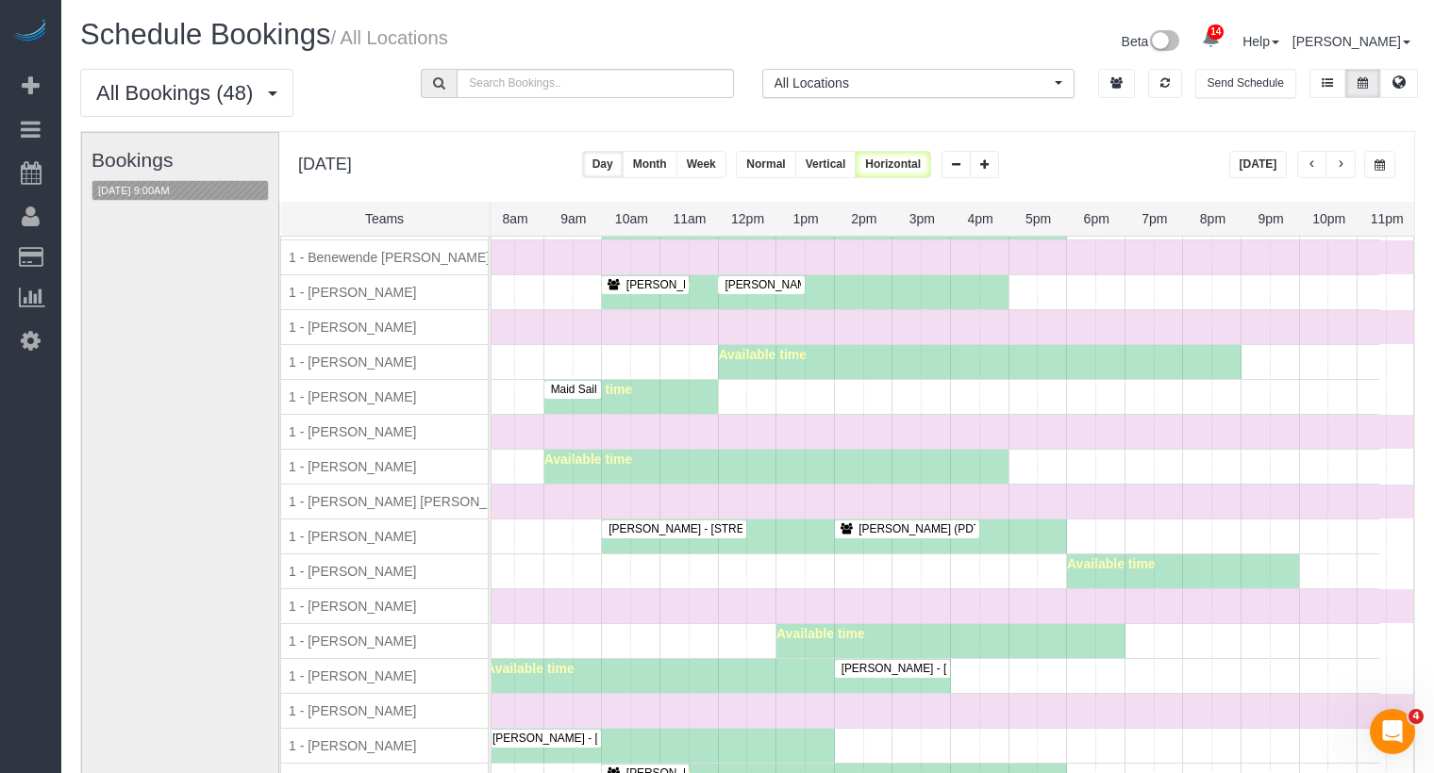
scroll to position [375, 0]
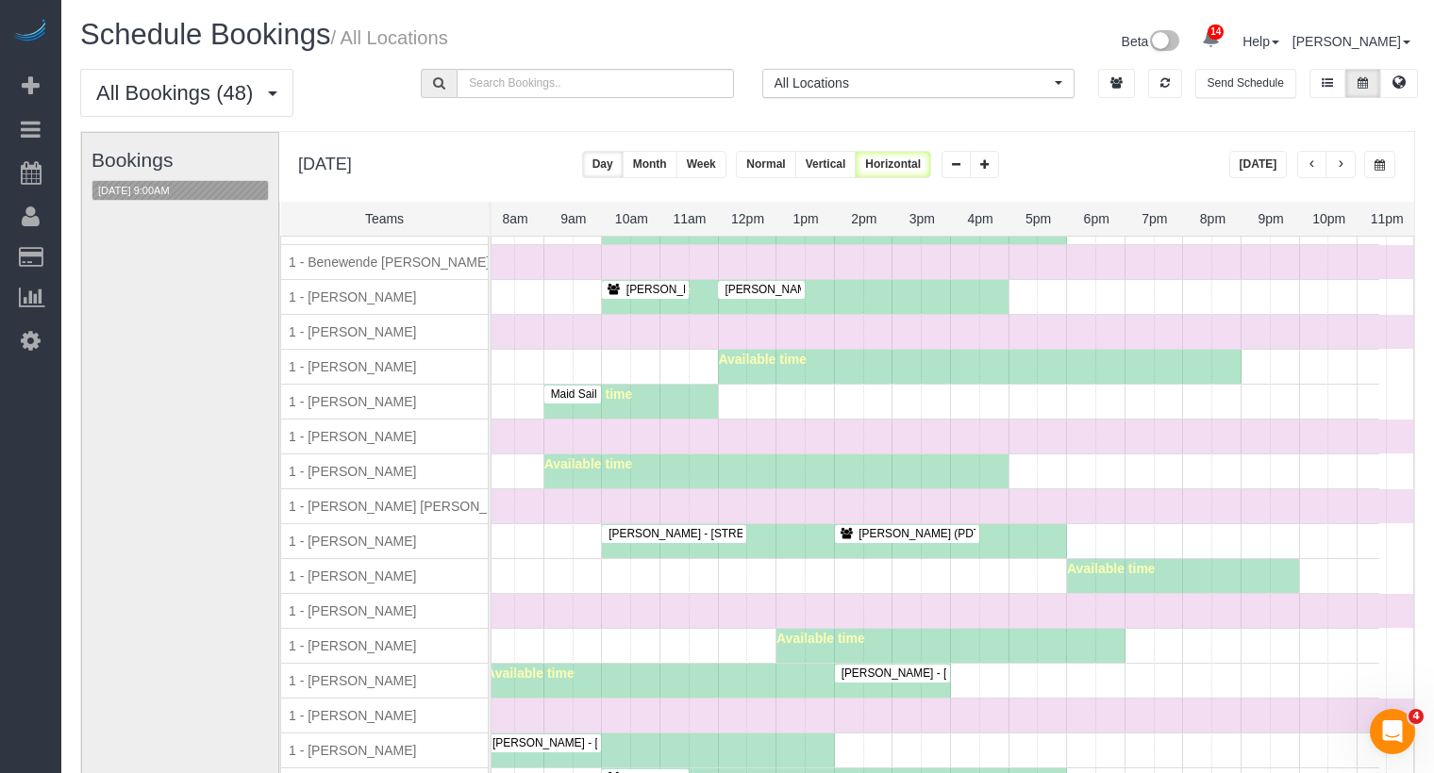
click at [1345, 159] on span "button" at bounding box center [1339, 164] width 9 height 11
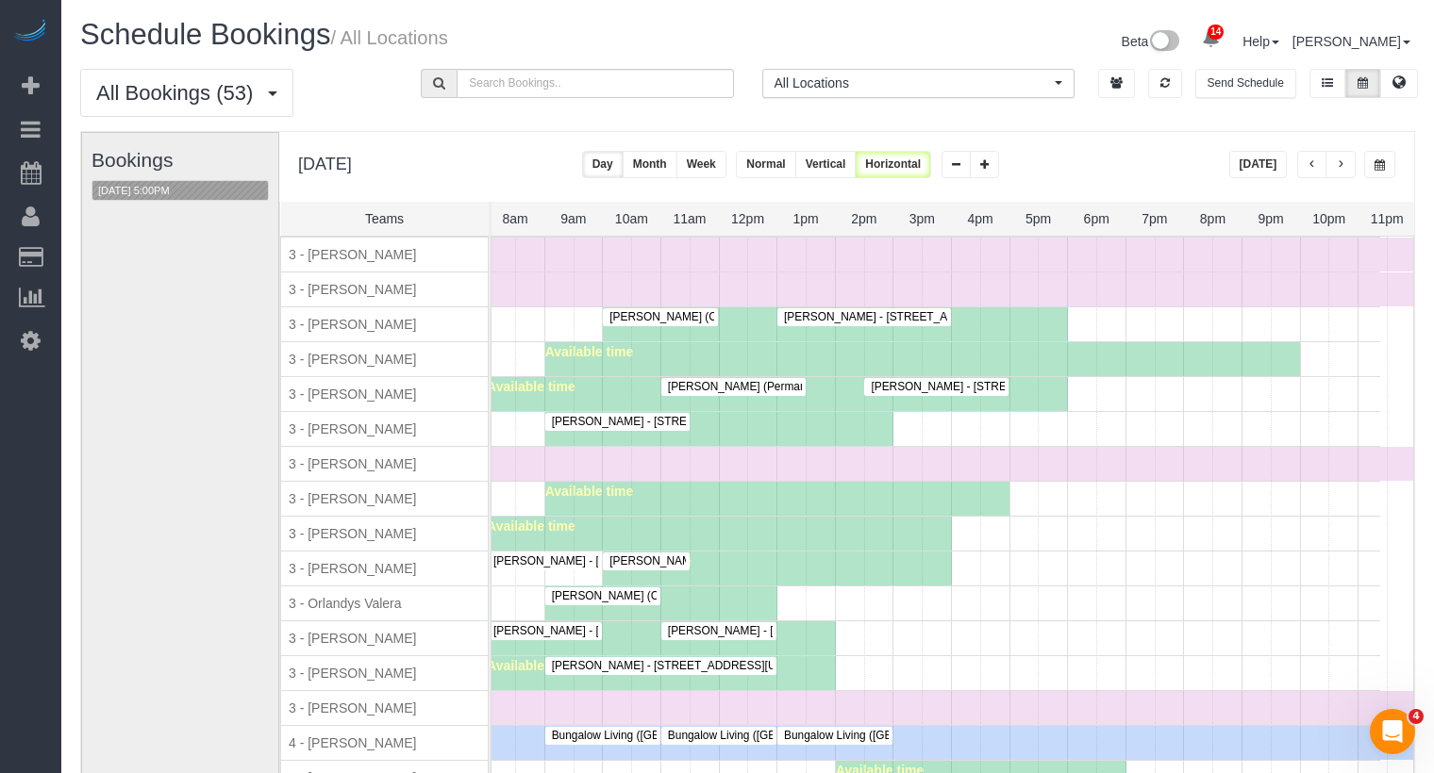
scroll to position [2030, 470]
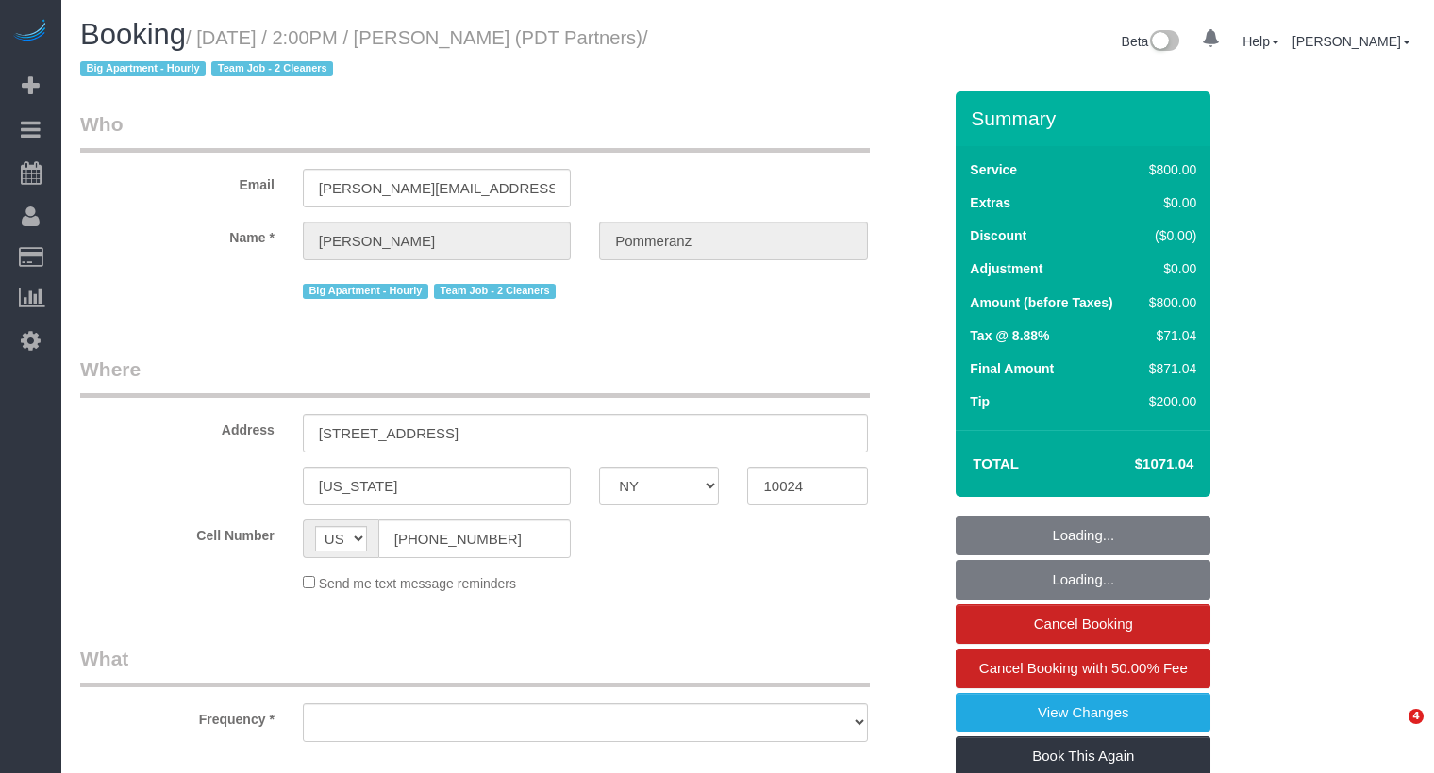
select select "NY"
select select "object:857"
select select "4"
select select "150"
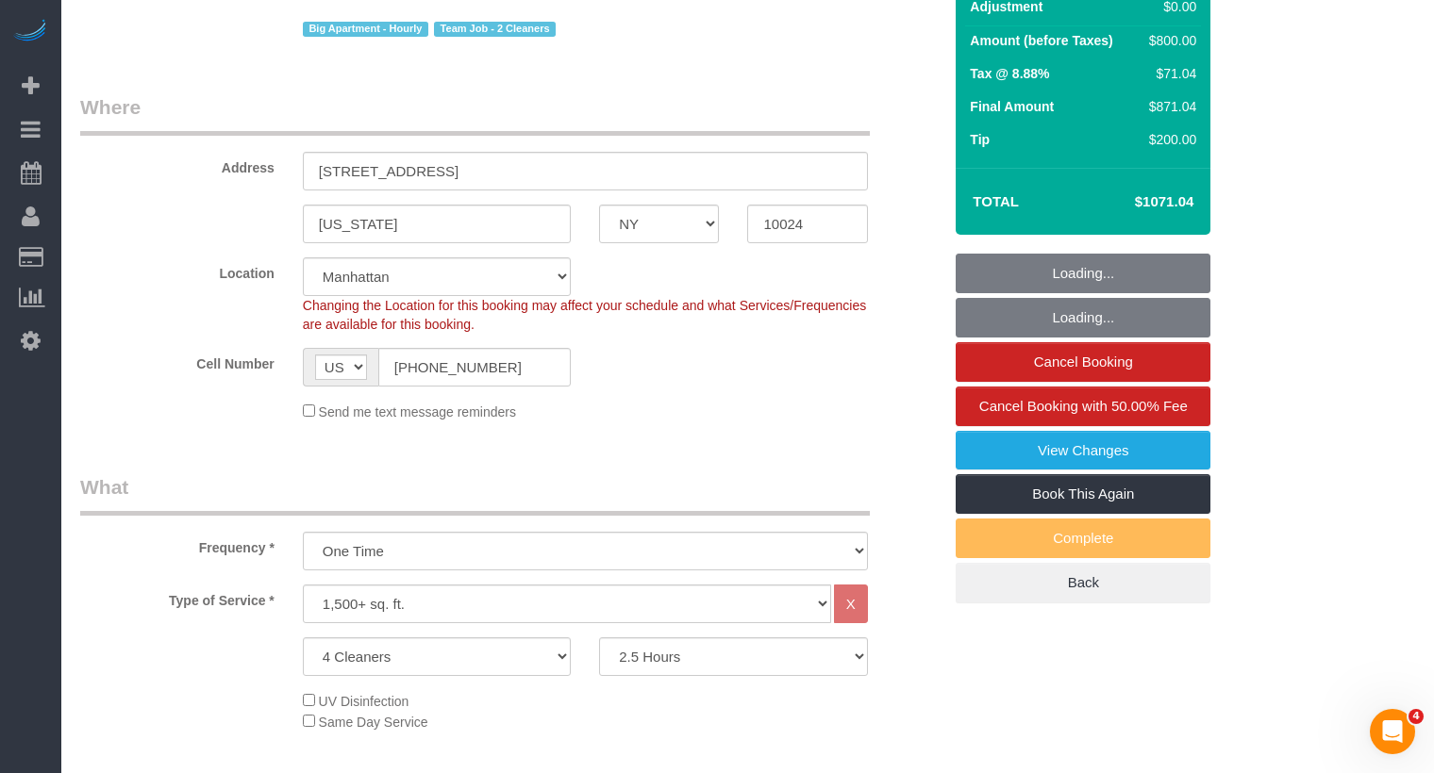
select select "spot1"
select select "number:60"
select select "number:76"
select select "number:15"
select select "number:5"
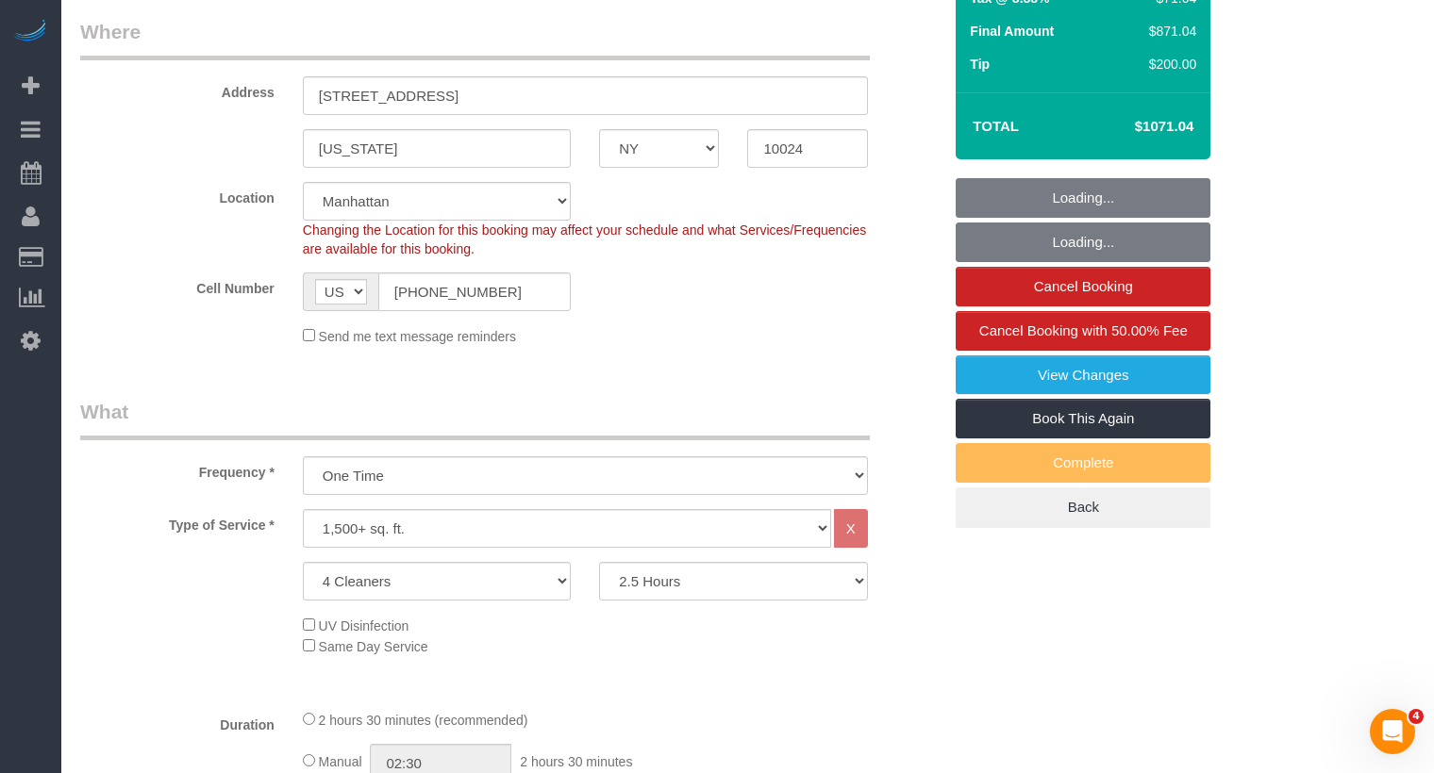
scroll to position [404, 0]
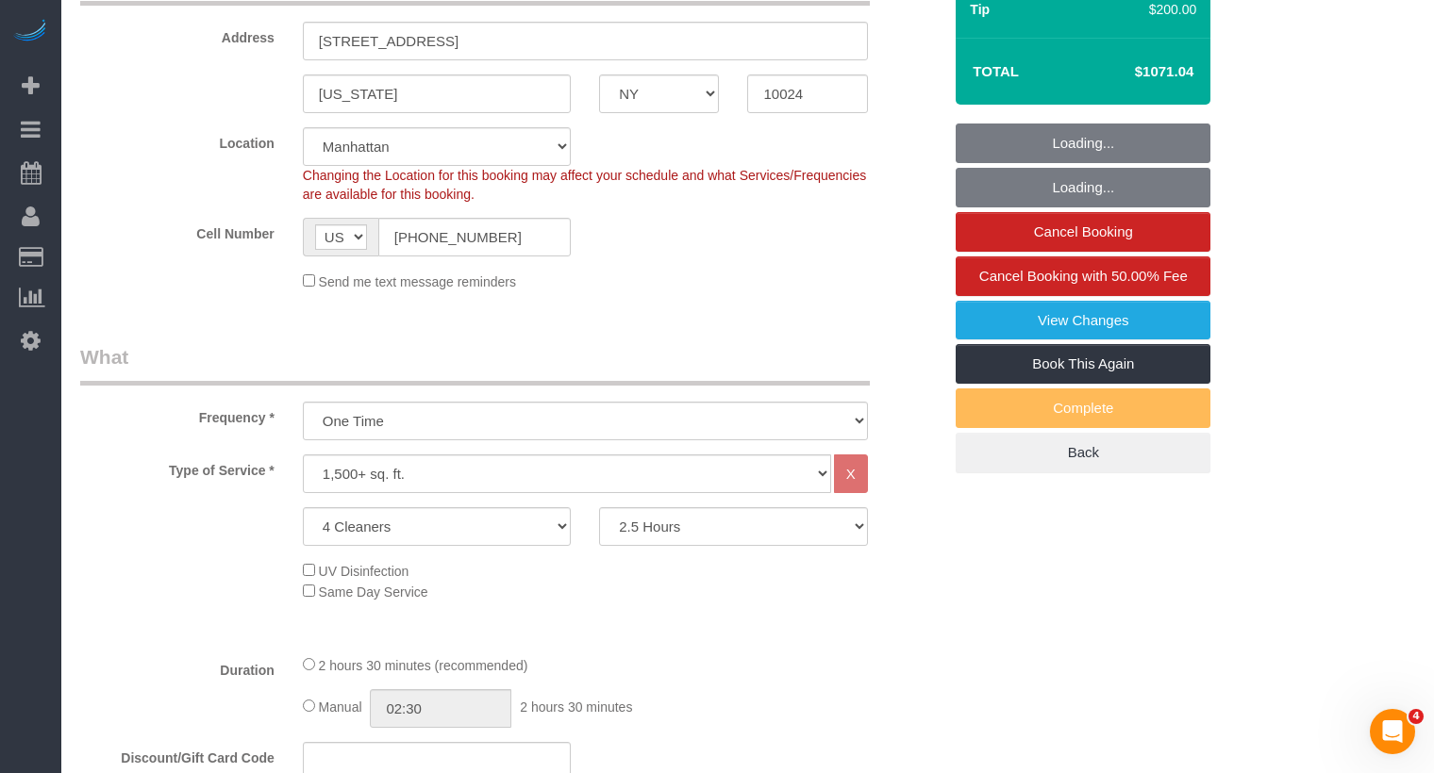
select select "object:1013"
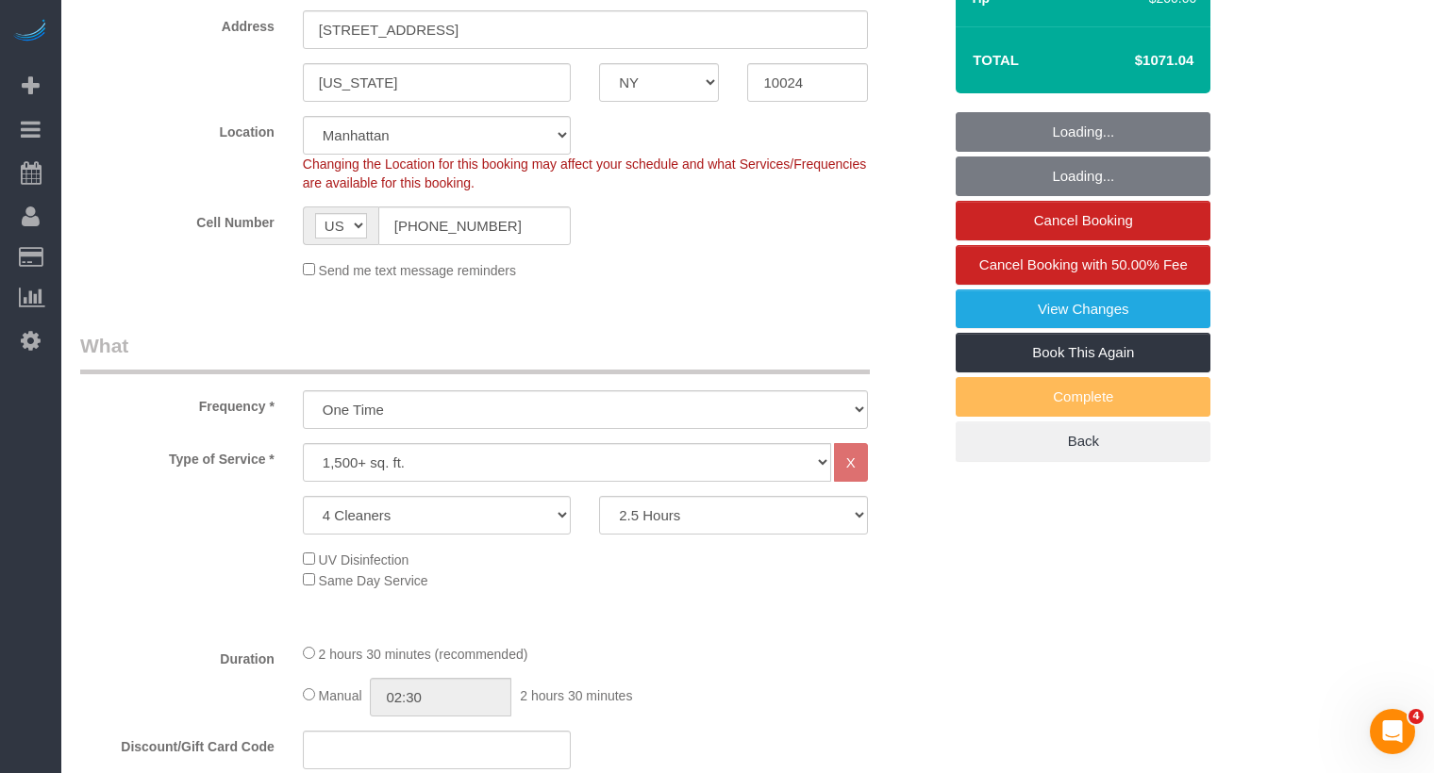
select select "string:stripe-pm_1Rdx544VGloSiKo7eMdguZrP"
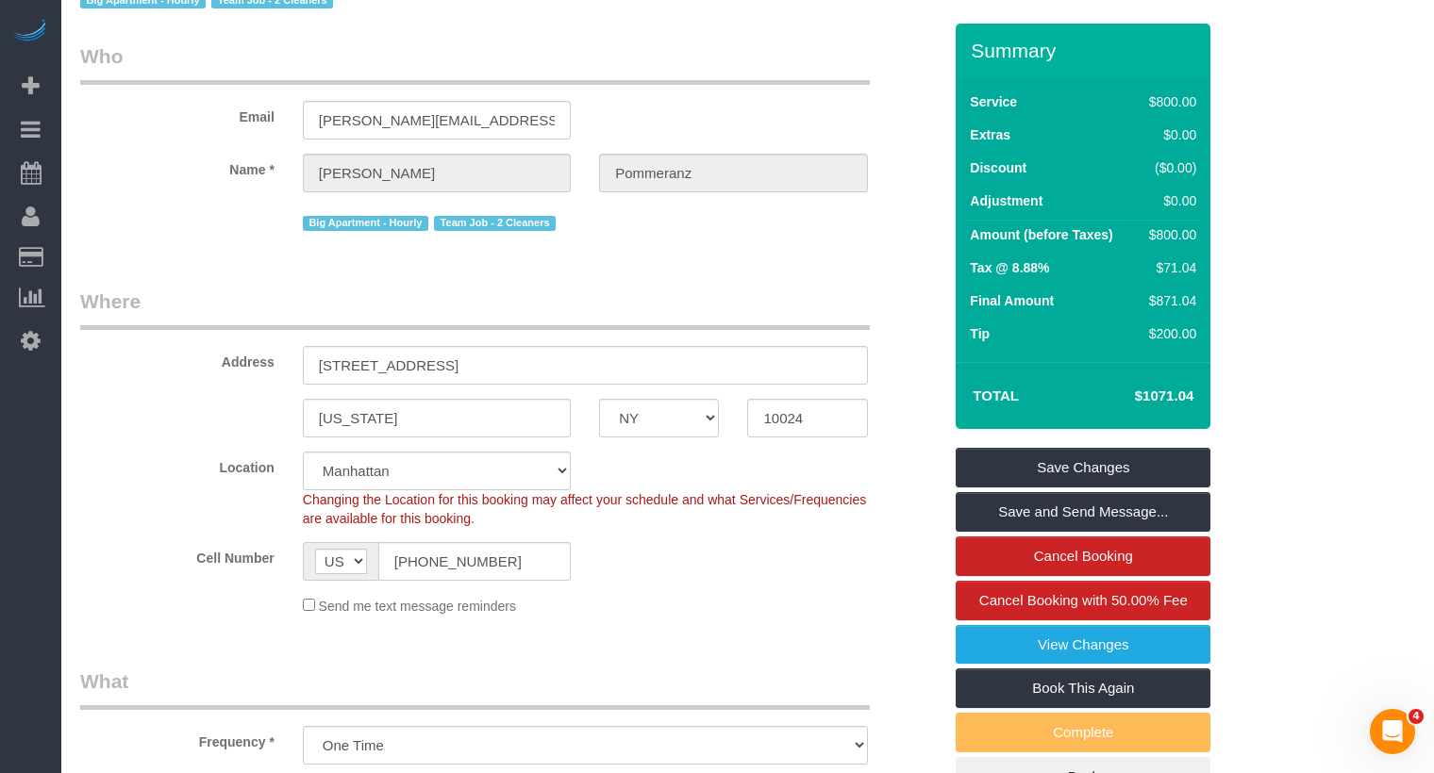
scroll to position [0, 0]
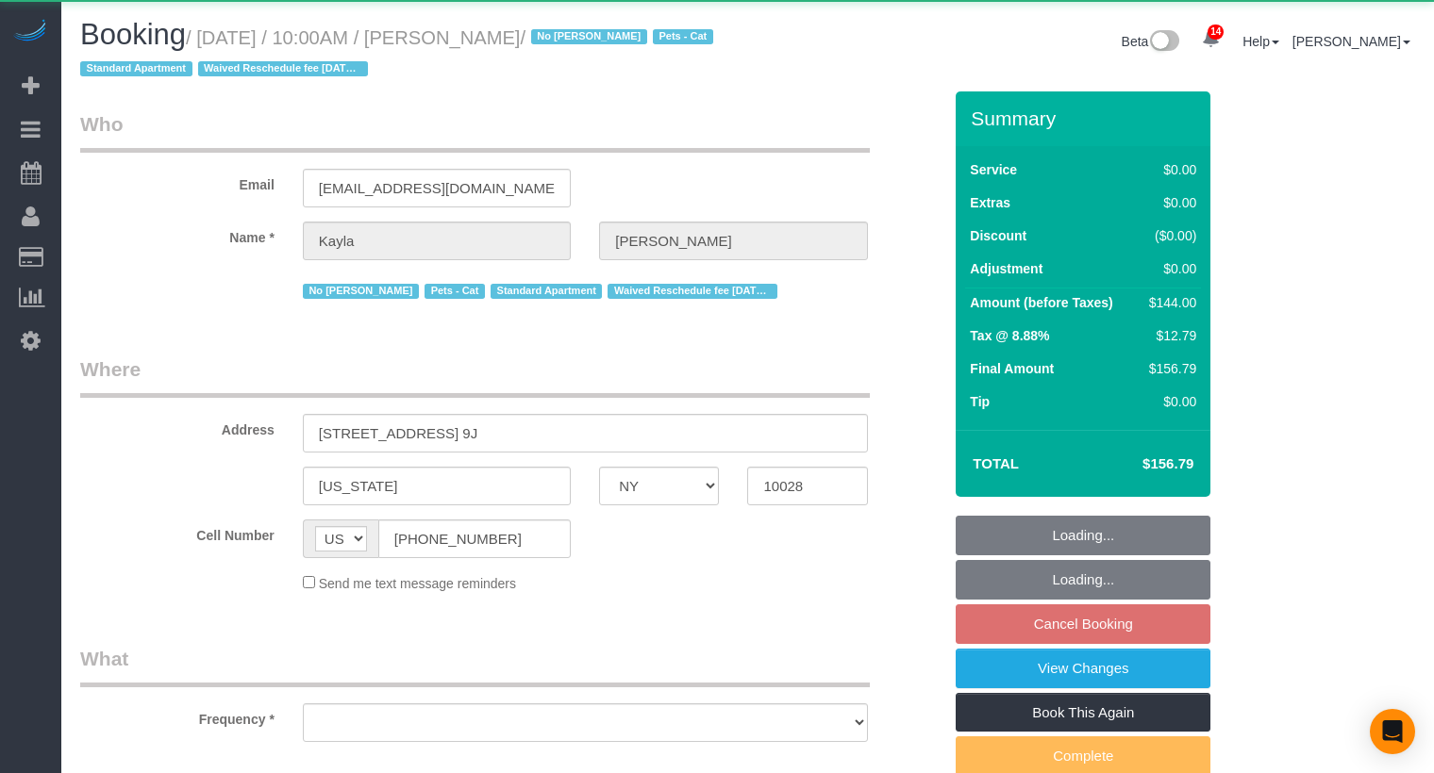
select select "NY"
select select "object:758"
select select "1"
select select "number:89"
select select "number:72"
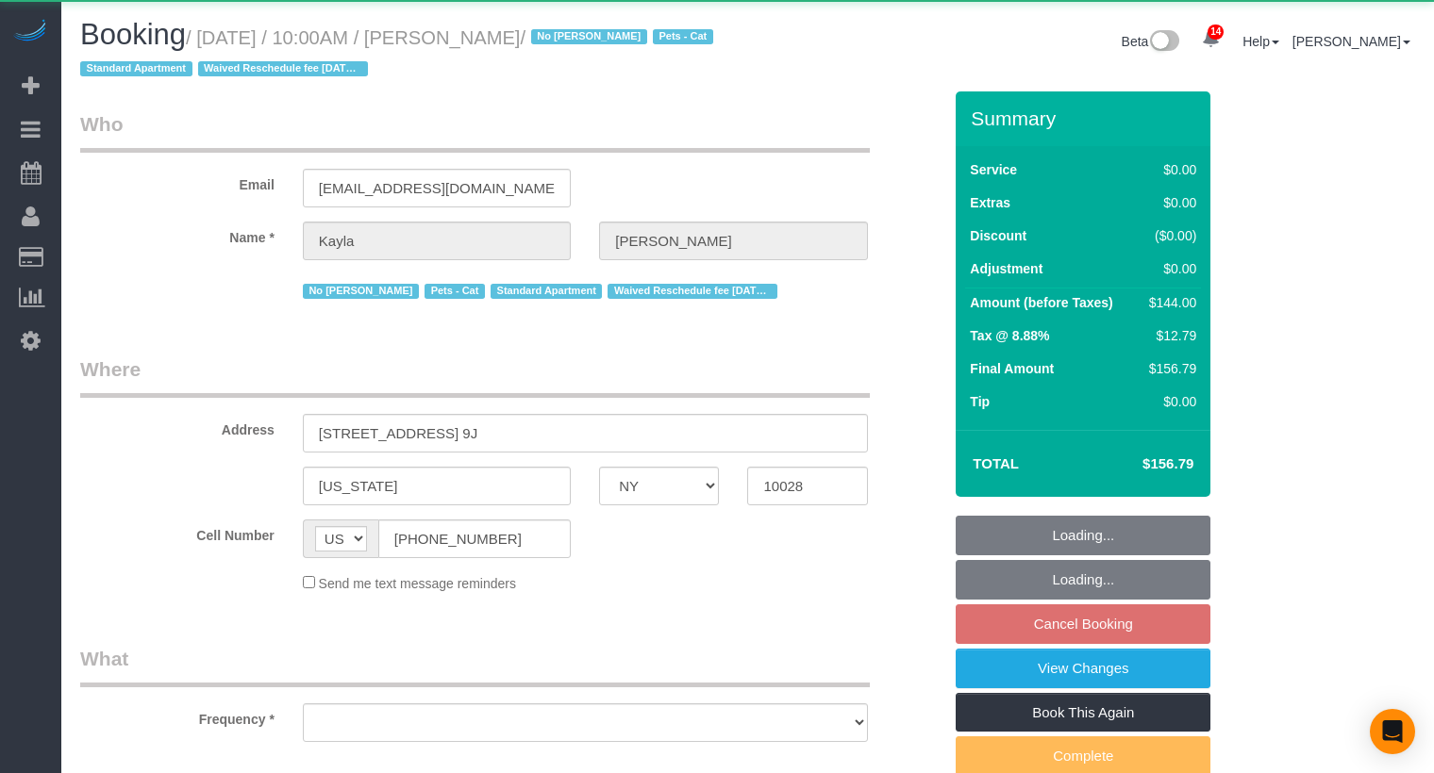
select select "number:14"
select select "number:5"
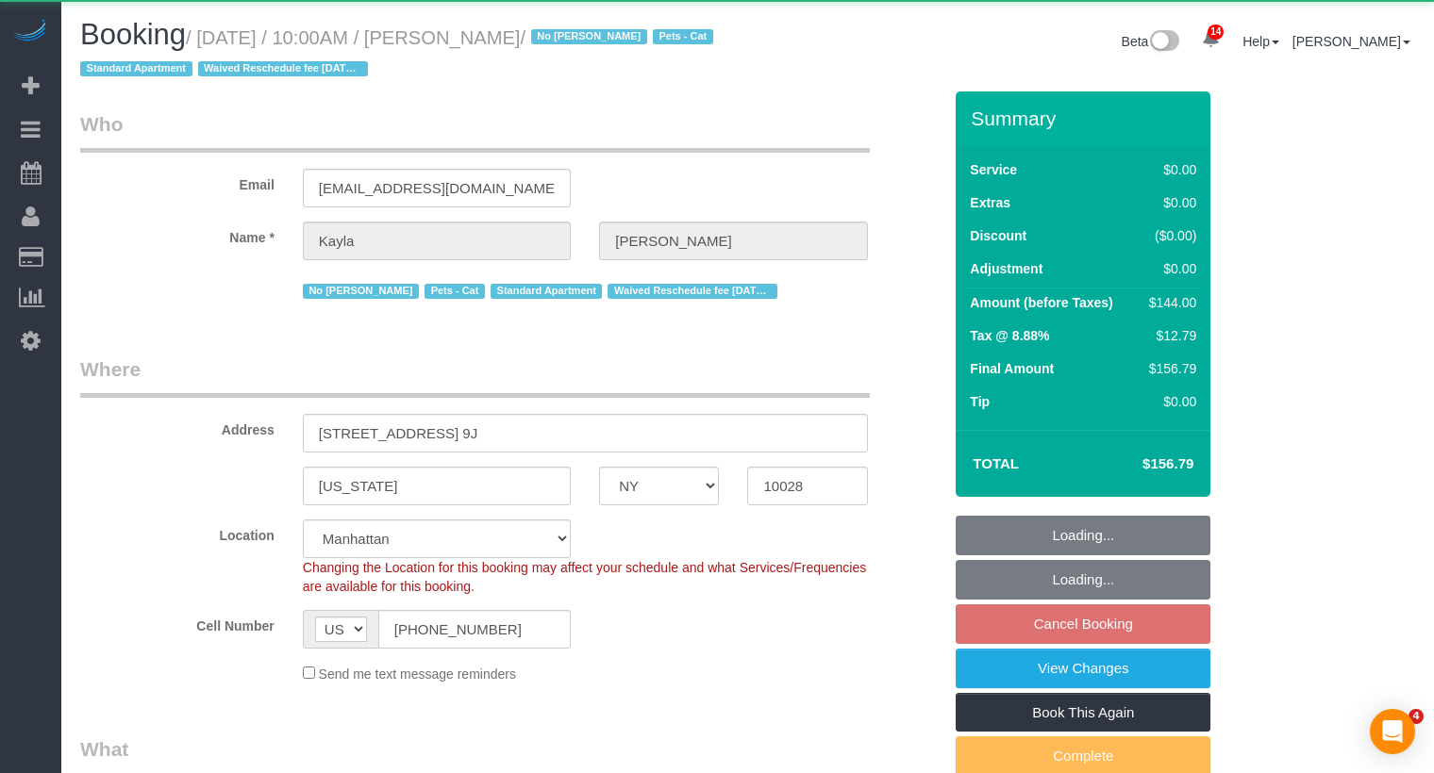
select select "string:stripe-pm_1Mv9eU4VGloSiKo75uiBQ6R5"
select select "object:1017"
select select "spot3"
select select "1"
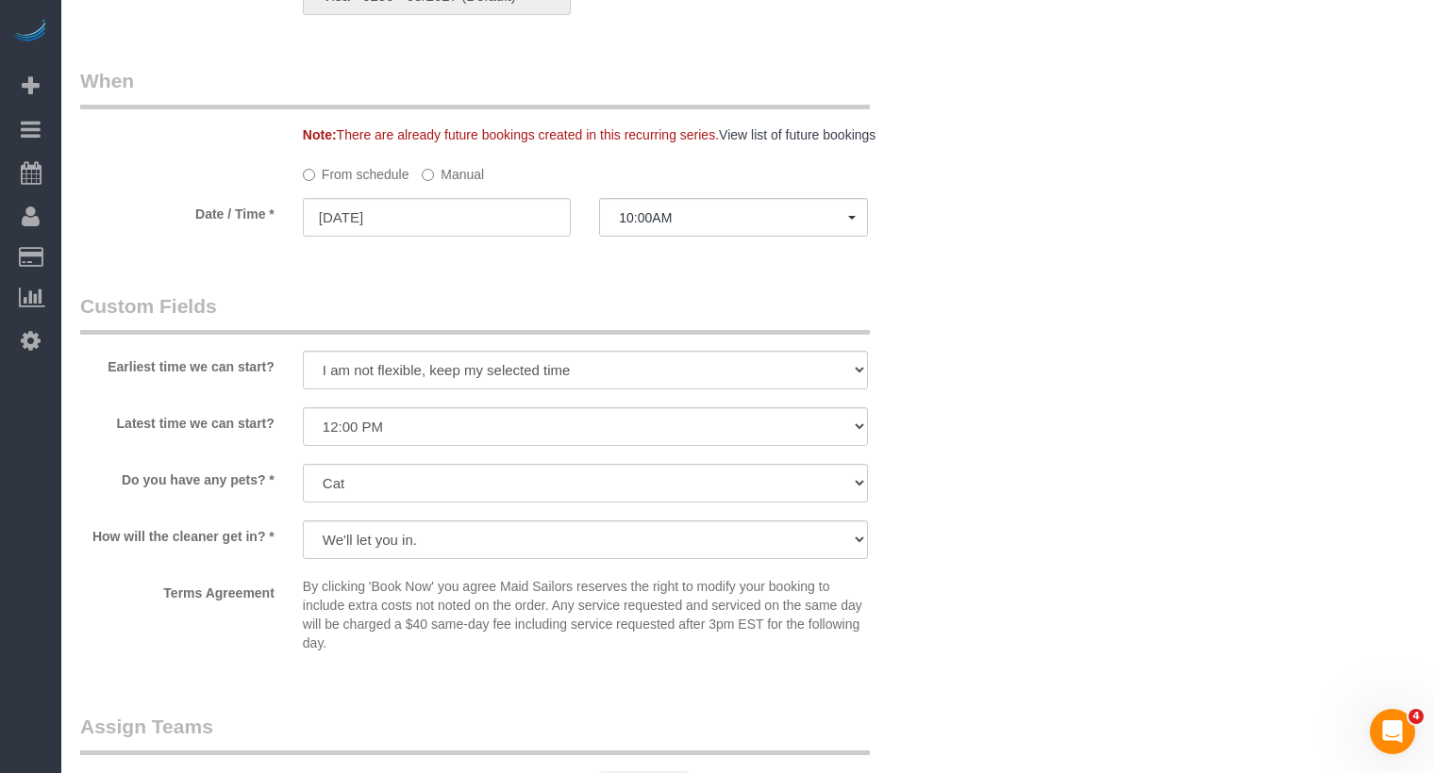
scroll to position [1660, 0]
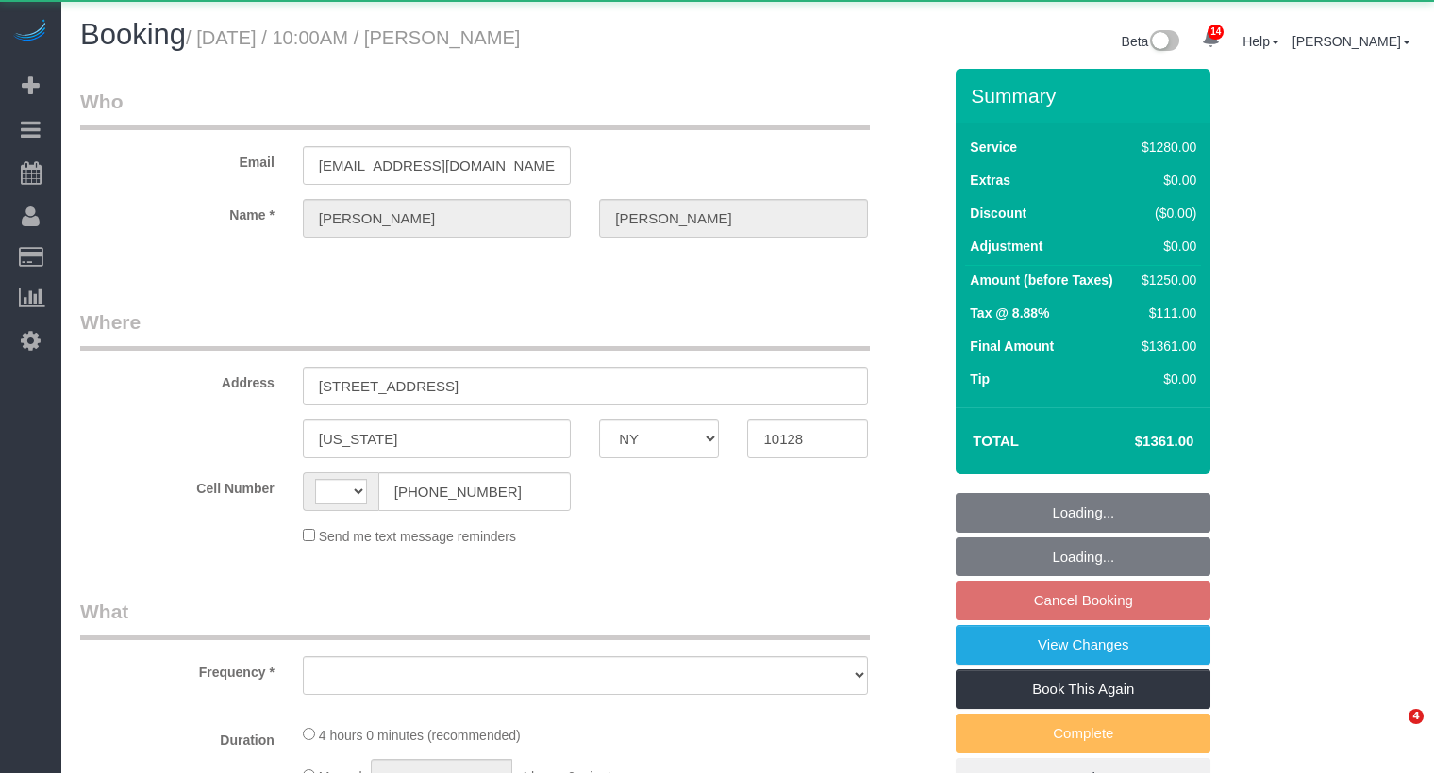
select select "NY"
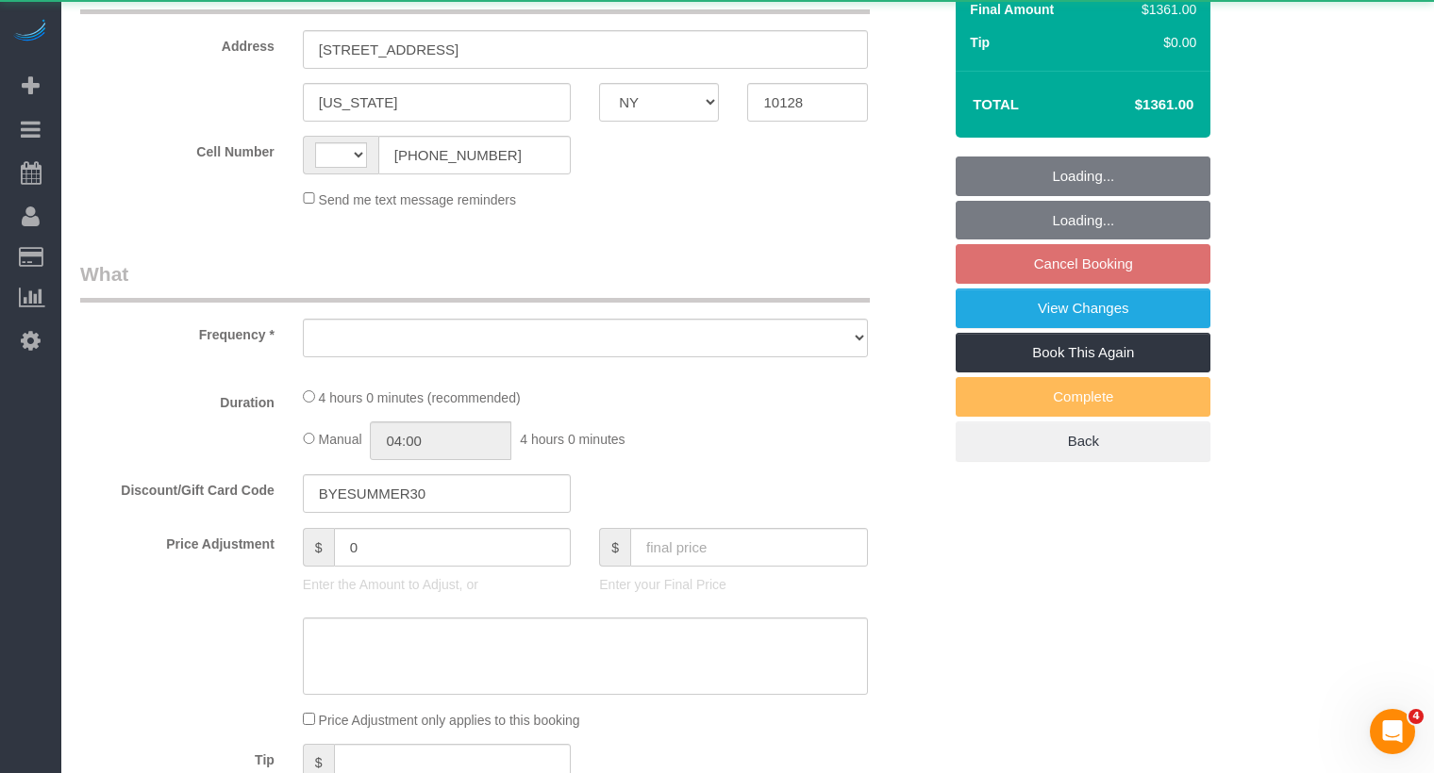
select select "string:US"
select select "object:741"
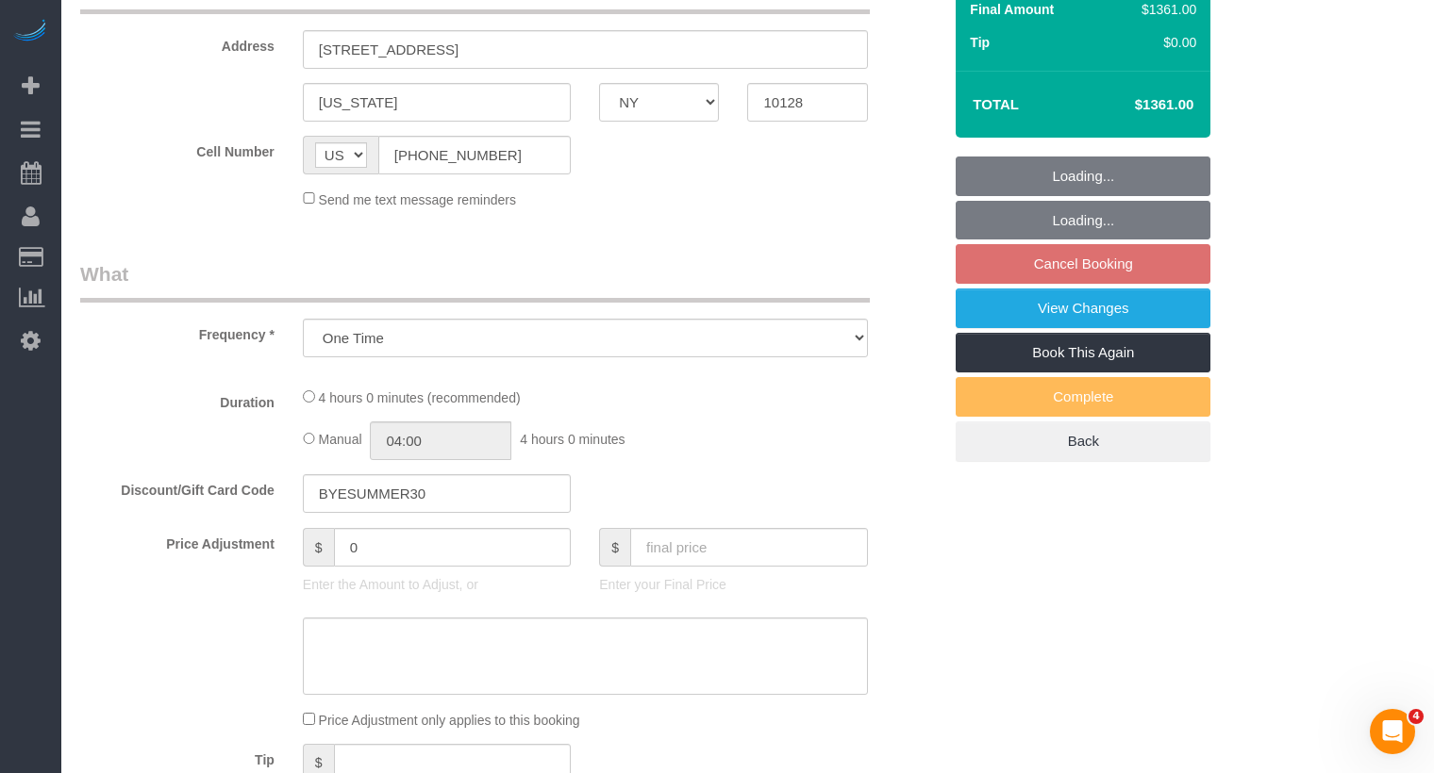
scroll to position [443, 0]
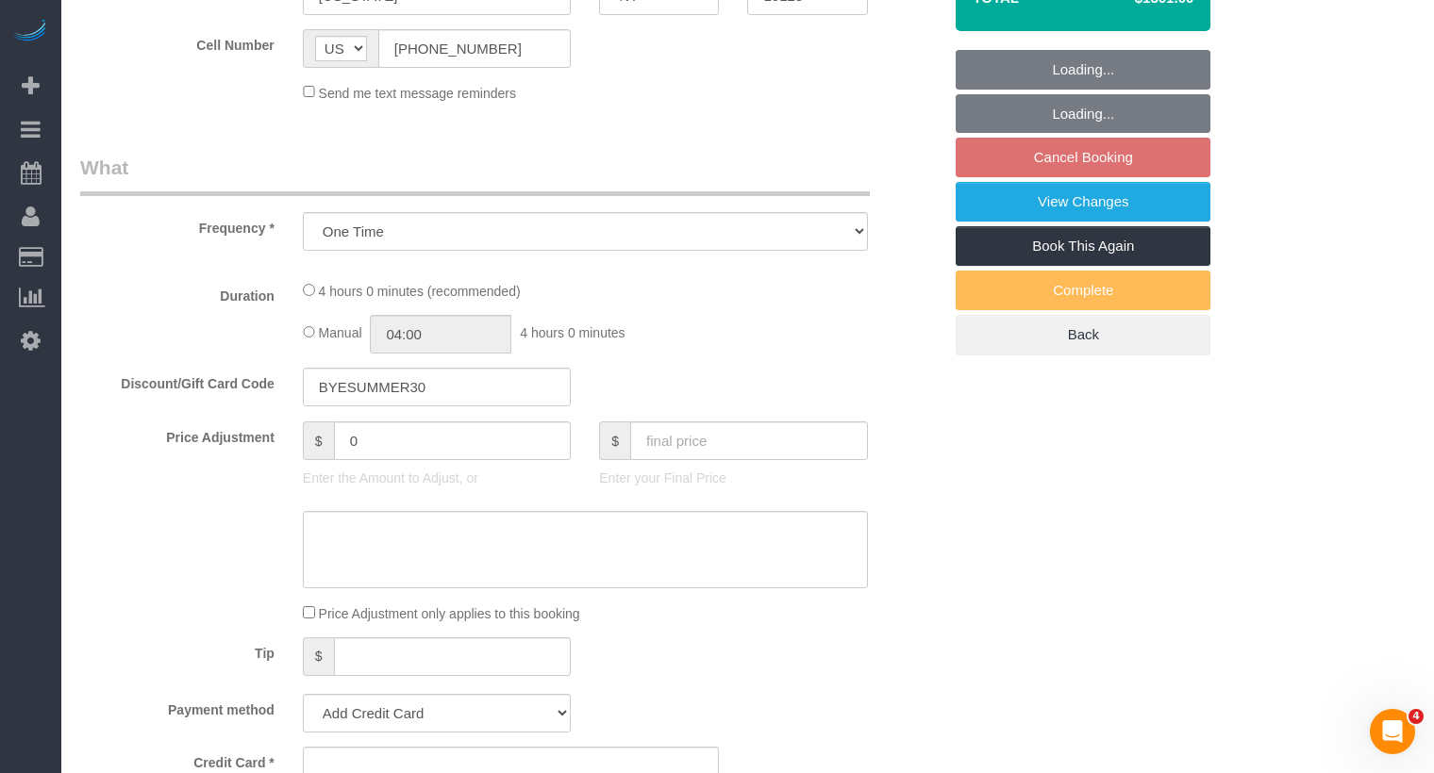
select select "string:stripe-pm_1RMsuq4VGloSiKo7ZYfJaUHE"
select select "4"
select select "240"
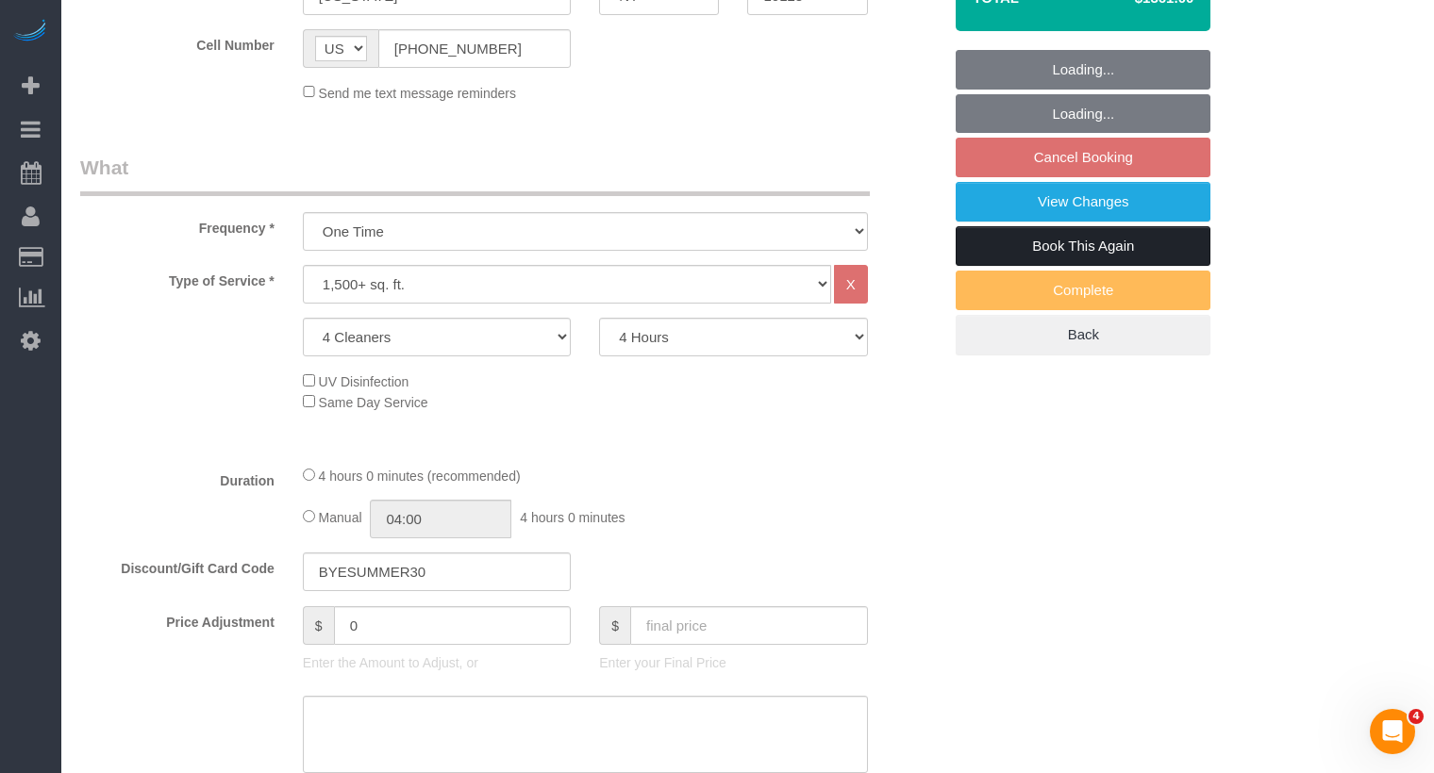
select select "spot2"
select select "number:58"
select select "number:70"
select select "number:15"
select select "number:5"
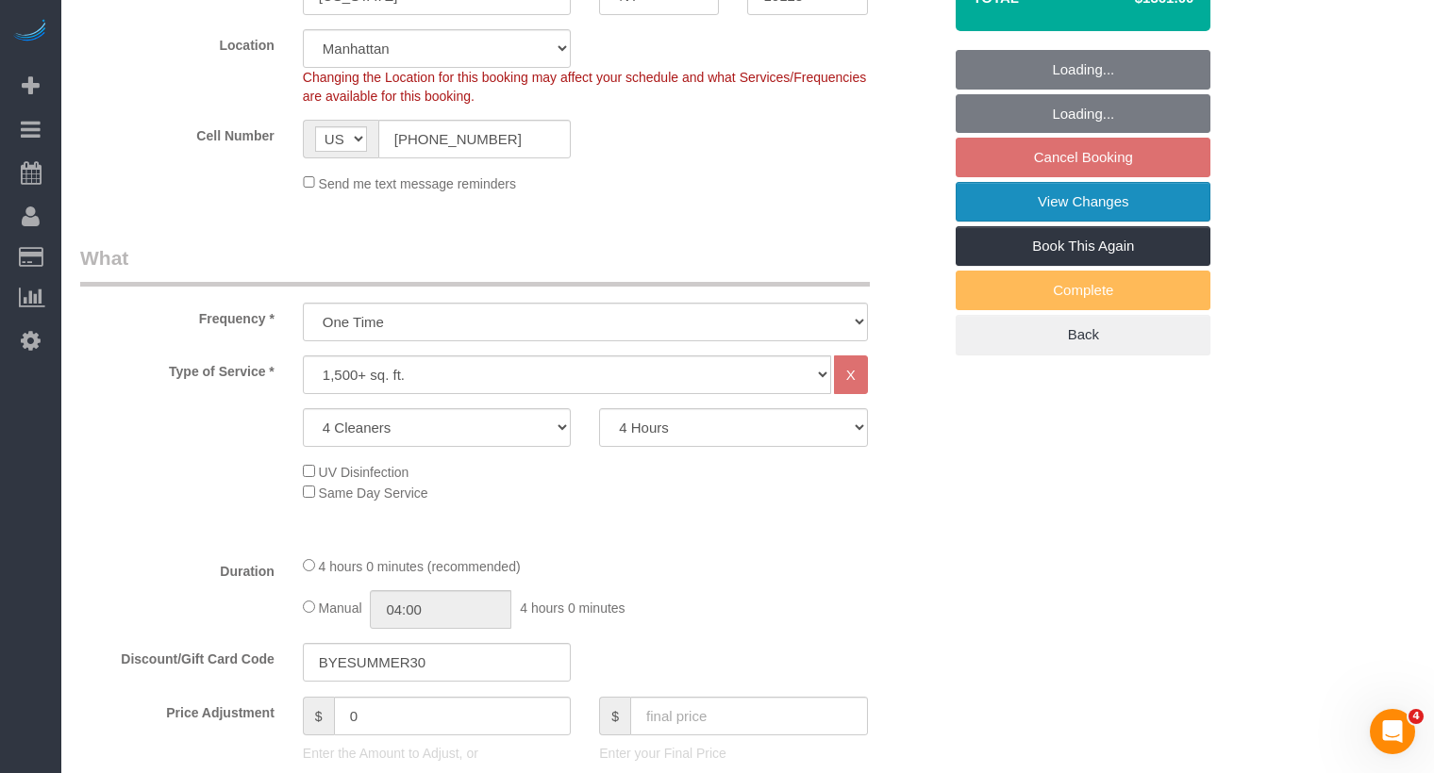
select select "spot61"
select select "object:991"
click at [1094, 191] on link "View Changes" at bounding box center [1082, 202] width 255 height 40
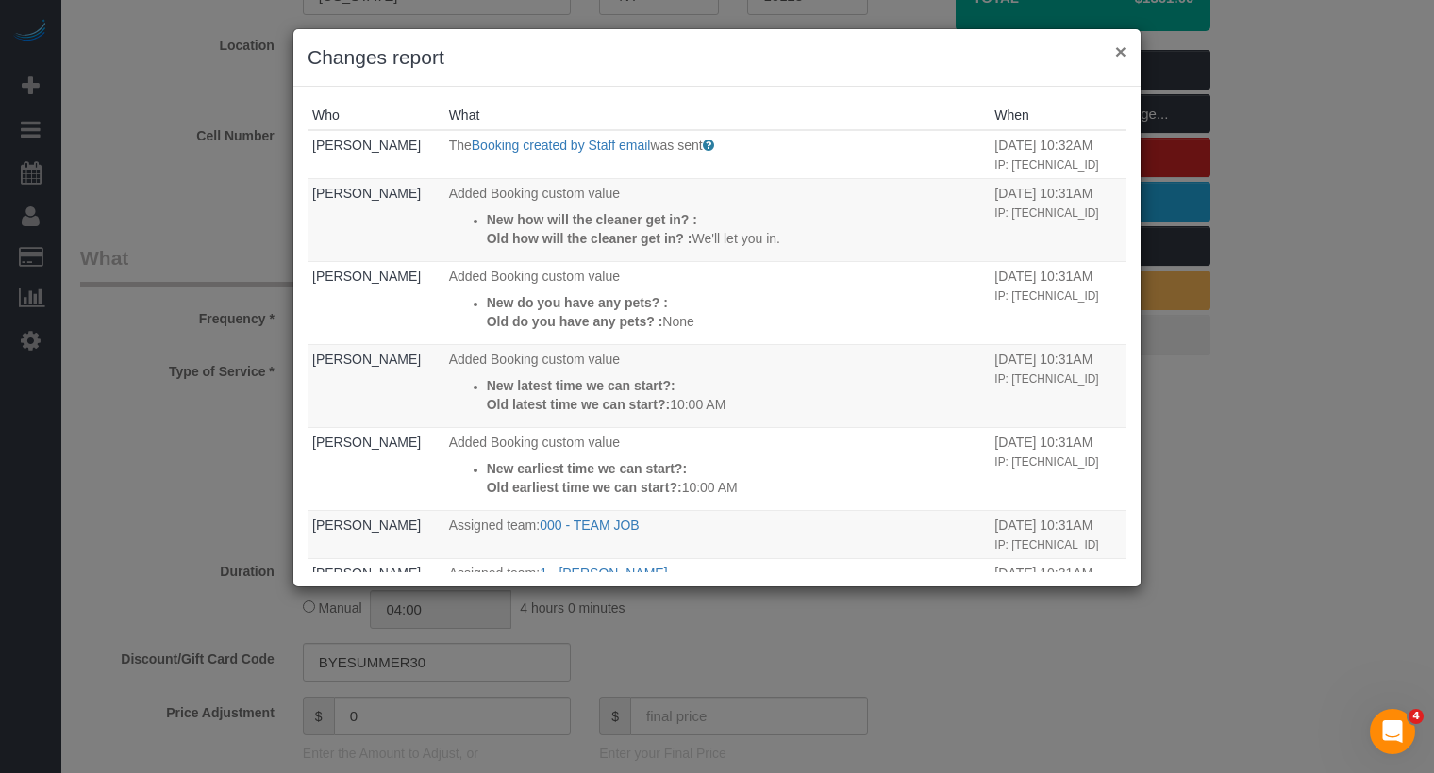
click at [1119, 50] on button "×" at bounding box center [1120, 51] width 11 height 20
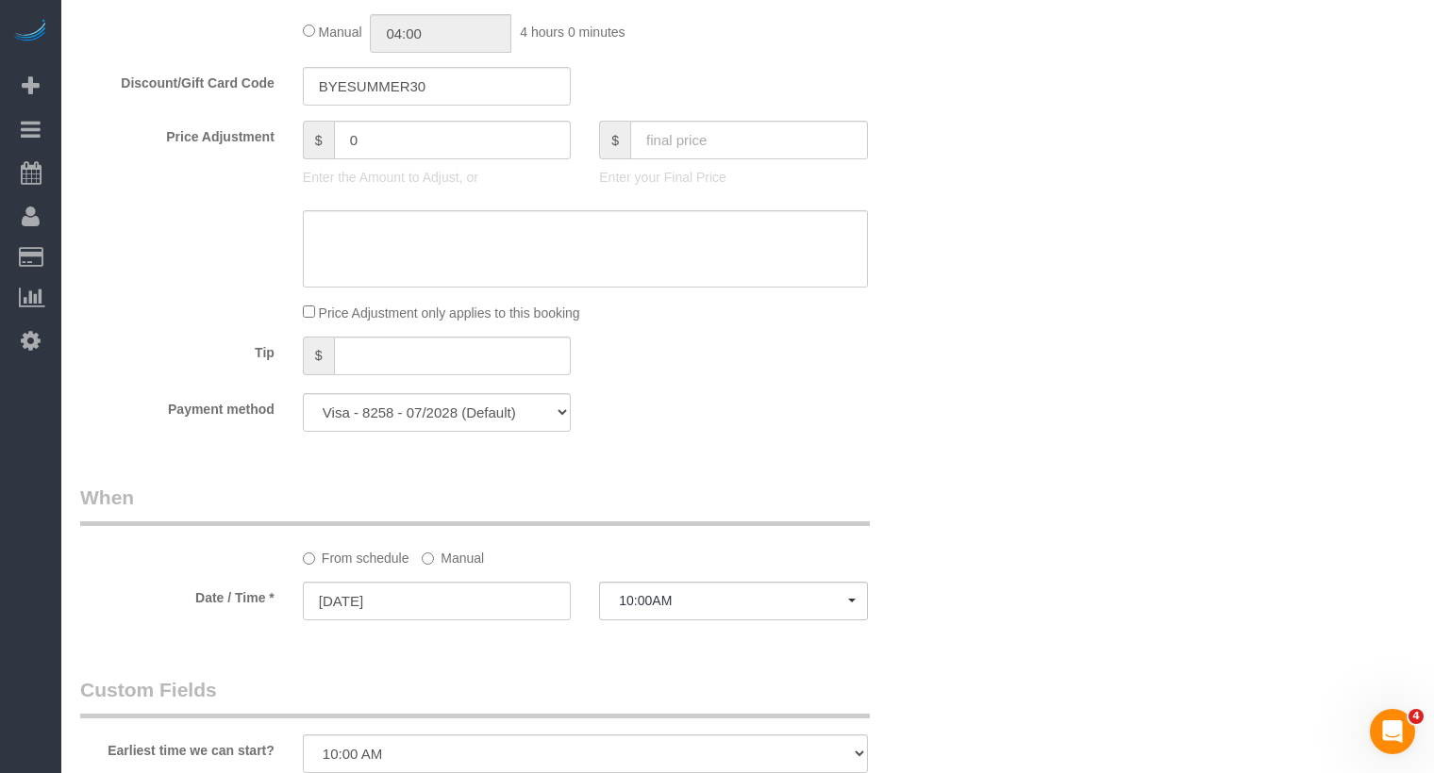
scroll to position [1292, 0]
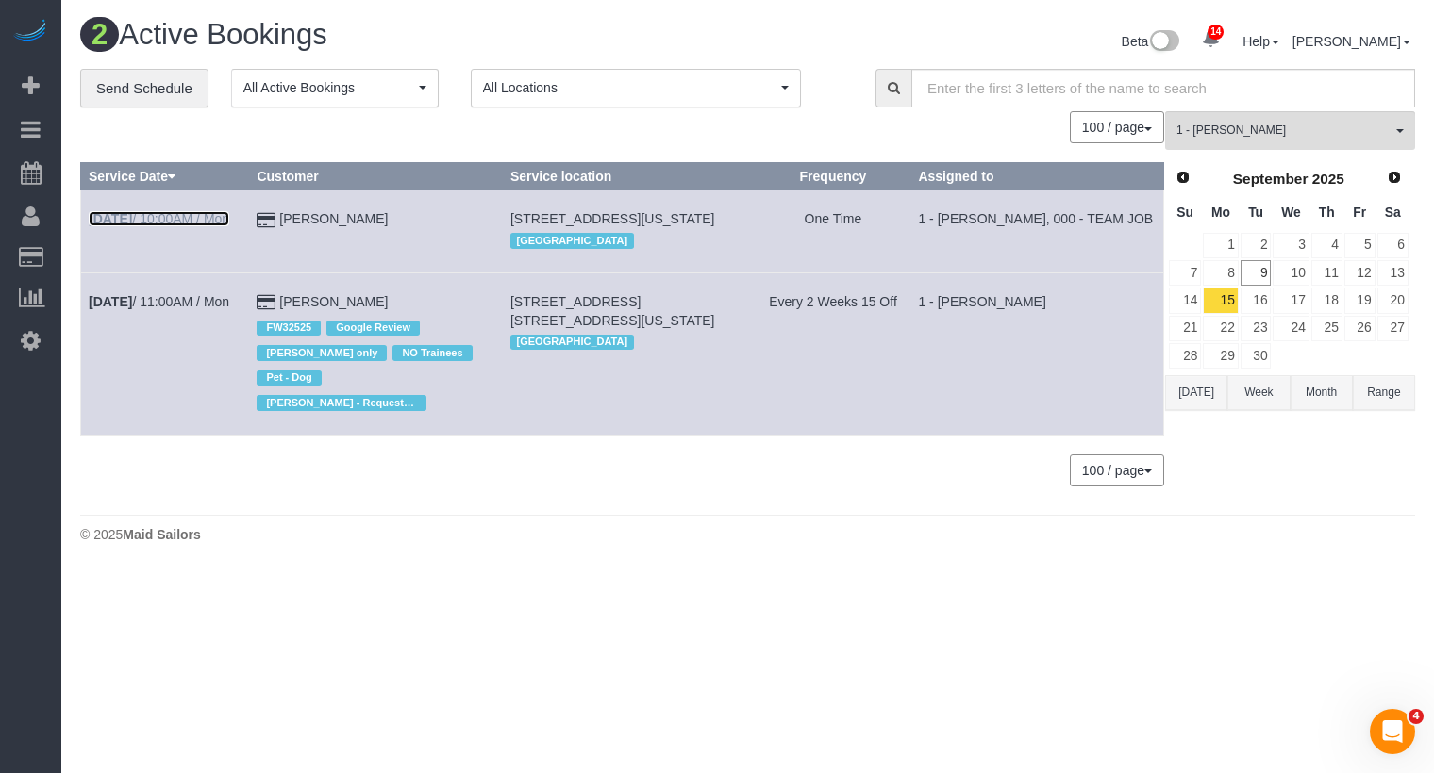
click at [178, 217] on link "[DATE] 10:00AM / Mon" at bounding box center [159, 218] width 141 height 15
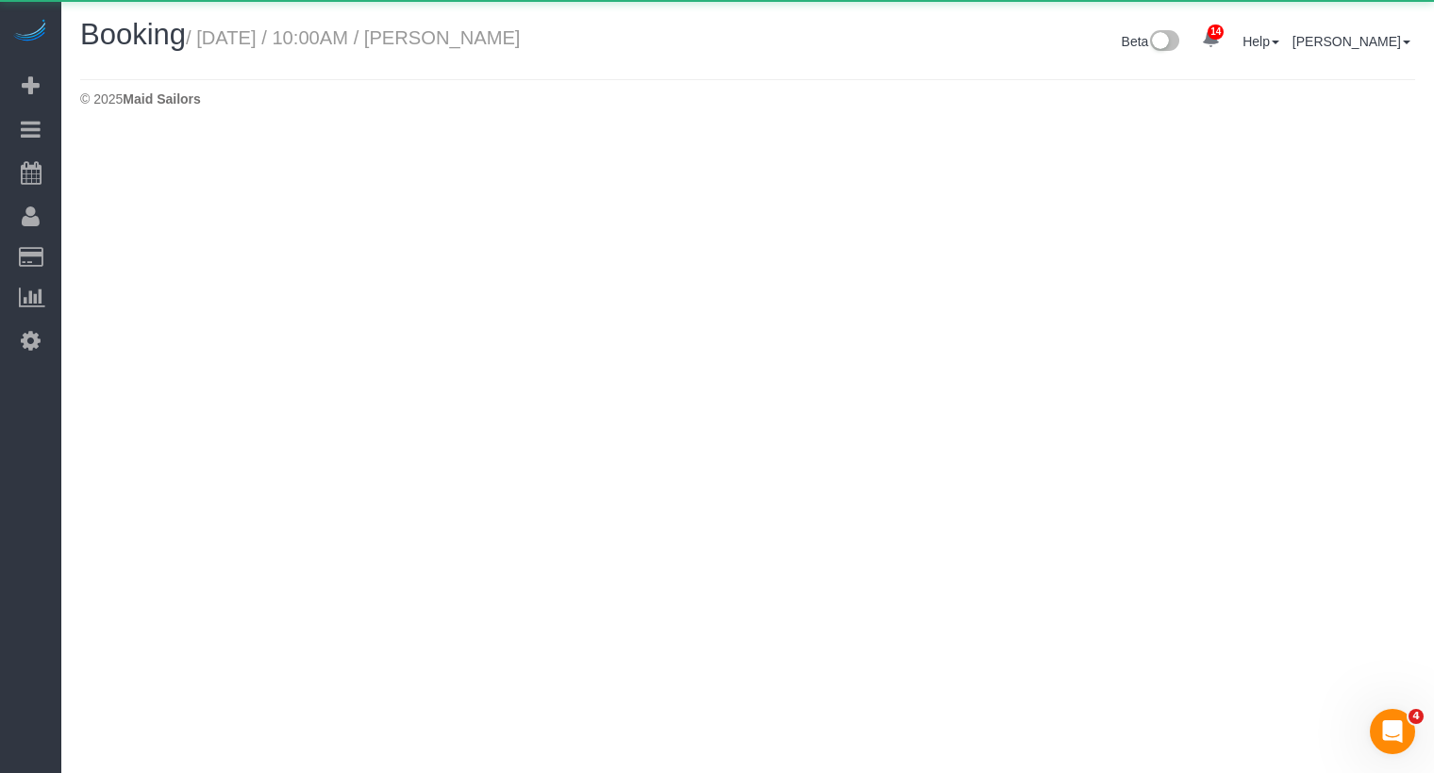
select select "NY"
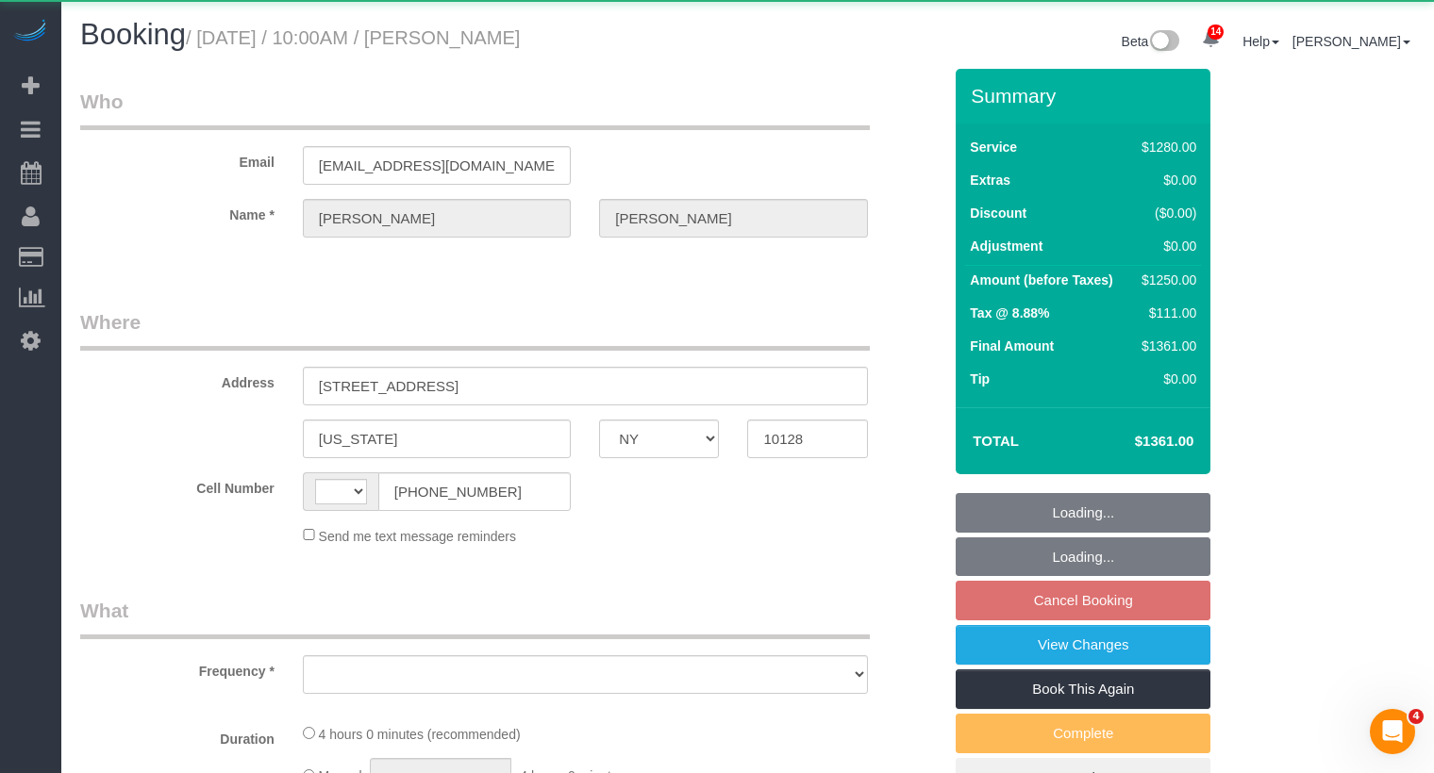
select select "string:[GEOGRAPHIC_DATA]"
select select "object:3490"
select select "4"
select select "240"
select select "spot2"
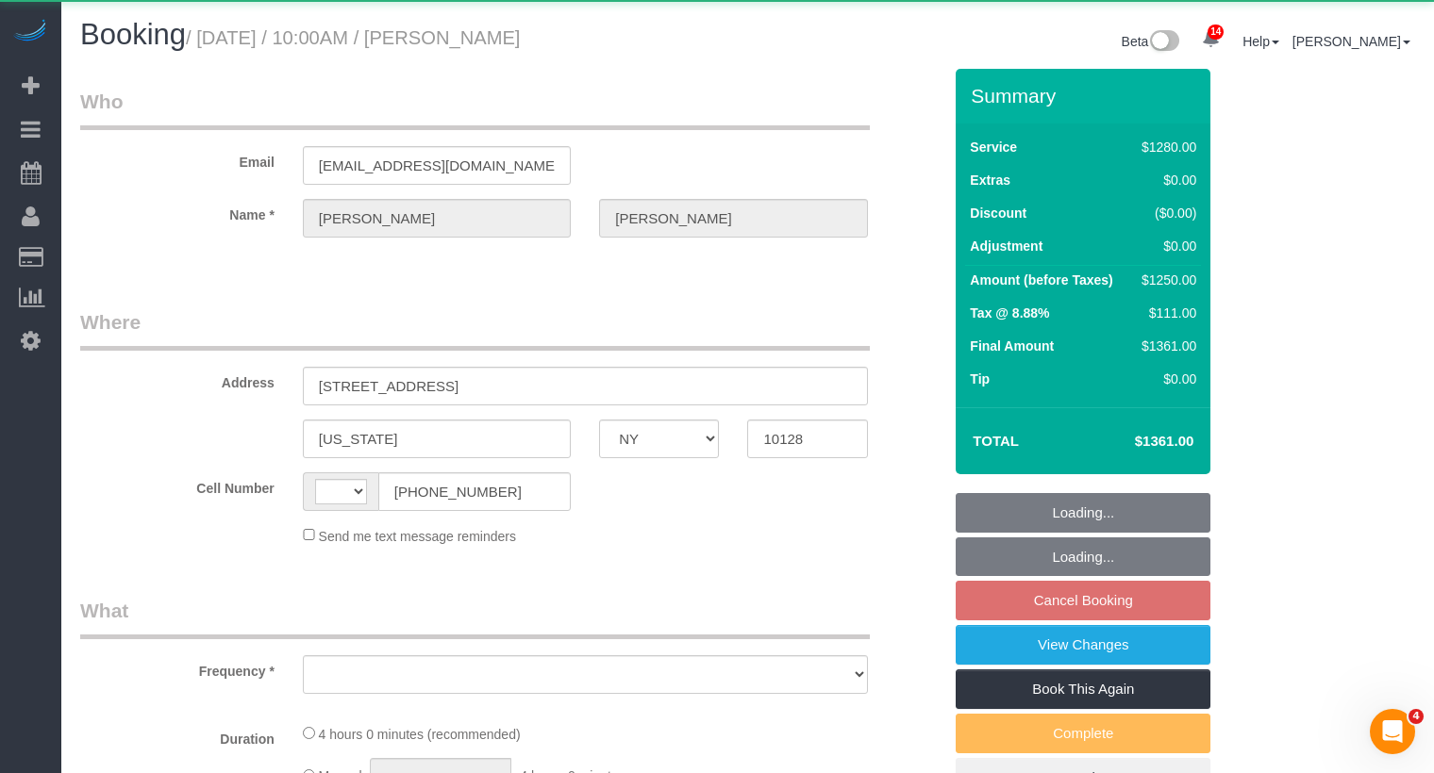
select select "number:58"
select select "number:70"
select select "number:15"
select select "number:5"
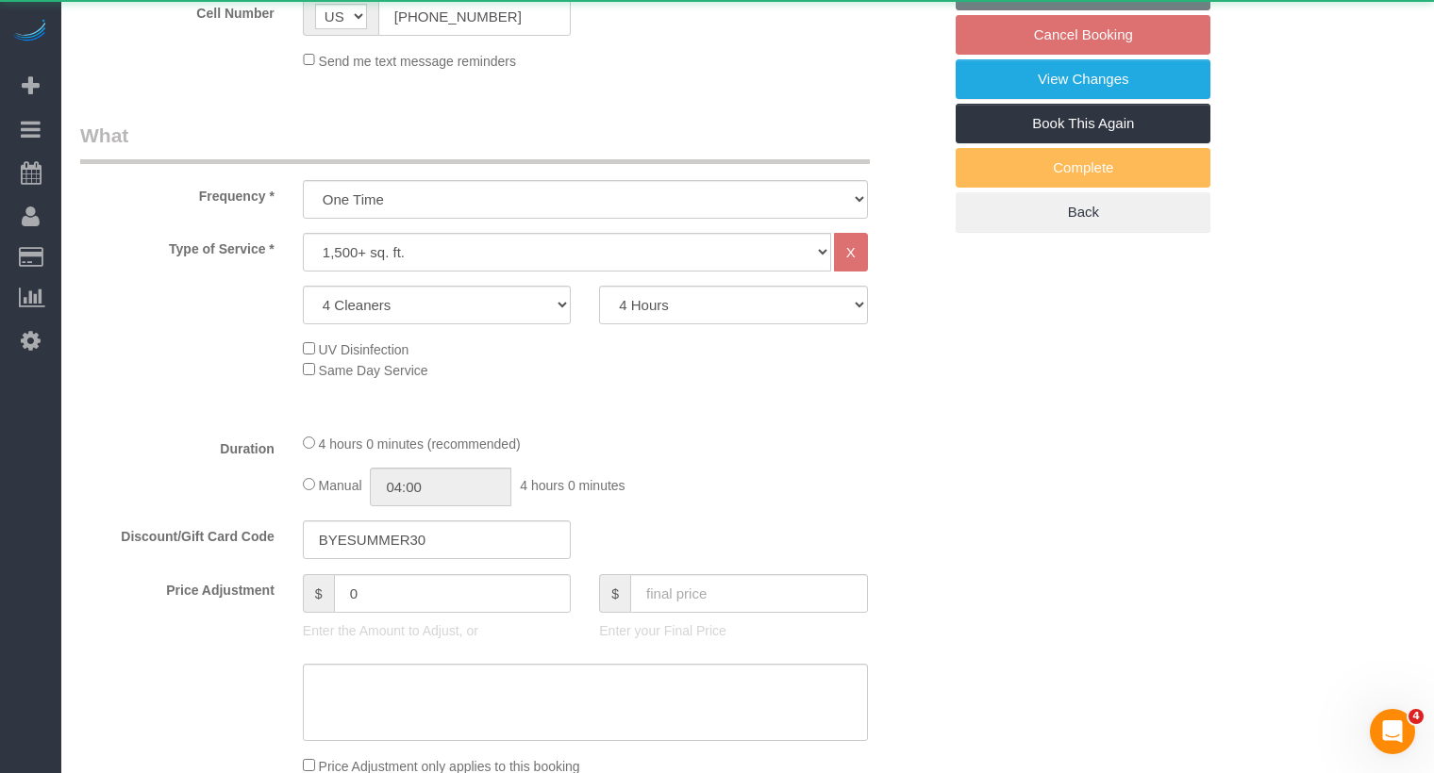
select select "string:stripe-pm_1RMsuq4VGloSiKo7ZYfJaUHE"
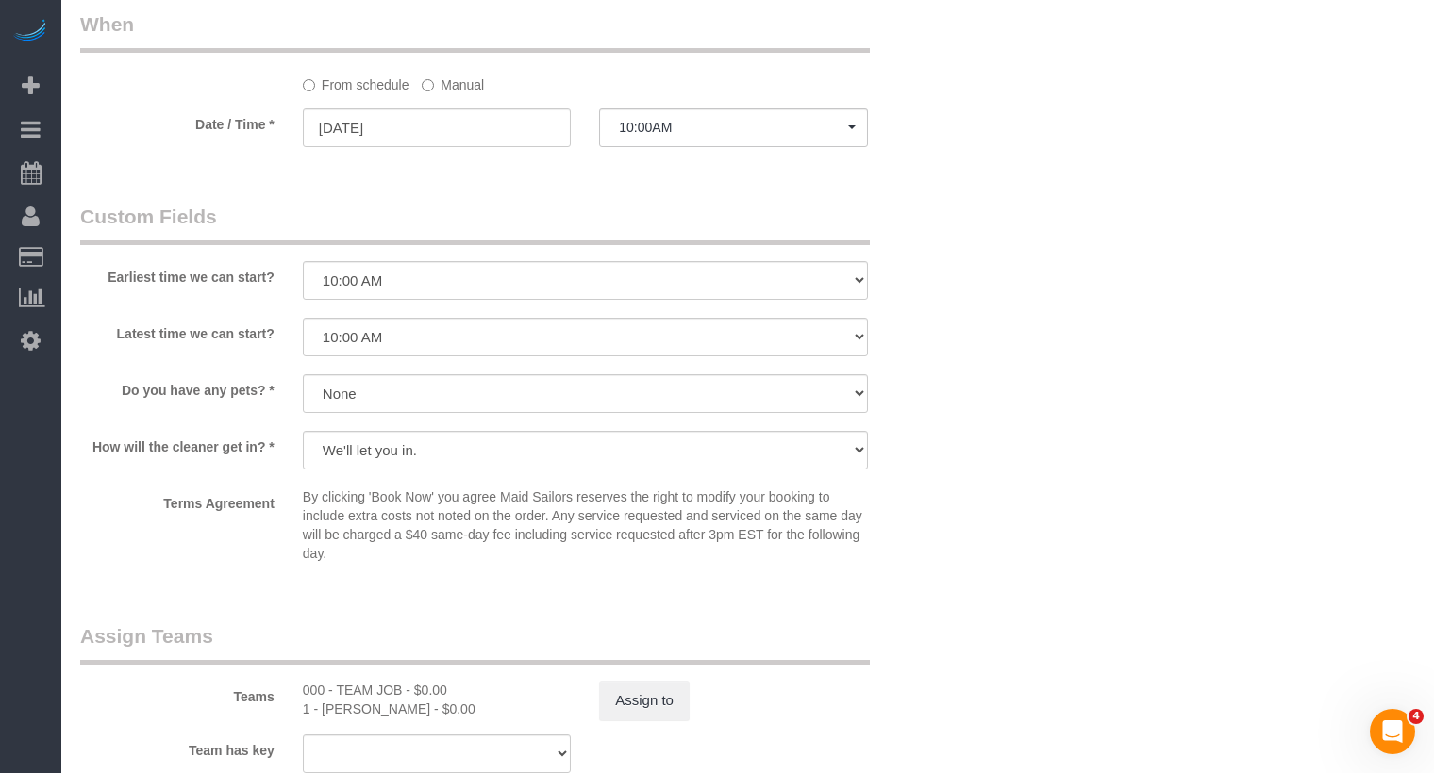
scroll to position [2099, 0]
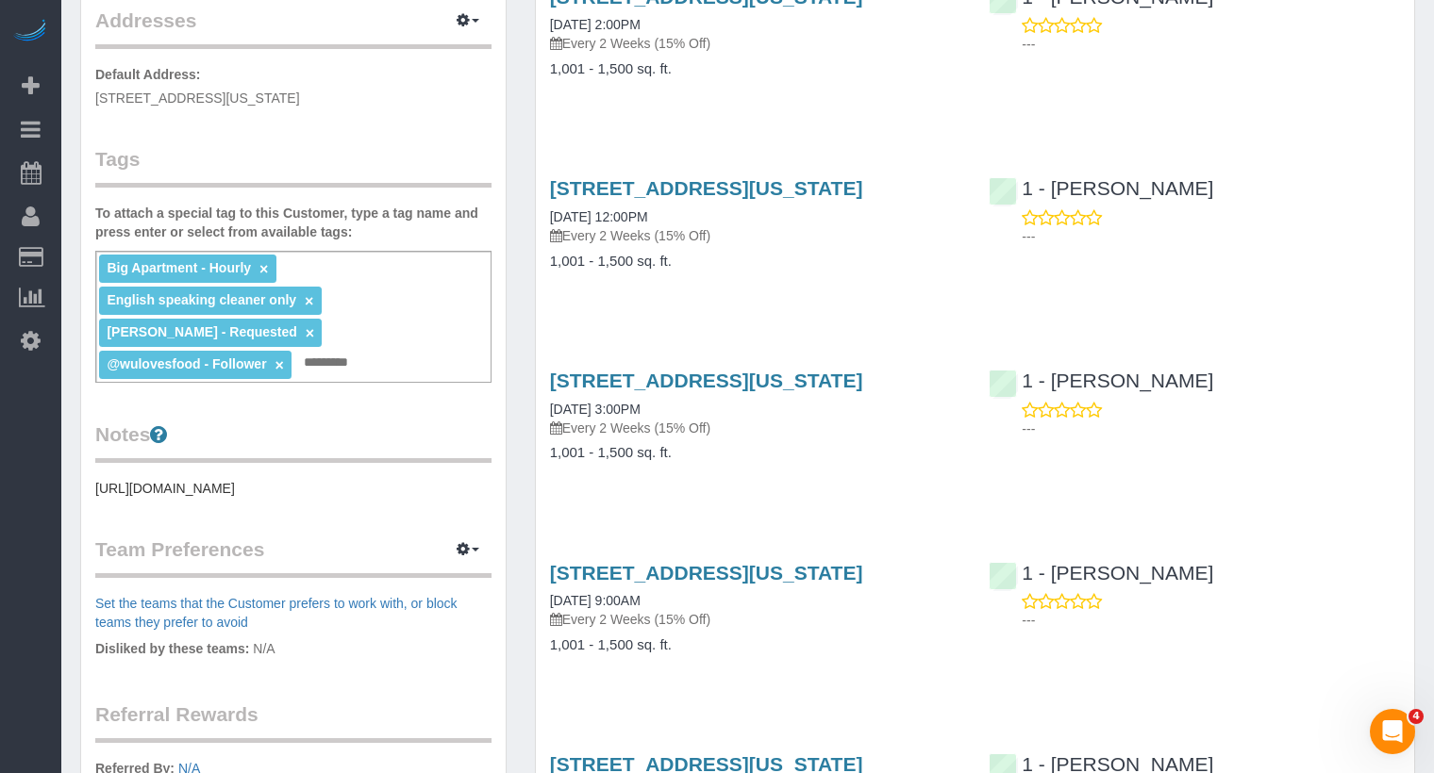
scroll to position [534, 0]
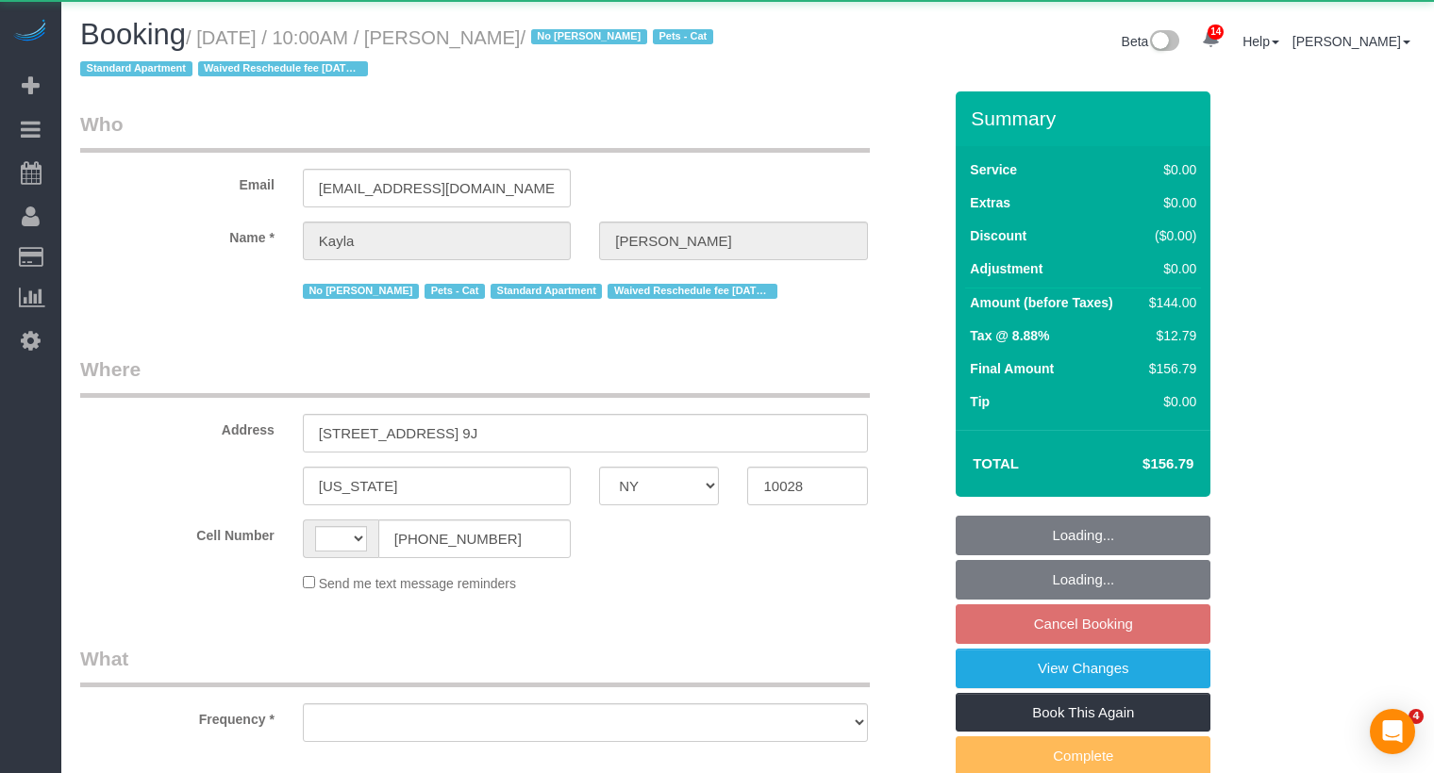
select select "NY"
select select "string:[GEOGRAPHIC_DATA]"
select select "object:511"
select select "string:stripe-pm_1Mv9eU4VGloSiKo75uiBQ6R5"
select select "1"
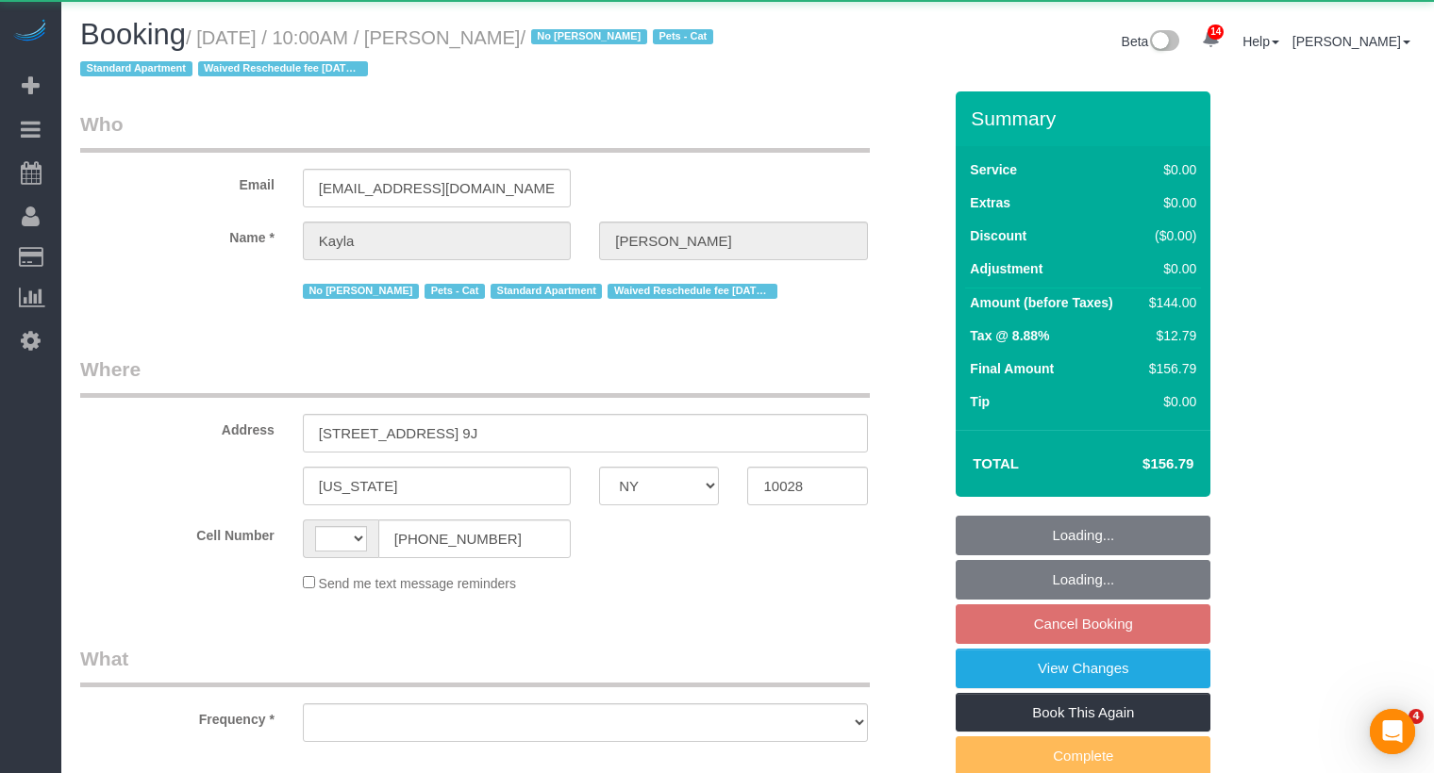
select select "number:89"
select select "number:72"
select select "number:14"
select select "number:5"
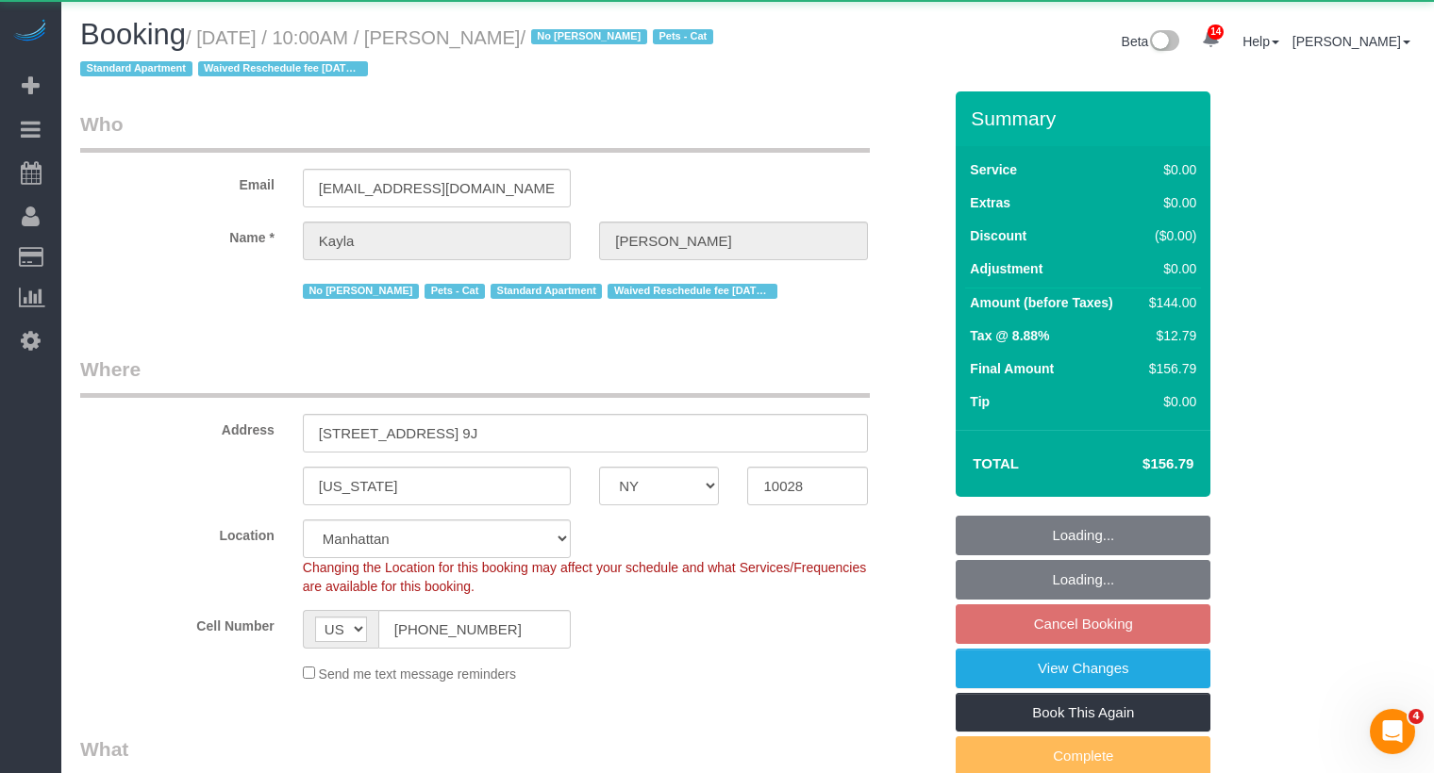
select select "spot3"
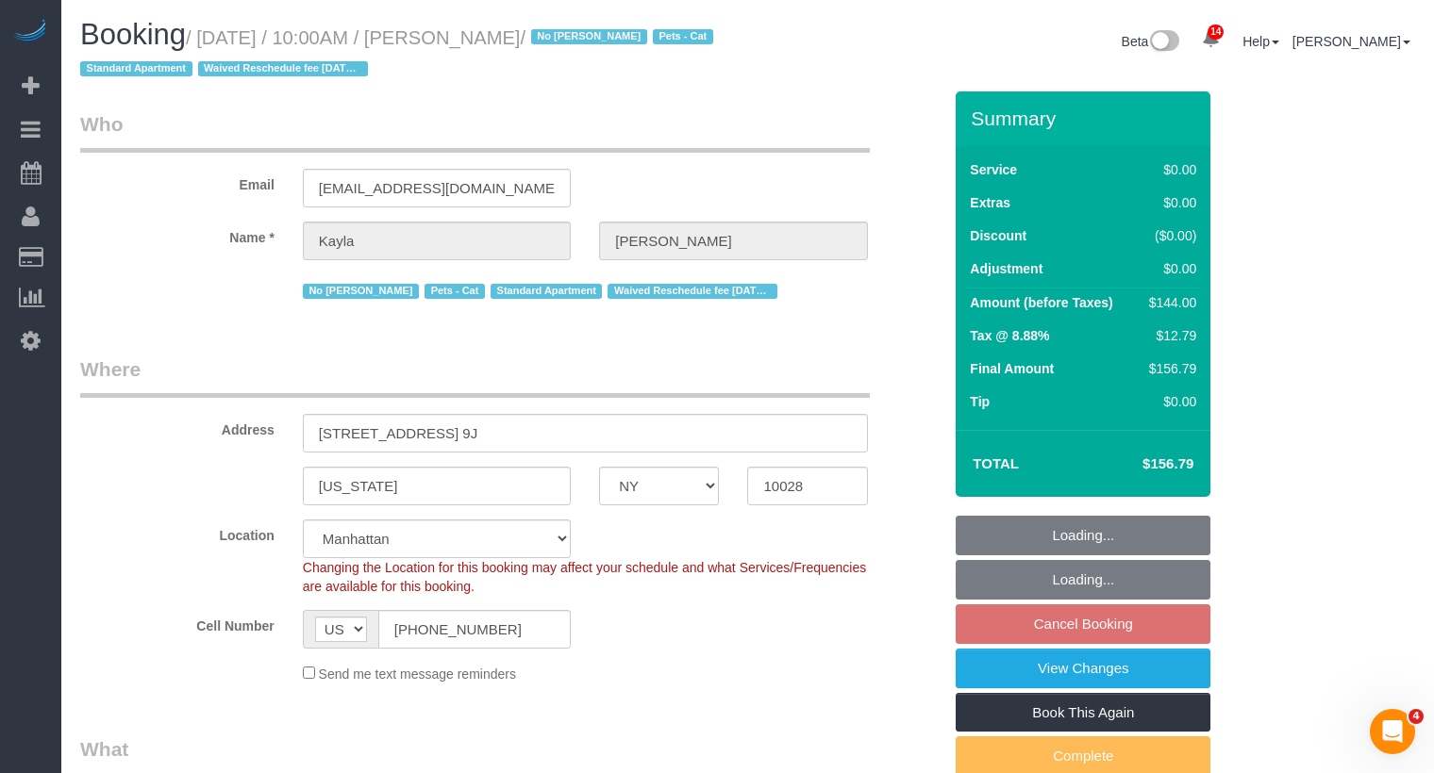
select select "object:1443"
select select "1"
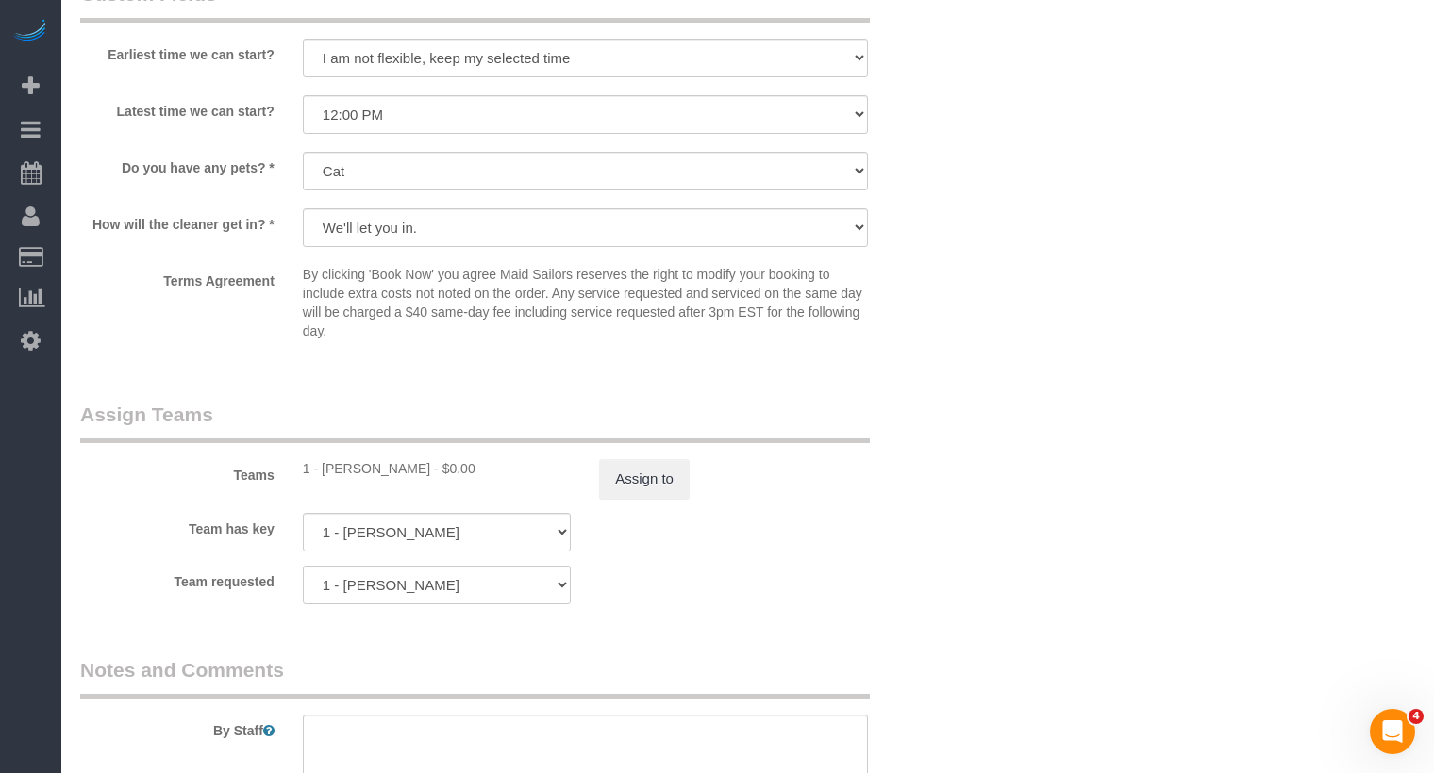
scroll to position [2164, 0]
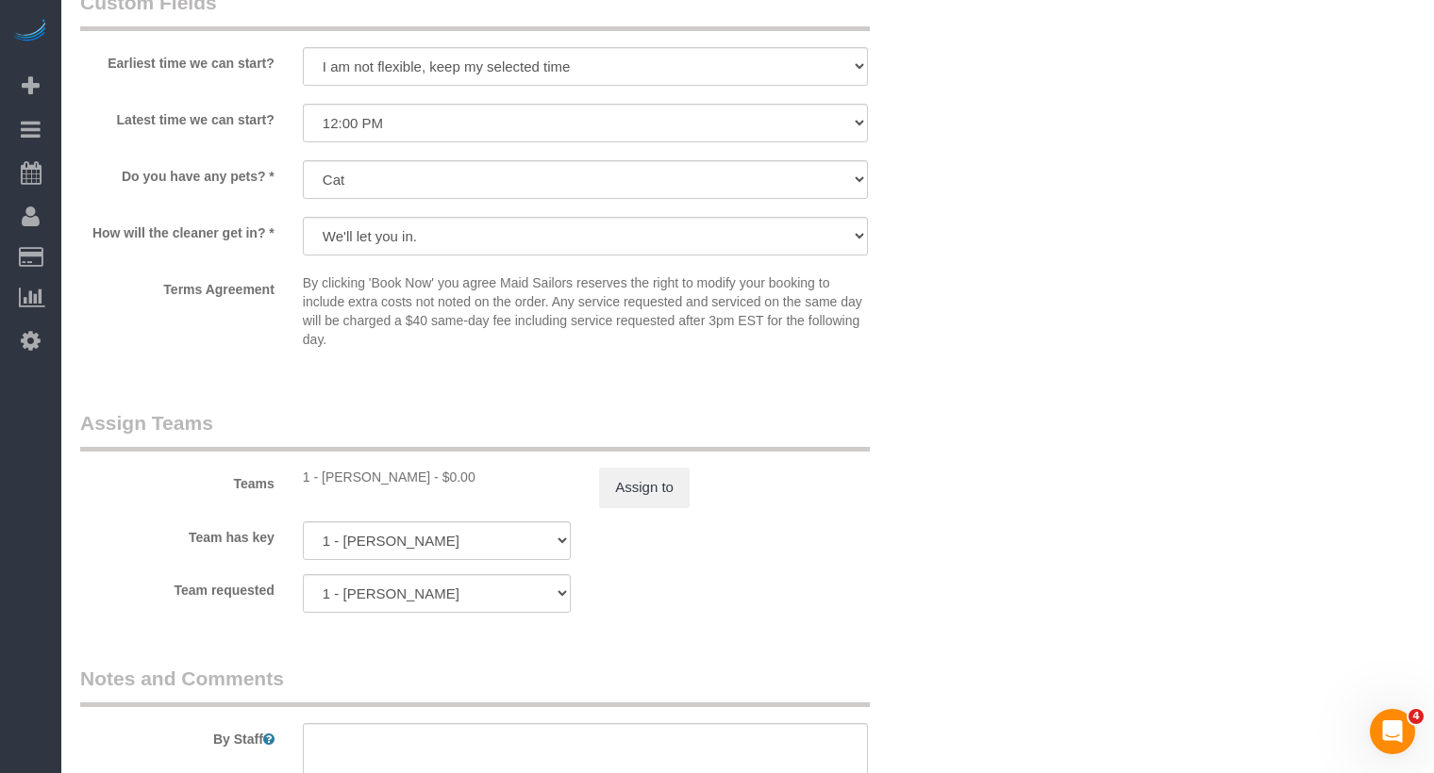
click at [645, 465] on div "Teams 1 - [PERSON_NAME] - $0.00 Assign to" at bounding box center [510, 458] width 889 height 98
click at [639, 480] on button "Assign to" at bounding box center [644, 488] width 91 height 40
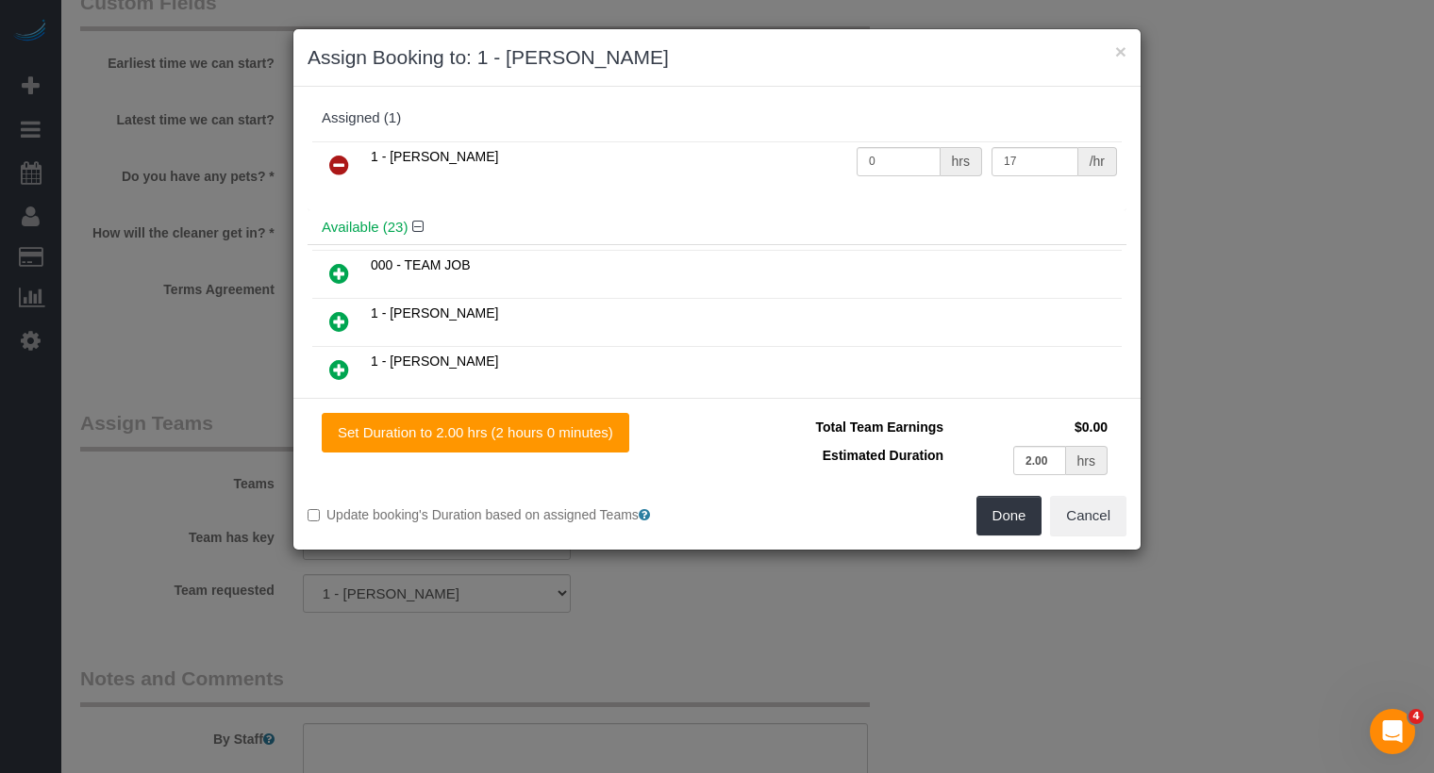
click at [345, 171] on icon at bounding box center [339, 165] width 20 height 23
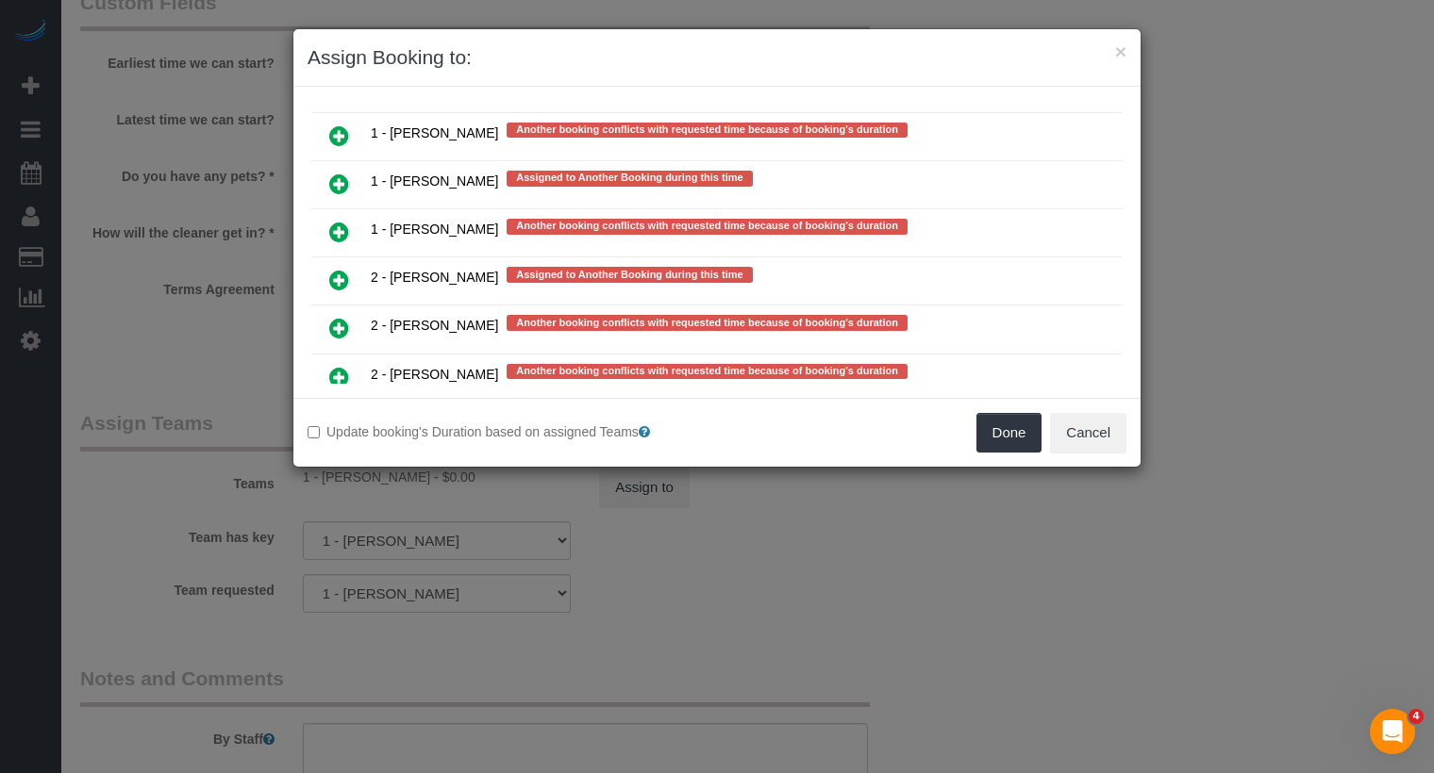
scroll to position [3588, 0]
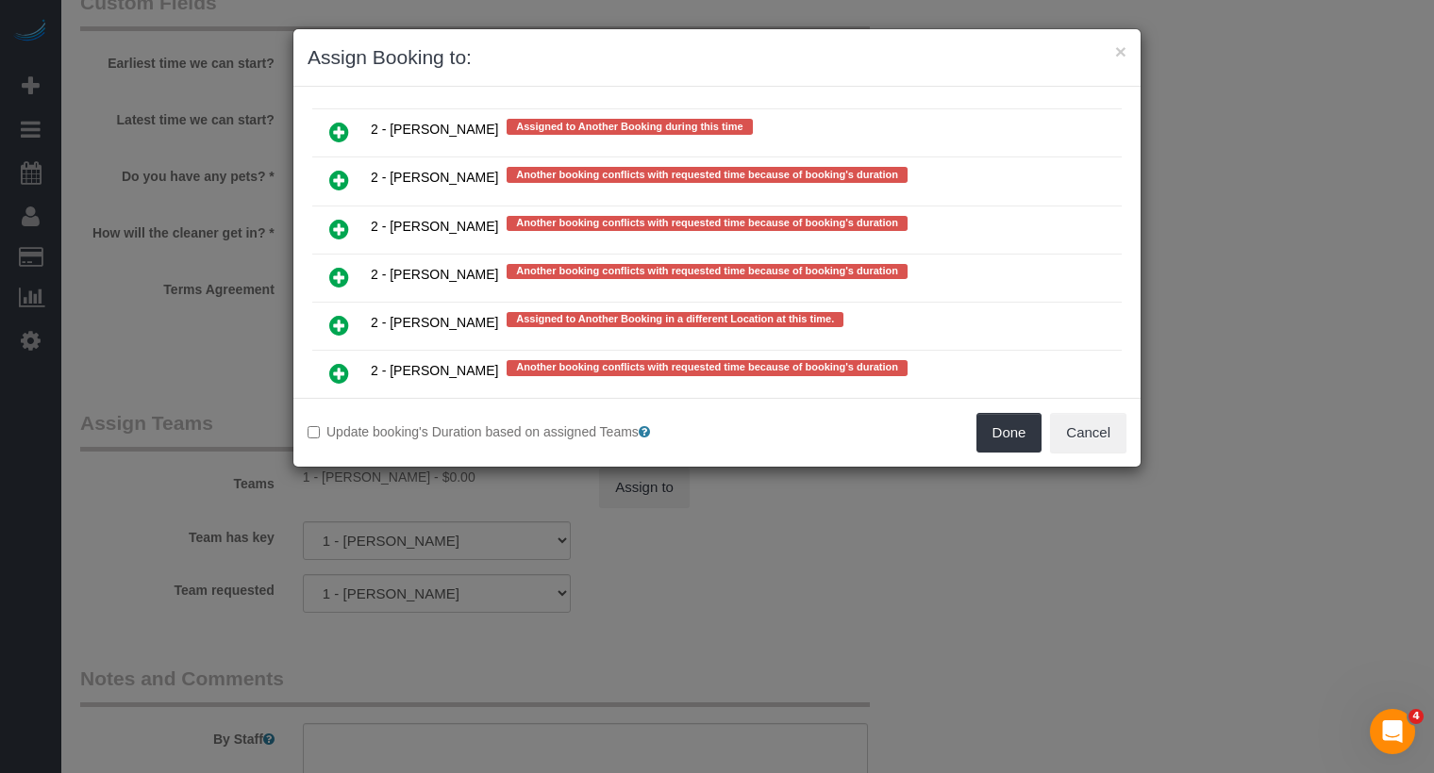
click at [340, 314] on icon at bounding box center [339, 325] width 20 height 23
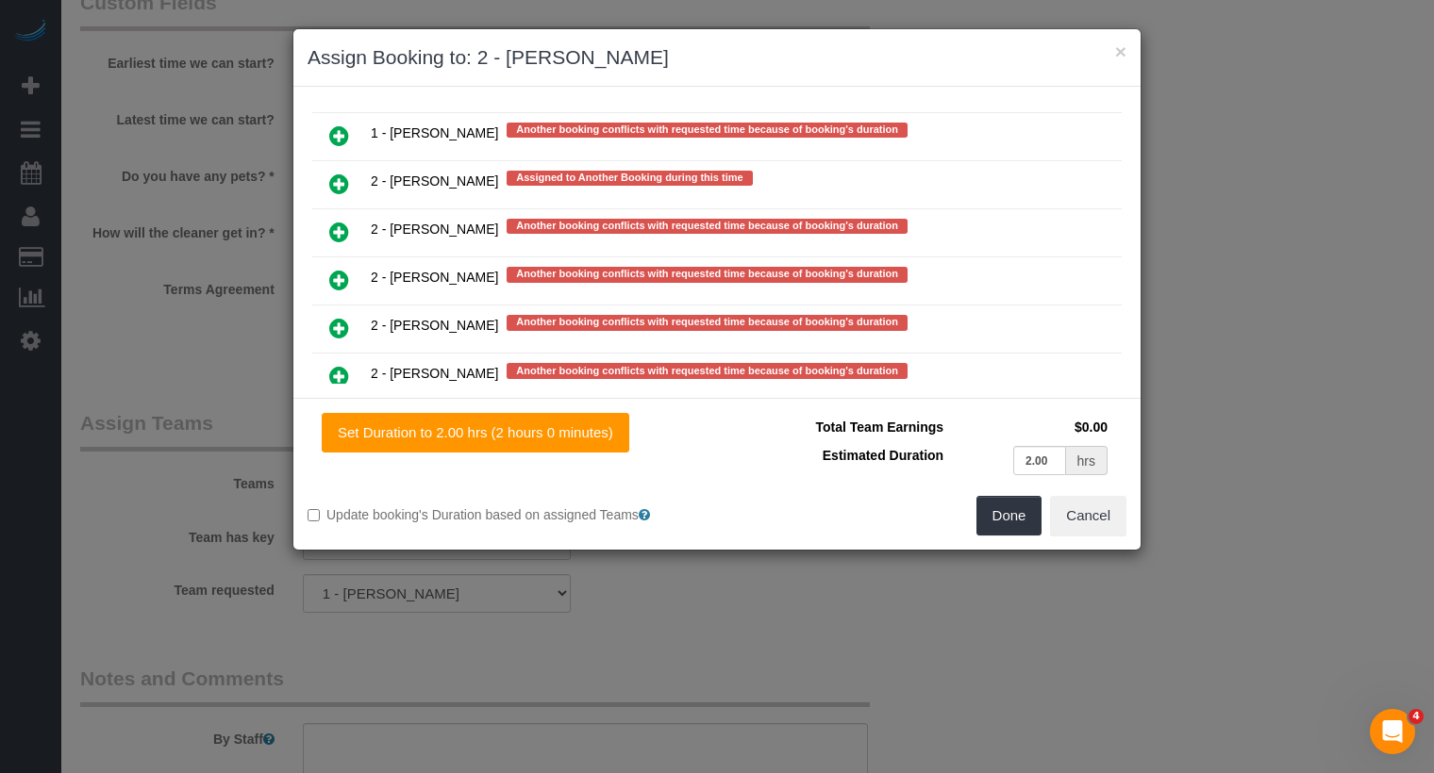
scroll to position [3631, 0]
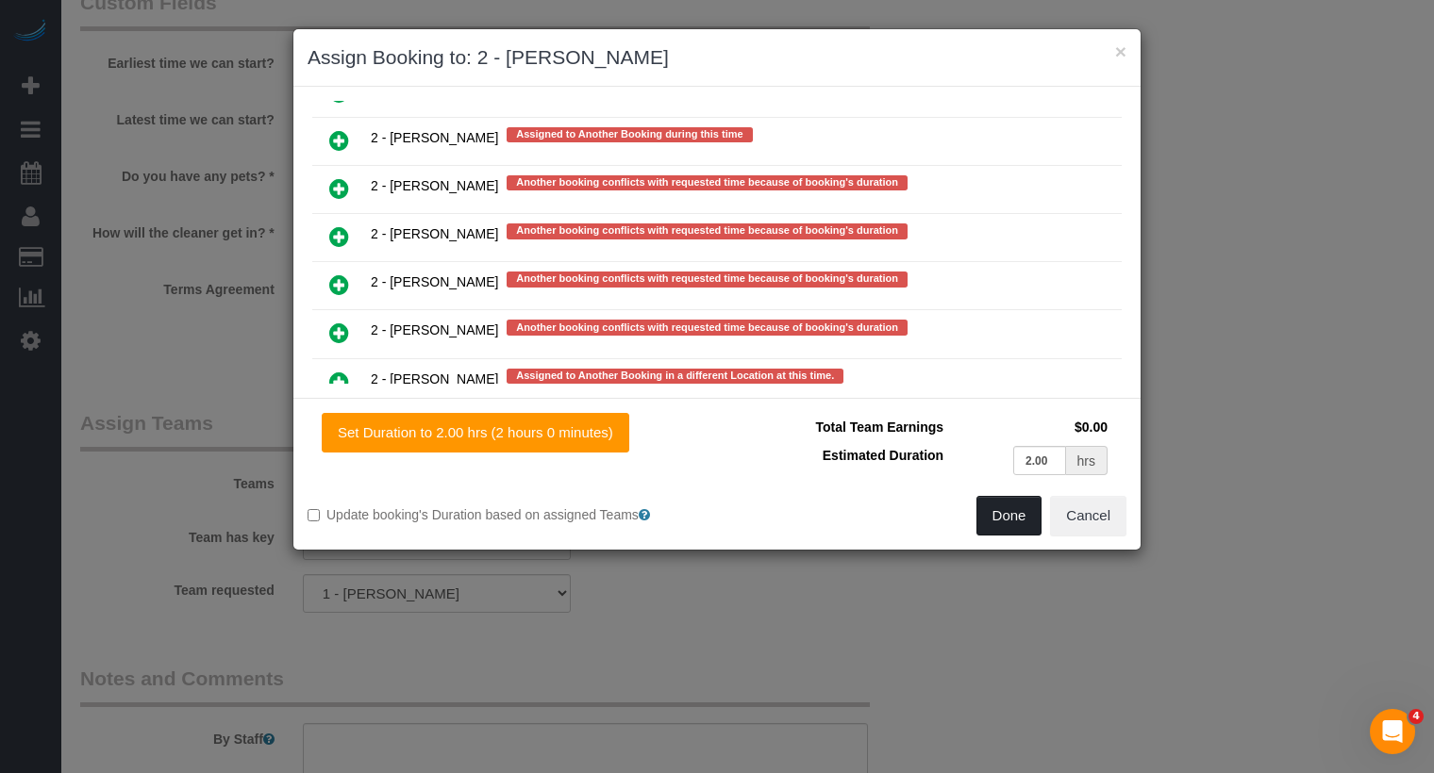
click at [1022, 497] on button "Done" at bounding box center [1009, 516] width 66 height 40
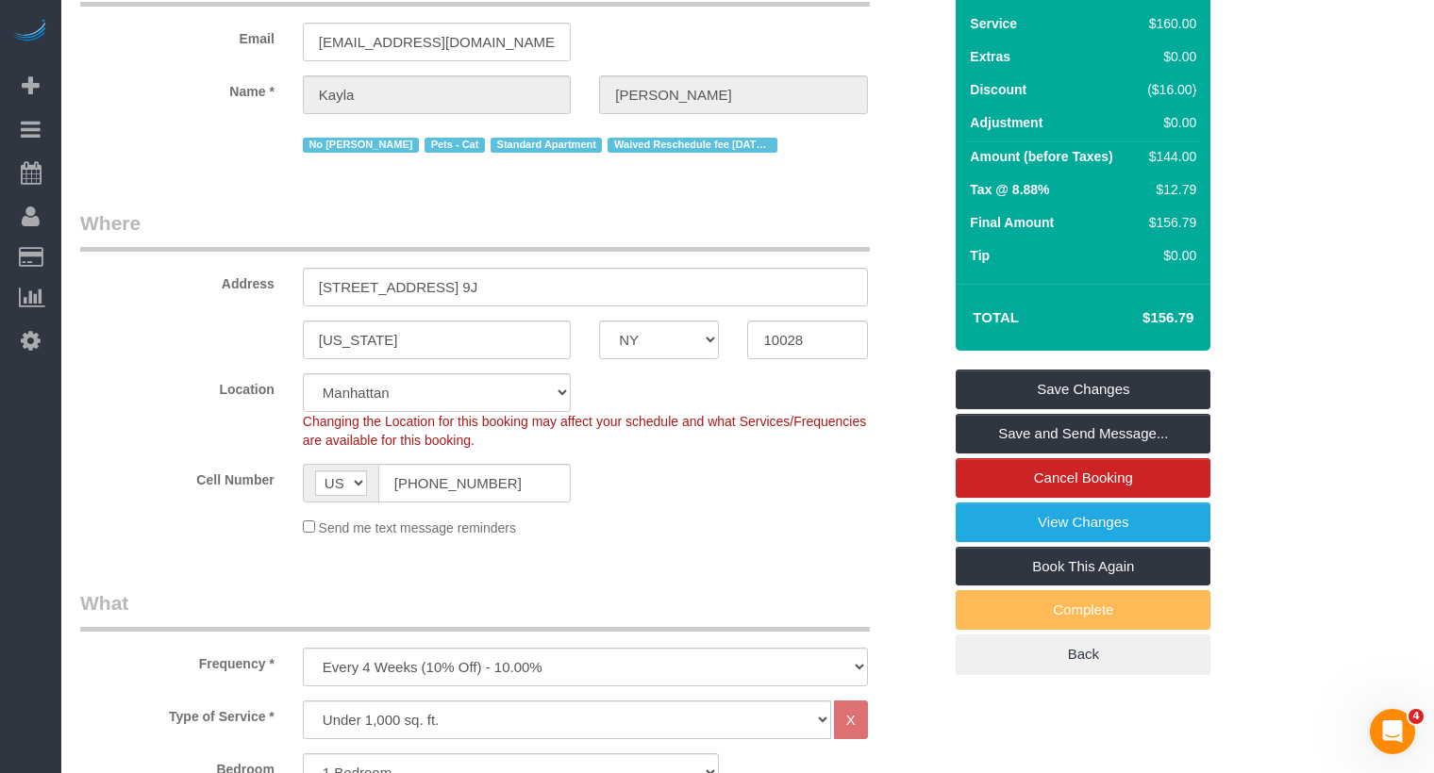
scroll to position [0, 0]
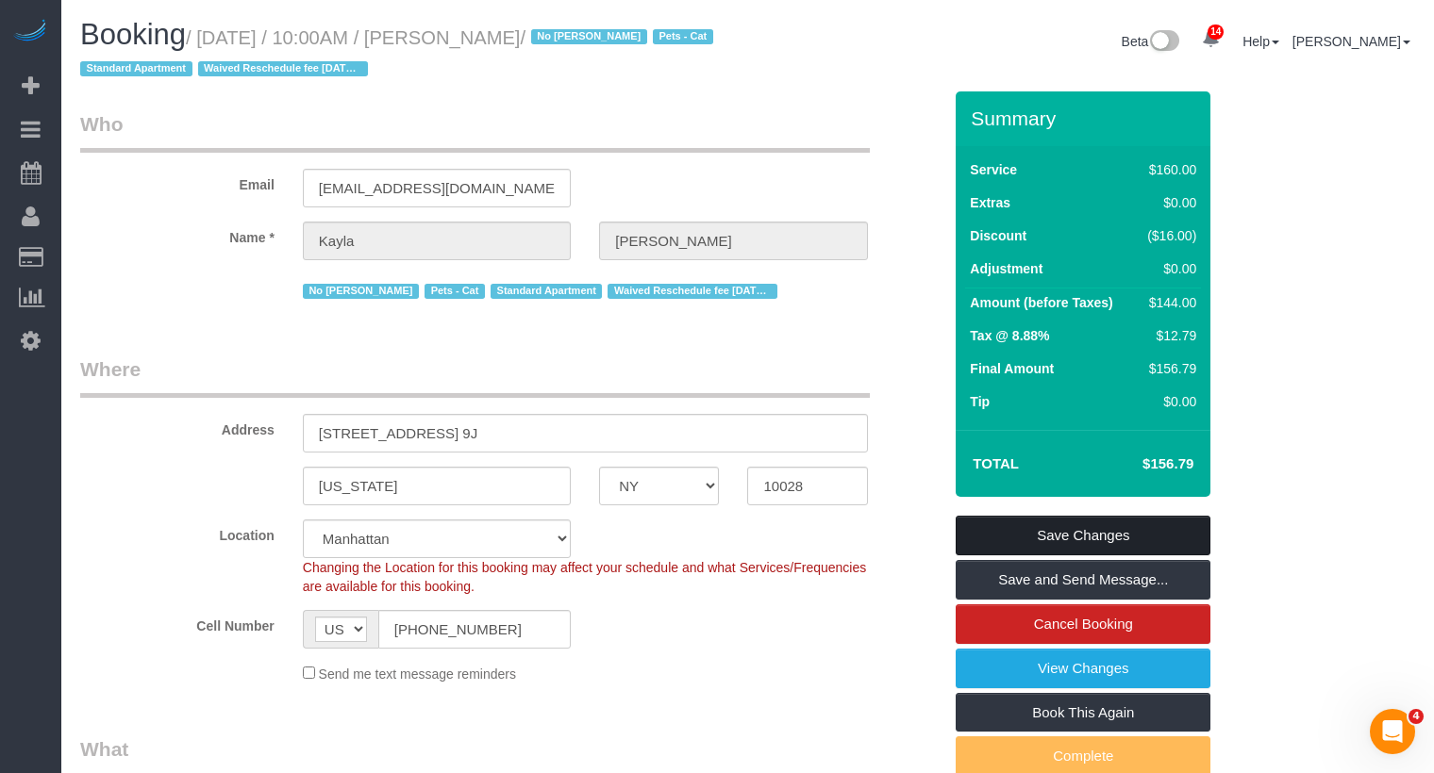
click at [1076, 549] on link "Save Changes" at bounding box center [1082, 536] width 255 height 40
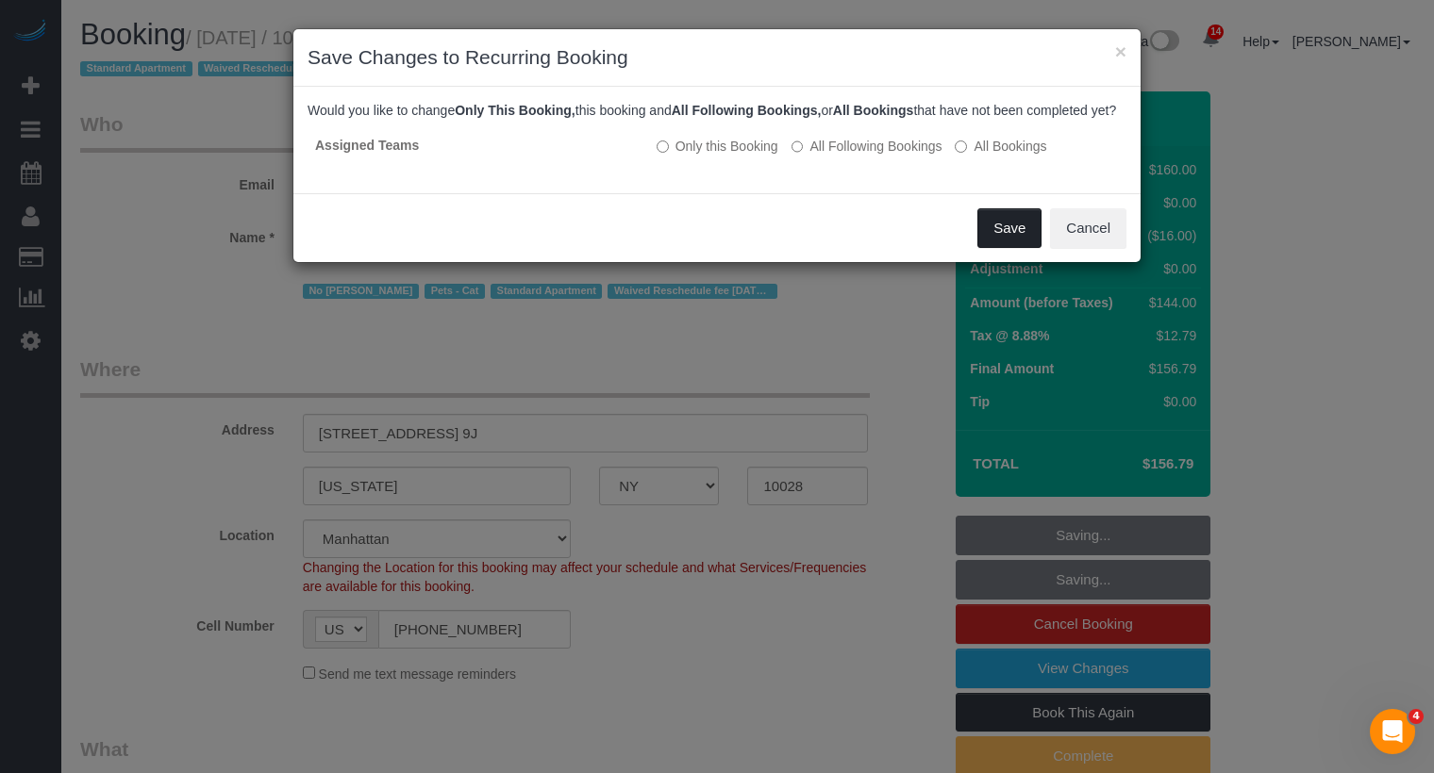
click at [1018, 248] on button "Save" at bounding box center [1009, 228] width 64 height 40
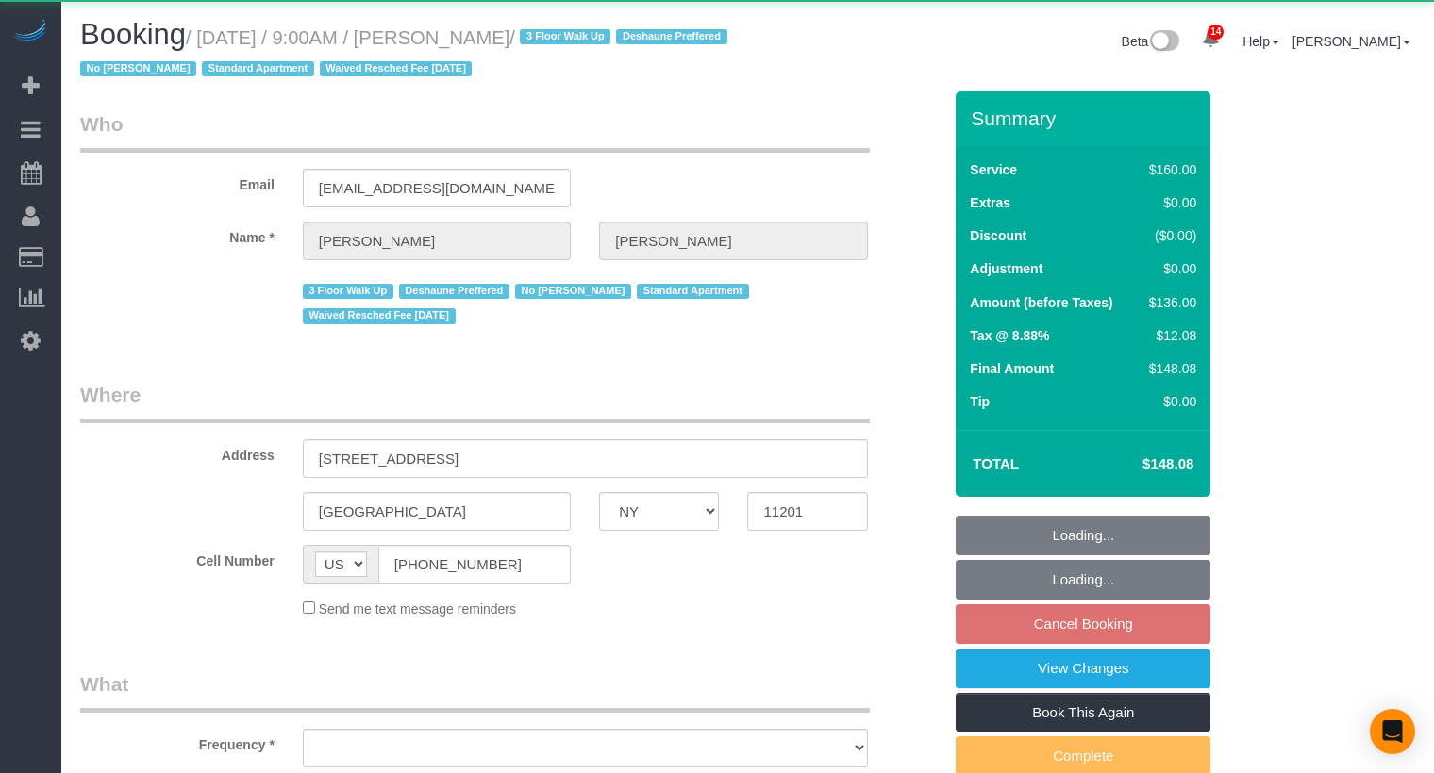
select select "NY"
select select "object:1425"
select select "spot2"
select select "number:89"
select select "number:90"
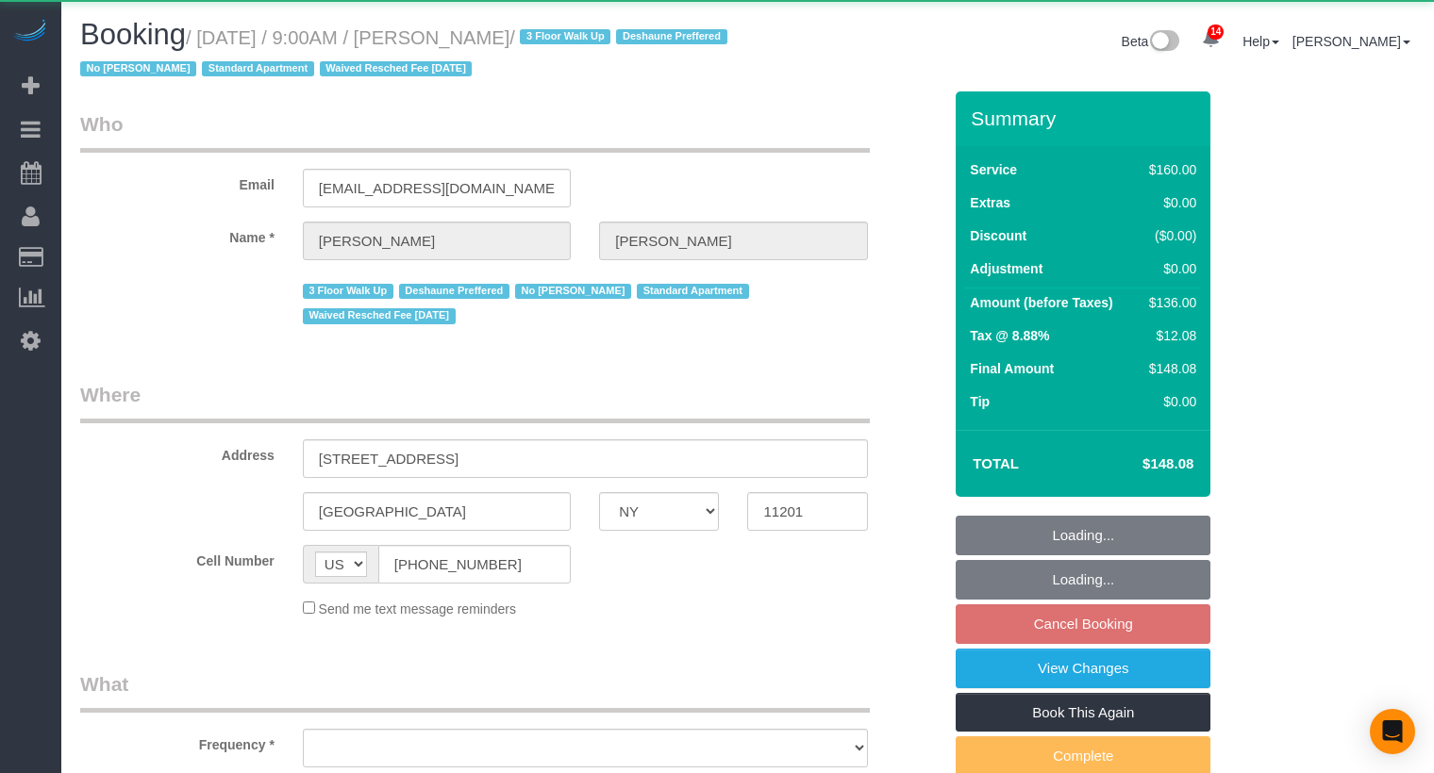
select select "number:15"
select select "number:7"
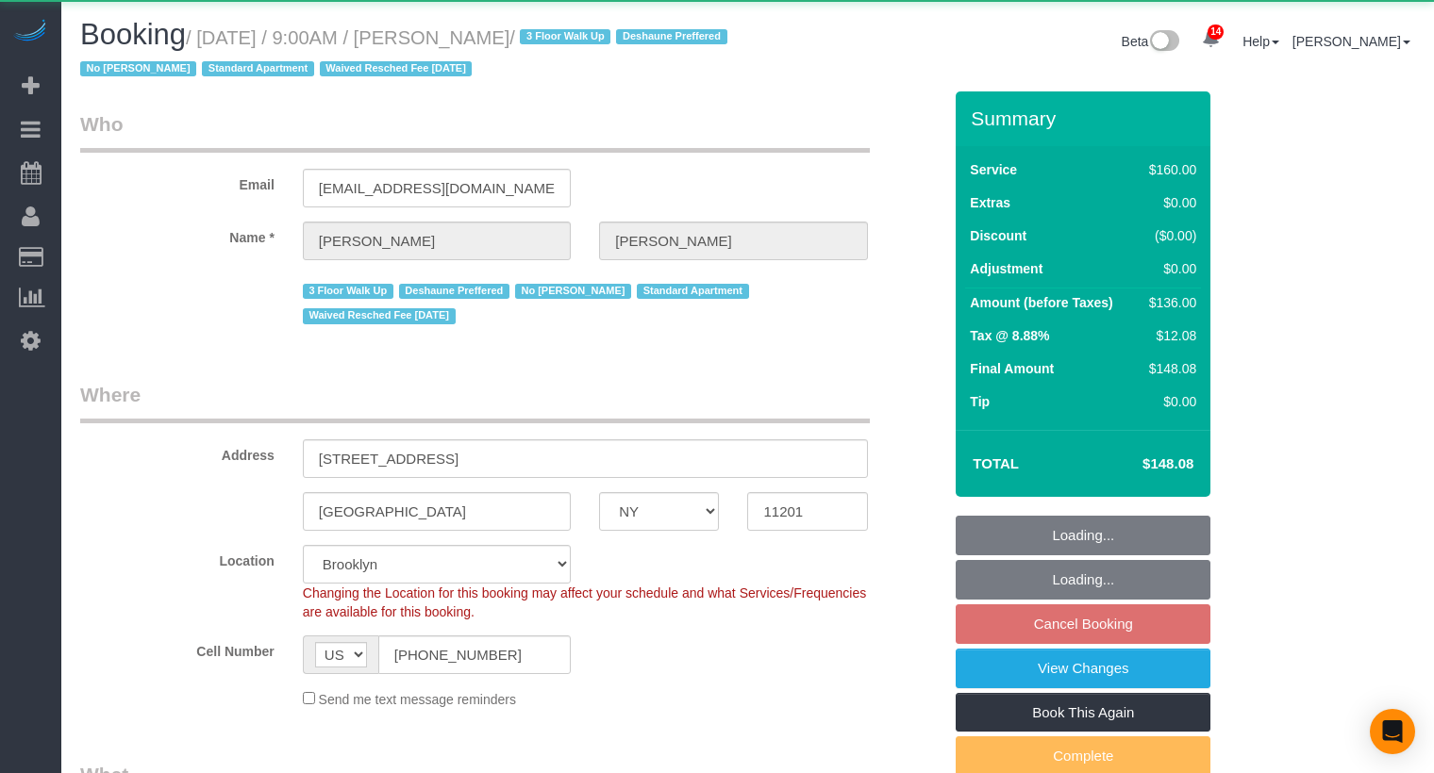
select select "string:stripe-pm_1OAzSh4VGloSiKo7zsHvUDud"
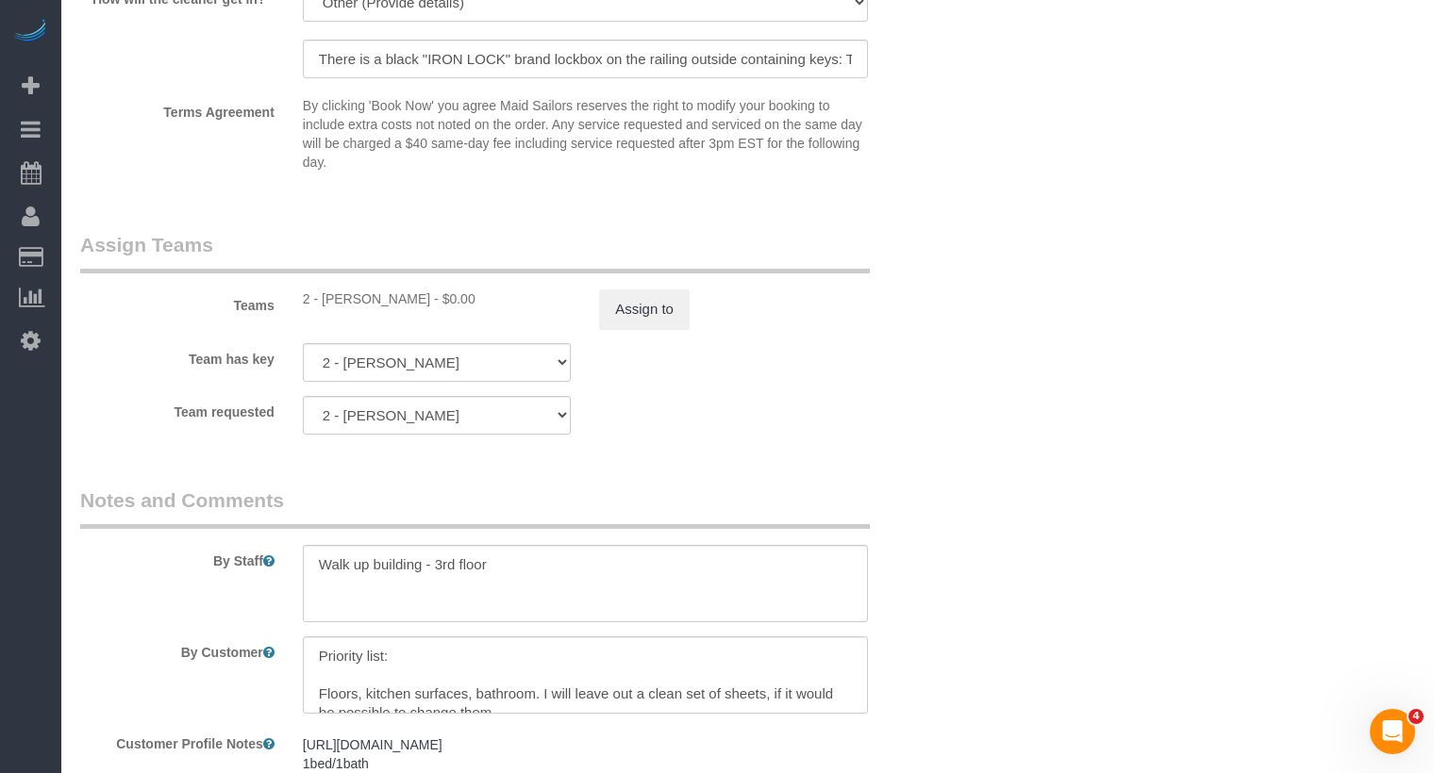
scroll to position [2042, 0]
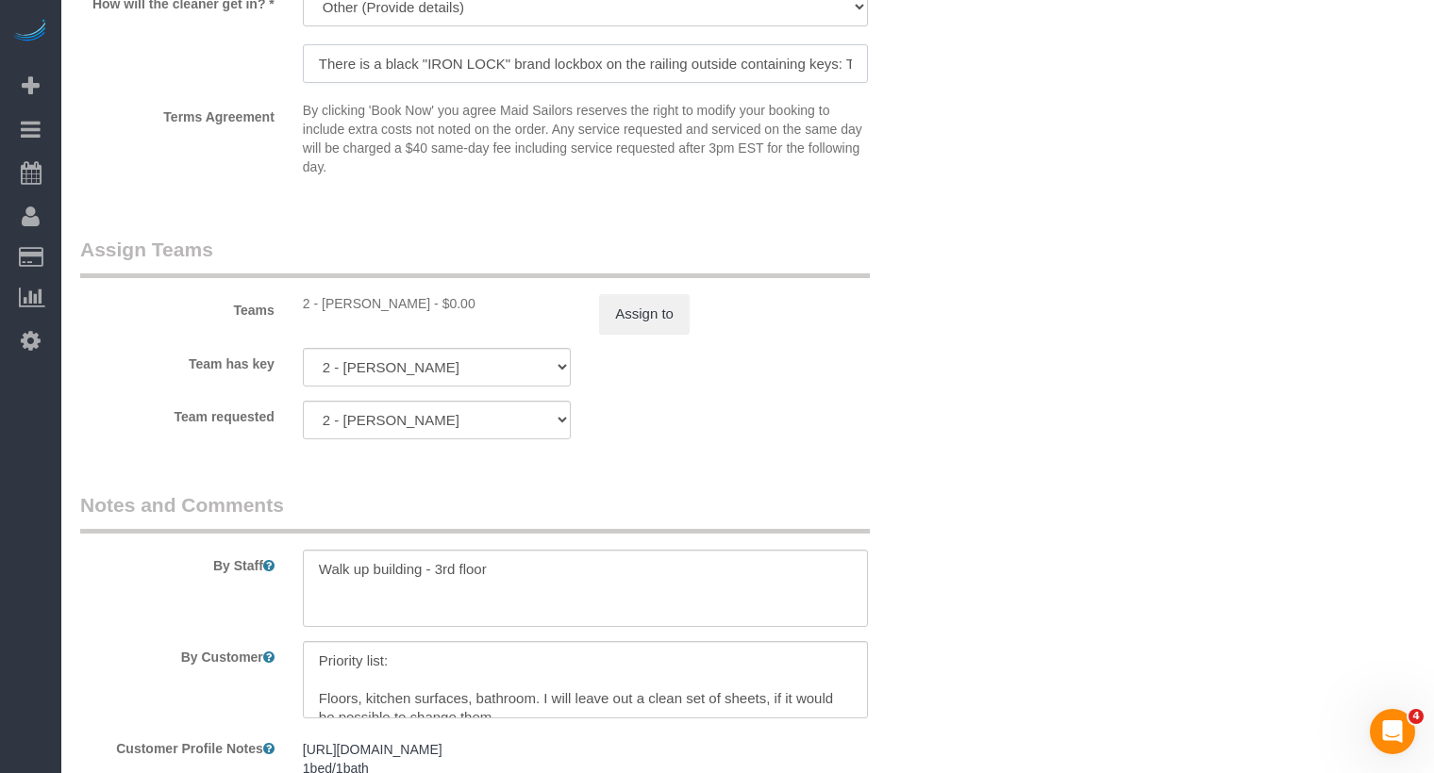
click at [729, 52] on input "There is a black "IRON LOCK" brand lockbox on the railing outside containing ke…" at bounding box center [585, 63] width 565 height 39
click at [728, 71] on input "There is a black "IRON LOCK" brand lockbox on the railing outside containing ke…" at bounding box center [585, 63] width 565 height 39
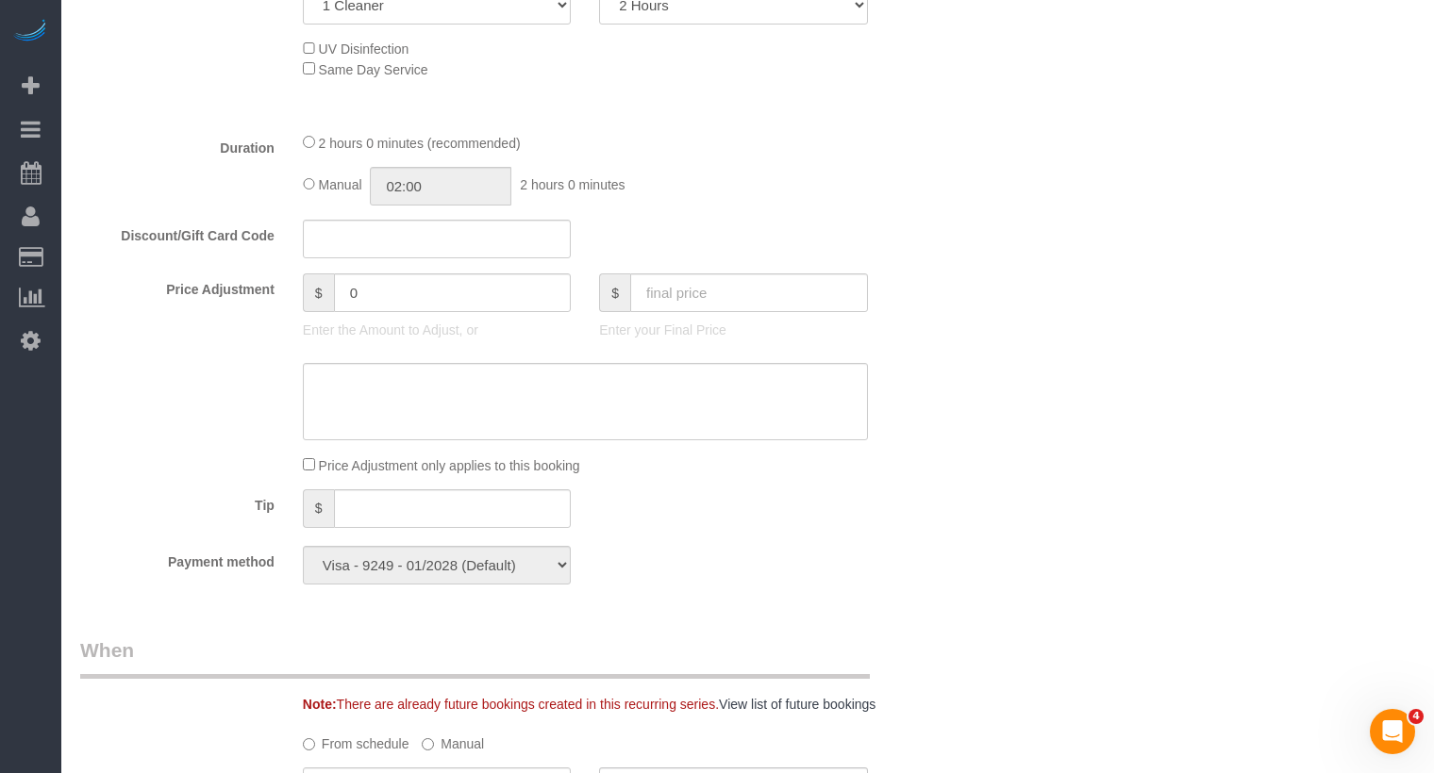
scroll to position [378, 0]
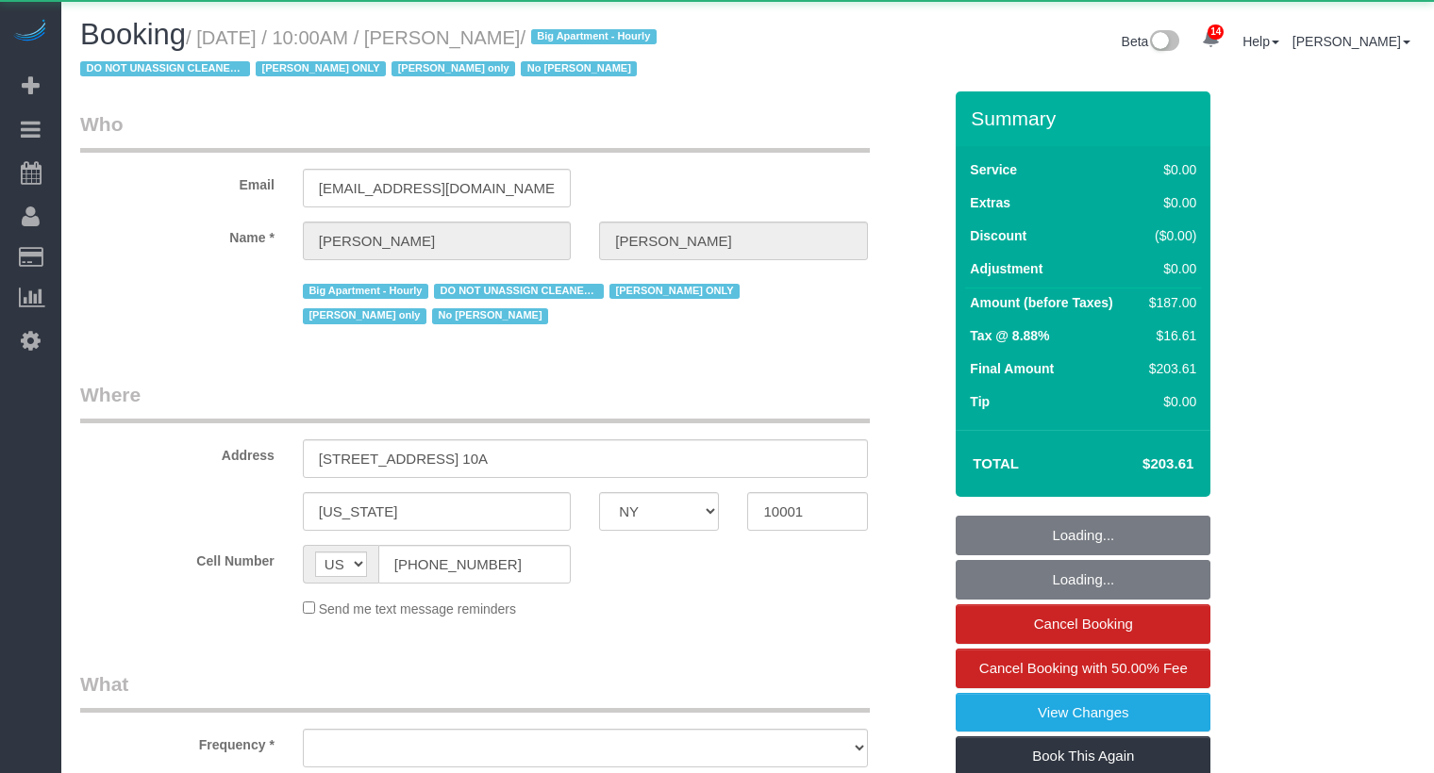
select select "NY"
select select "object:911"
select select "2"
select select "spot1"
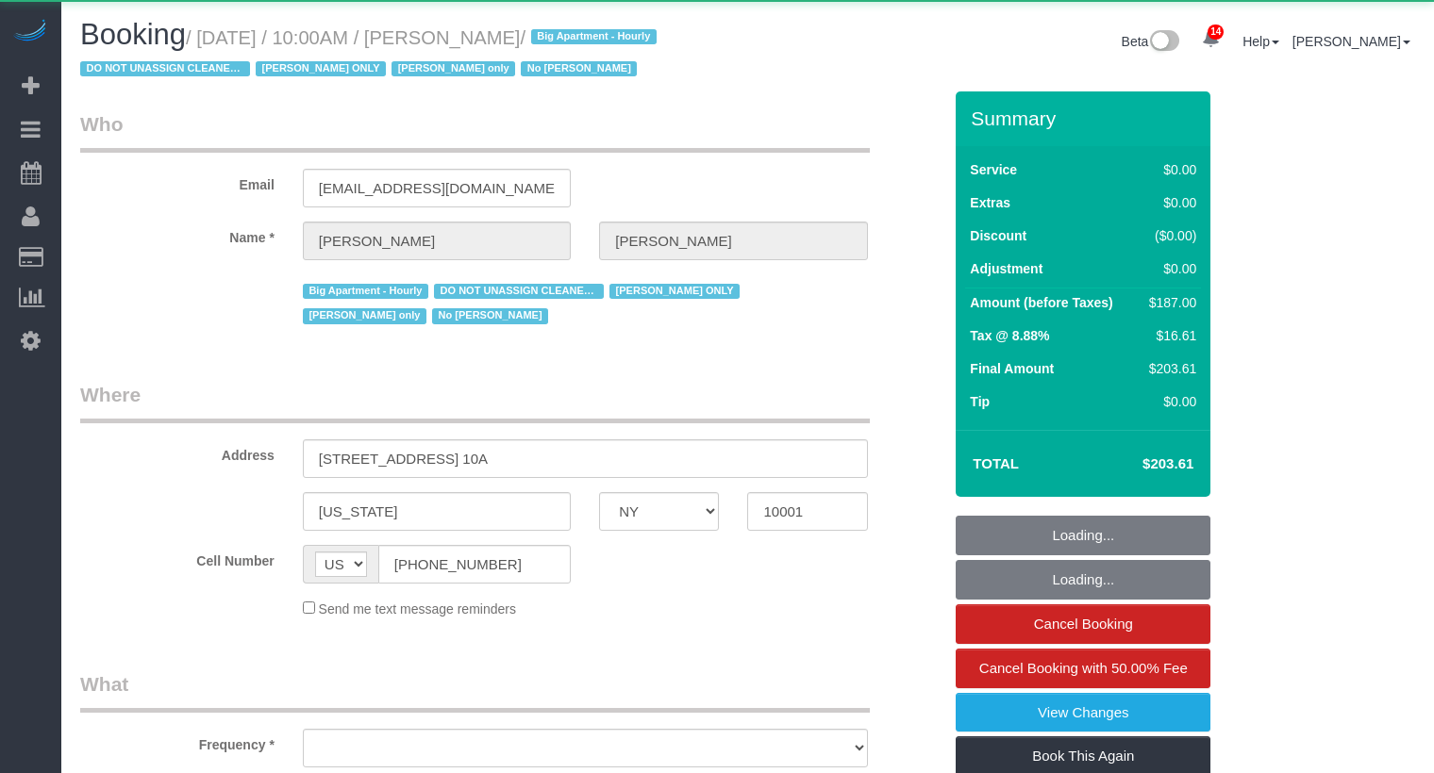
select select "number:89"
select select "number:73"
select select "number:15"
select select "number:5"
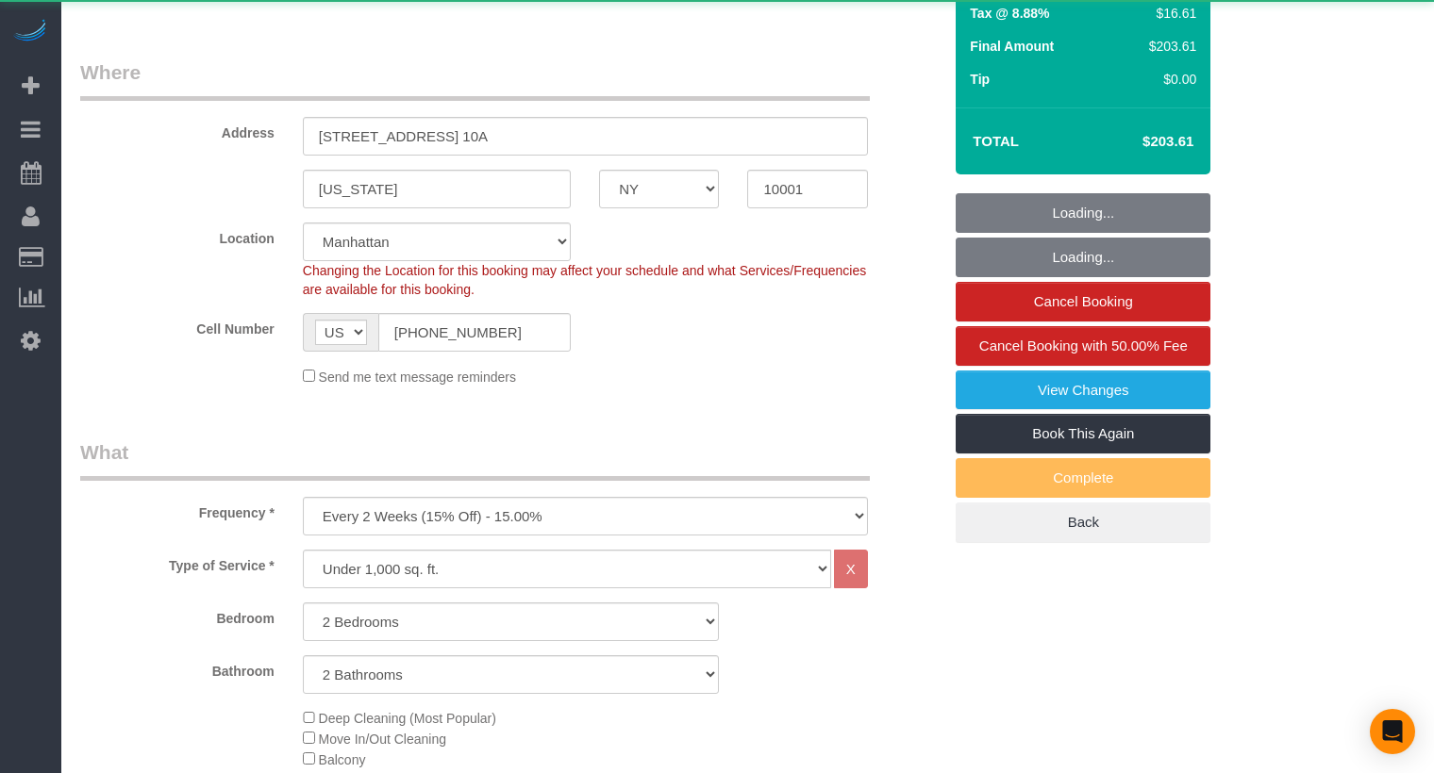
select select "string:stripe-pm_1RRmor4VGloSiKo75q03orw4"
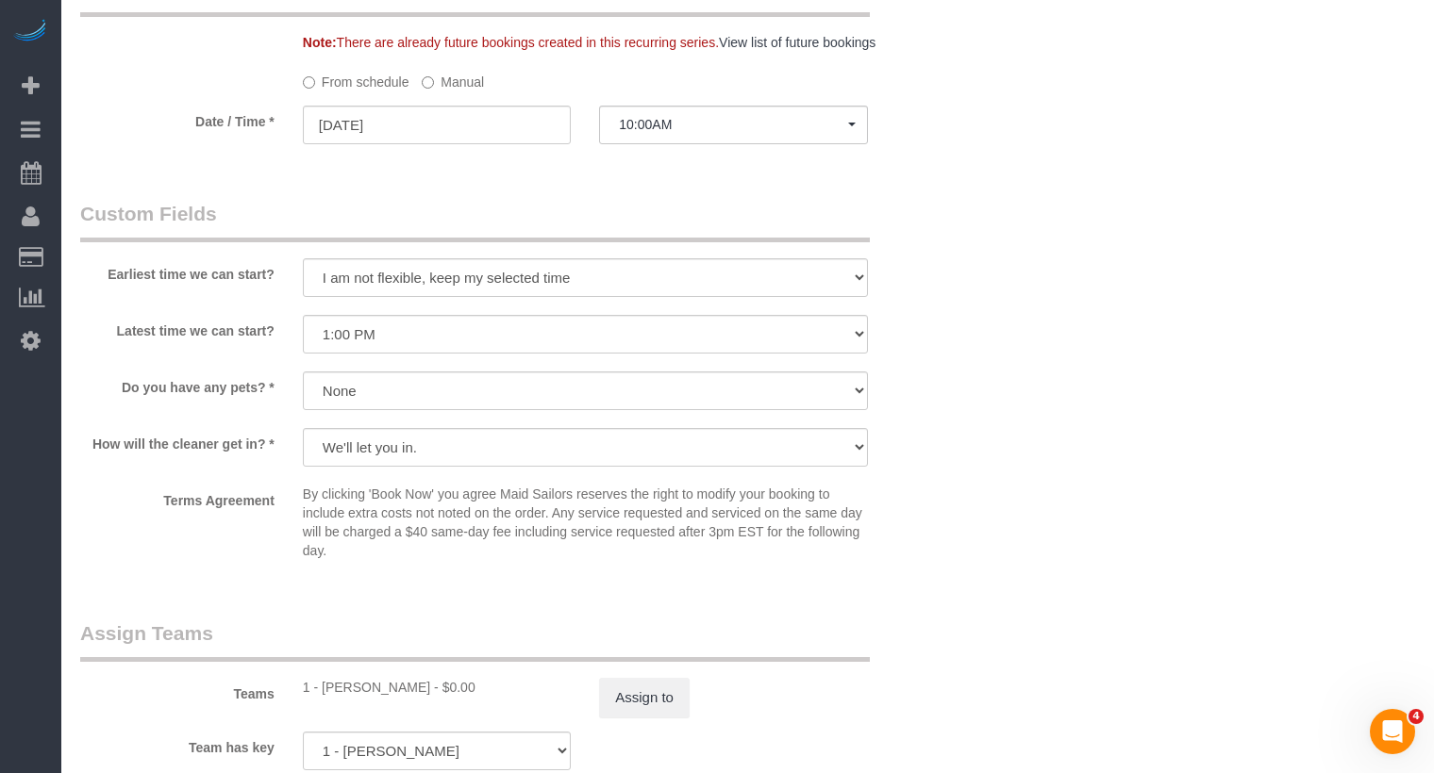
scroll to position [1905, 0]
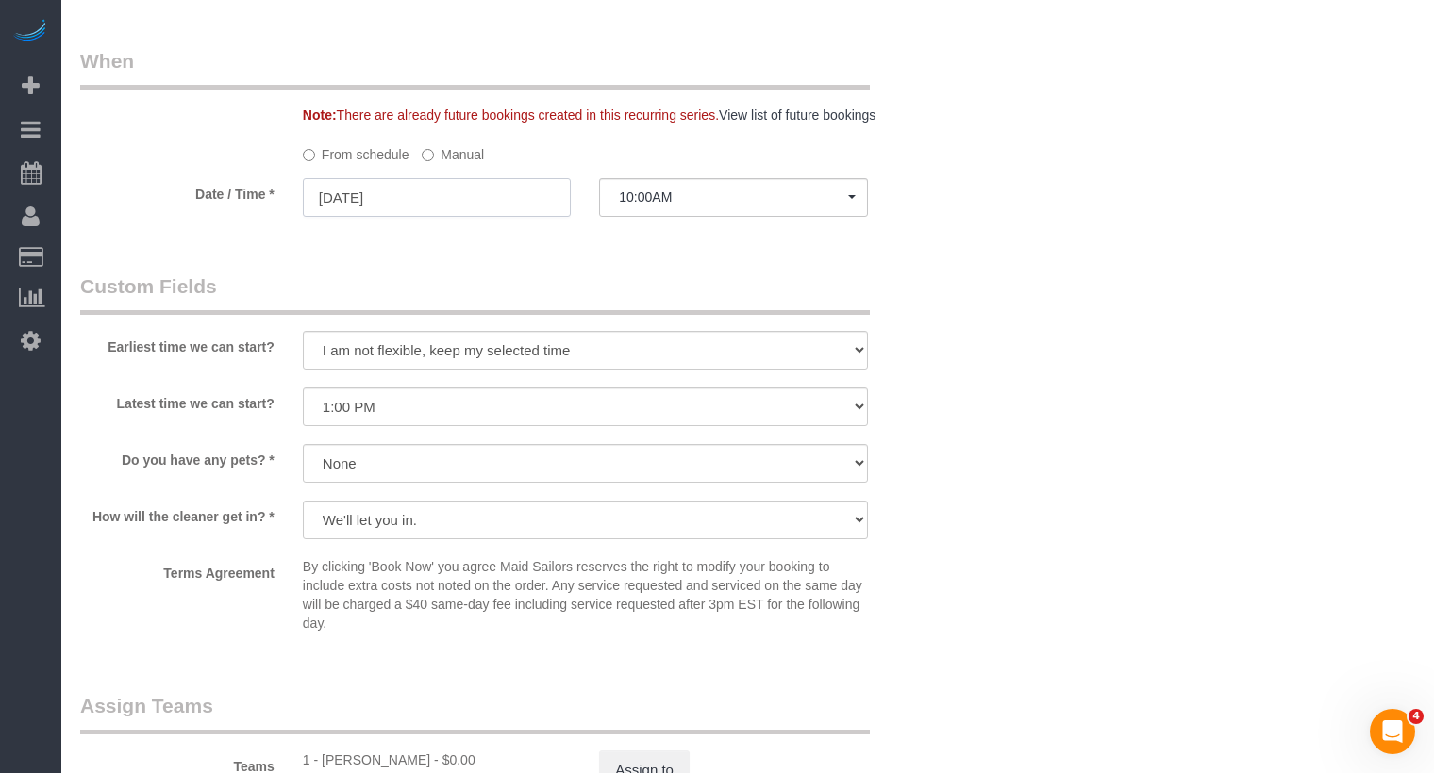
click at [420, 217] on input "[DATE]" at bounding box center [437, 197] width 268 height 39
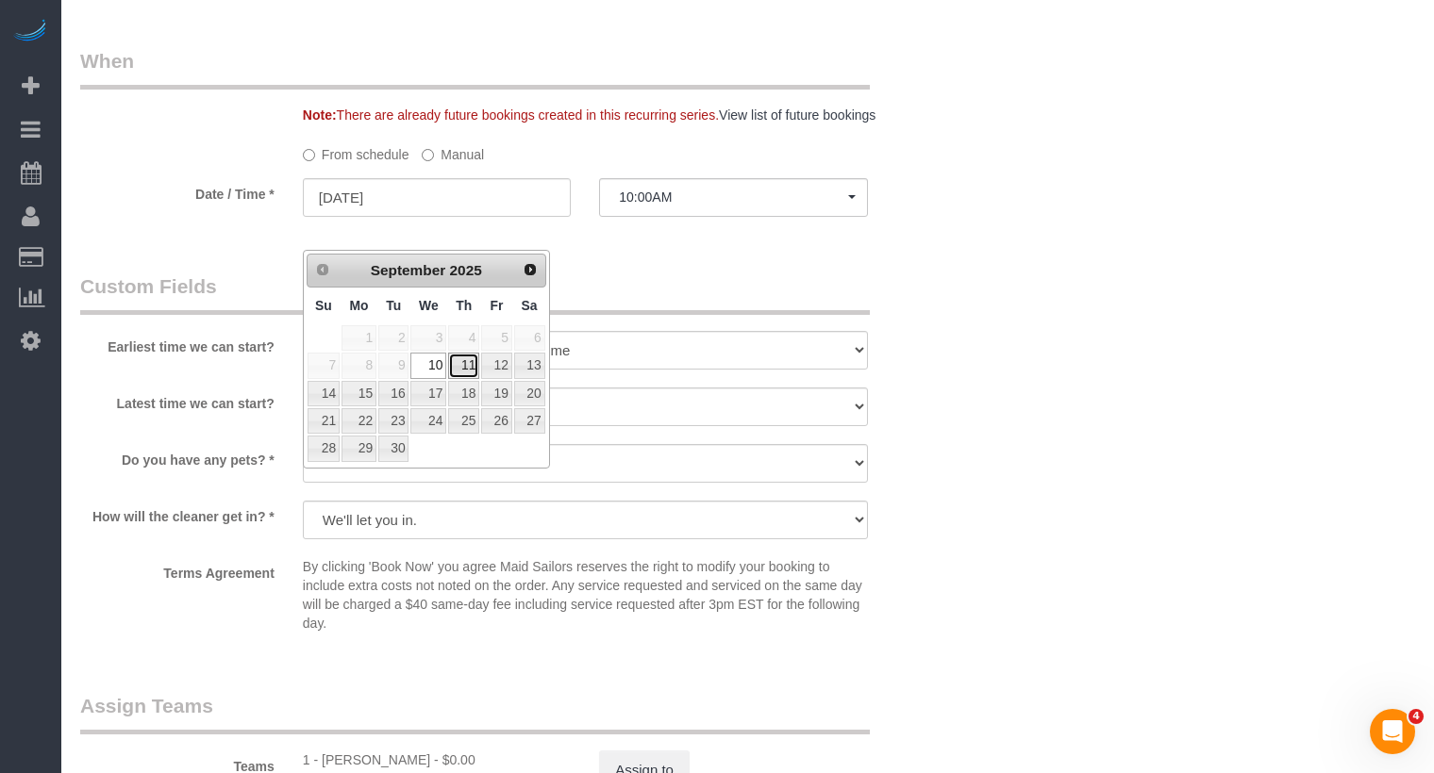
click at [462, 366] on link "11" at bounding box center [463, 365] width 31 height 25
type input "[DATE]"
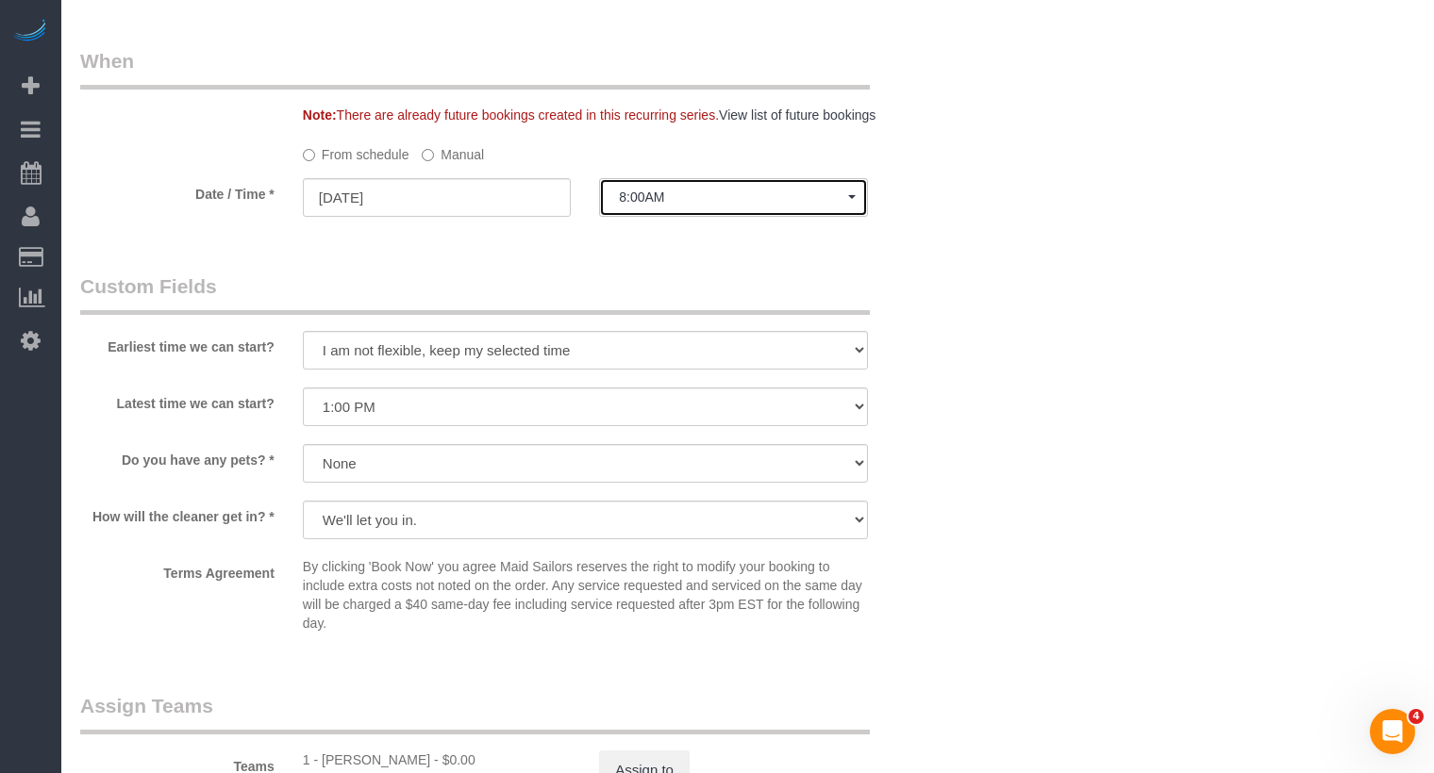
click at [697, 205] on span "8:00AM" at bounding box center [733, 197] width 228 height 15
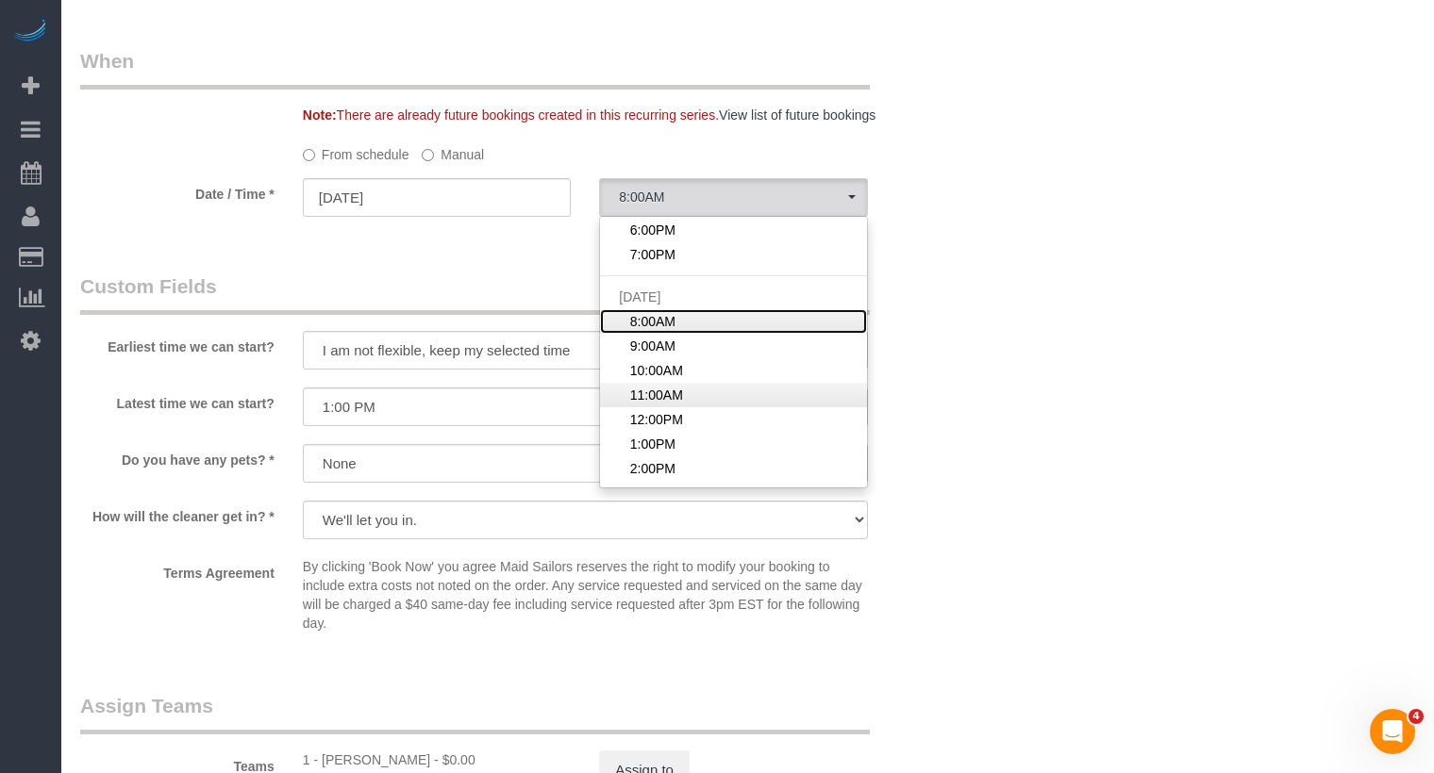
scroll to position [86, 0]
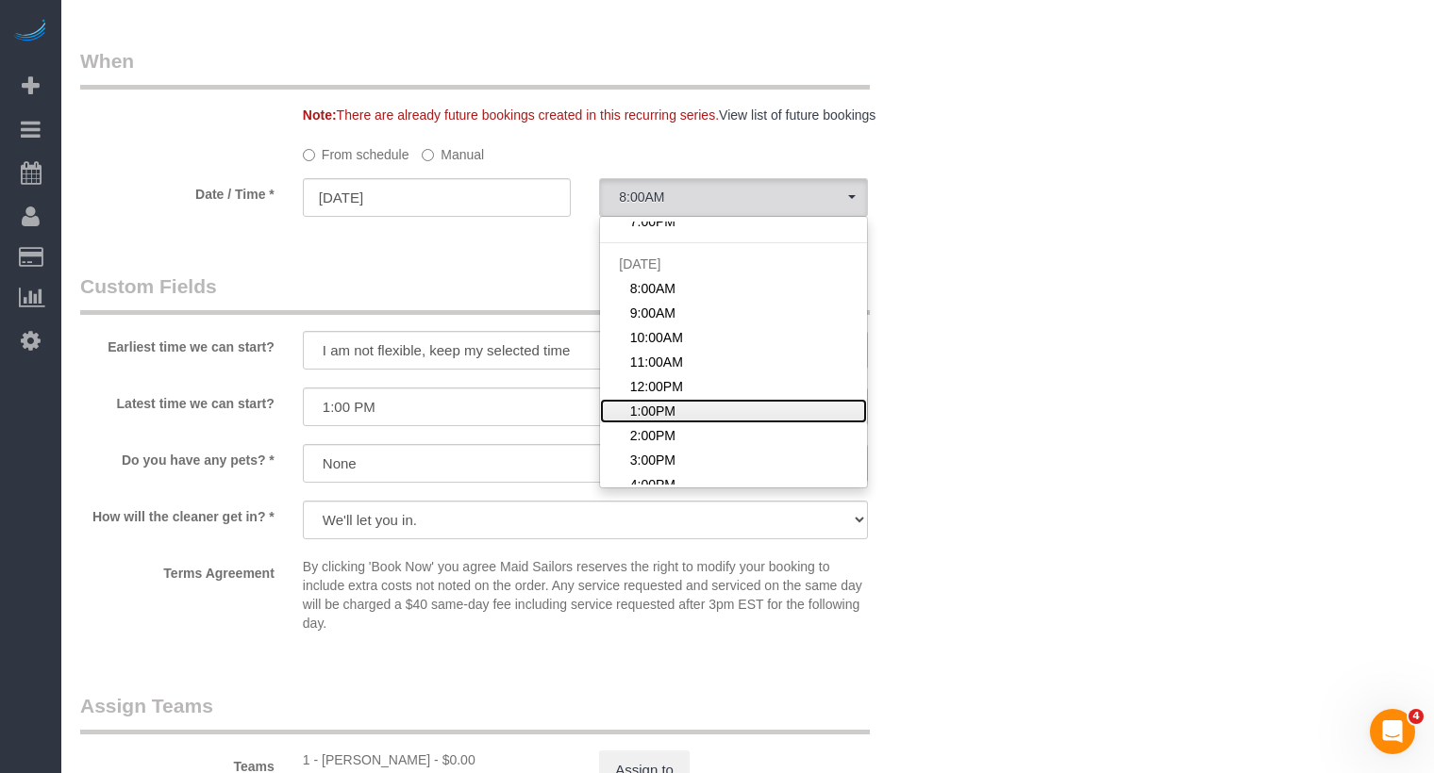
click at [669, 421] on span "1:00PM" at bounding box center [652, 411] width 45 height 19
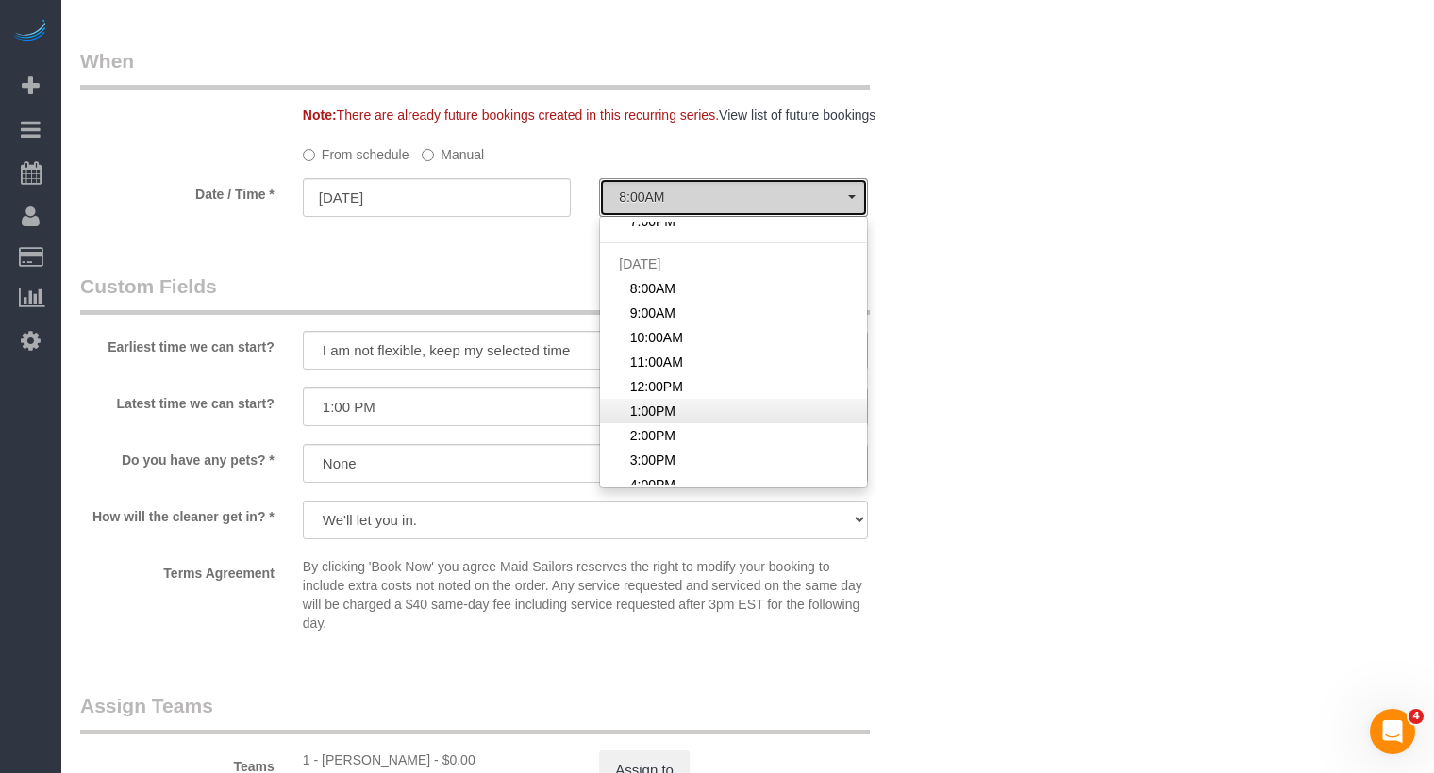
select select "spot9"
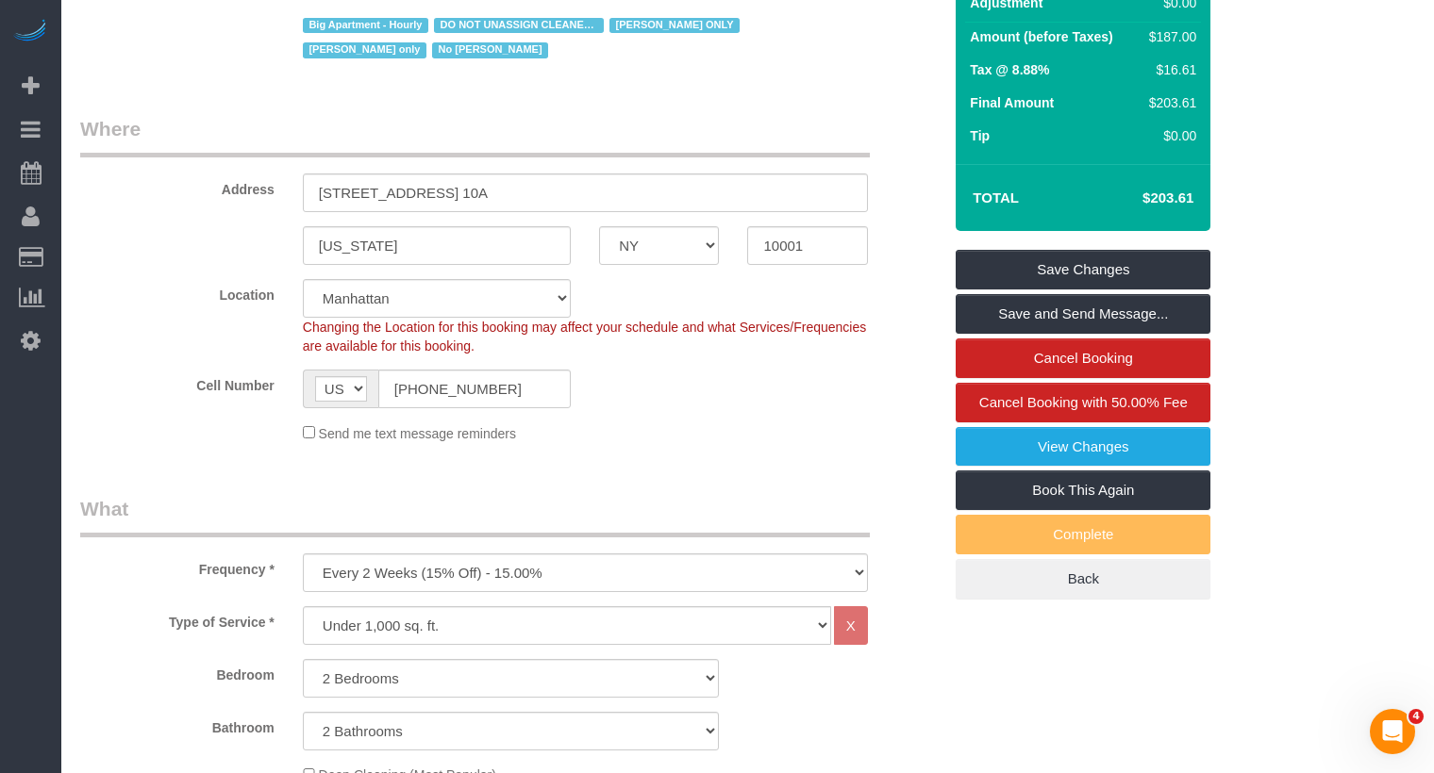
scroll to position [0, 0]
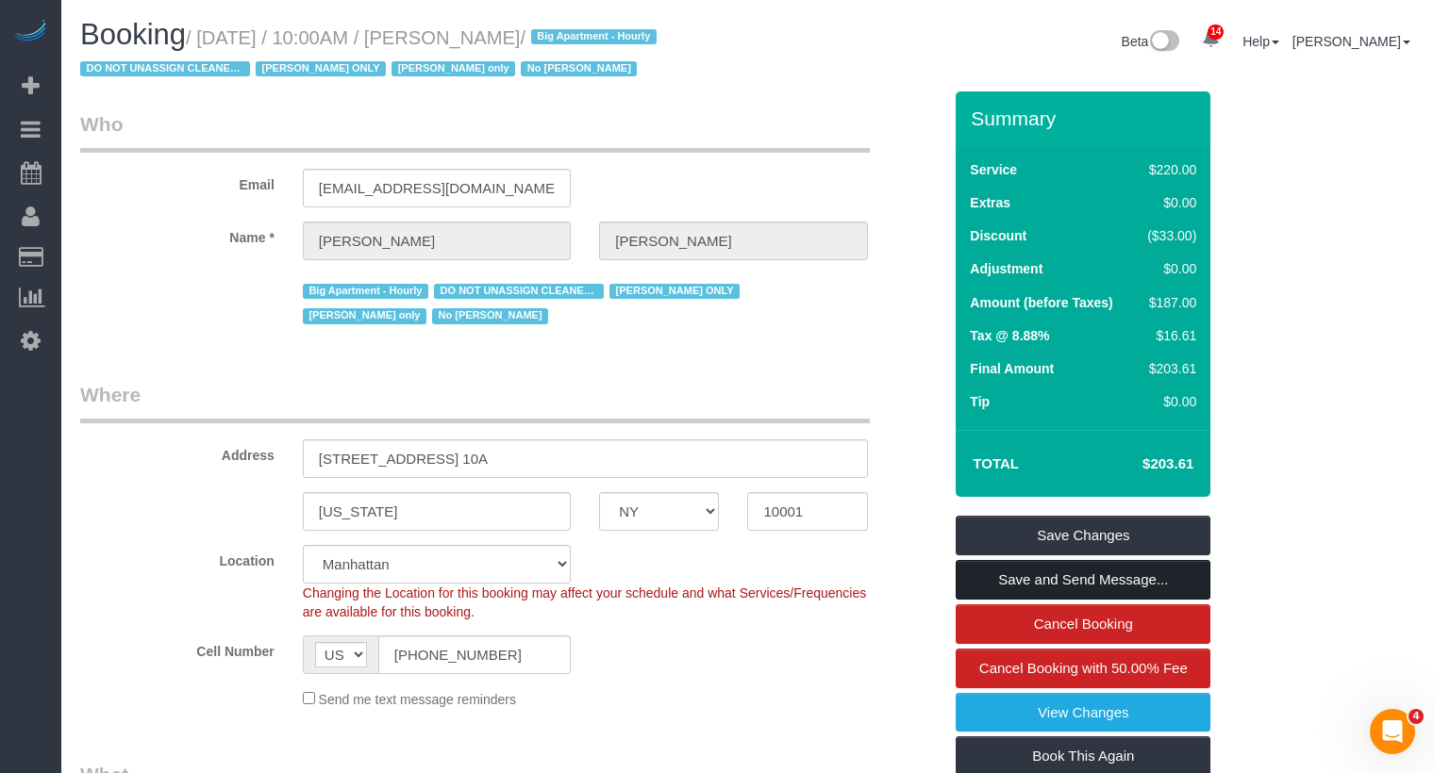
click at [1079, 599] on link "Save and Send Message..." at bounding box center [1082, 580] width 255 height 40
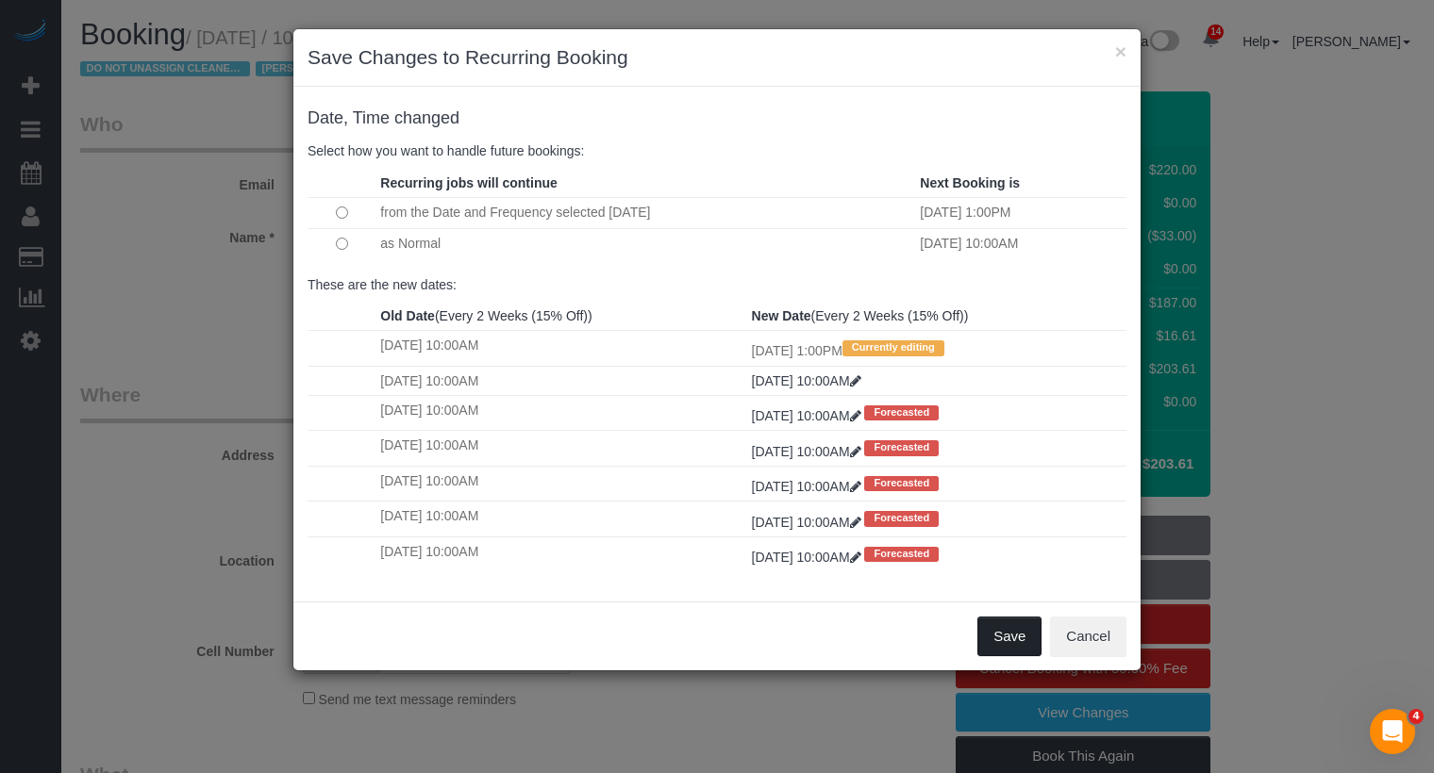
click at [1000, 630] on button "Save" at bounding box center [1009, 637] width 64 height 40
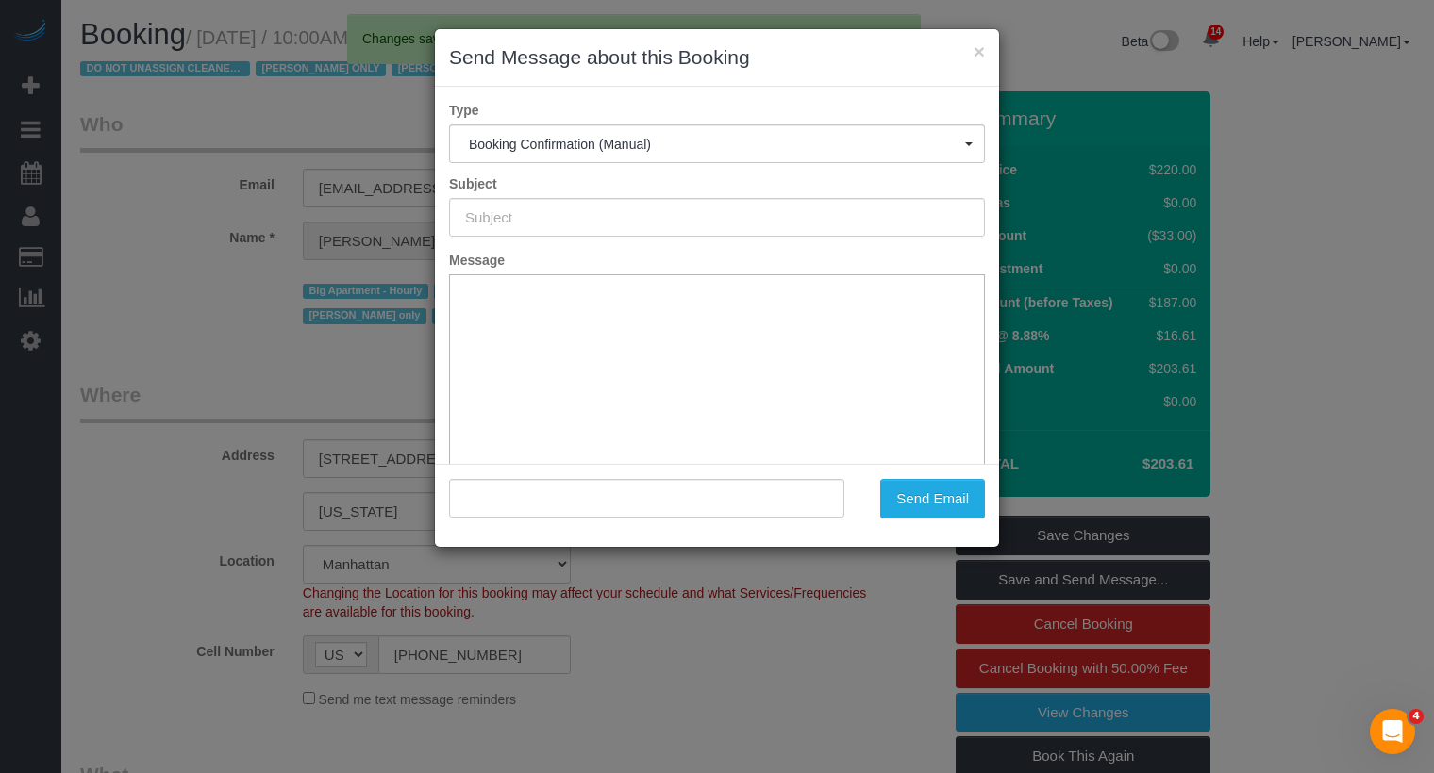
type input "Cleaning Confirmed for [DATE] 1:00pm"
type input ""[PERSON_NAME]" <[EMAIL_ADDRESS][DOMAIN_NAME]>"
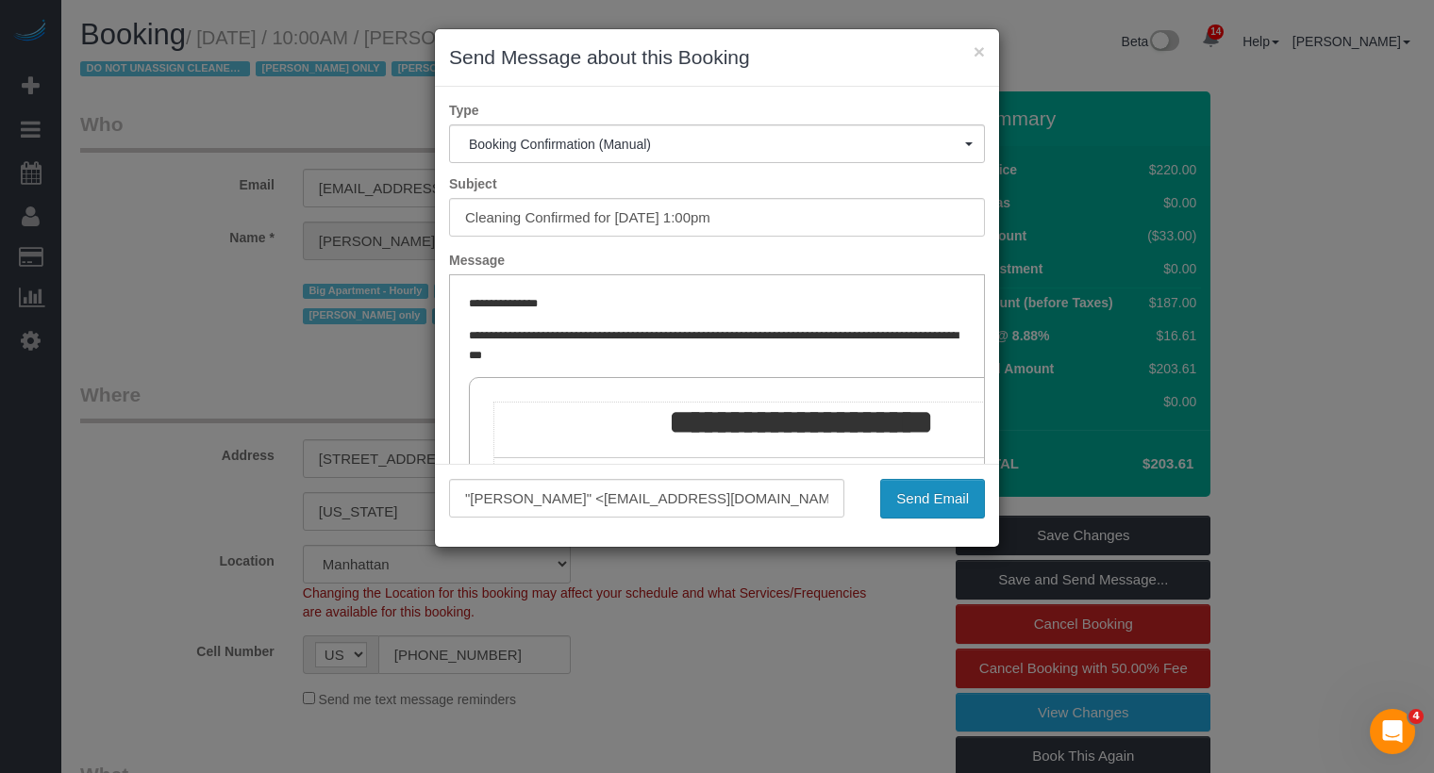
click at [946, 499] on button "Send Email" at bounding box center [932, 499] width 105 height 40
